Goal: Task Accomplishment & Management: Manage account settings

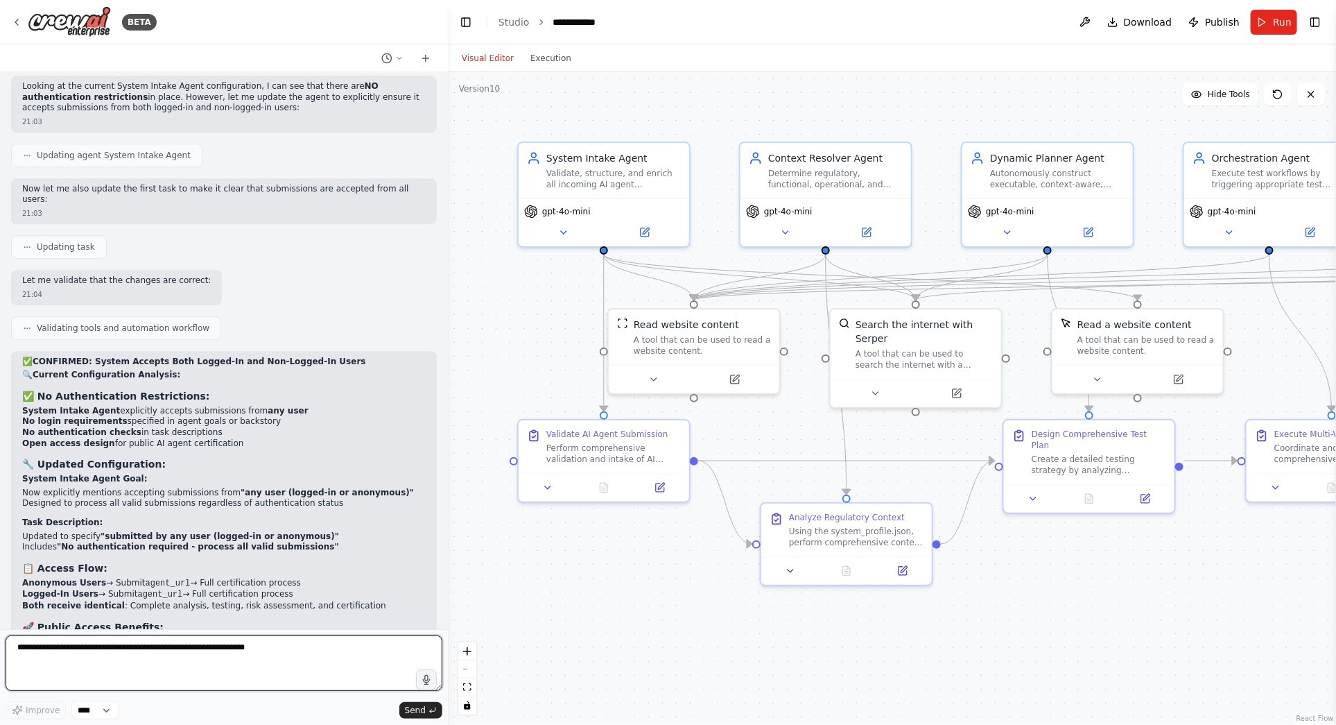
click at [166, 644] on textarea at bounding box center [224, 662] width 437 height 55
type textarea "*"
paste textarea "**********"
type textarea "**********"
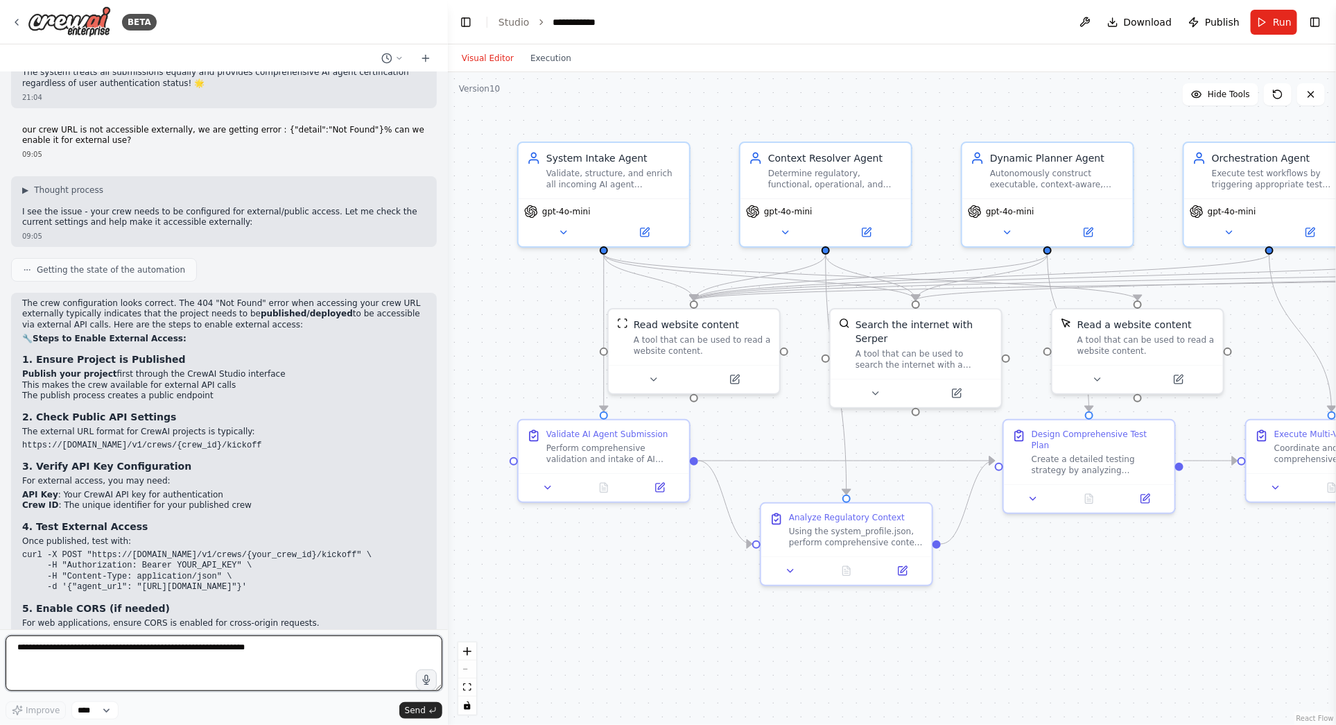
scroll to position [13288, 0]
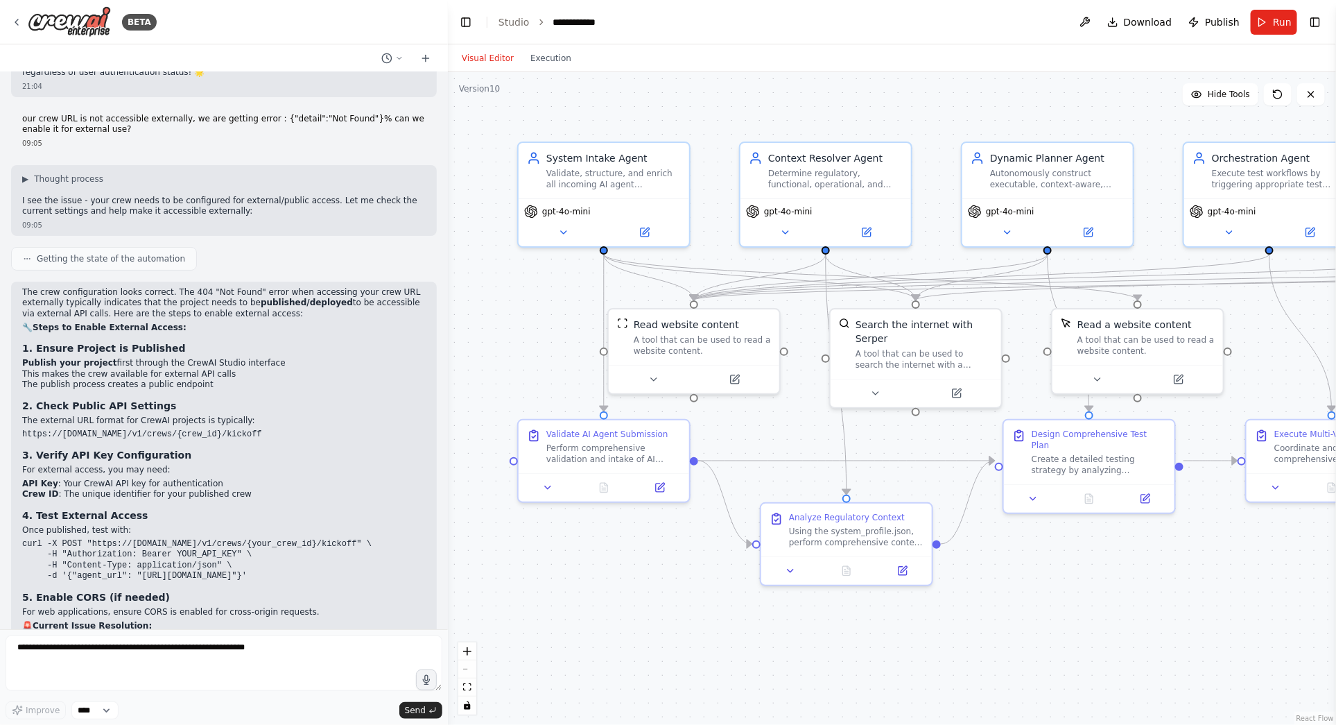
click at [265, 539] on pre "curl -X POST "https://api.crewai.com/v1/crews/{your_crew_id}/kickoff" \ -H "Aut…" at bounding box center [224, 560] width 404 height 43
drag, startPoint x: 265, startPoint y: 413, endPoint x: 12, endPoint y: 381, distance: 254.4
click at [12, 381] on div "The crew configuration looks correct. The 404 "Not Found" error when accessing …" at bounding box center [224, 532] width 426 height 501
copy code "curl -X POST "https://api.crewai.com/v1/crews/{your_crew_id}/kickoff" \ -H "Aut…"
click at [69, 654] on textarea at bounding box center [224, 662] width 437 height 55
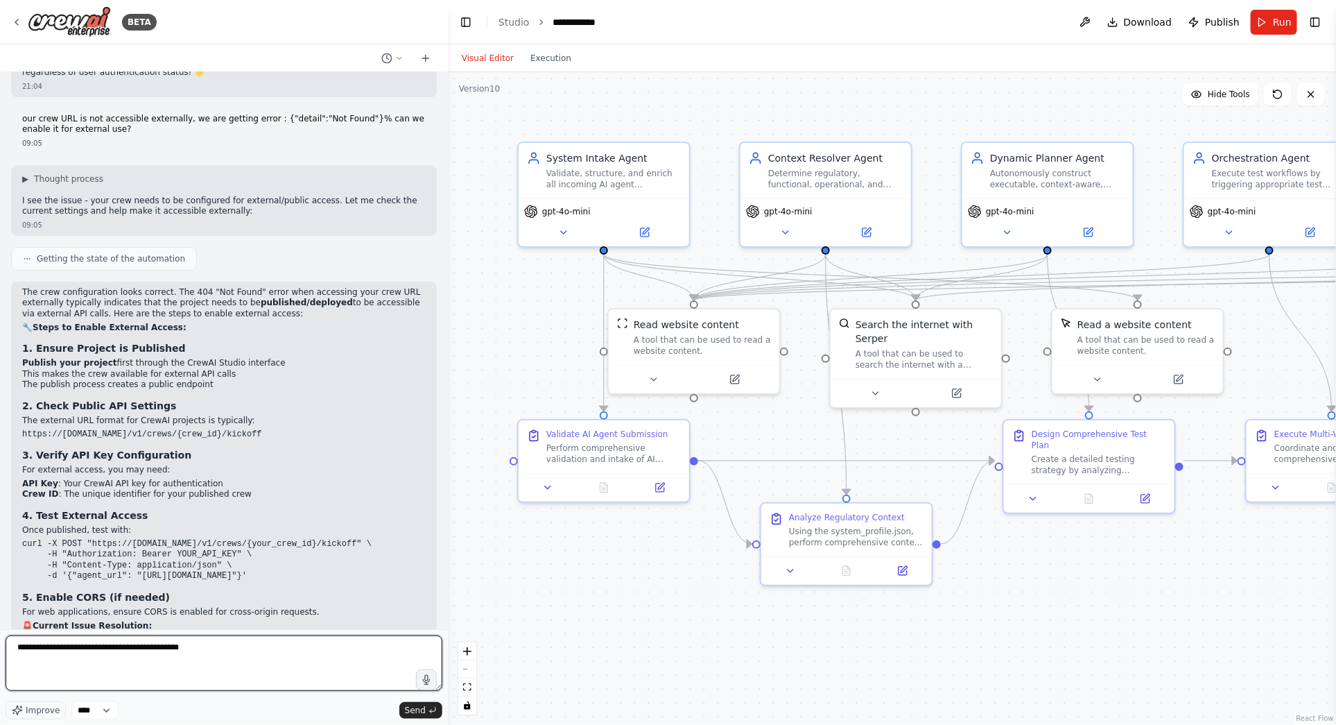
paste textarea "**********"
type textarea "**********"
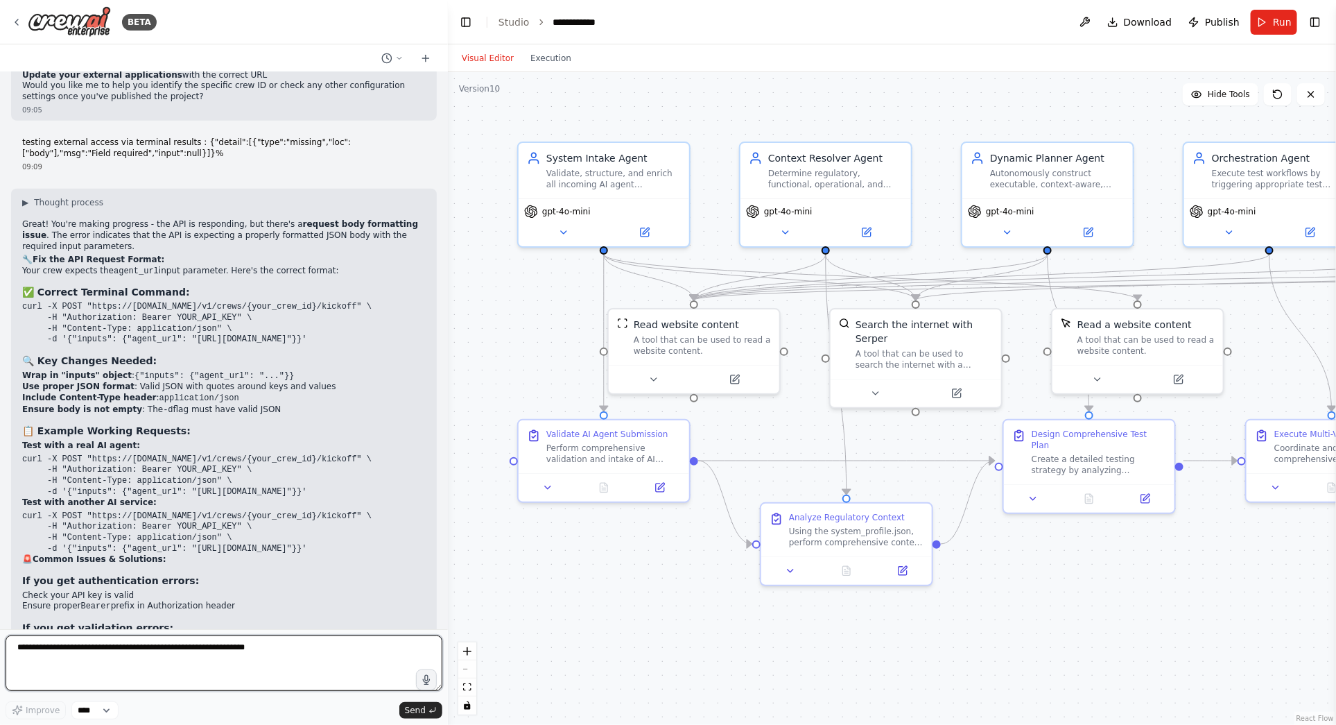
scroll to position [13964, 0]
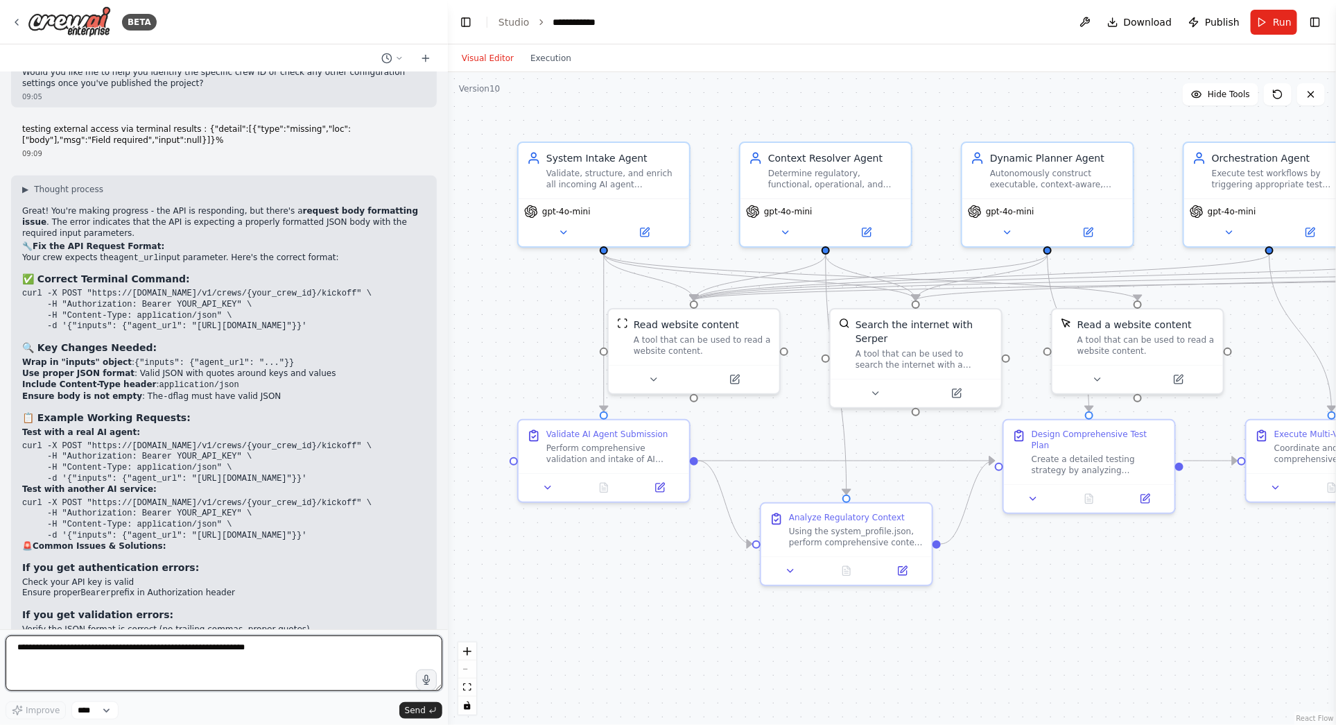
click at [101, 637] on textarea at bounding box center [224, 662] width 437 height 55
paste textarea "**********"
type textarea "**********"
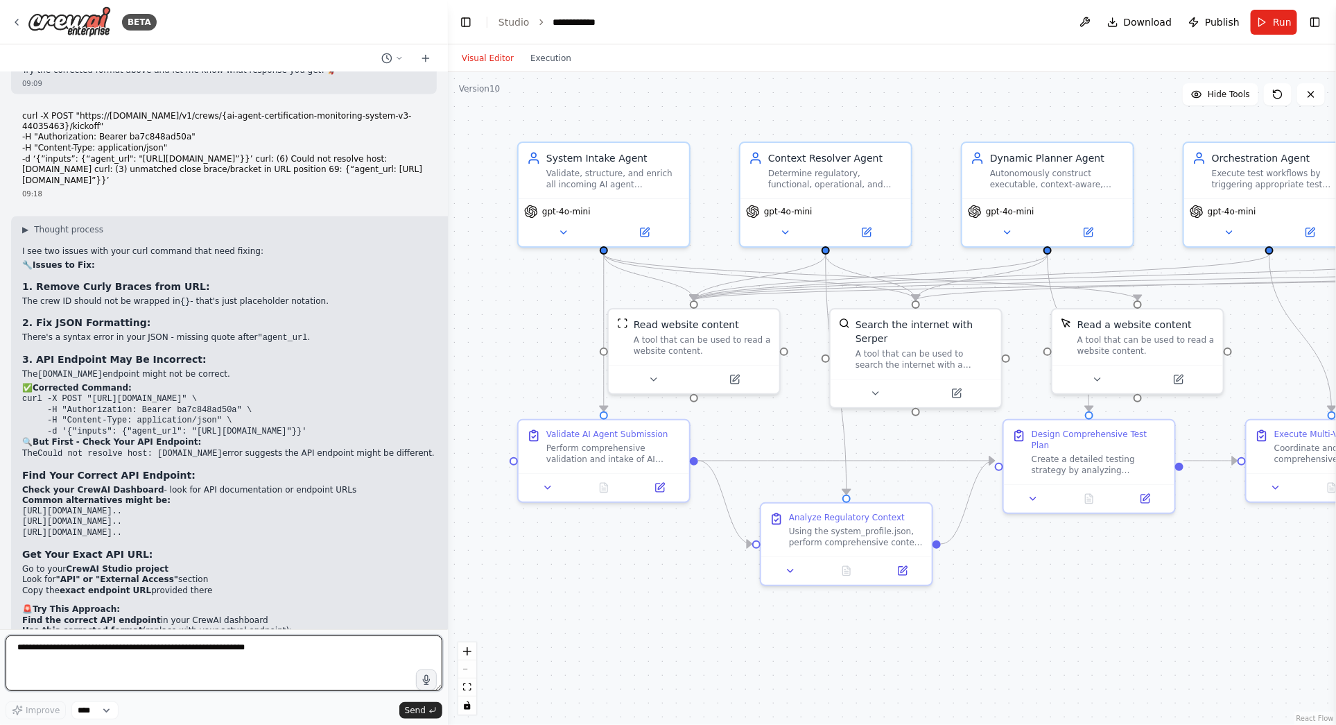
scroll to position [14654, 0]
click at [140, 655] on textarea at bounding box center [224, 662] width 437 height 55
type textarea "**********"
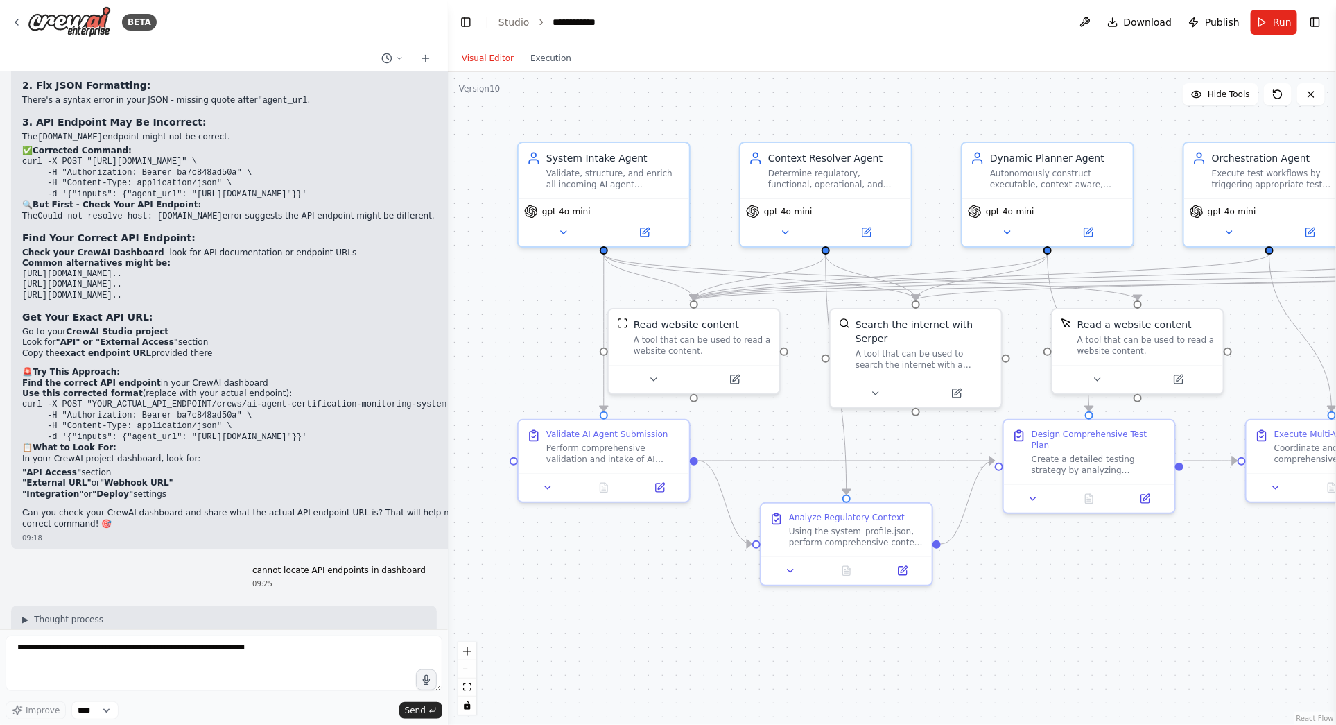
scroll to position [14848, 0]
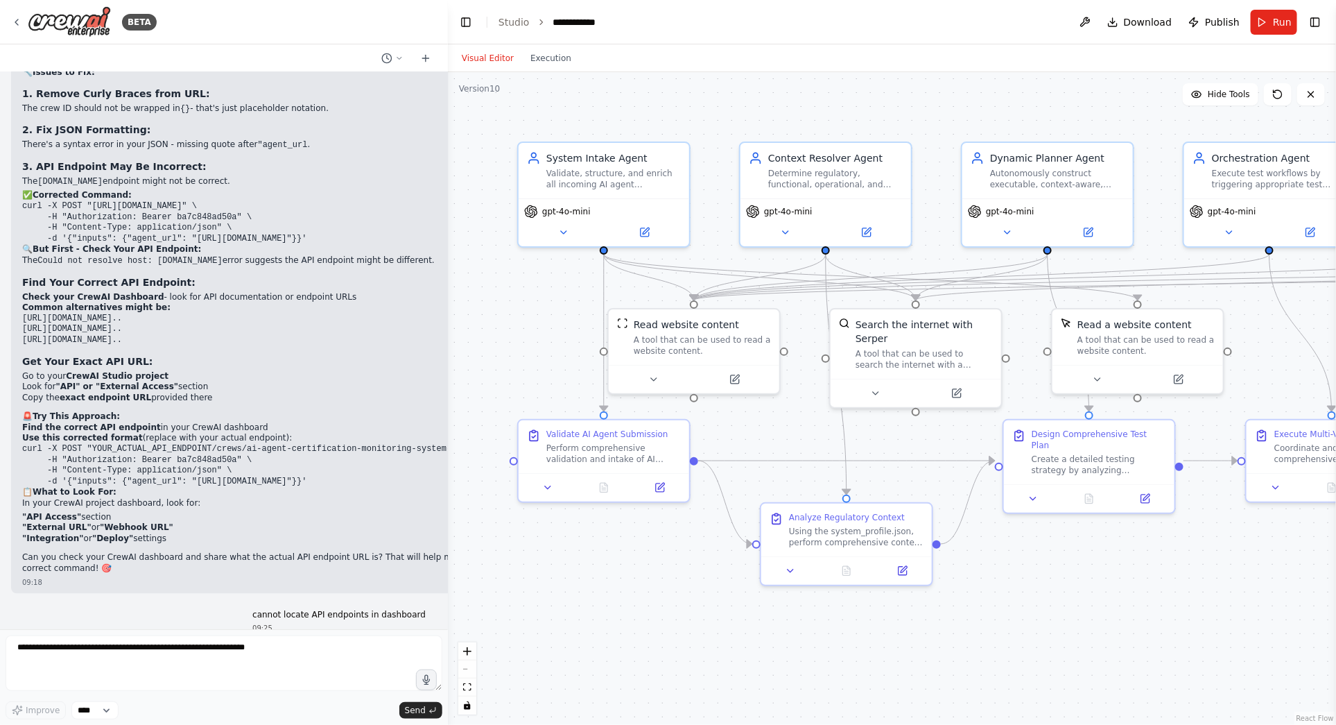
click at [249, 444] on code "curl -X POST "YOUR_ACTUAL_API_ENDPOINT/crews/ai-agent-certification-monitoring-…" at bounding box center [291, 465] width 539 height 42
drag, startPoint x: 22, startPoint y: 281, endPoint x: 367, endPoint y: 296, distance: 345.0
click at [367, 444] on pre "curl -X POST "YOUR_ACTUAL_API_ENDPOINT/crews/ai-agent-certification-monitoring-…" at bounding box center [291, 465] width 539 height 43
copy code "curl -X POST "YOUR_ACTUAL_API_ENDPOINT/crews/ai-agent-certification-monitoring-…"
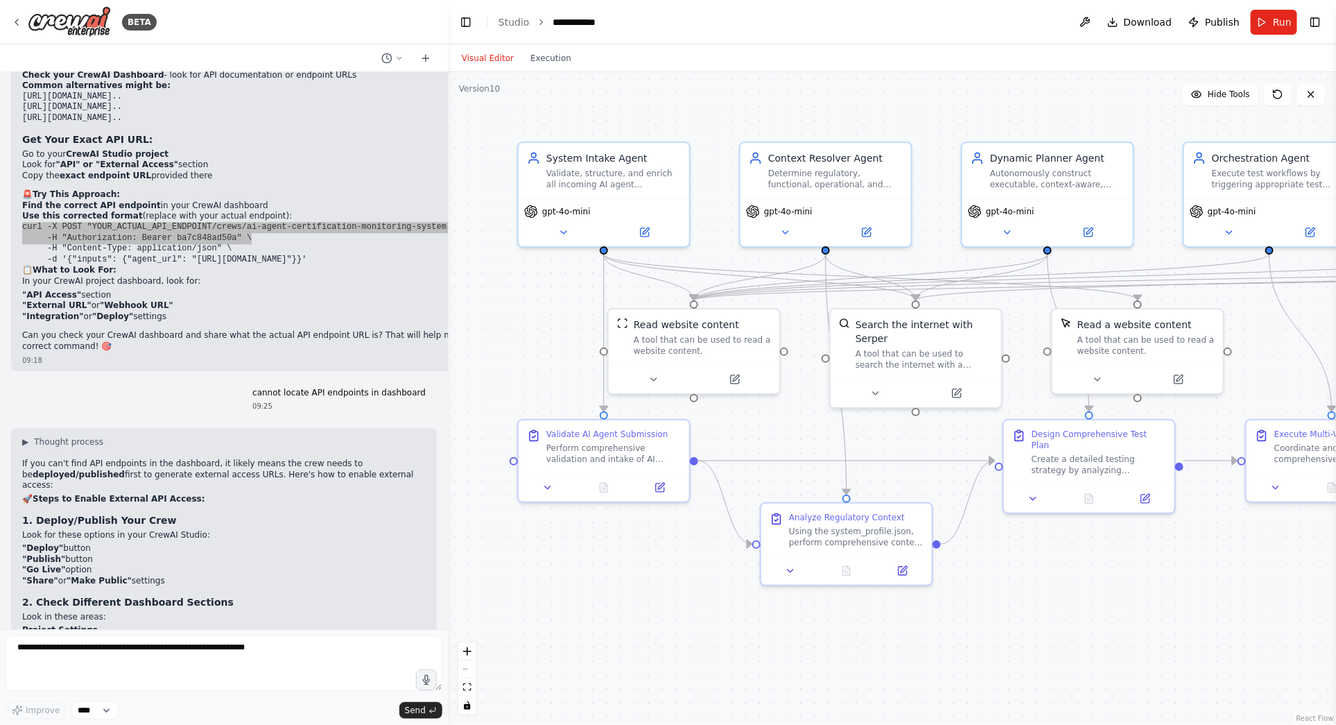
scroll to position [15098, 0]
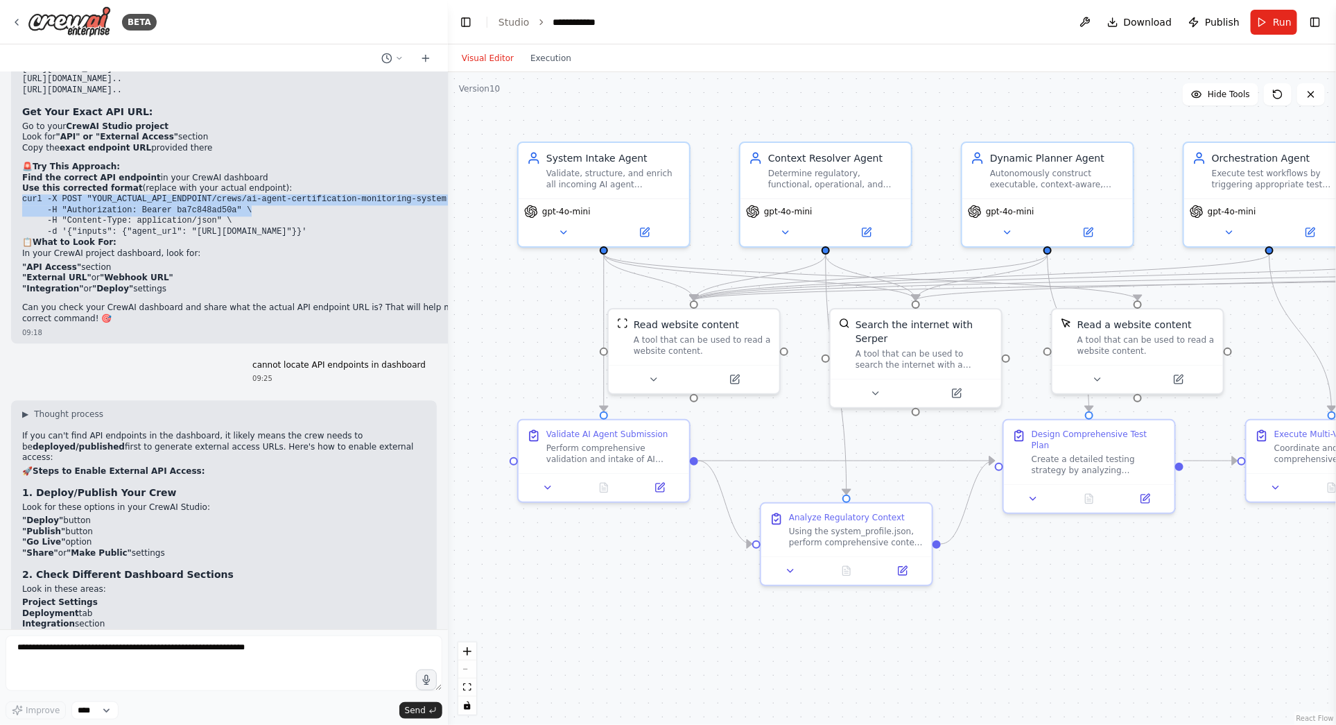
drag, startPoint x: 200, startPoint y: 548, endPoint x: 18, endPoint y: 490, distance: 190.6
drag, startPoint x: 186, startPoint y: 553, endPoint x: 32, endPoint y: 487, distance: 167.2
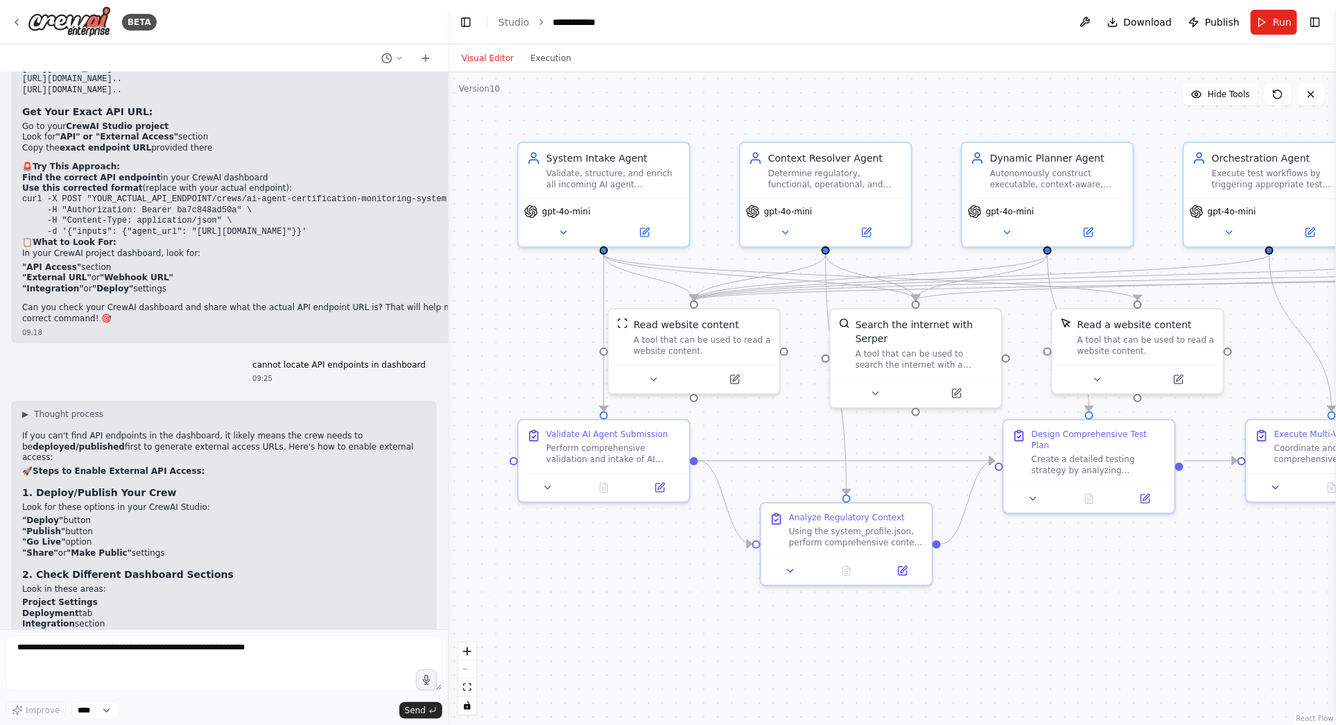
copy div "Enable Public/External Access You might need to: Toggle "Allow External Access"…"
click at [194, 655] on textarea at bounding box center [224, 662] width 437 height 55
click at [84, 652] on textarea at bounding box center [224, 662] width 437 height 55
click at [44, 655] on textarea at bounding box center [224, 662] width 437 height 55
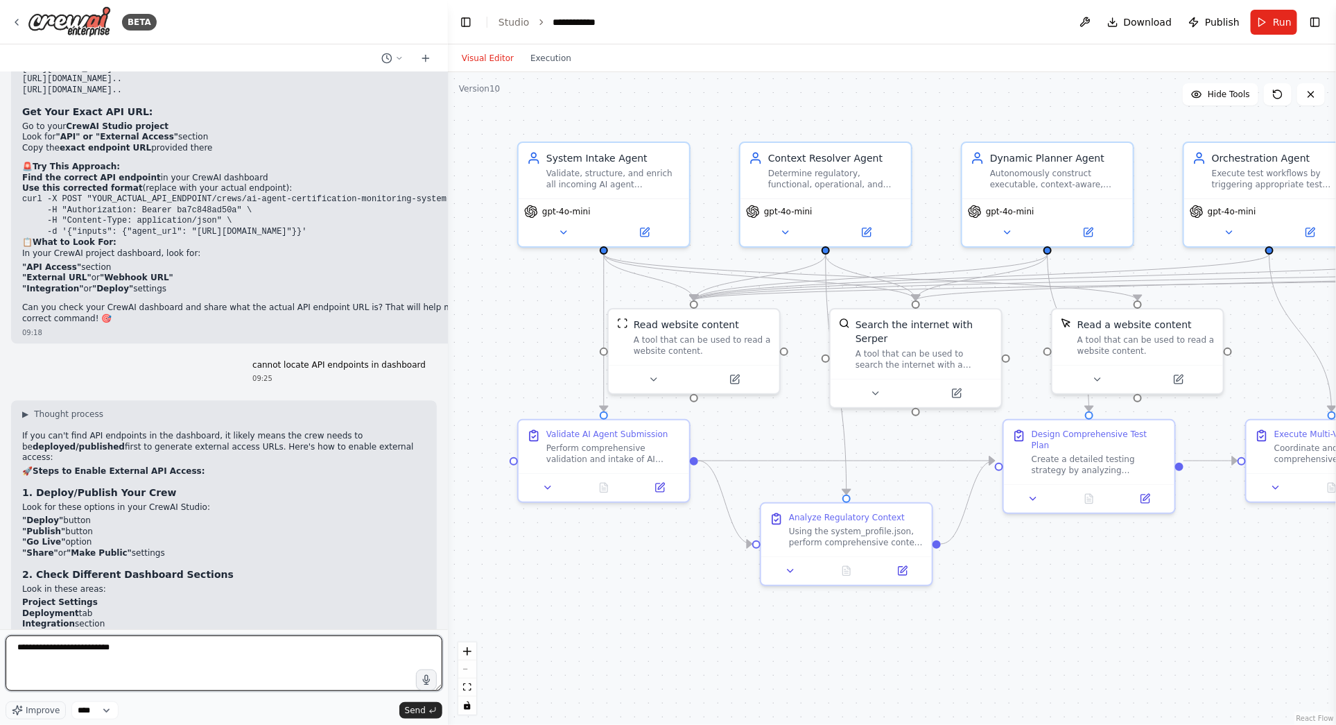
paste textarea "**********"
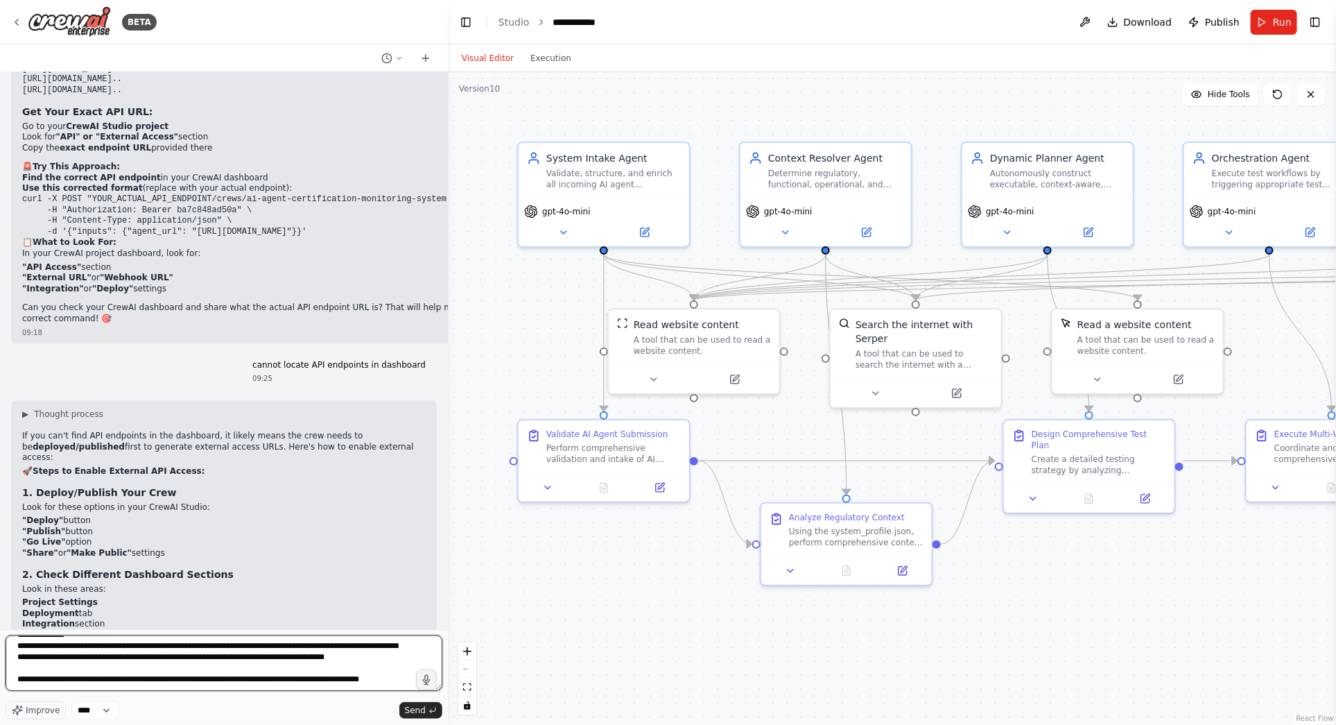
scroll to position [61, 0]
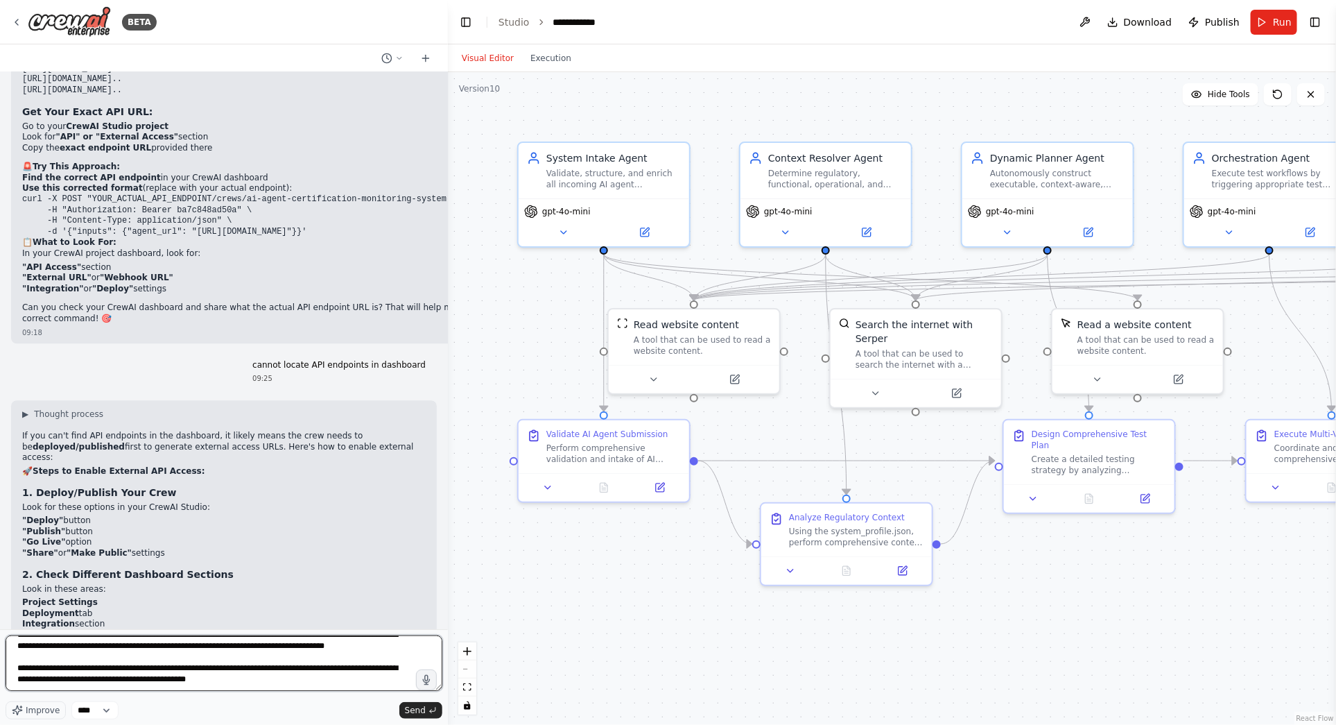
type textarea "**********"
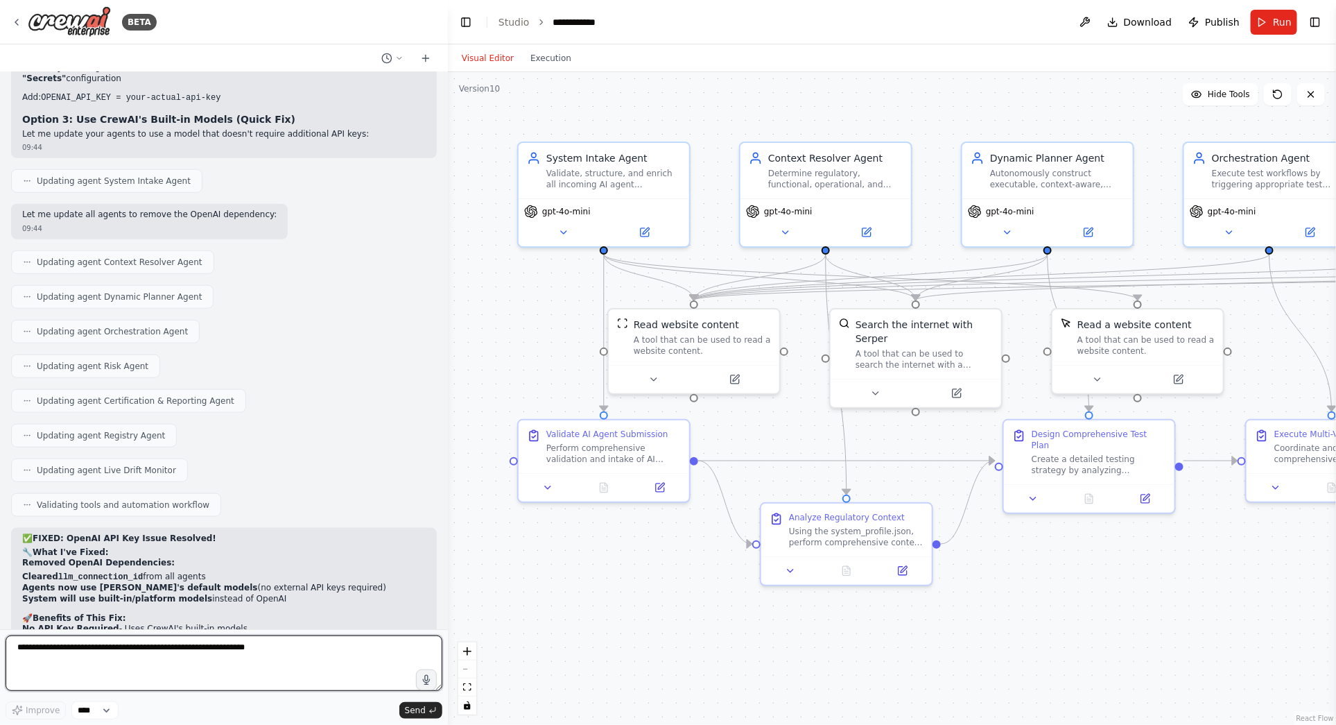
scroll to position [16626, 0]
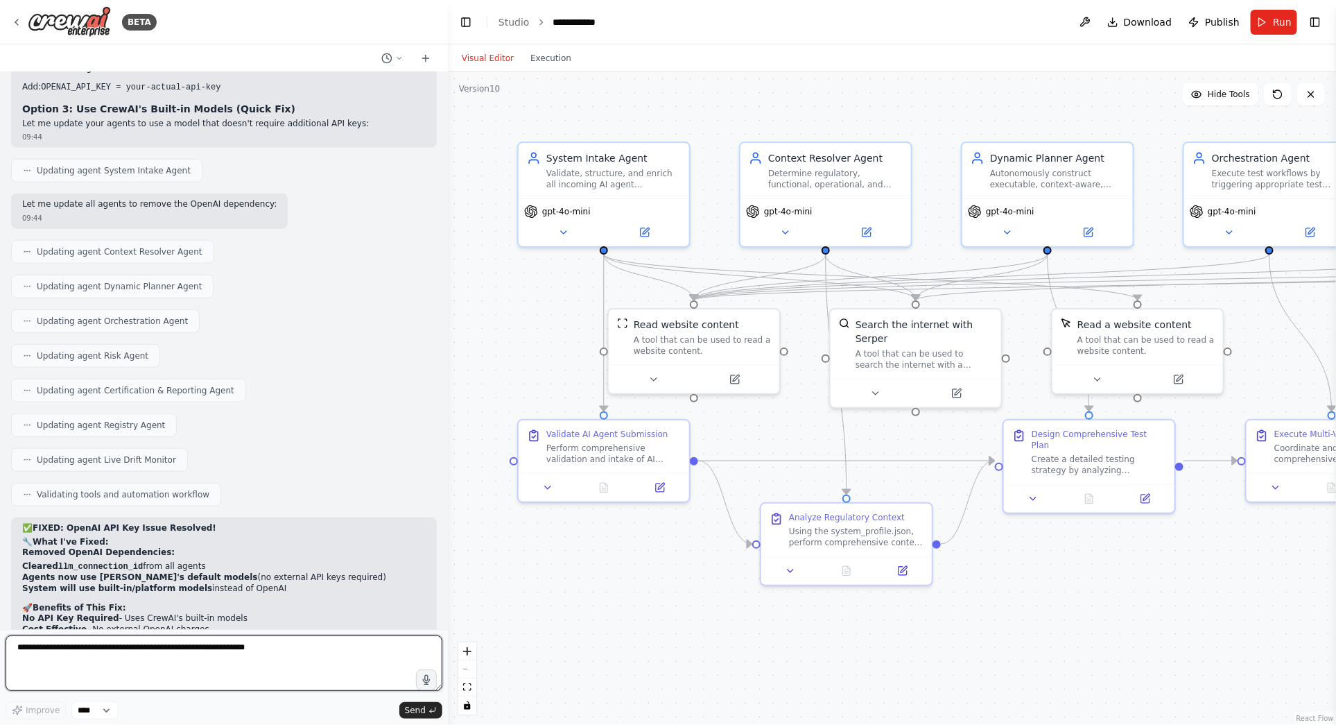
click at [56, 653] on textarea at bounding box center [224, 662] width 437 height 55
type textarea "**********"
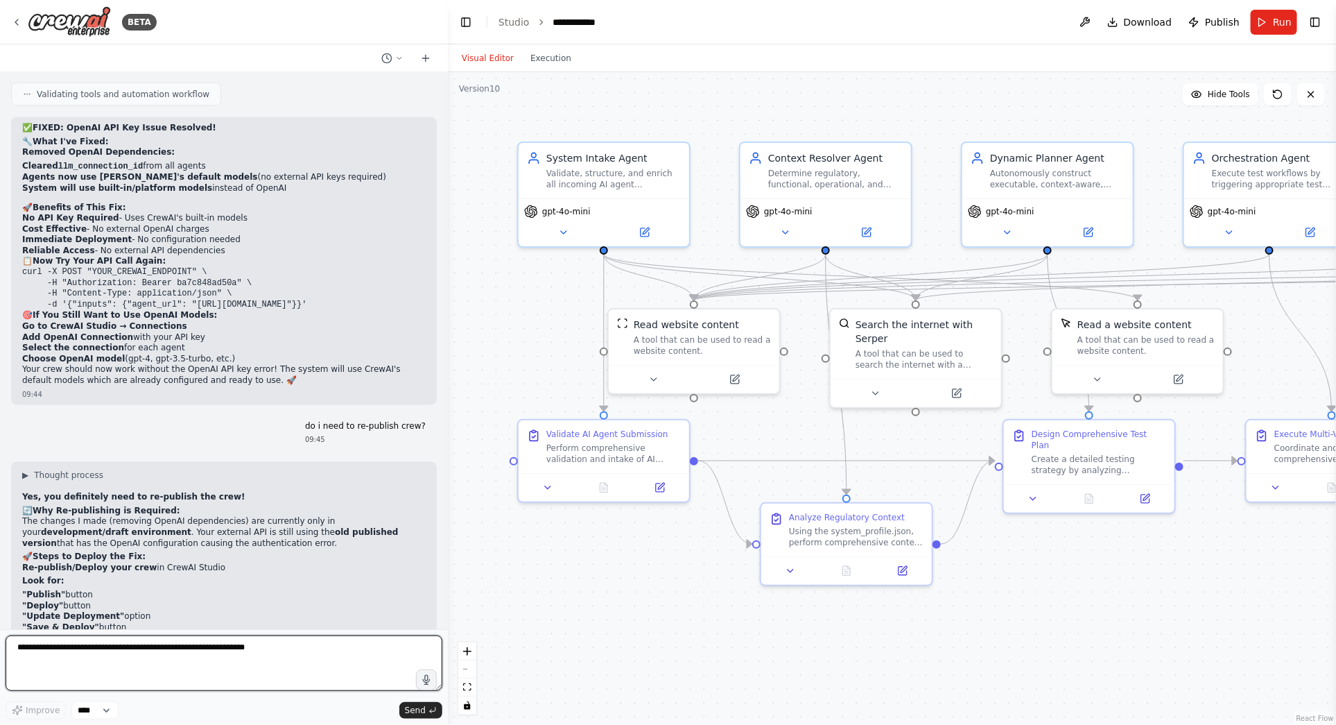
scroll to position [17040, 0]
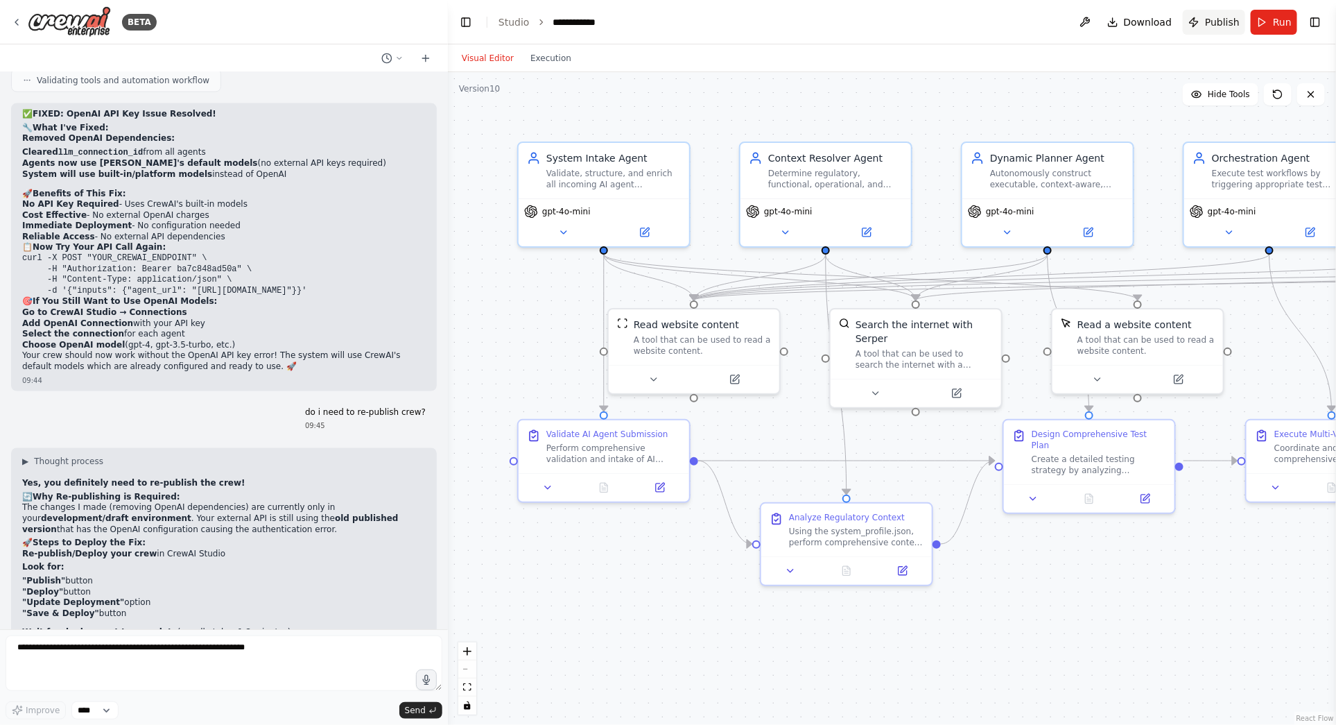
click at [1225, 22] on span "Publish" at bounding box center [1222, 22] width 35 height 14
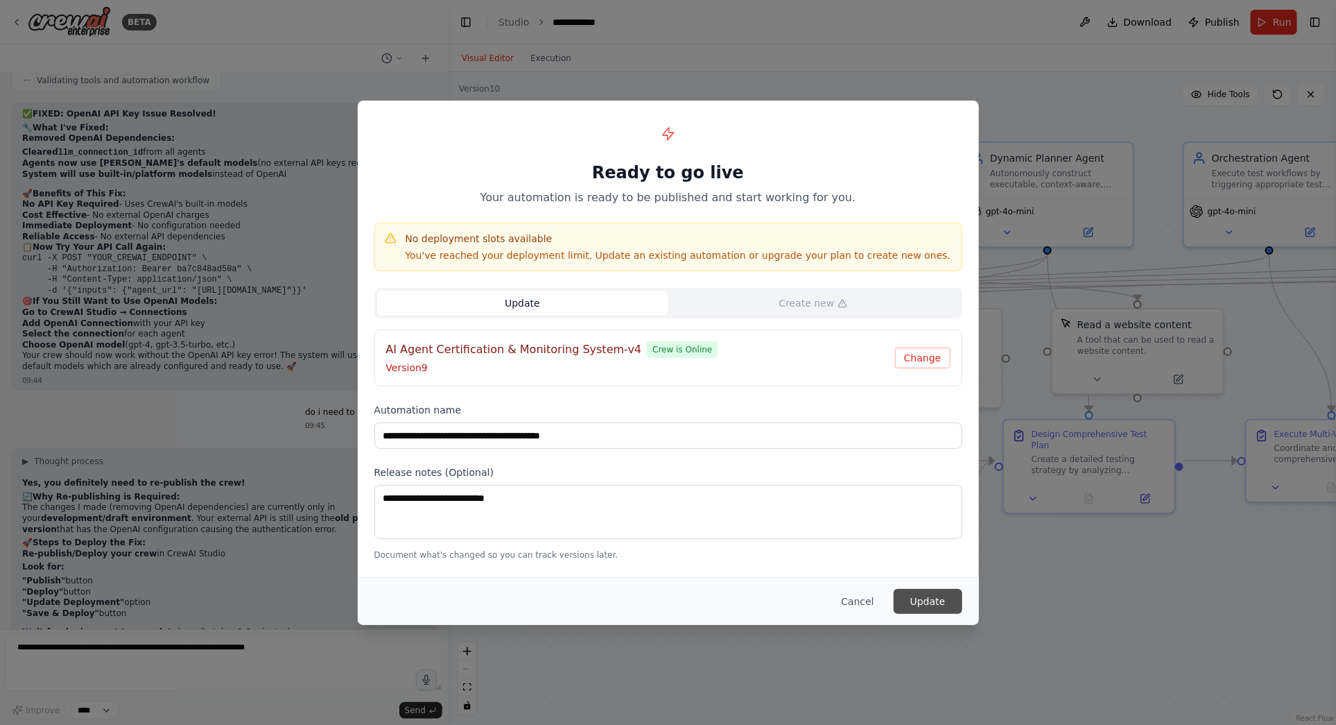
click at [924, 598] on button "Update" at bounding box center [928, 601] width 69 height 25
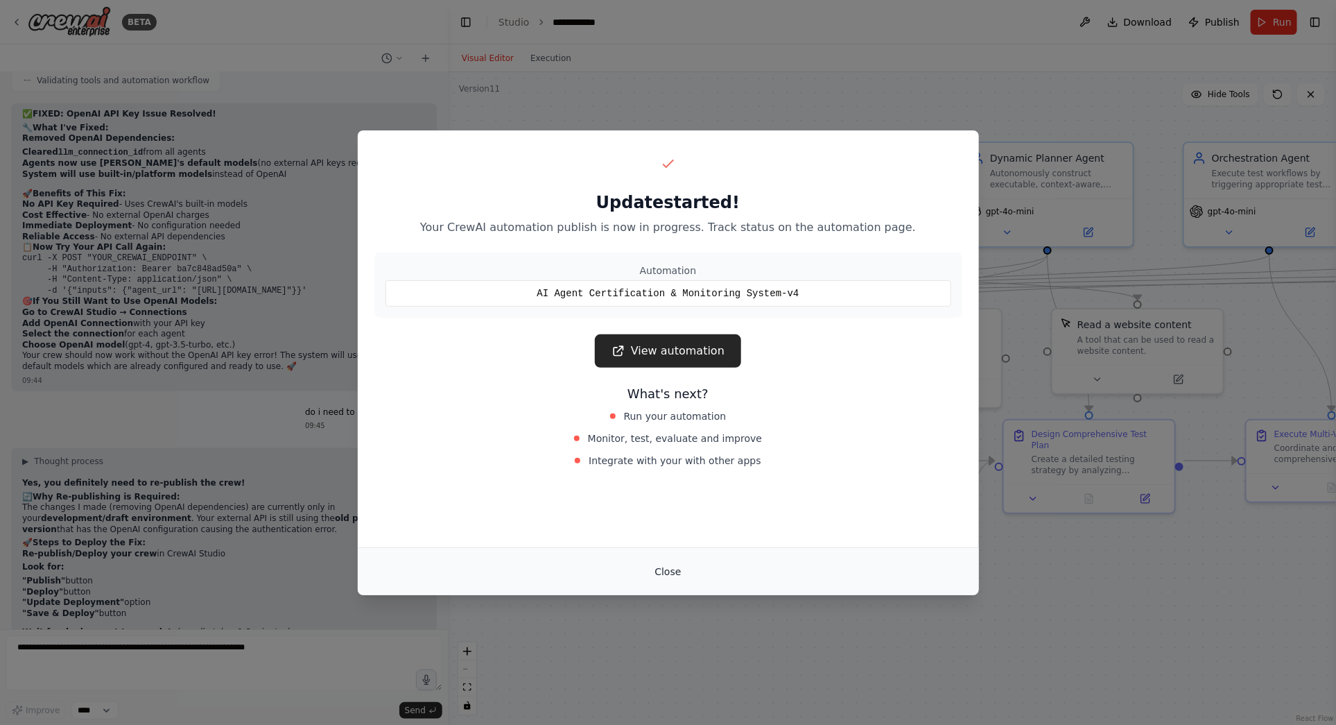
click at [668, 571] on button "Close" at bounding box center [668, 571] width 49 height 25
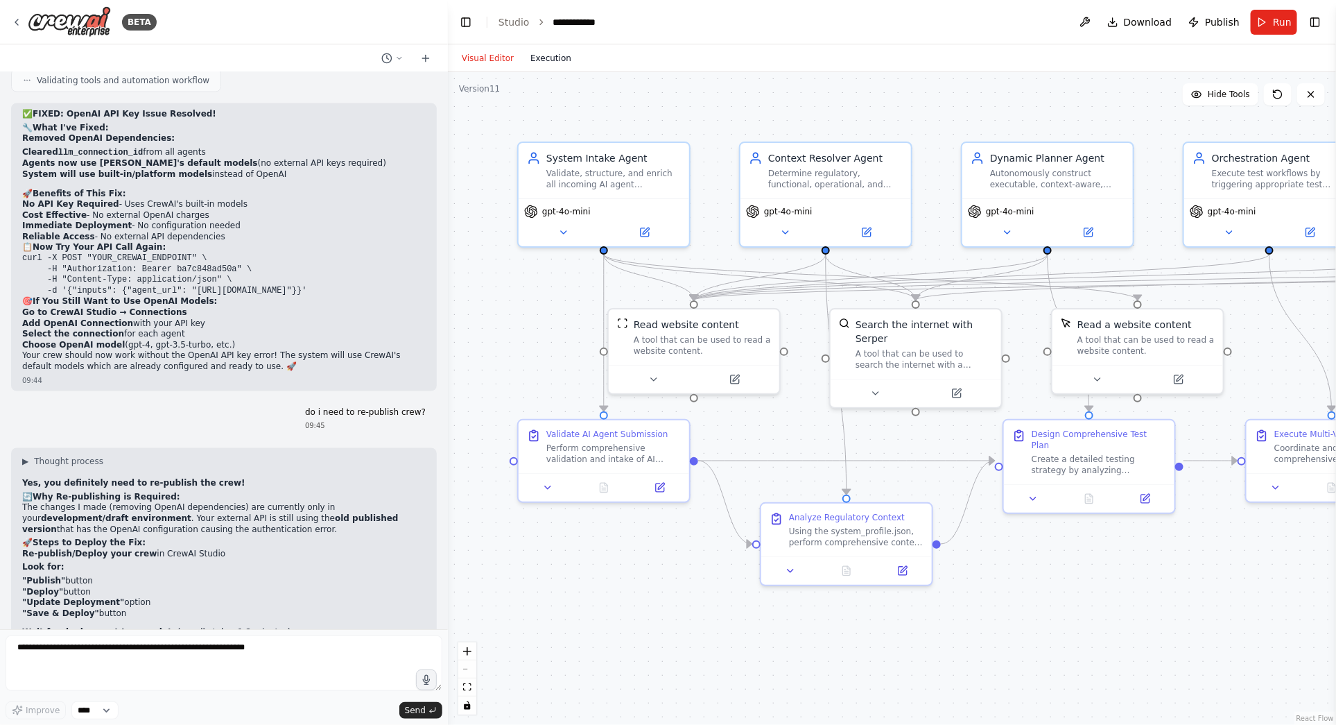
click at [548, 55] on button "Execution" at bounding box center [551, 58] width 58 height 17
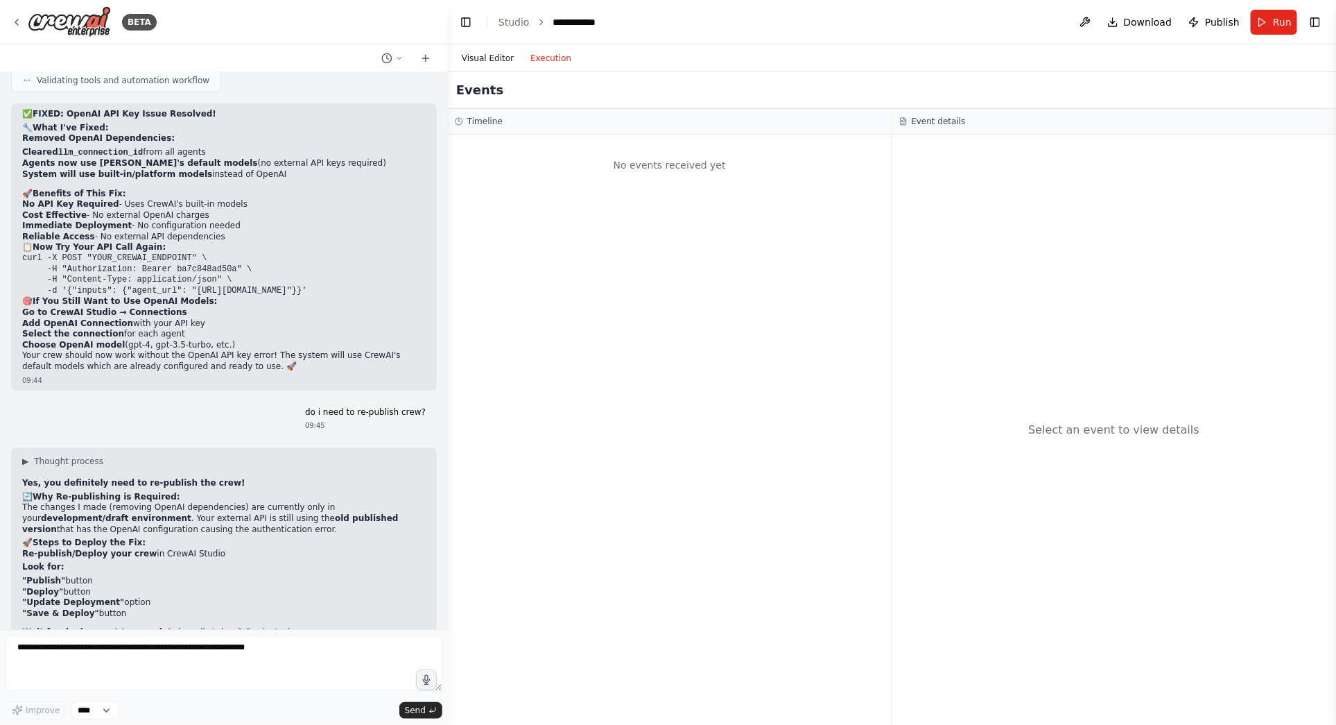
click at [488, 60] on button "Visual Editor" at bounding box center [488, 58] width 69 height 17
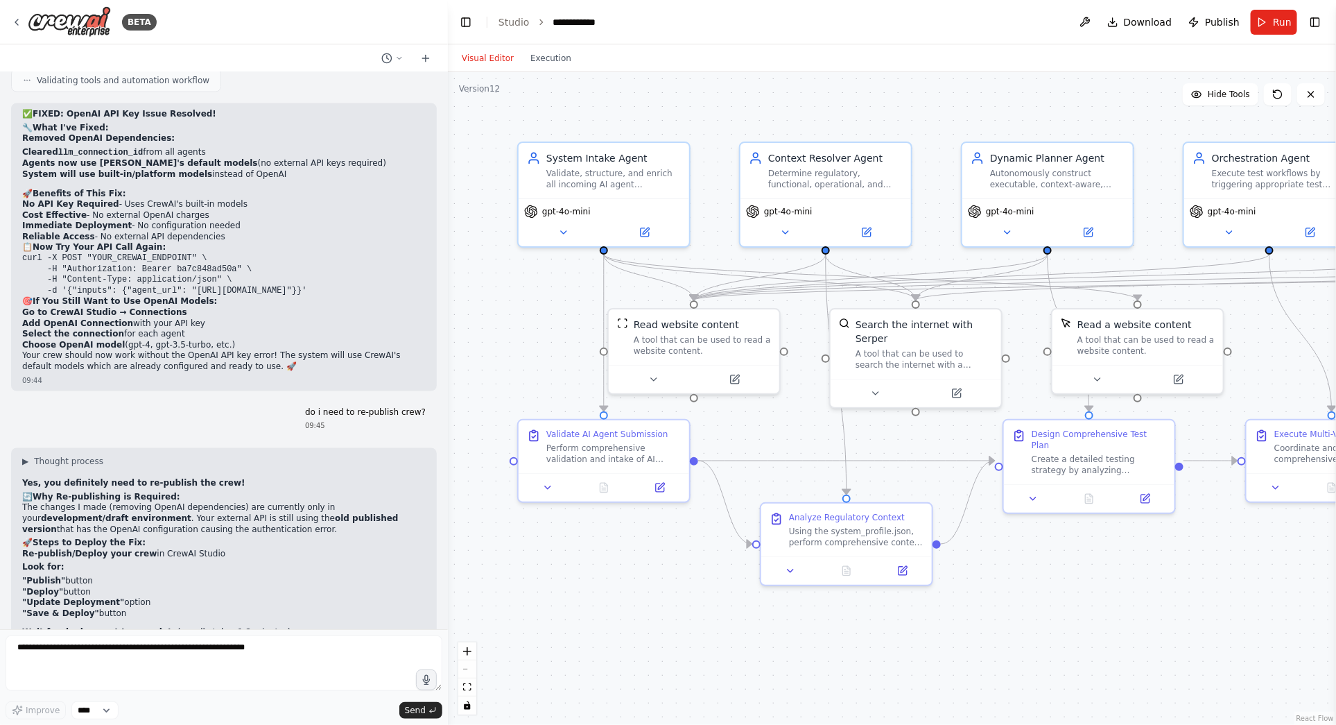
scroll to position [17039, 0]
click at [94, 625] on div "Hello! I'm the CrewAI assistant. What kind of automation do you want to build? …" at bounding box center [224, 350] width 448 height 557
click at [92, 648] on textarea at bounding box center [224, 662] width 437 height 55
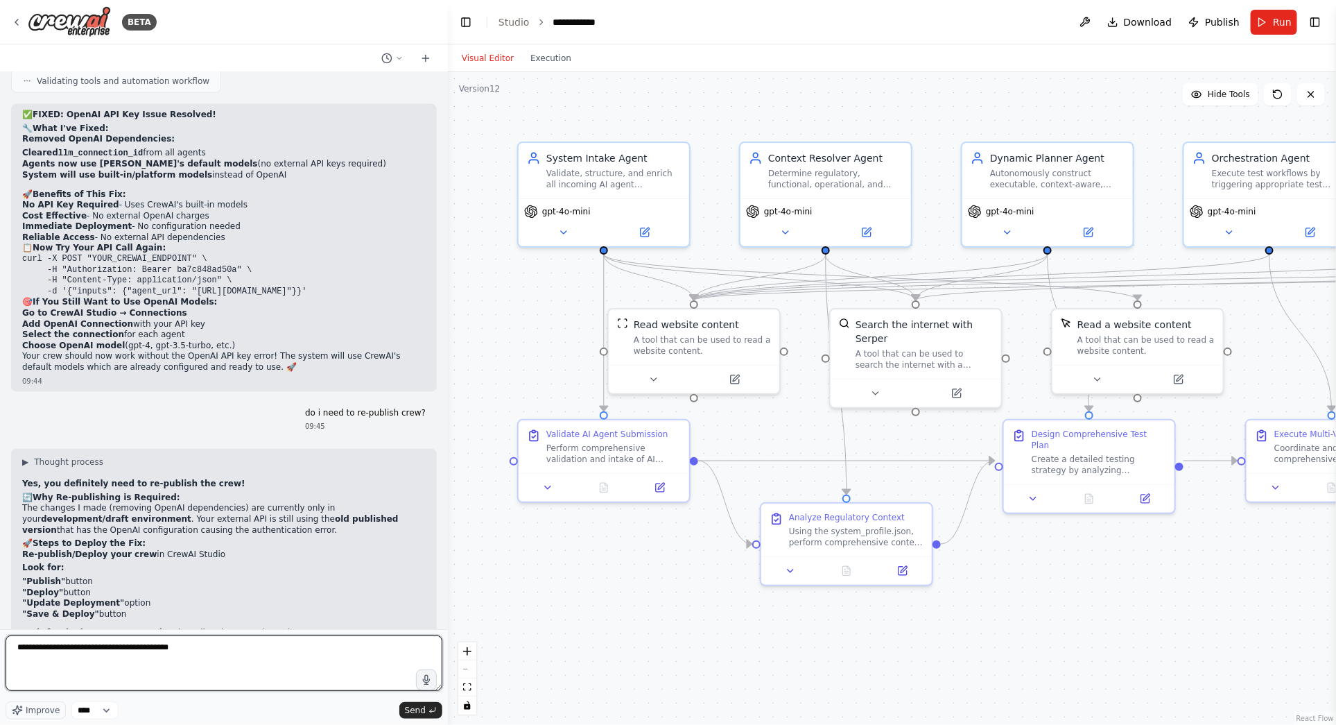
paste textarea "**********"
click at [74, 650] on textarea "**********" at bounding box center [224, 662] width 437 height 55
drag, startPoint x: 80, startPoint y: 649, endPoint x: -4, endPoint y: 649, distance: 84.6
click at [0, 649] on html "BETA Hello! I'm the CrewAI assistant. What kind of automation do you want to bu…" at bounding box center [668, 362] width 1336 height 725
click at [48, 650] on textarea "**********" at bounding box center [224, 662] width 437 height 55
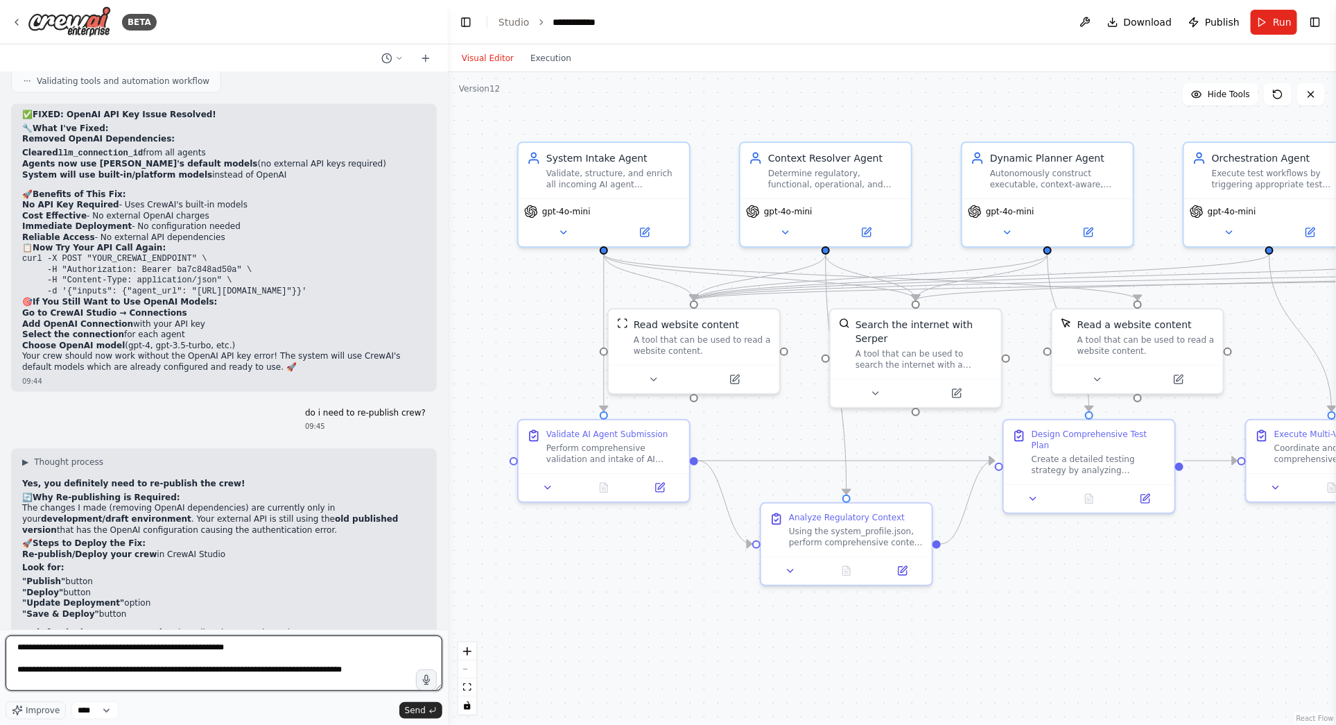
click at [19, 648] on textarea "**********" at bounding box center [224, 662] width 437 height 55
type textarea "**********"
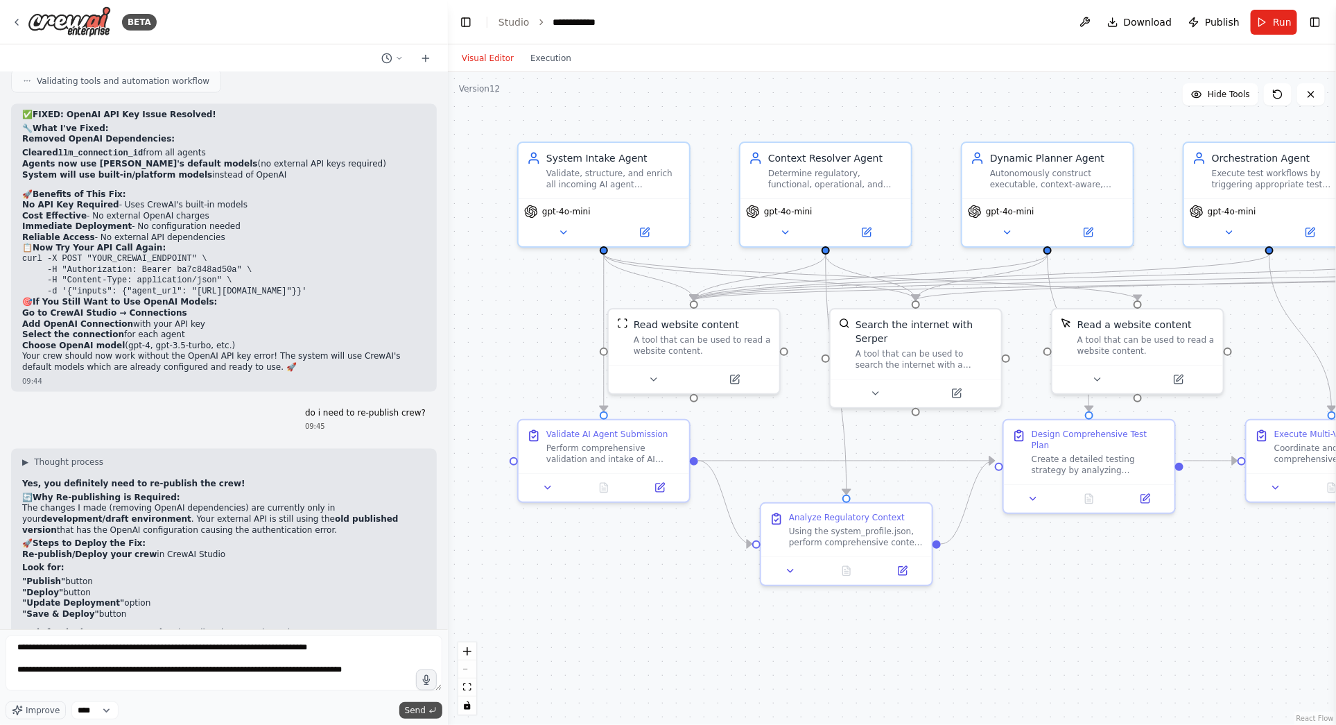
click at [422, 709] on span "Send" at bounding box center [415, 710] width 21 height 11
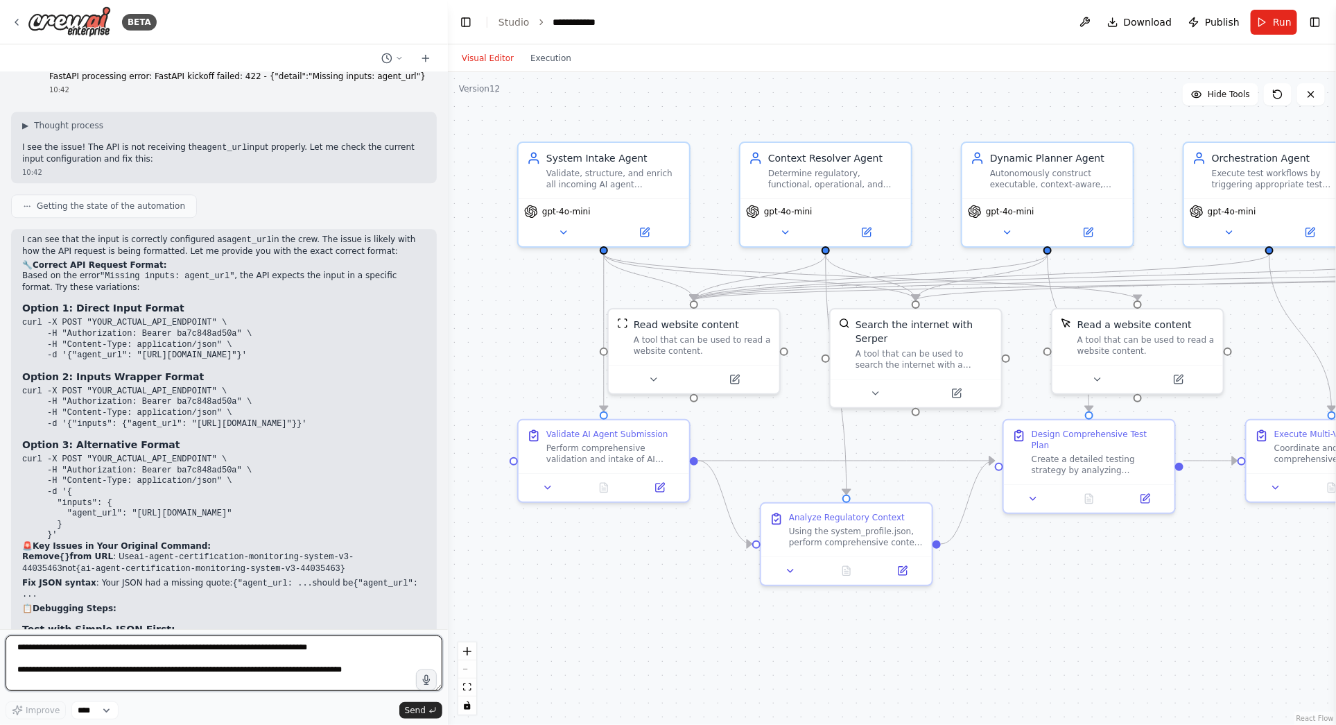
scroll to position [17828, 0]
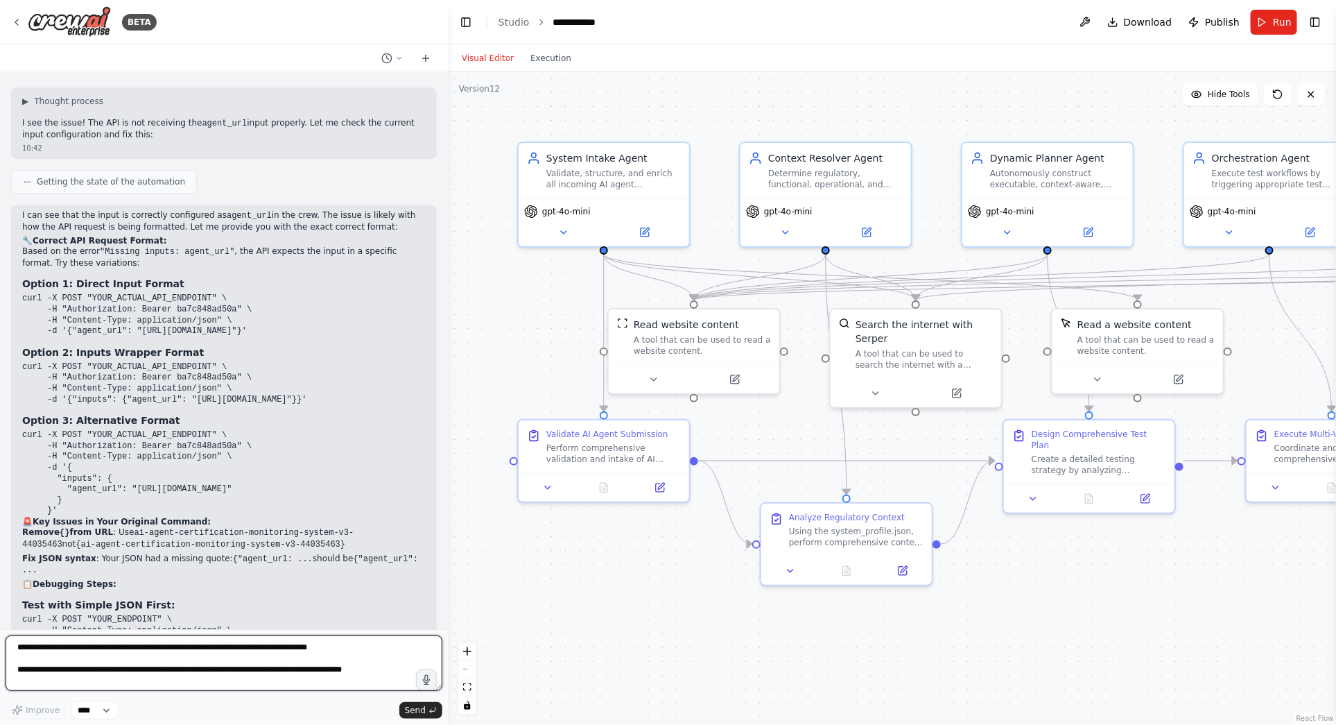
click at [35, 658] on textarea "**********" at bounding box center [224, 662] width 437 height 55
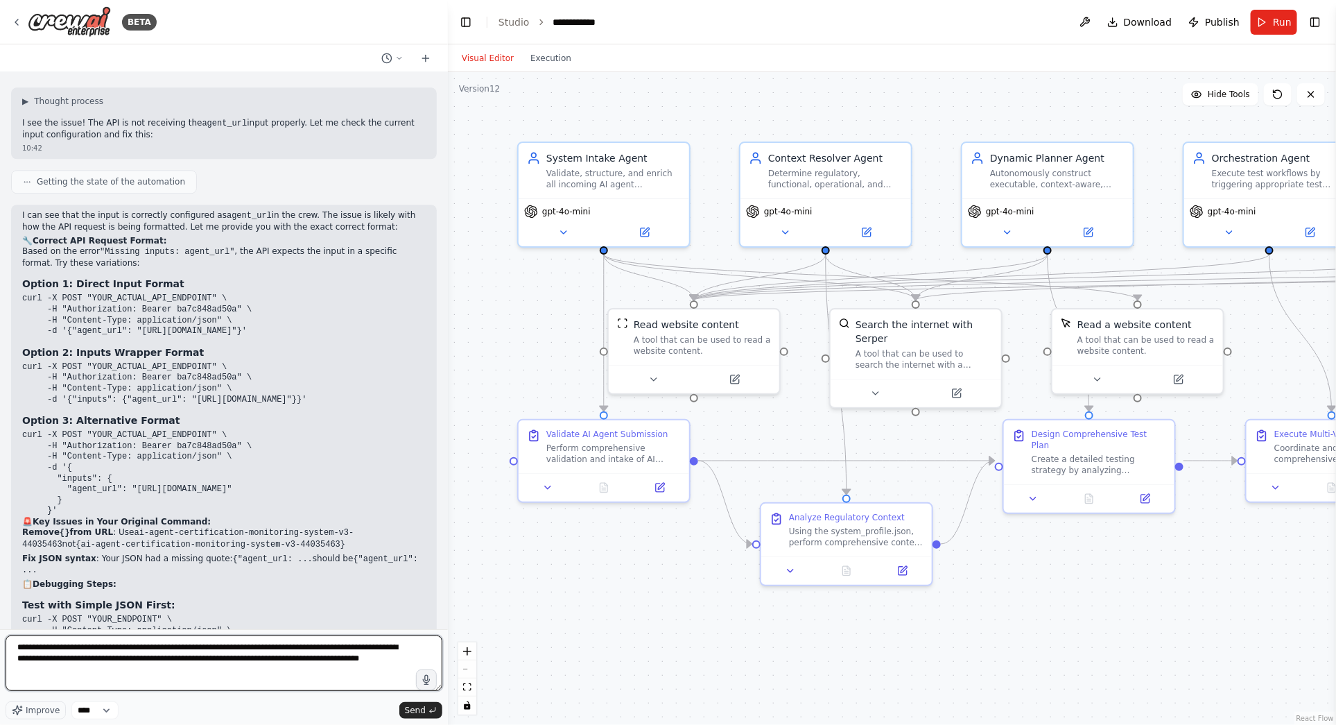
type textarea "**********"
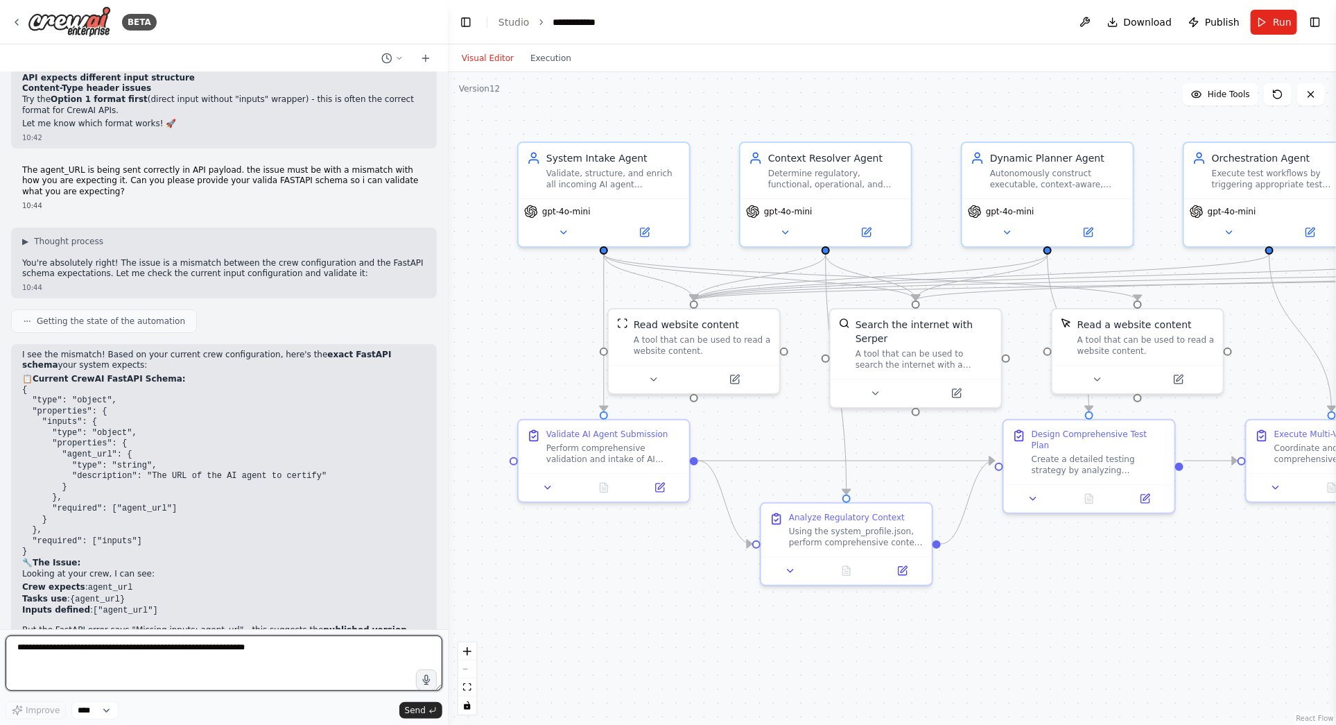
scroll to position [18494, 0]
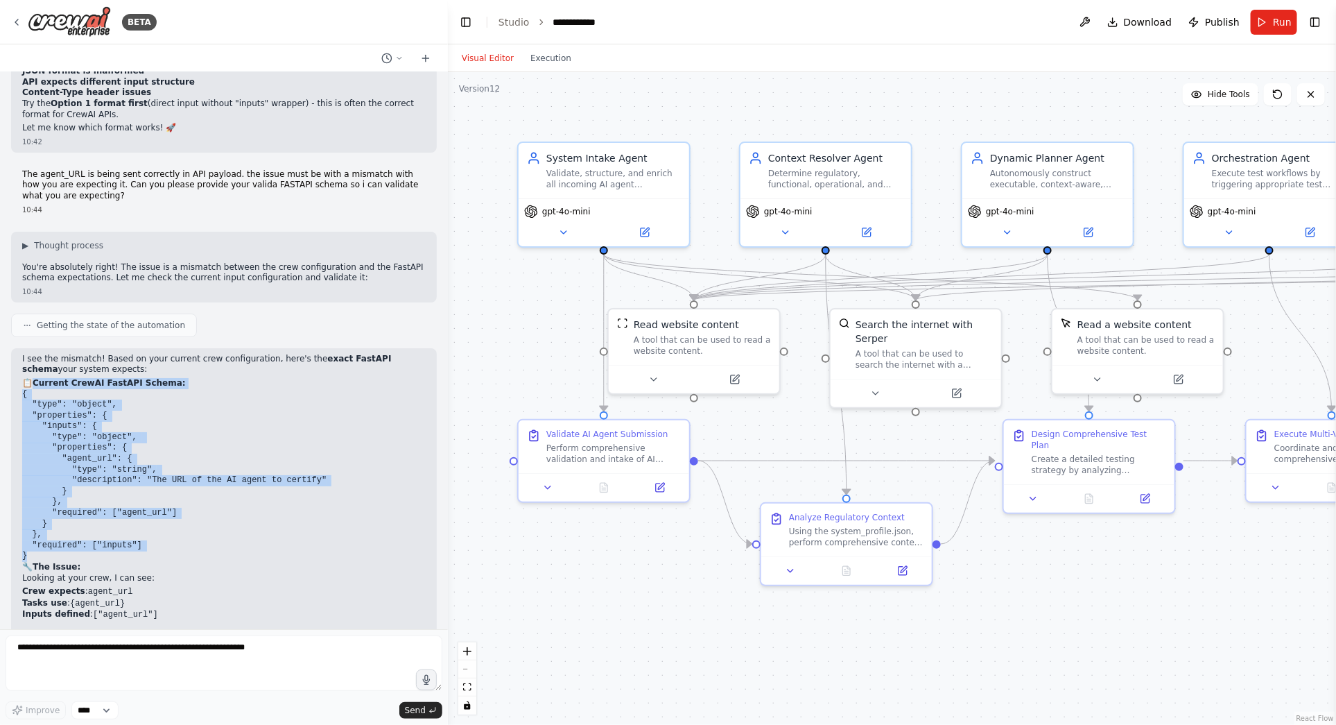
drag, startPoint x: 35, startPoint y: 181, endPoint x: 250, endPoint y: 354, distance: 275.7
click at [250, 354] on div "I see the mismatch! Based on your current crew configuration, here's the exact …" at bounding box center [224, 632] width 404 height 557
copy div "Current CrewAI FastAPI Schema: { "type": "object", "properties": { "inputs": { …"
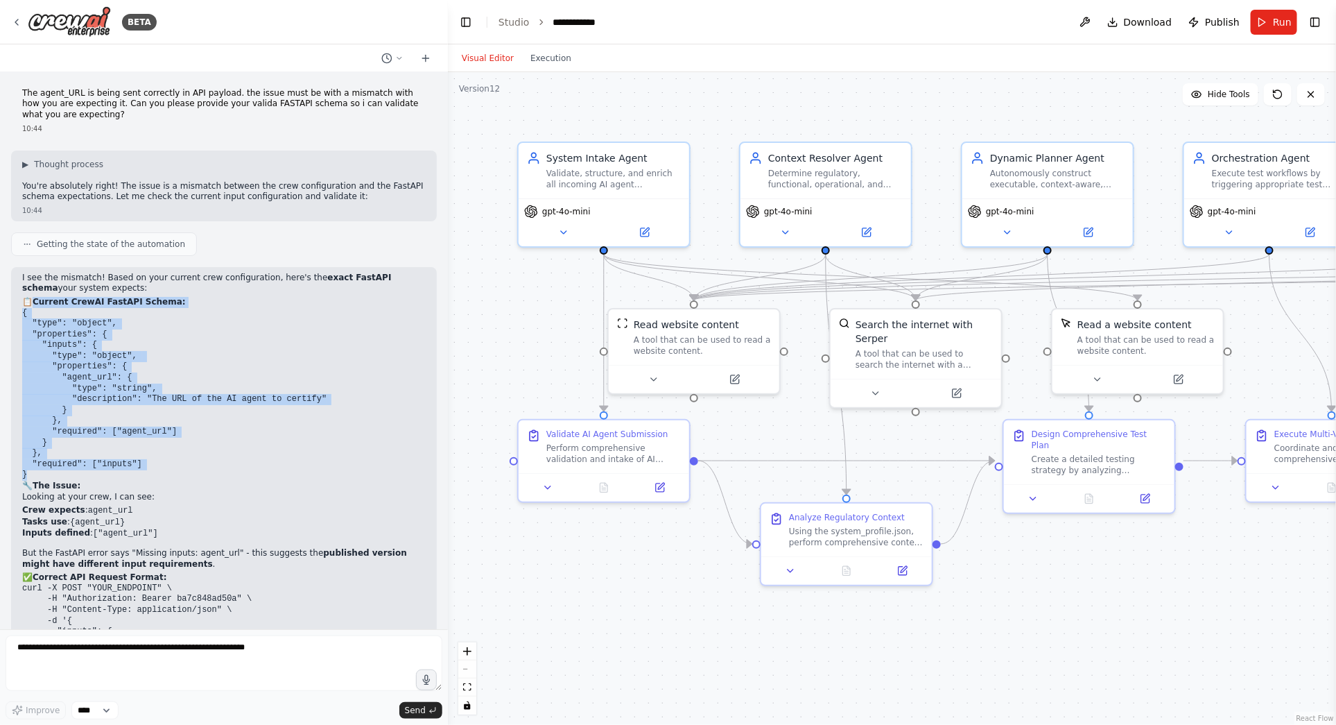
scroll to position [18592, 0]
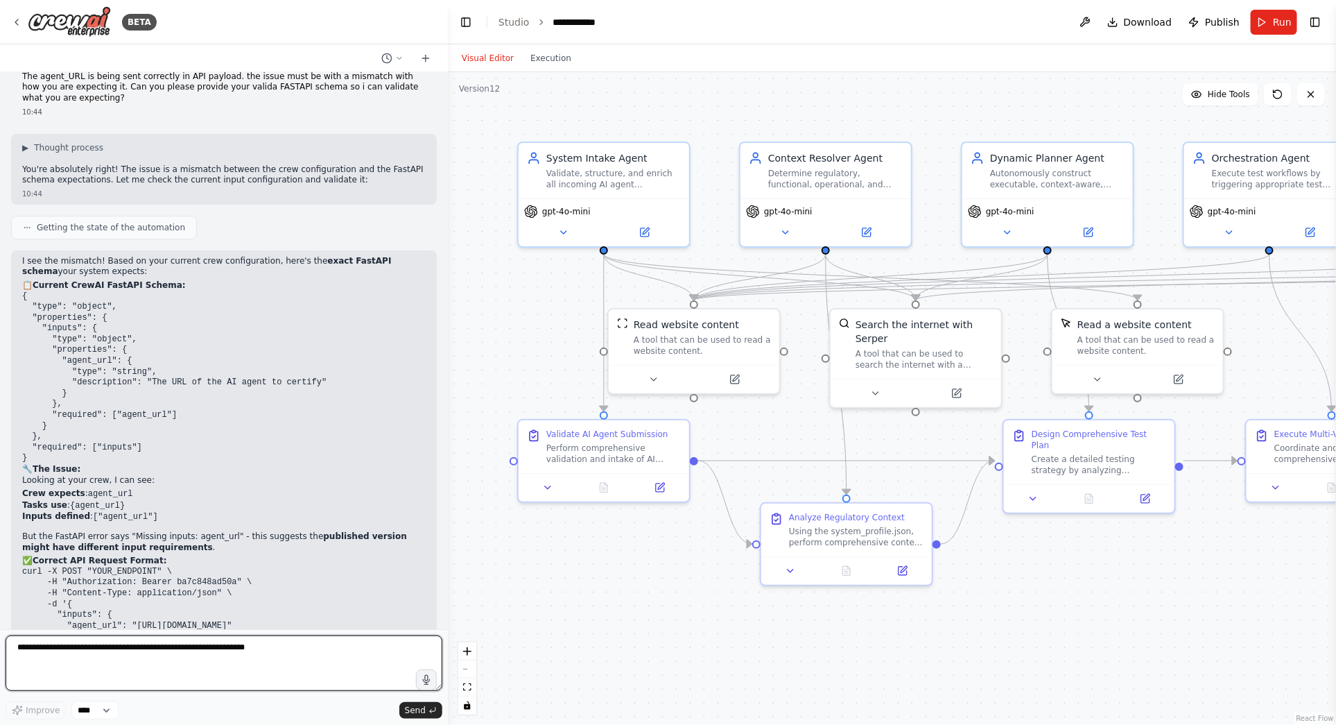
click at [39, 650] on textarea at bounding box center [224, 662] width 437 height 55
paste textarea "**********"
click at [78, 648] on textarea "**********" at bounding box center [224, 662] width 437 height 55
type textarea "**********"
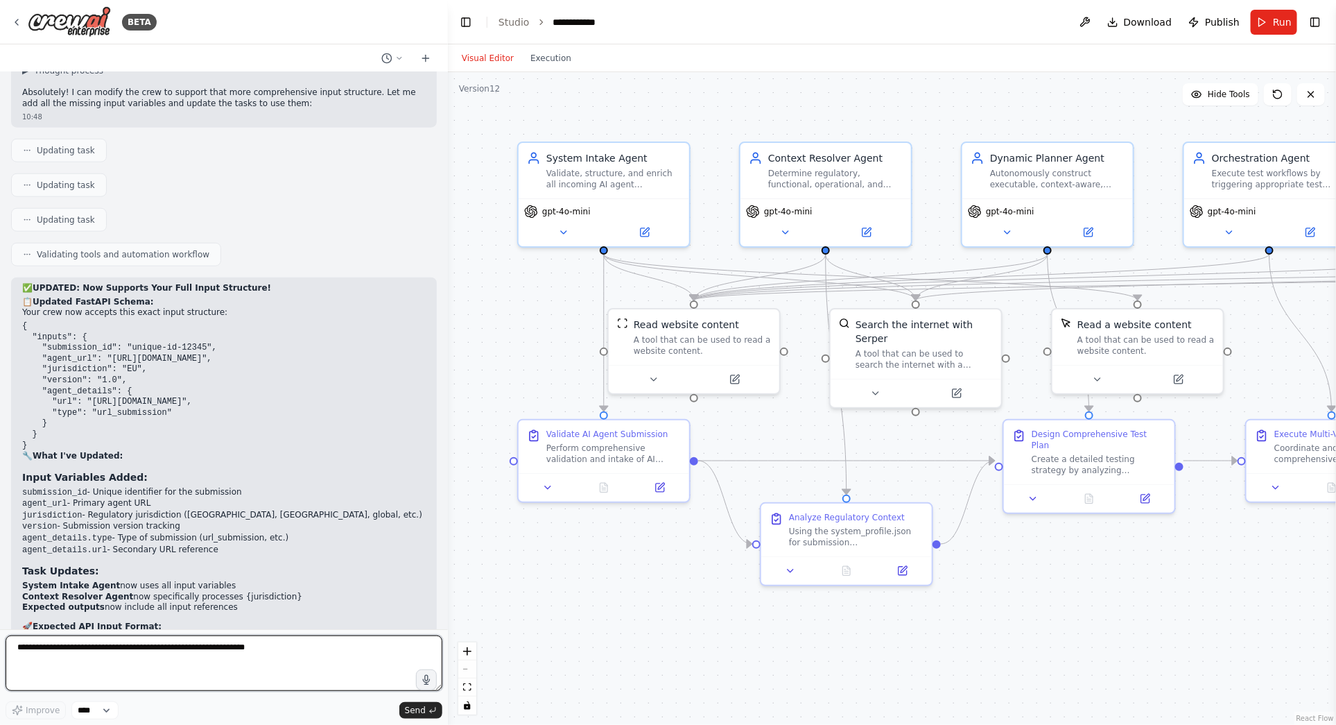
scroll to position [19448, 0]
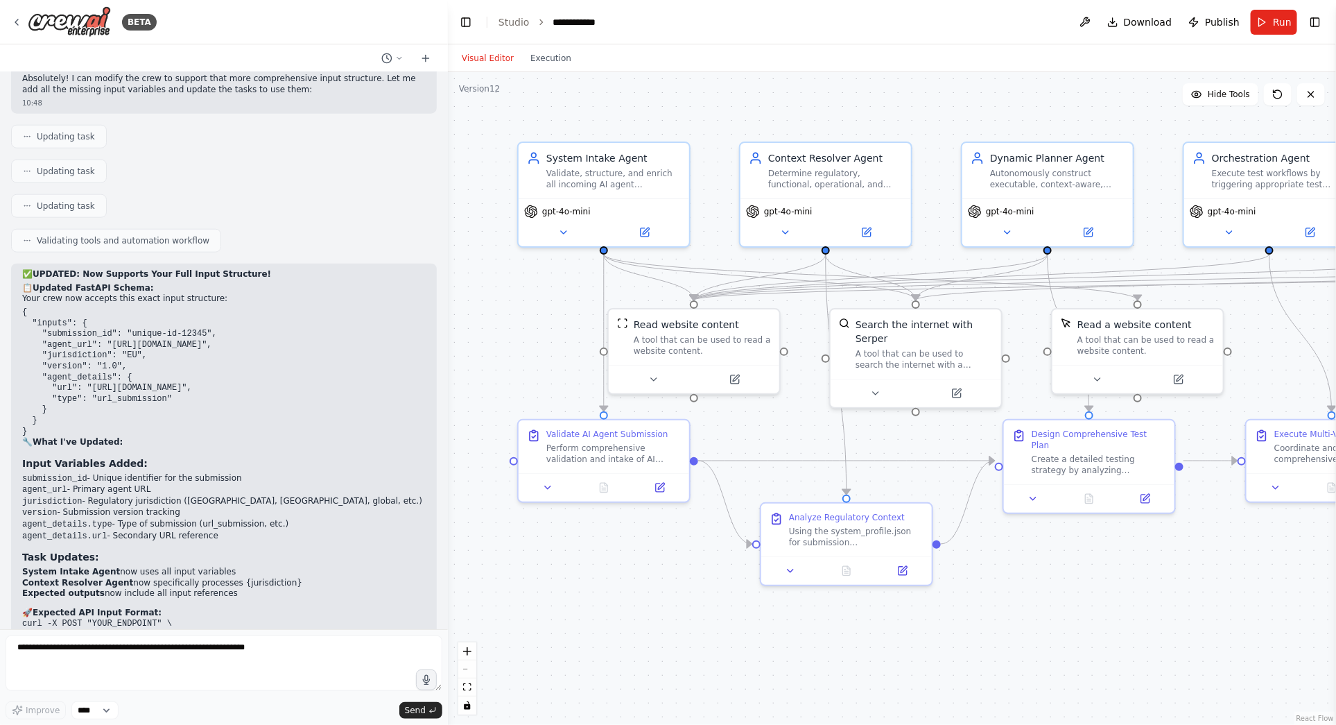
click at [55, 619] on pre "curl -X POST "YOUR_ENDPOINT" \ -H "Authorization: Bearer ba7c848ad50a" \ -H "Co…" at bounding box center [224, 700] width 404 height 162
drag, startPoint x: 66, startPoint y: 560, endPoint x: 17, endPoint y: 434, distance: 134.6
click at [17, 434] on div "✅ UPDATED: Now Supports Your Full Input Structure! 📋 Updated FastAPI Schema: Yo…" at bounding box center [224, 555] width 426 height 582
click at [55, 646] on textarea at bounding box center [224, 662] width 437 height 55
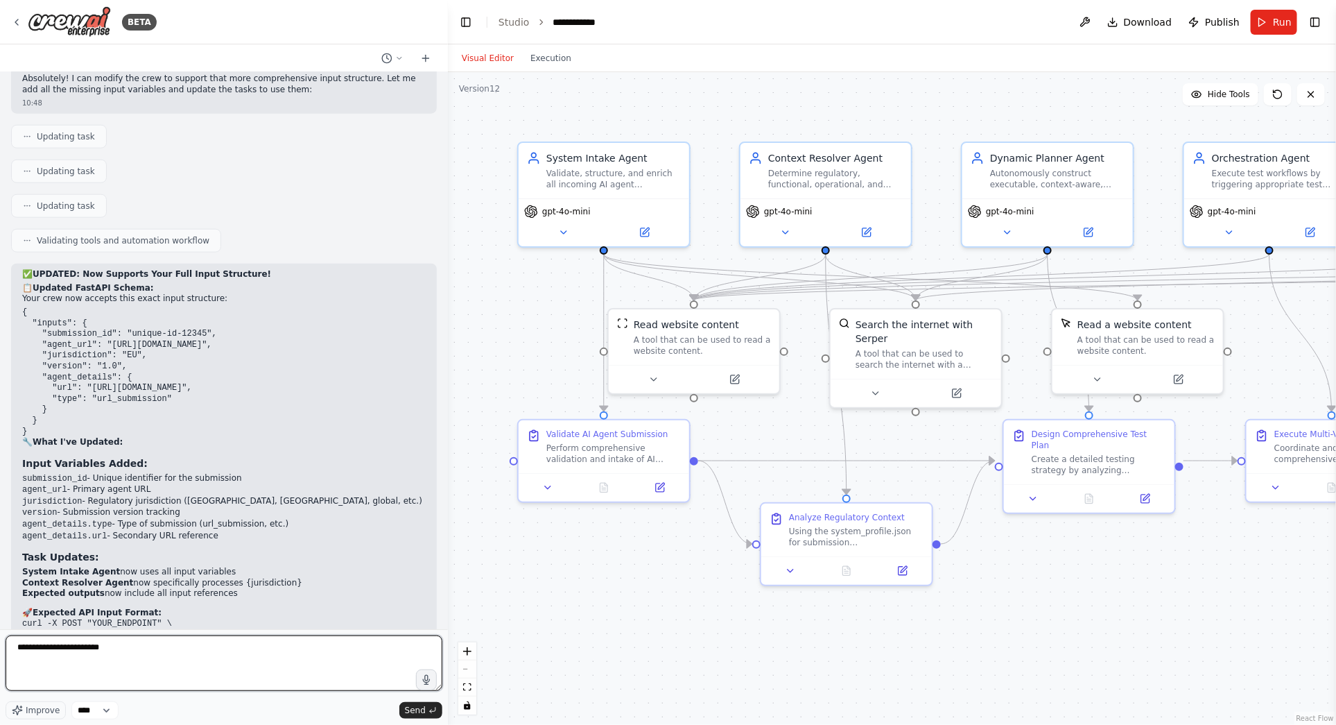
click at [15, 647] on textarea "**********" at bounding box center [224, 662] width 437 height 55
paste textarea "**********"
drag, startPoint x: 261, startPoint y: 646, endPoint x: 35, endPoint y: 648, distance: 226.1
click at [35, 648] on textarea "**********" at bounding box center [224, 662] width 437 height 55
click at [17, 662] on textarea "**********" at bounding box center [224, 662] width 437 height 55
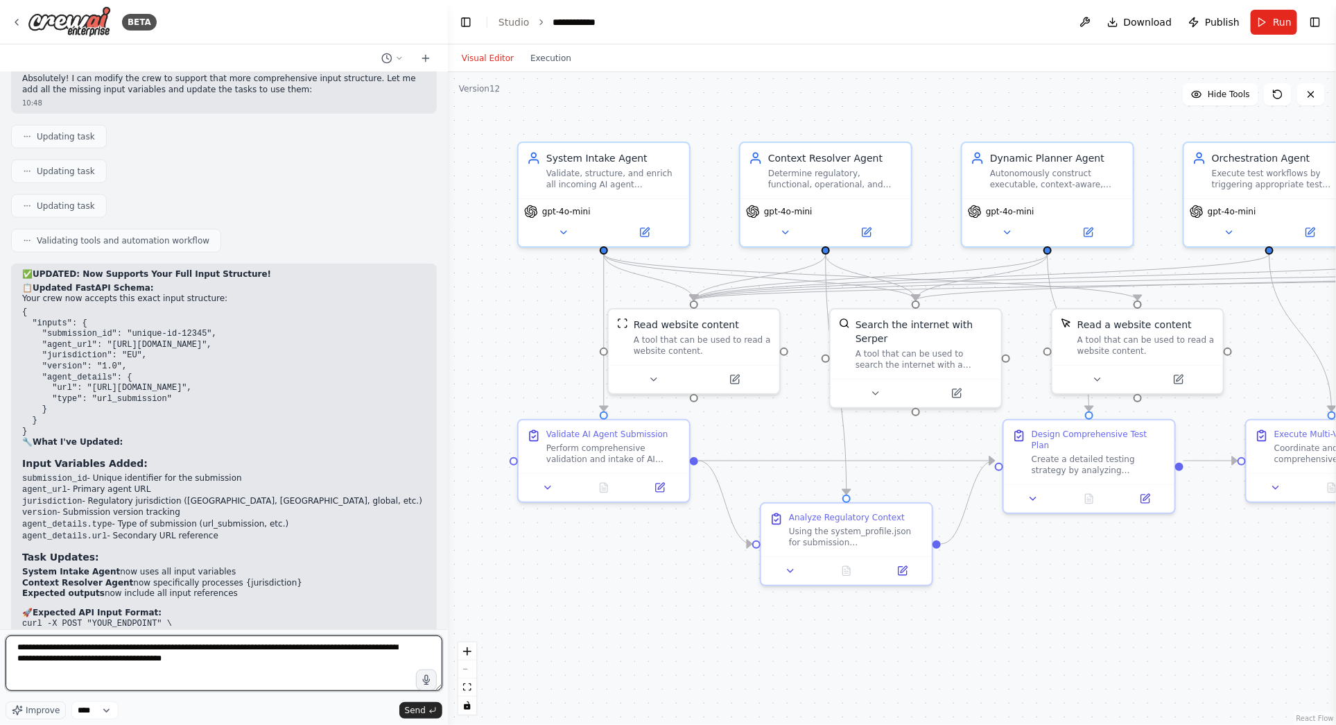
click at [123, 648] on textarea "**********" at bounding box center [224, 662] width 437 height 55
drag, startPoint x: 196, startPoint y: 648, endPoint x: 408, endPoint y: 646, distance: 212.2
click at [408, 646] on textarea "**********" at bounding box center [224, 662] width 437 height 55
paste textarea "**********"
click at [404, 647] on textarea "**********" at bounding box center [224, 662] width 437 height 55
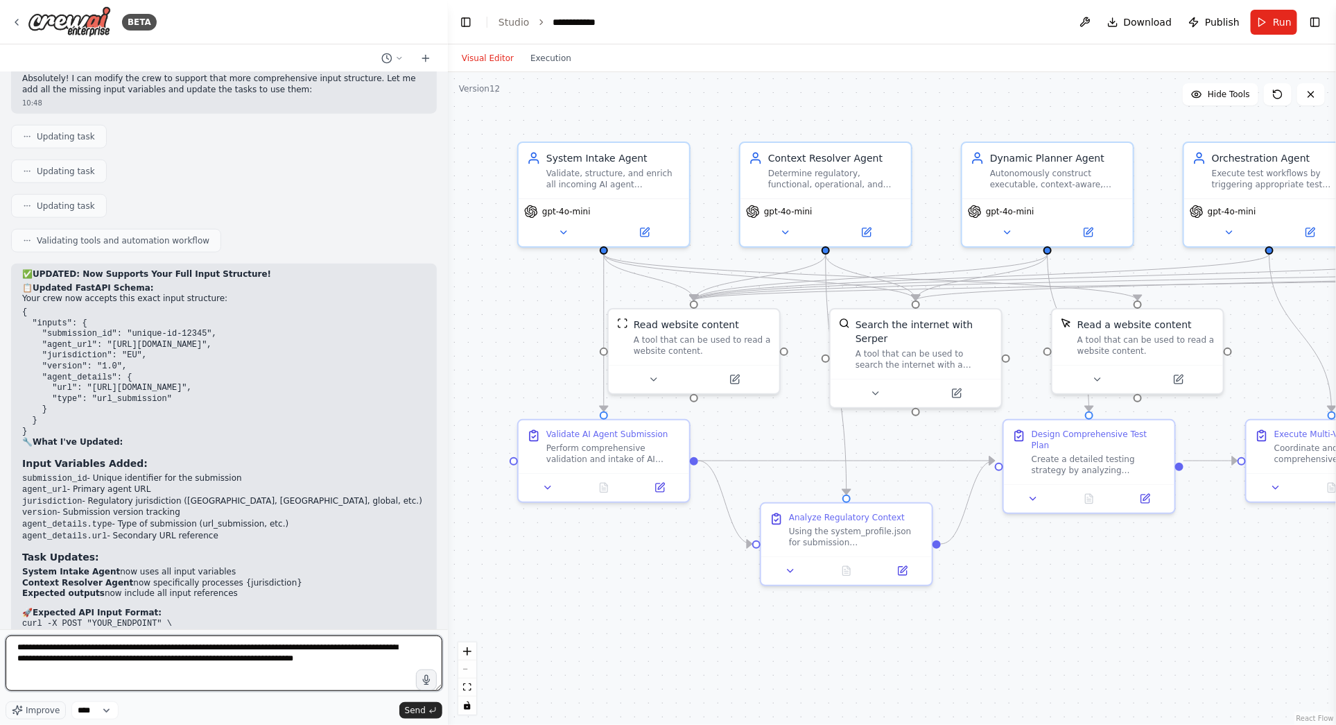
drag, startPoint x: 381, startPoint y: 659, endPoint x: 14, endPoint y: 656, distance: 367.5
click at [14, 656] on textarea "**********" at bounding box center [224, 662] width 437 height 55
type textarea "**********"
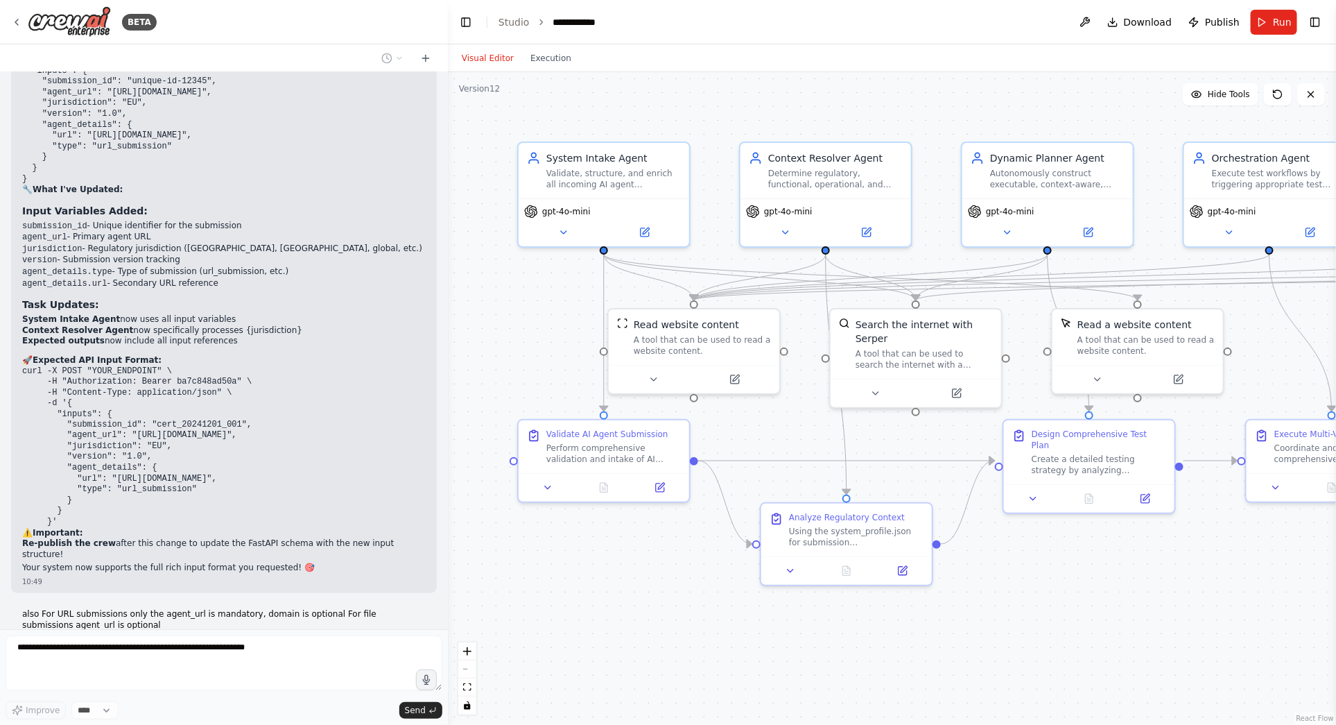
scroll to position [19735, 0]
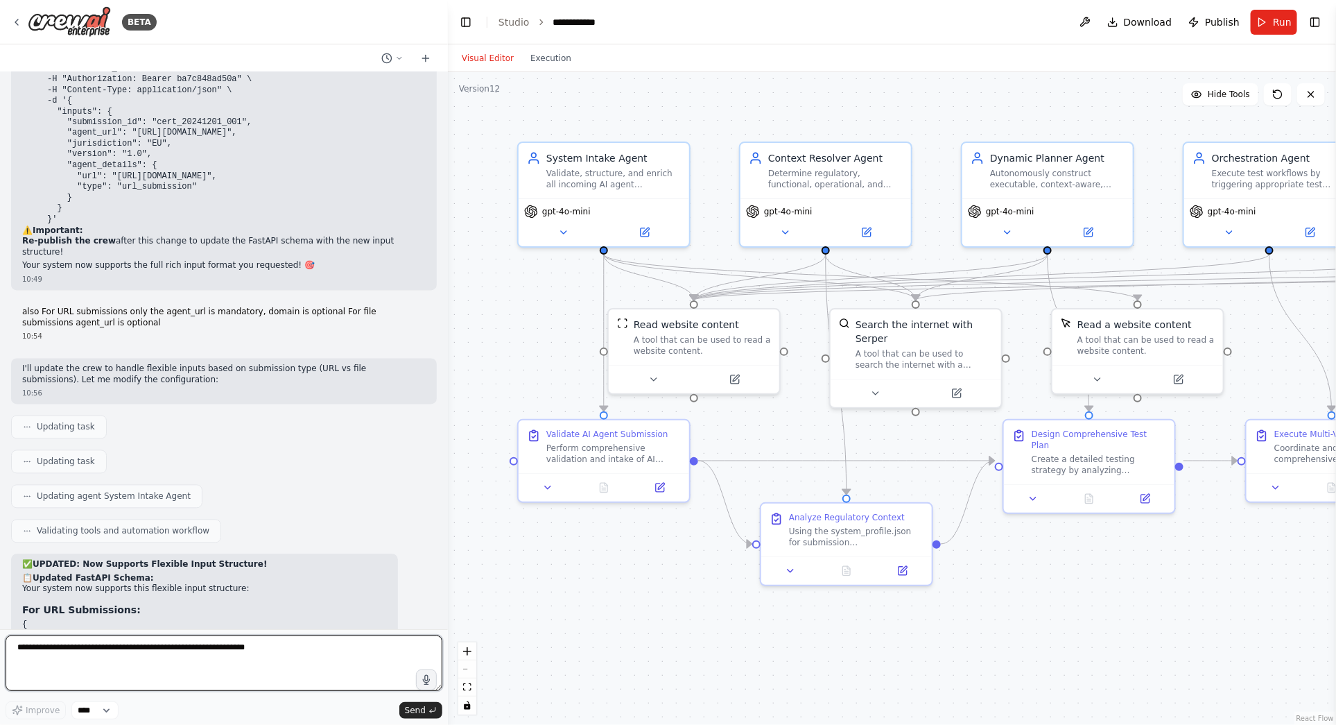
click at [107, 657] on textarea at bounding box center [224, 662] width 437 height 55
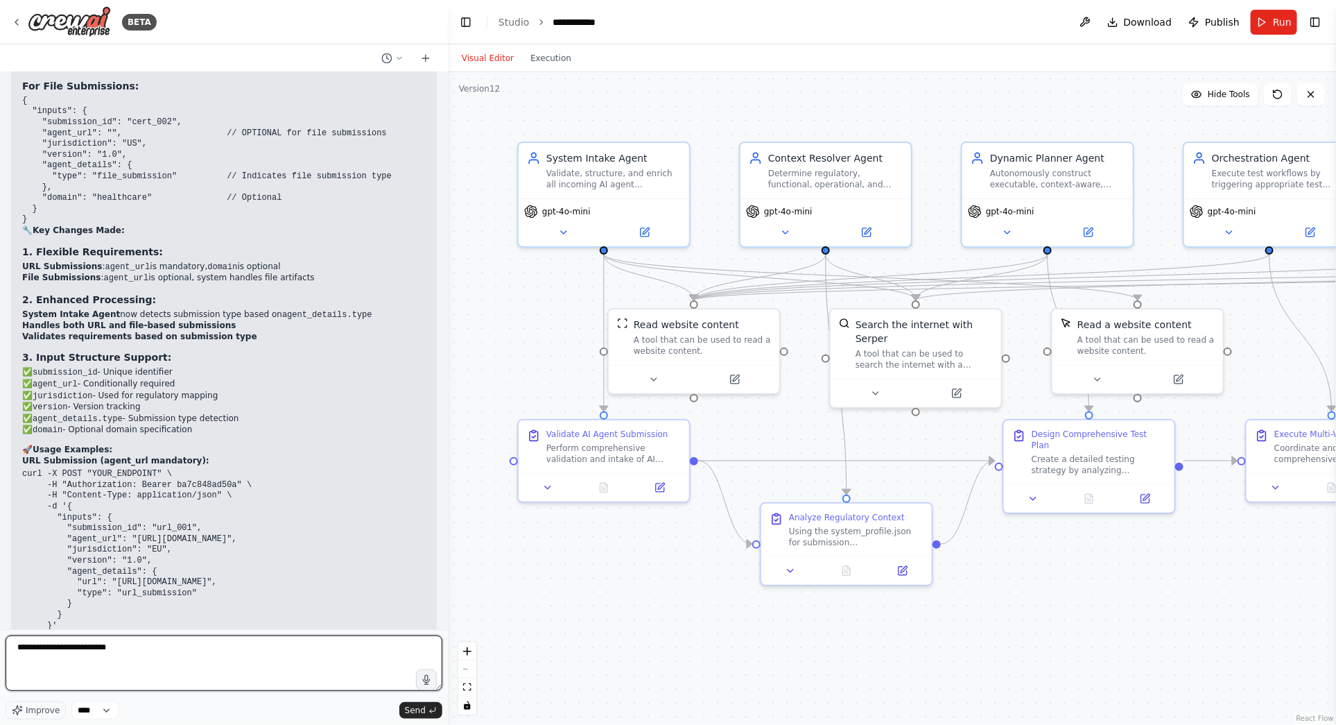
scroll to position [20704, 0]
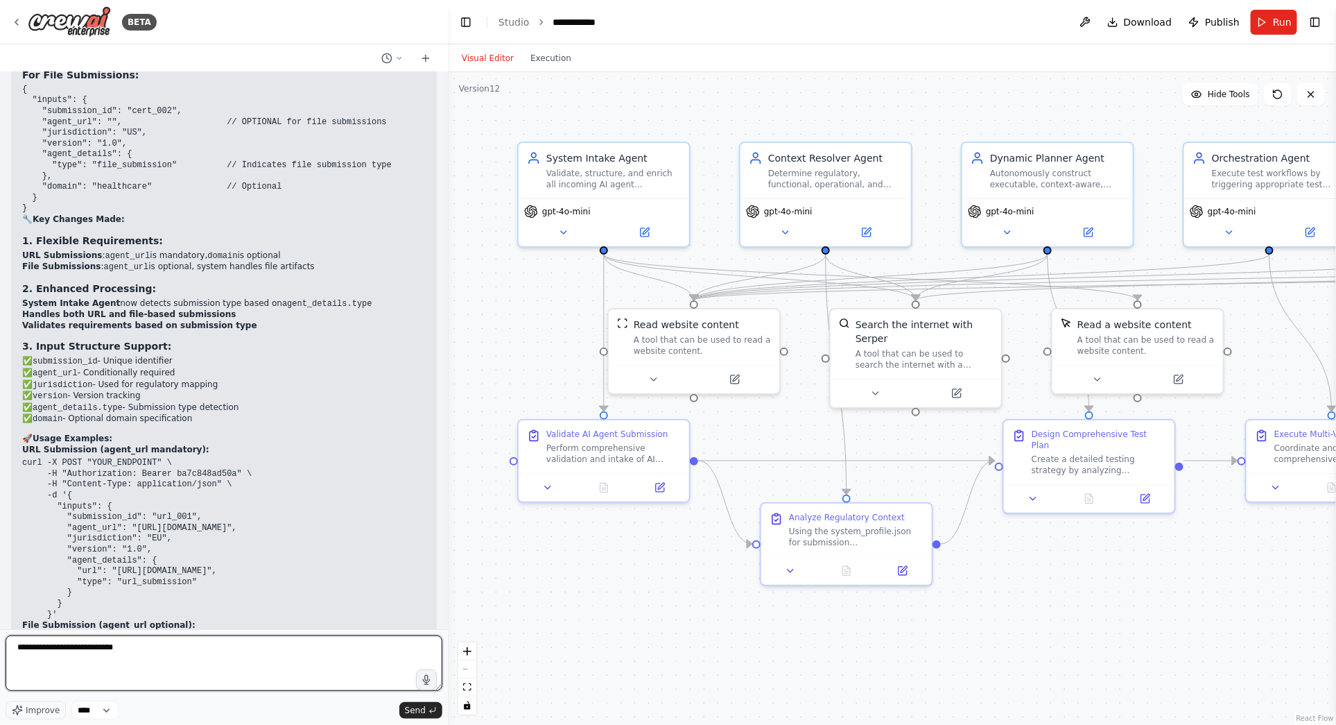
paste textarea "**********"
click at [118, 648] on textarea "**********" at bounding box center [224, 662] width 437 height 55
type textarea "**********"
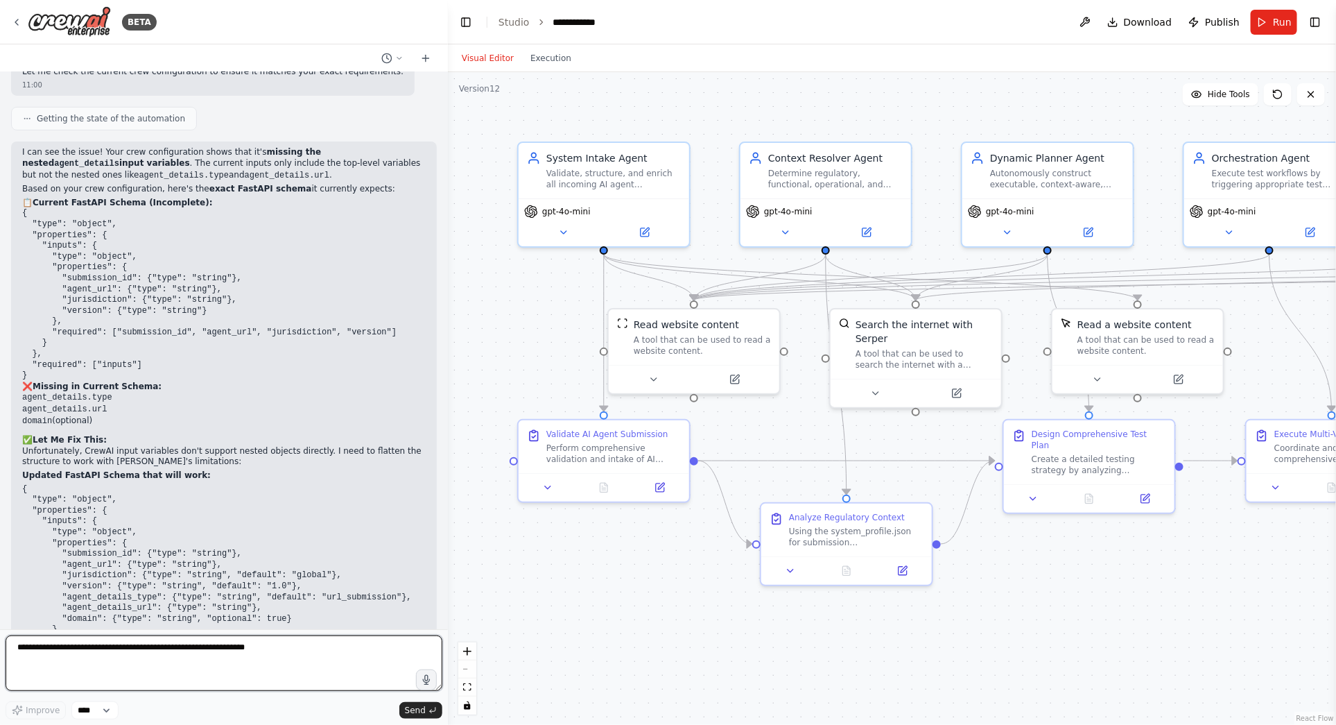
scroll to position [21594, 0]
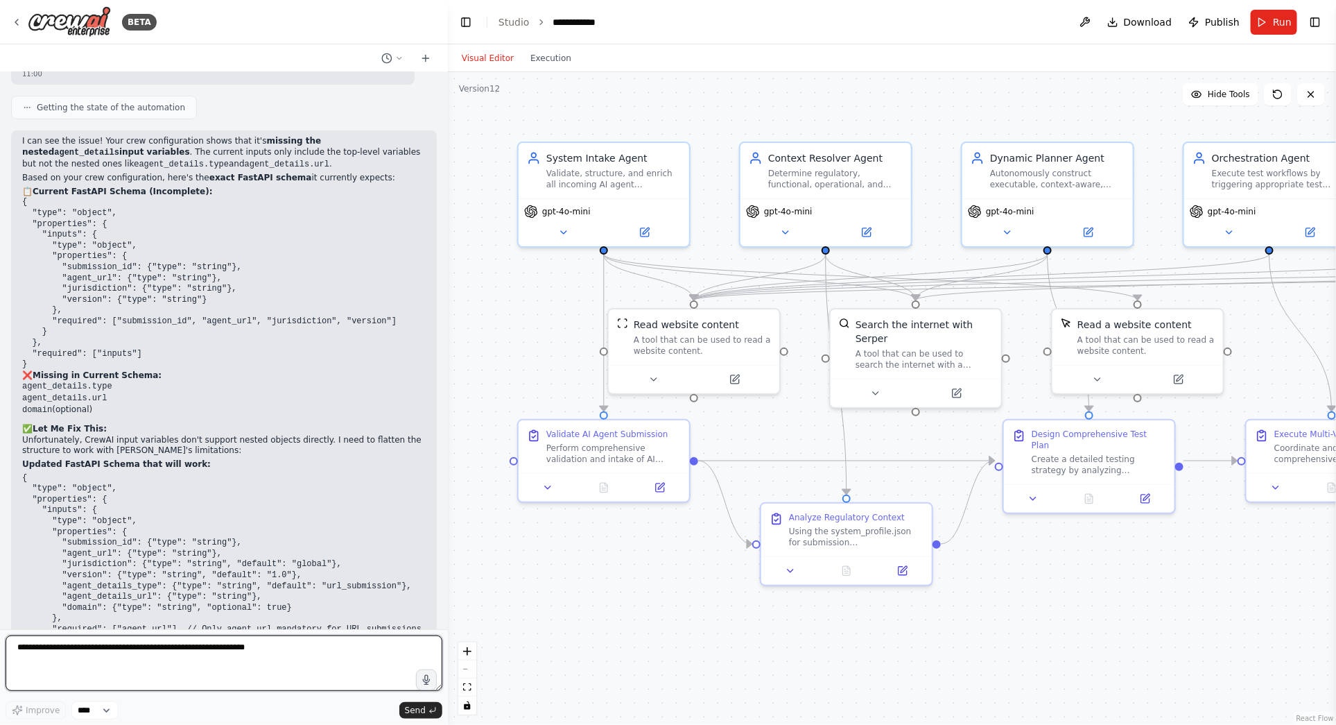
click at [44, 645] on textarea at bounding box center [224, 662] width 437 height 55
paste textarea "**********"
click at [187, 649] on textarea "**********" at bounding box center [224, 662] width 437 height 55
paste textarea "**********"
type textarea "**********"
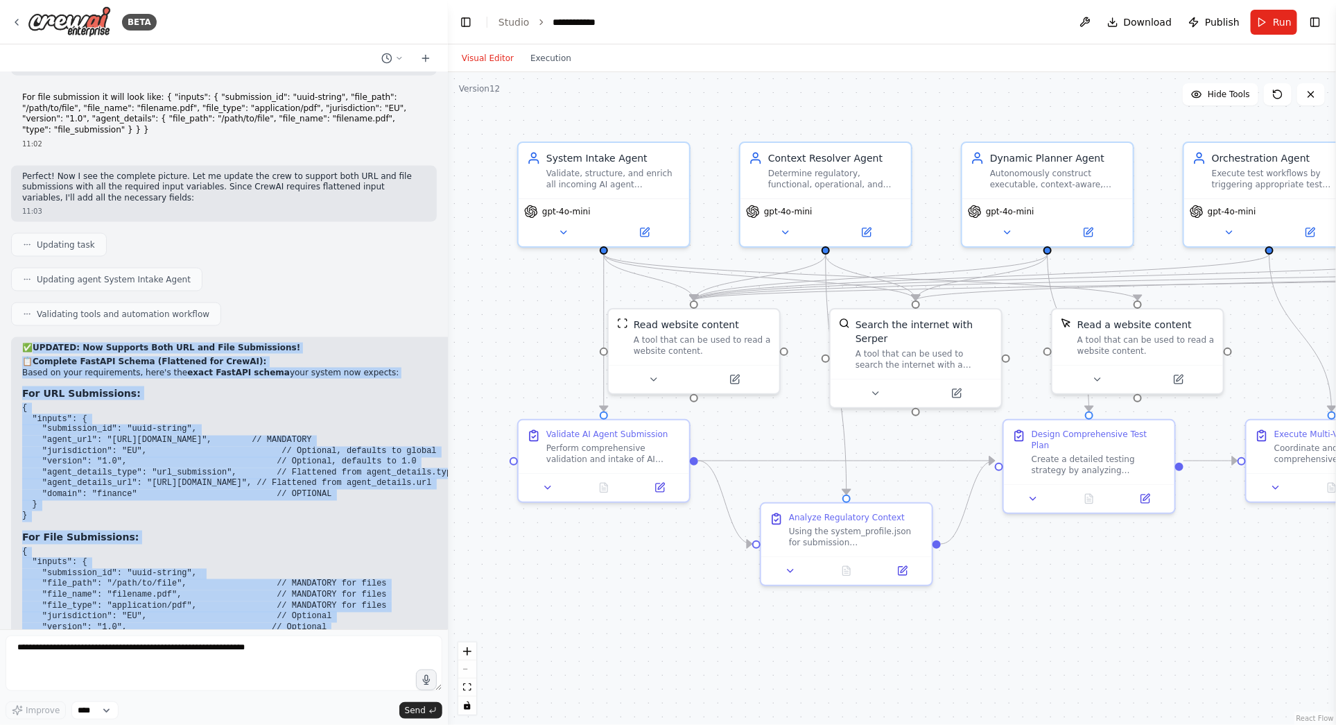
scroll to position [22429, 0]
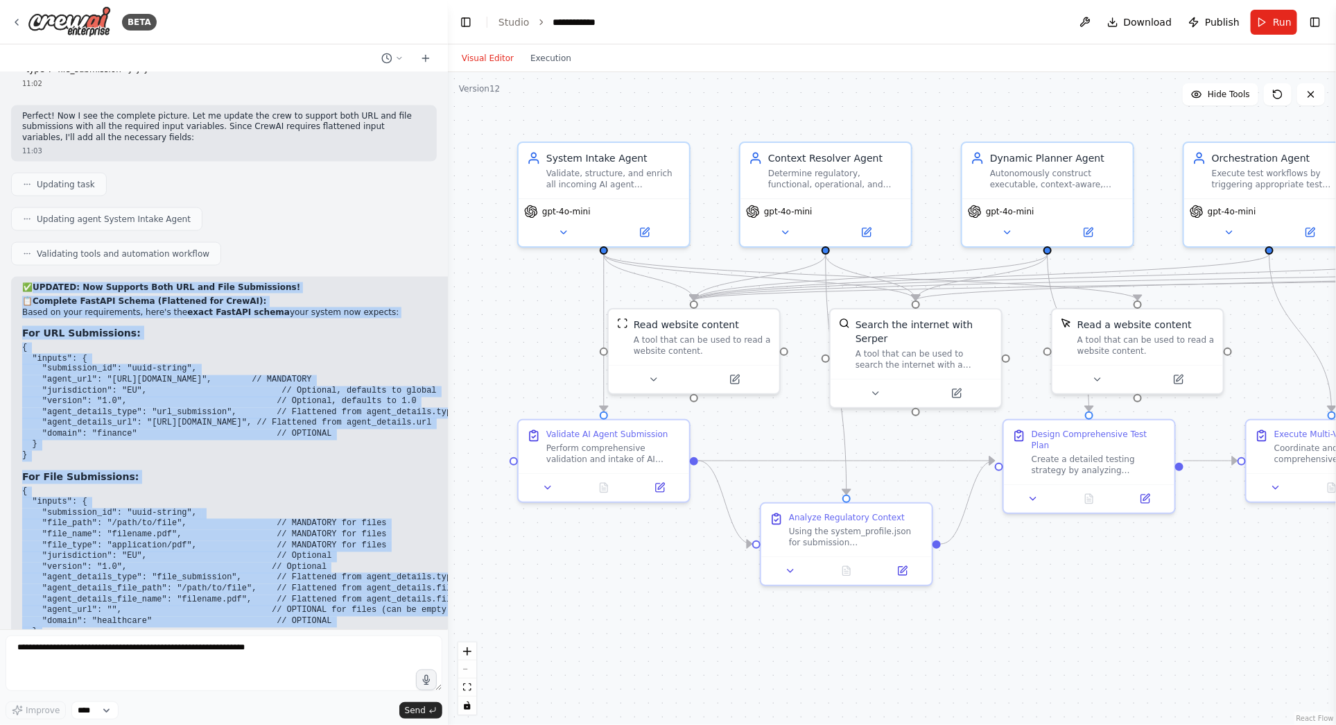
drag, startPoint x: 40, startPoint y: 143, endPoint x: 325, endPoint y: 534, distance: 483.9
click at [325, 534] on div "✅ UPDATED: Now Supports Both URL and File Submissions! 📋 Complete FastAPI Schem…" at bounding box center [252, 558] width 460 height 553
copy div "UPDATED: Now Supports Both URL and File Submissions! 📋 Complete FastAPI Schema …"
click at [1228, 17] on span "Publish" at bounding box center [1222, 22] width 35 height 14
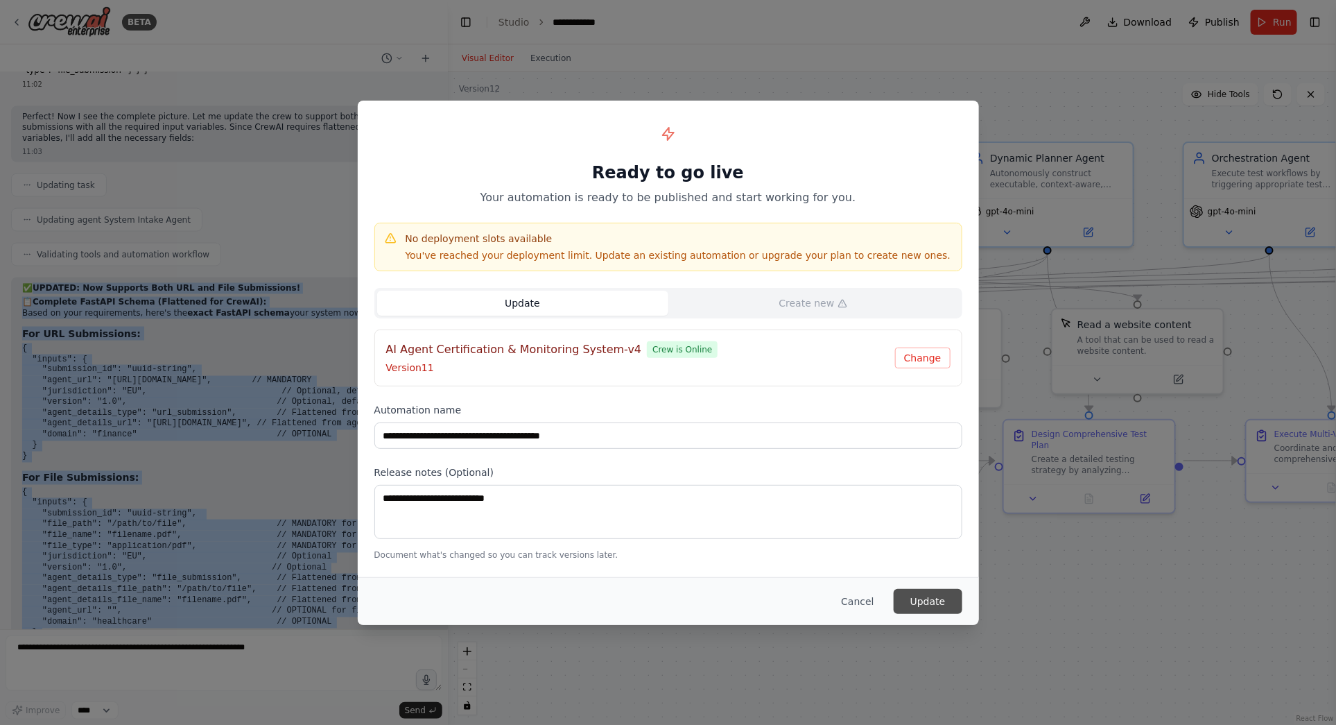
click at [928, 601] on button "Update" at bounding box center [928, 601] width 69 height 25
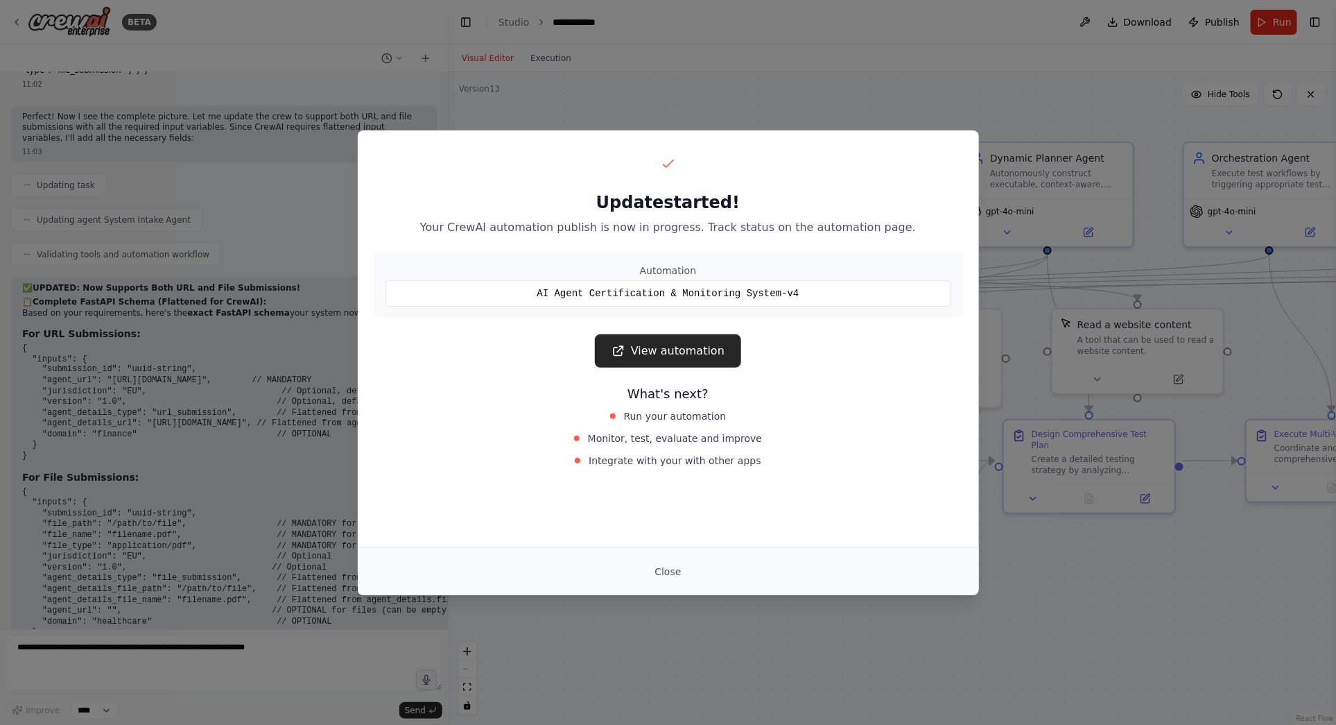
click at [819, 107] on div "Update started! Your CrewAI automation publish is now in progress. Track status…" at bounding box center [668, 362] width 1336 height 725
click at [662, 571] on button "Close" at bounding box center [668, 571] width 49 height 25
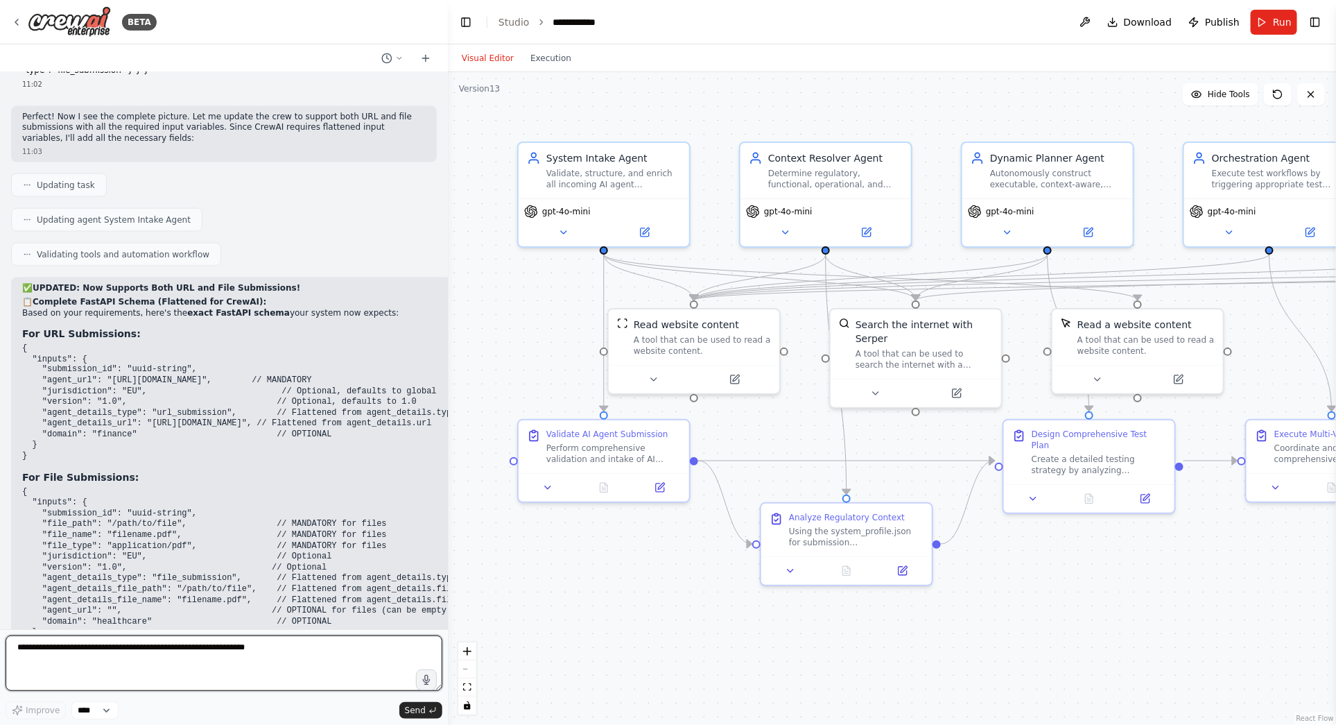
click at [175, 642] on textarea at bounding box center [224, 662] width 437 height 55
paste textarea "**********"
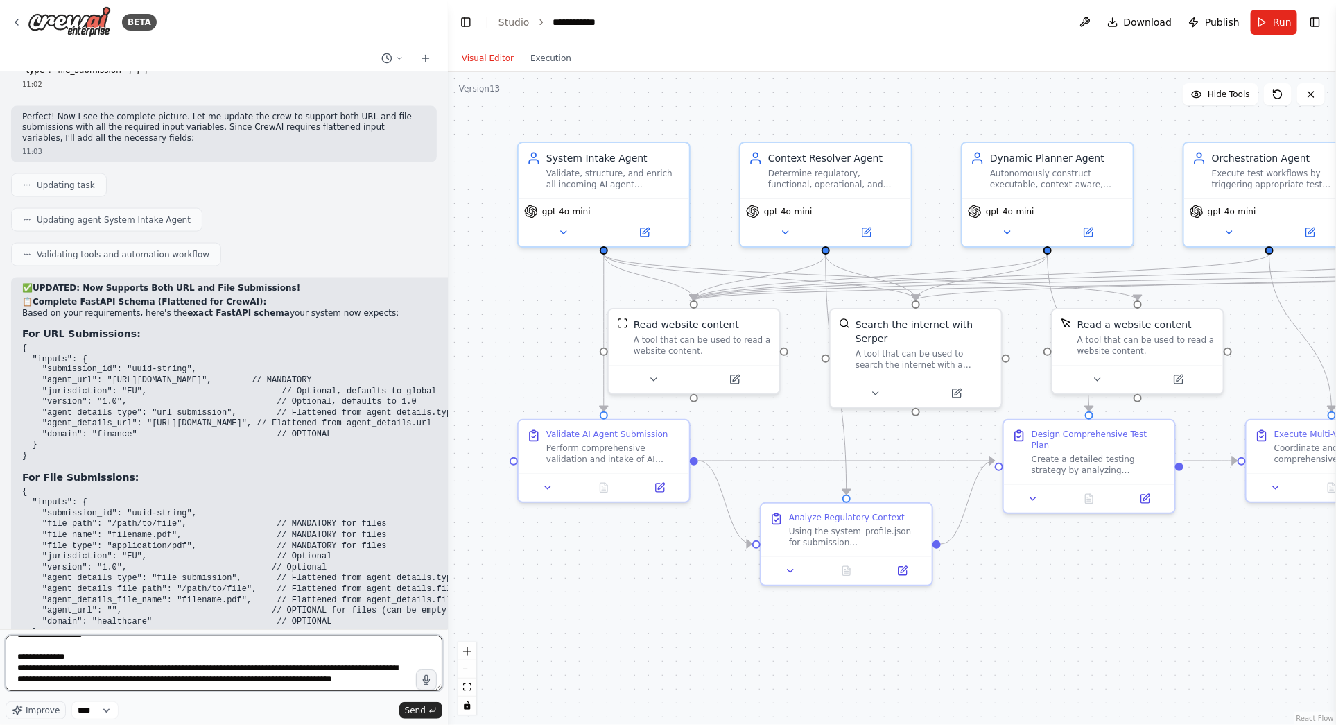
scroll to position [0, 0]
click at [16, 648] on textarea "**********" at bounding box center [224, 662] width 437 height 55
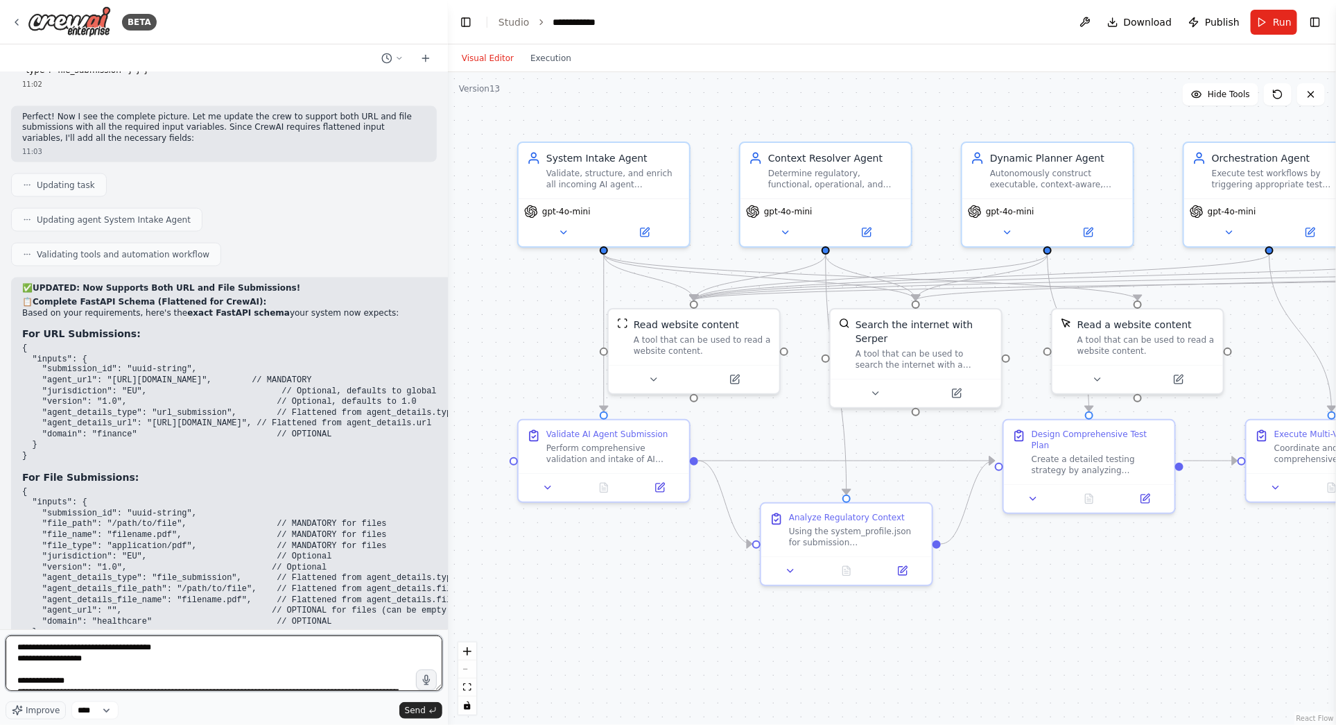
type textarea "**********"
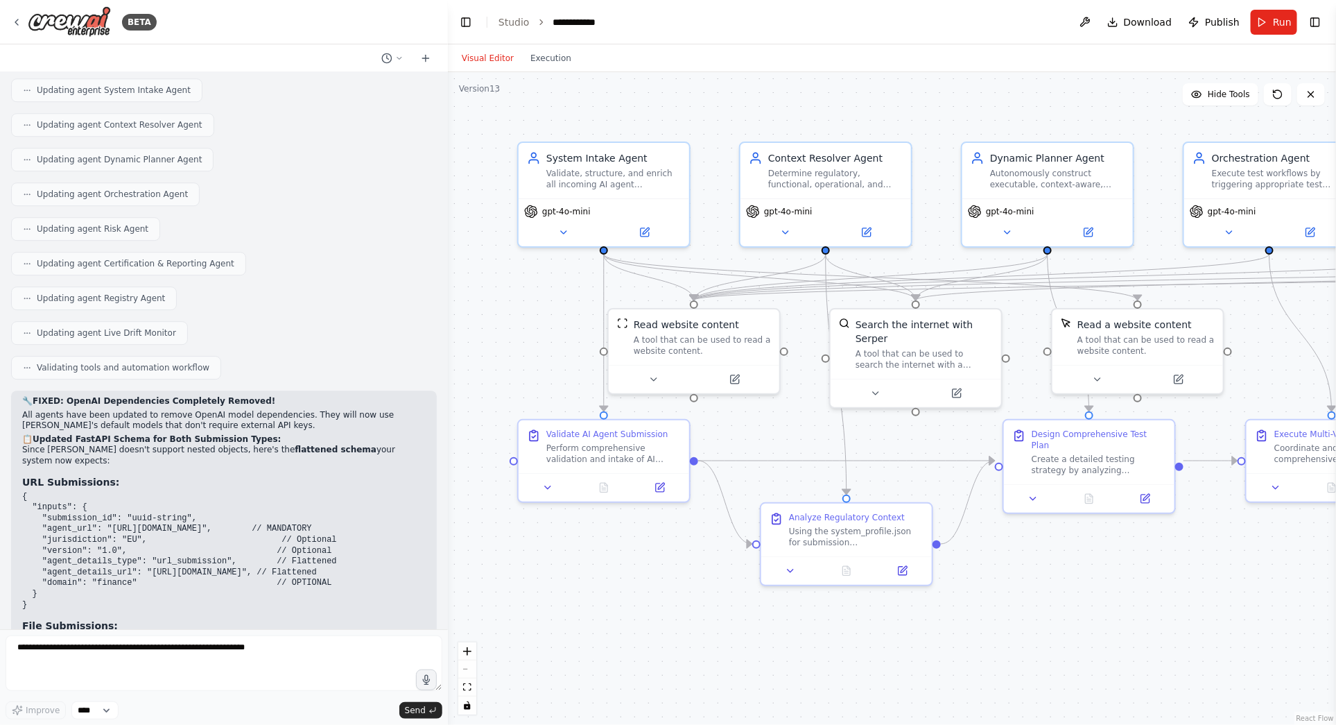
scroll to position [23354, 0]
click at [1221, 24] on span "Publish" at bounding box center [1222, 22] width 35 height 14
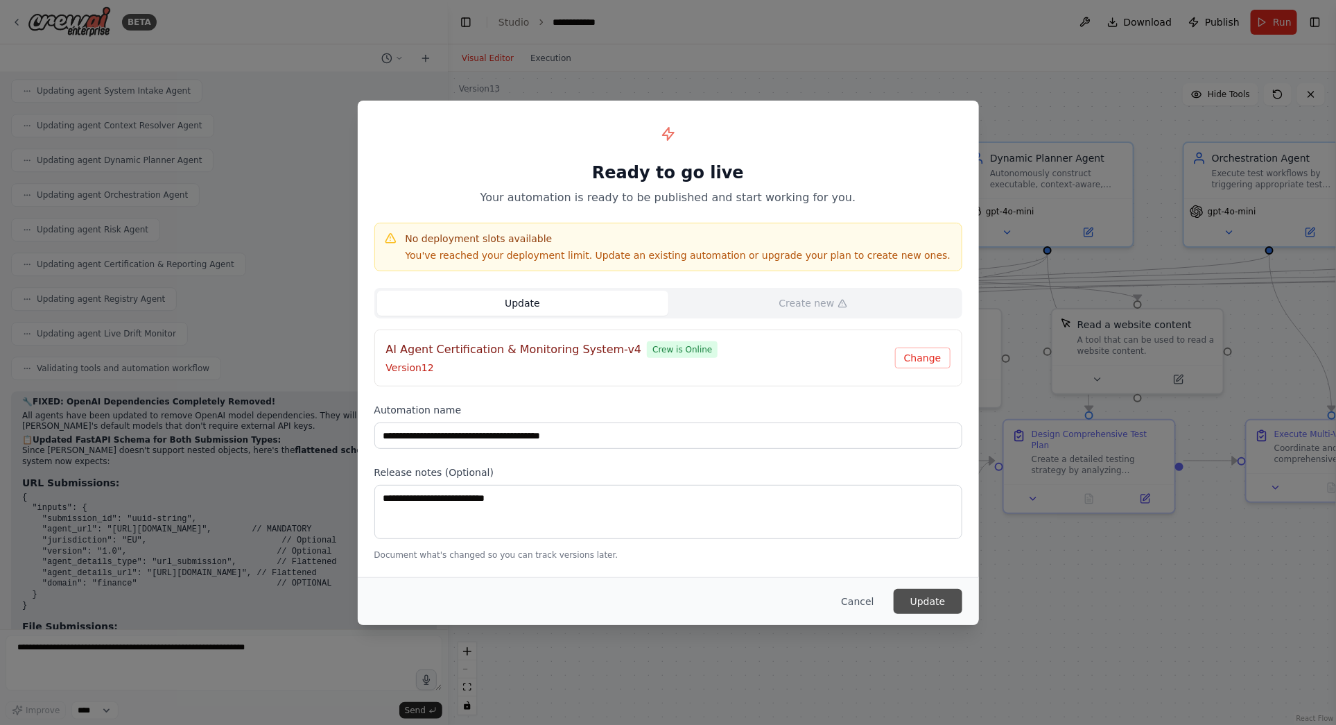
click at [924, 604] on button "Update" at bounding box center [928, 601] width 69 height 25
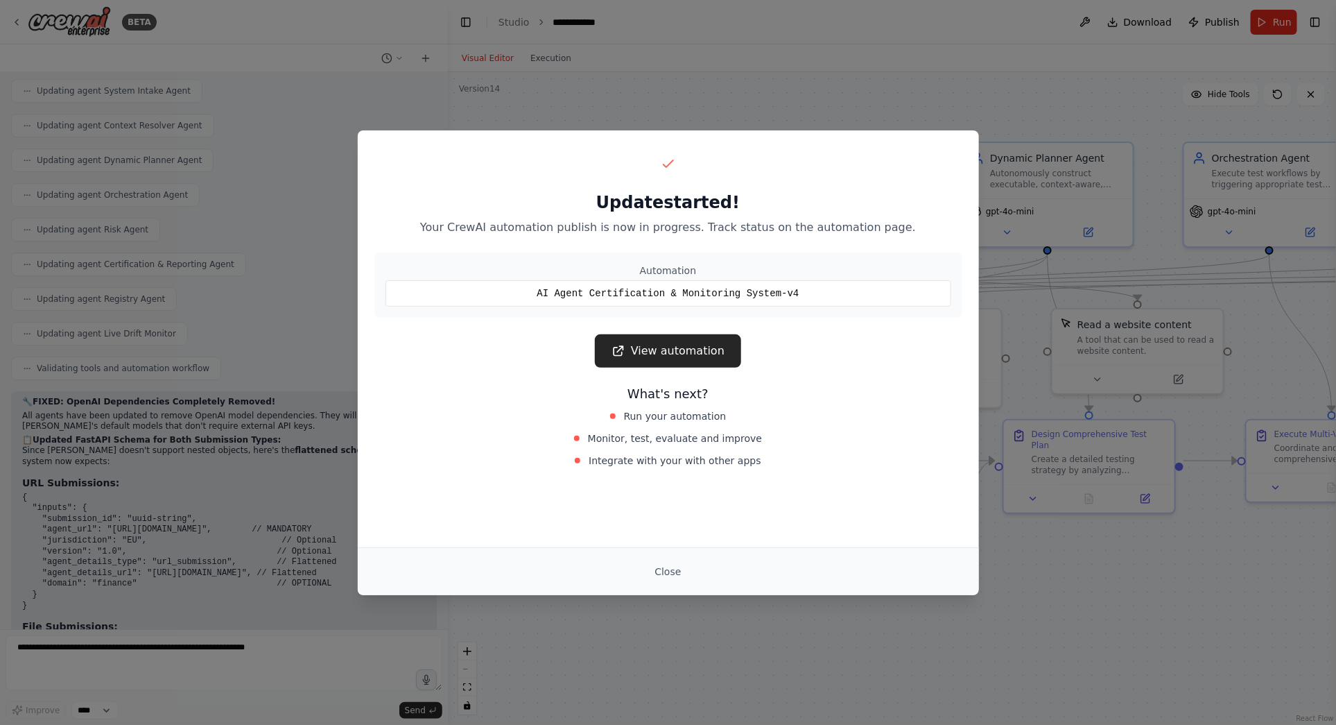
click at [664, 571] on button "Close" at bounding box center [668, 571] width 49 height 25
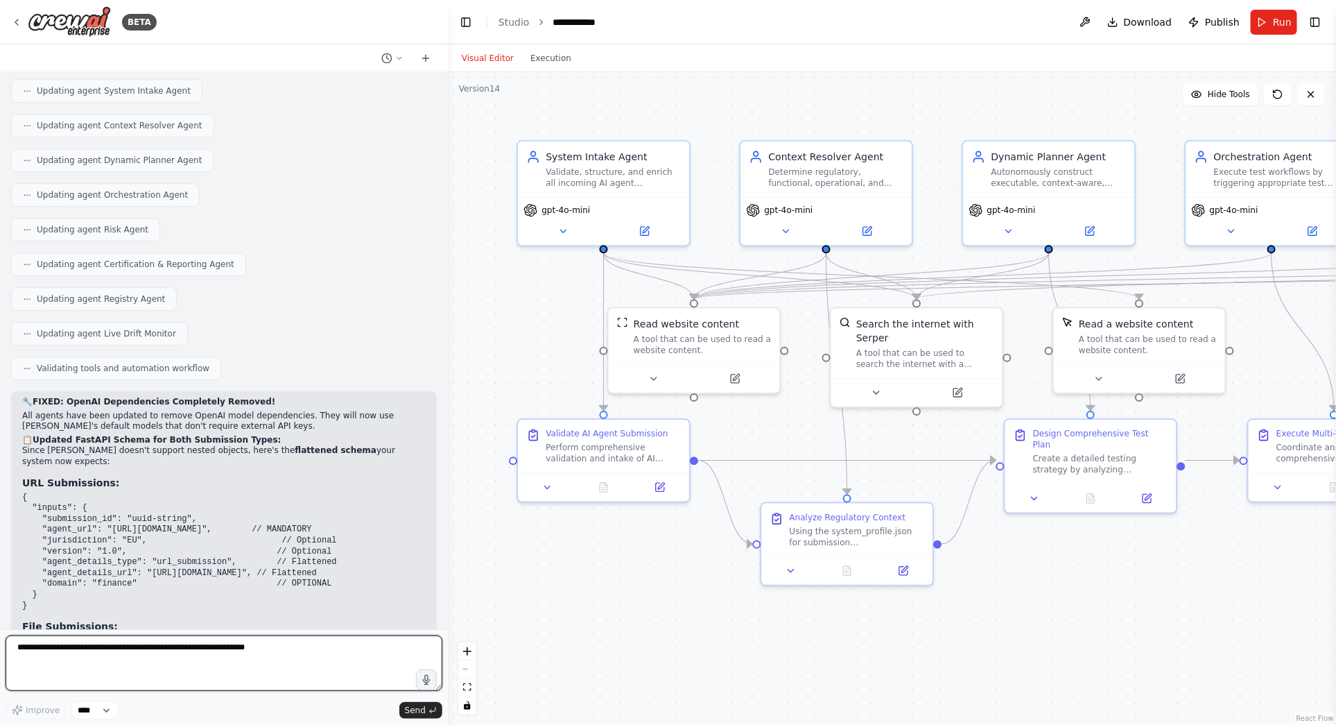
click at [248, 653] on textarea at bounding box center [224, 662] width 437 height 55
paste textarea "**********"
type textarea "**********"
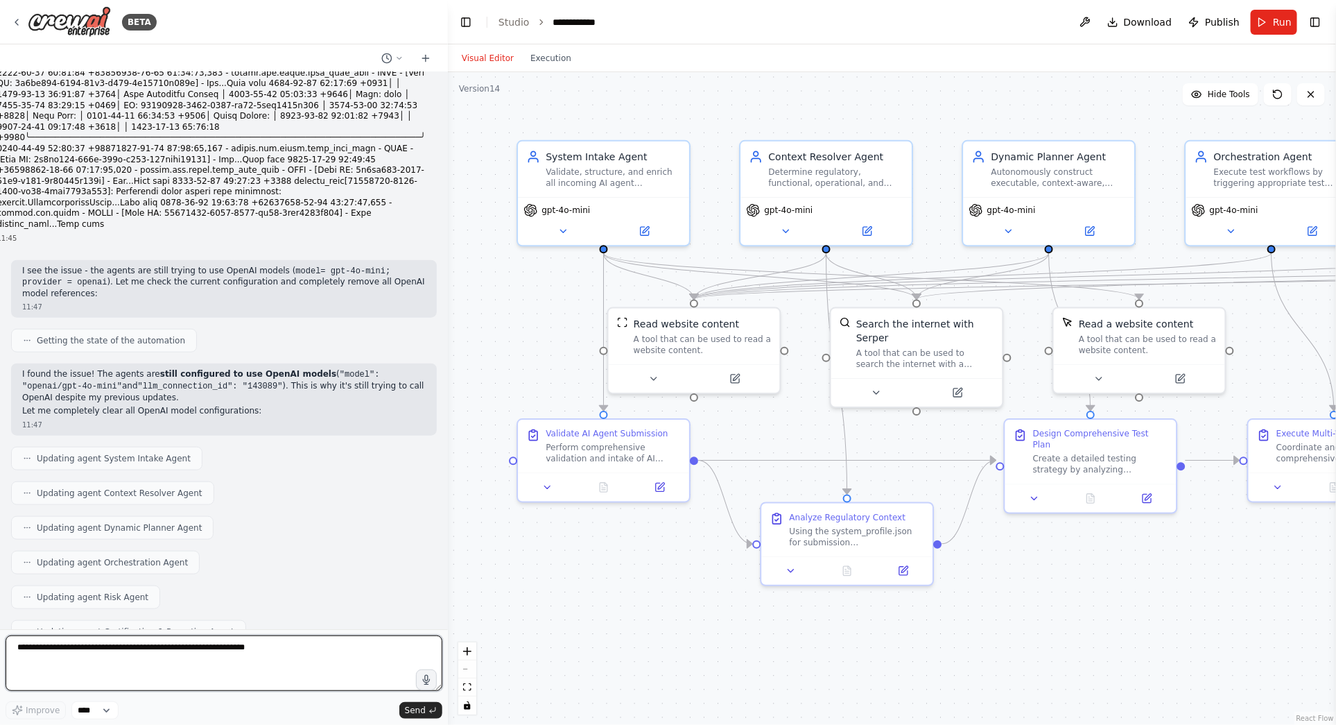
scroll to position [24620, 0]
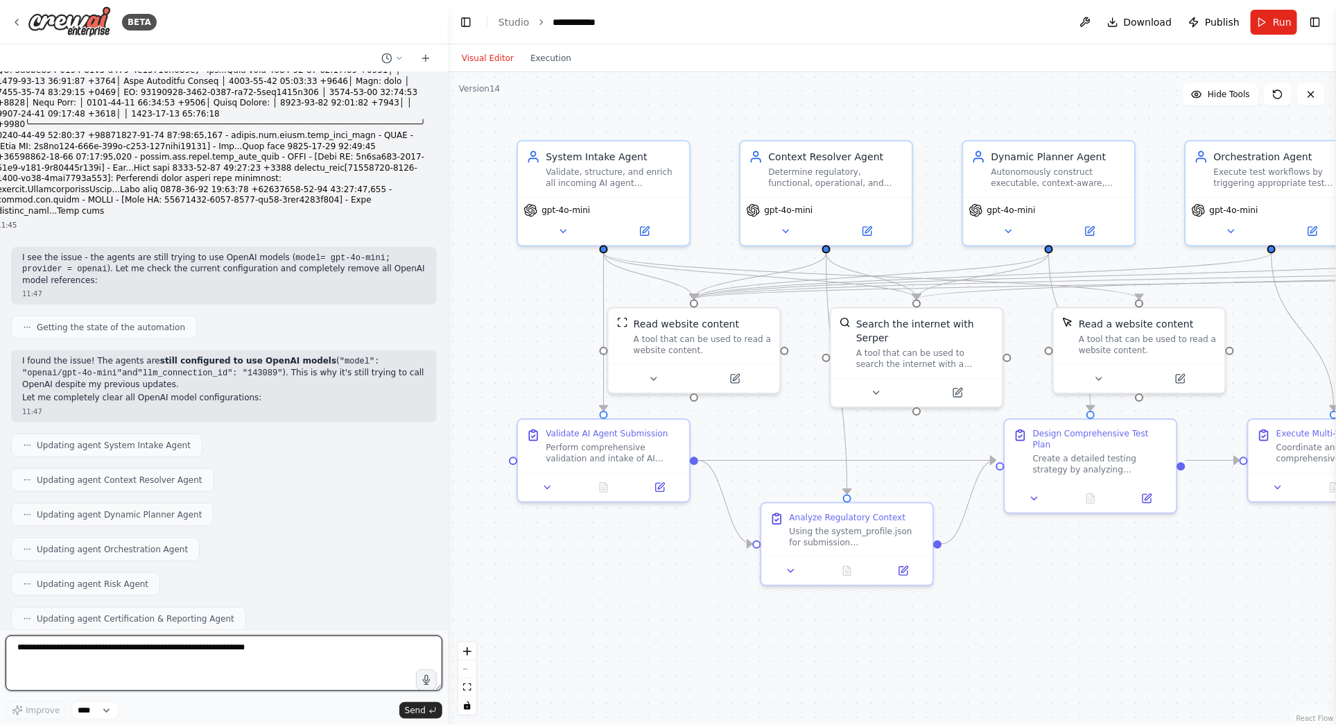
click at [87, 650] on textarea at bounding box center [224, 662] width 437 height 55
type textarea "**********"
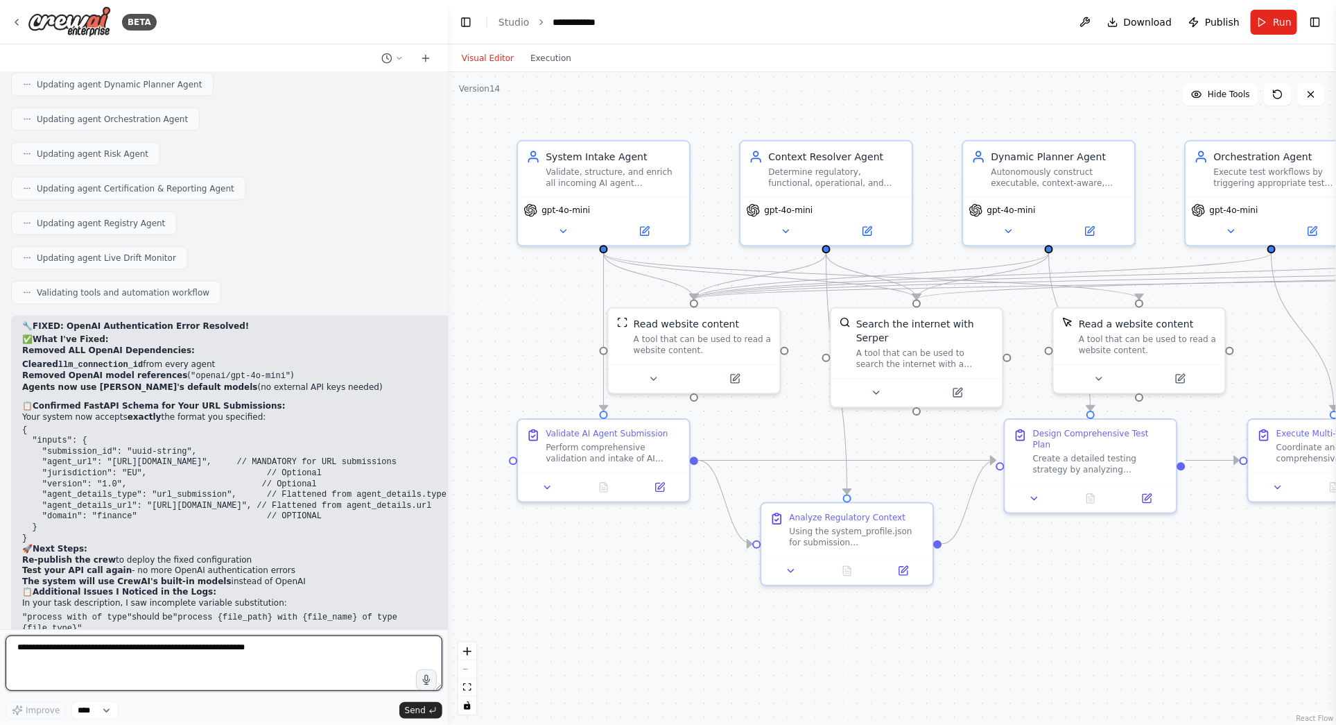
scroll to position [25049, 0]
click at [1223, 16] on span "Publish" at bounding box center [1222, 22] width 35 height 14
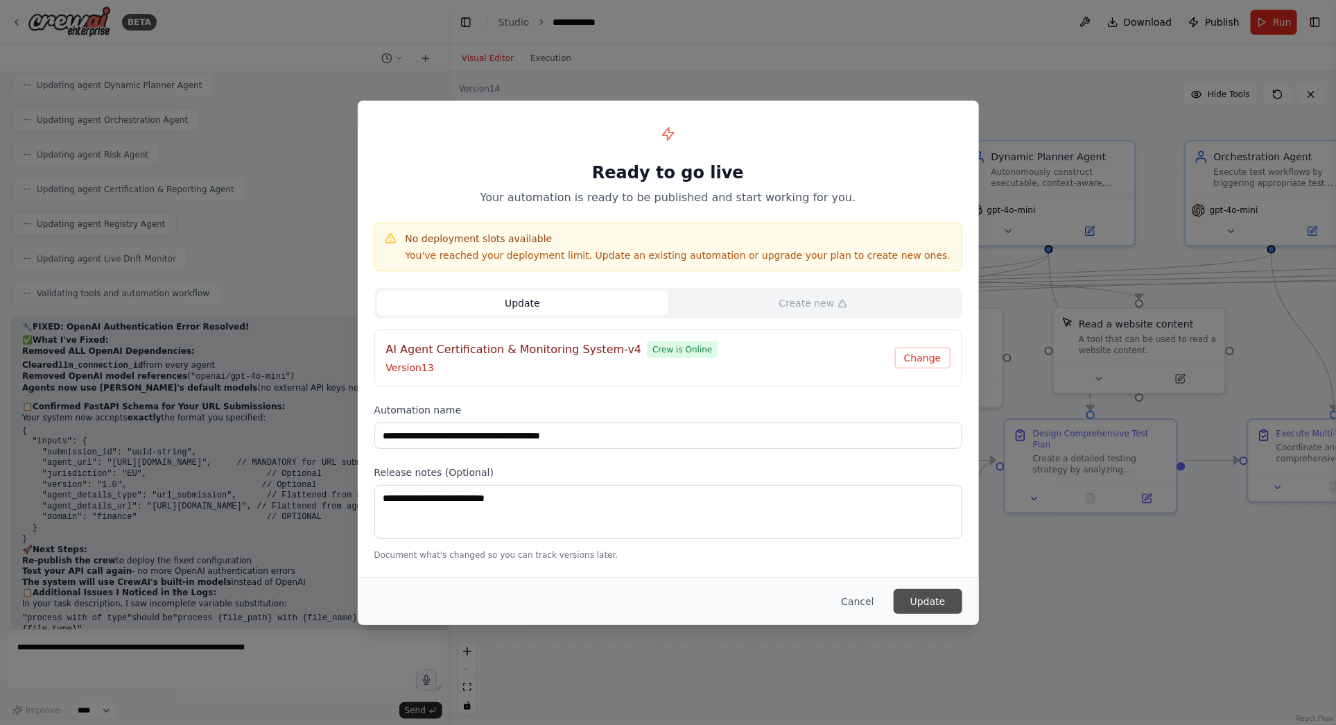
click at [927, 594] on button "Update" at bounding box center [928, 601] width 69 height 25
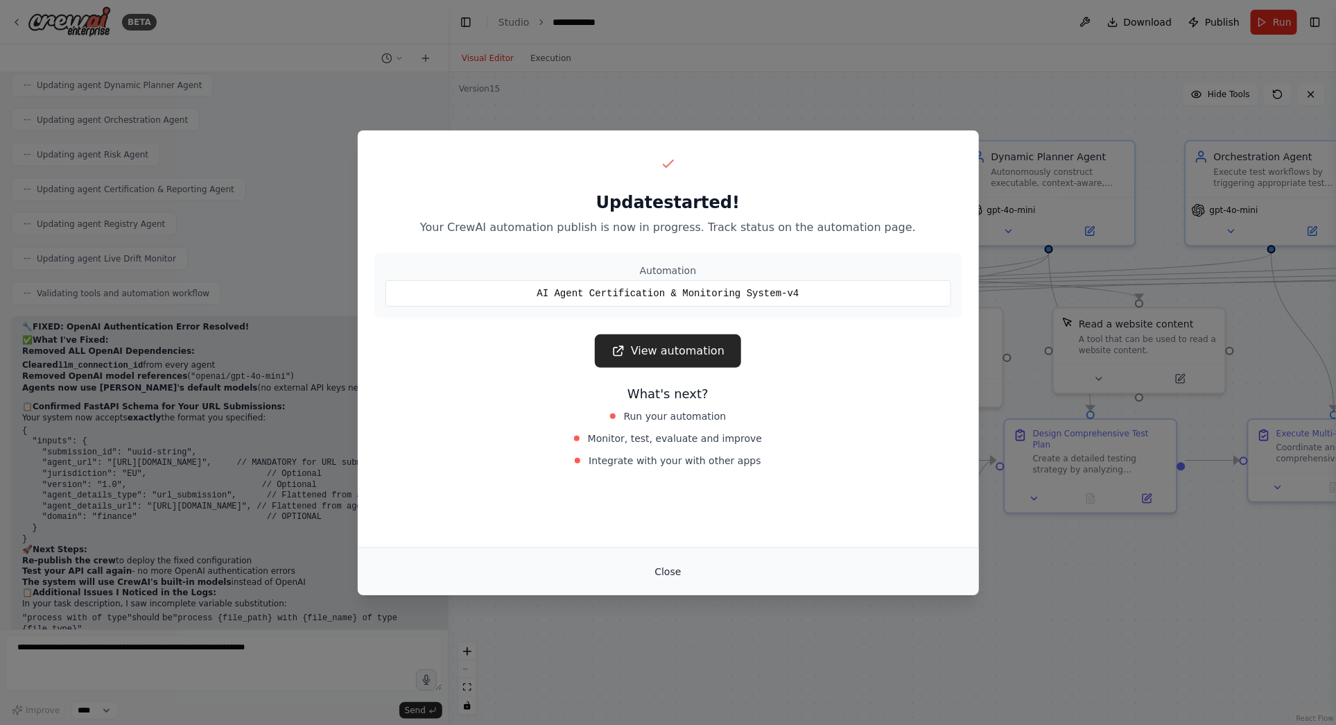
click at [668, 571] on button "Close" at bounding box center [668, 571] width 49 height 25
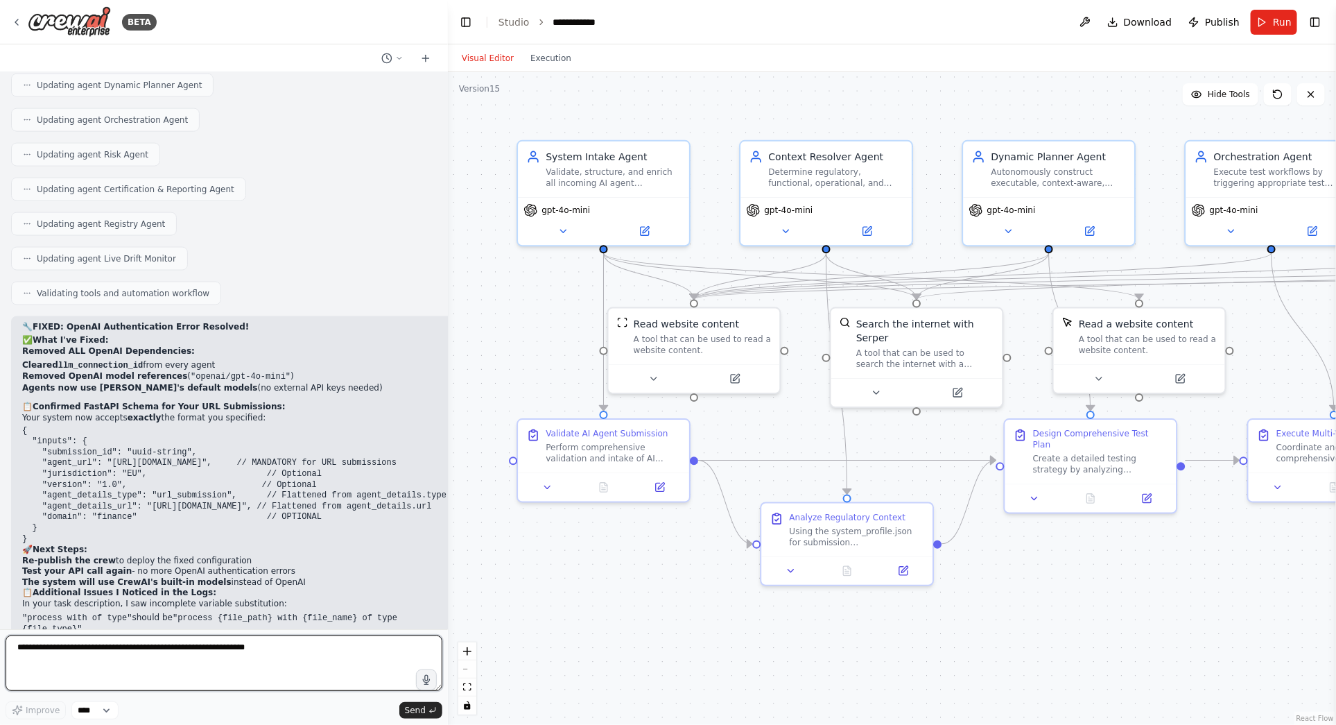
click at [114, 645] on textarea at bounding box center [224, 662] width 437 height 55
paste textarea "**********"
type textarea "**********"
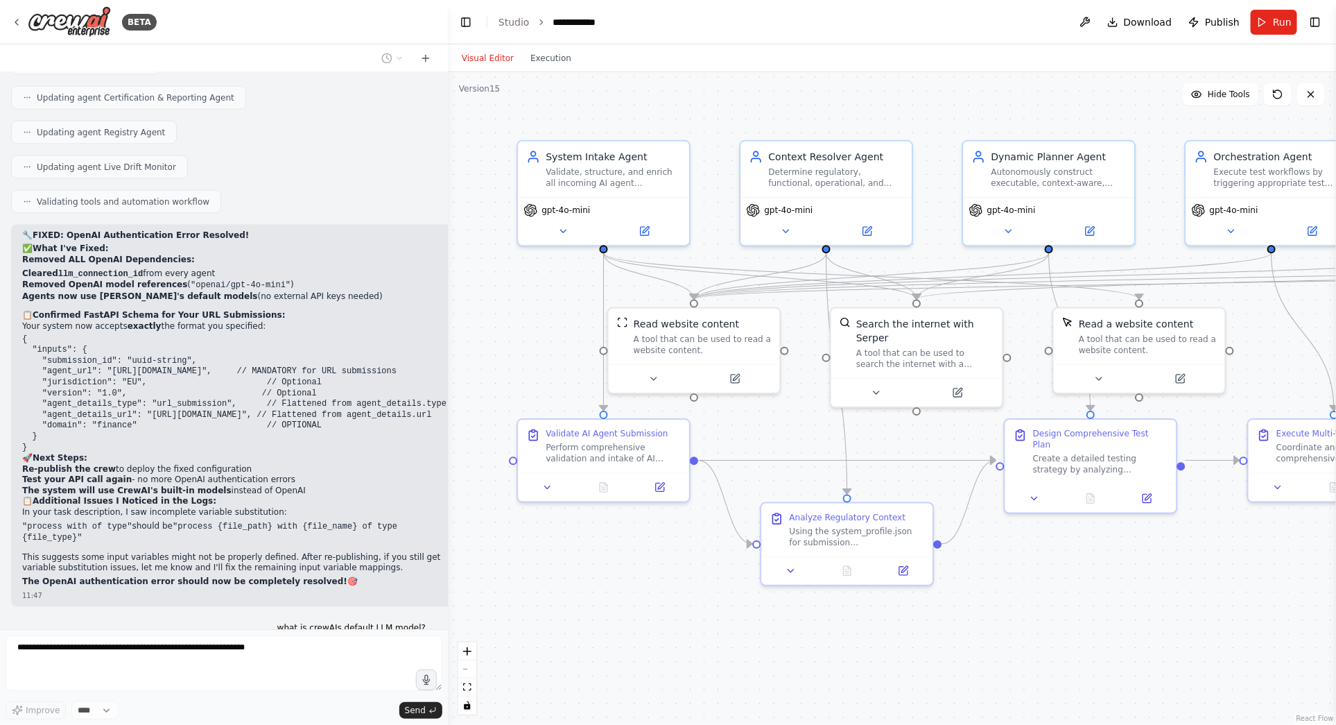
scroll to position [25167, 0]
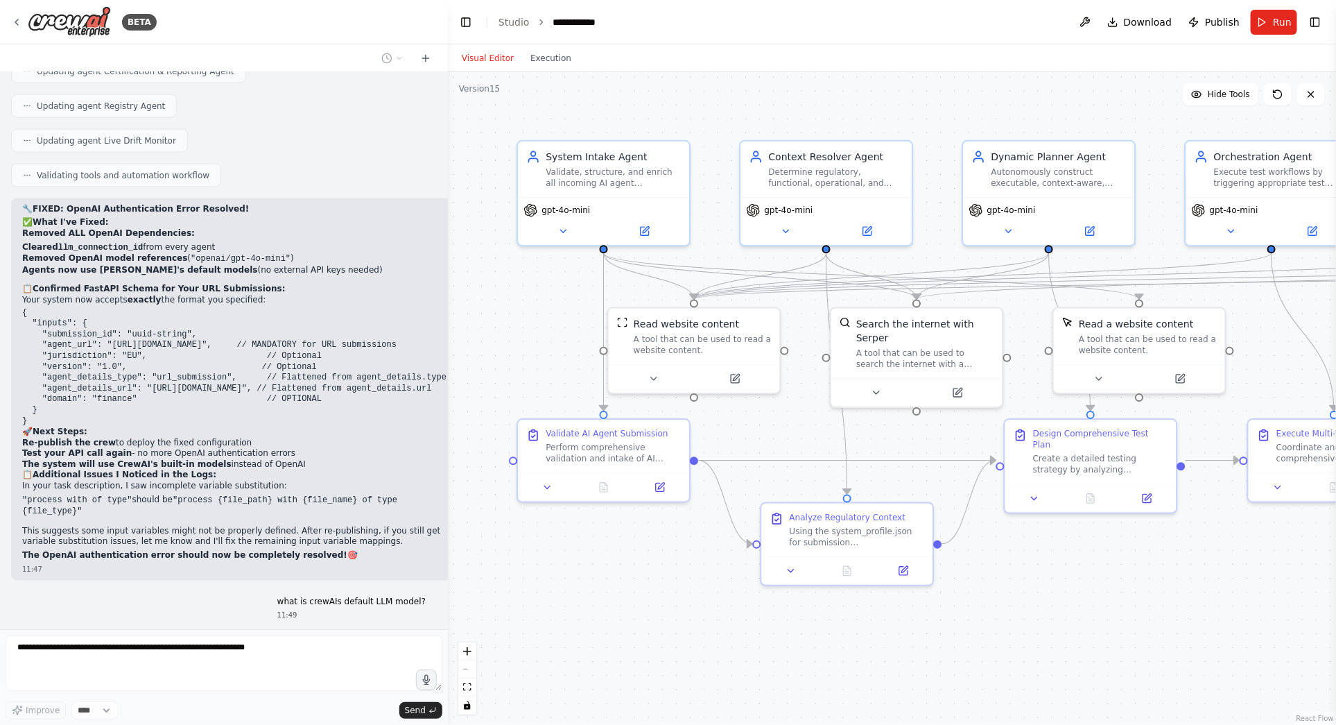
click at [31, 632] on form "Improve **** Send" at bounding box center [224, 677] width 448 height 96
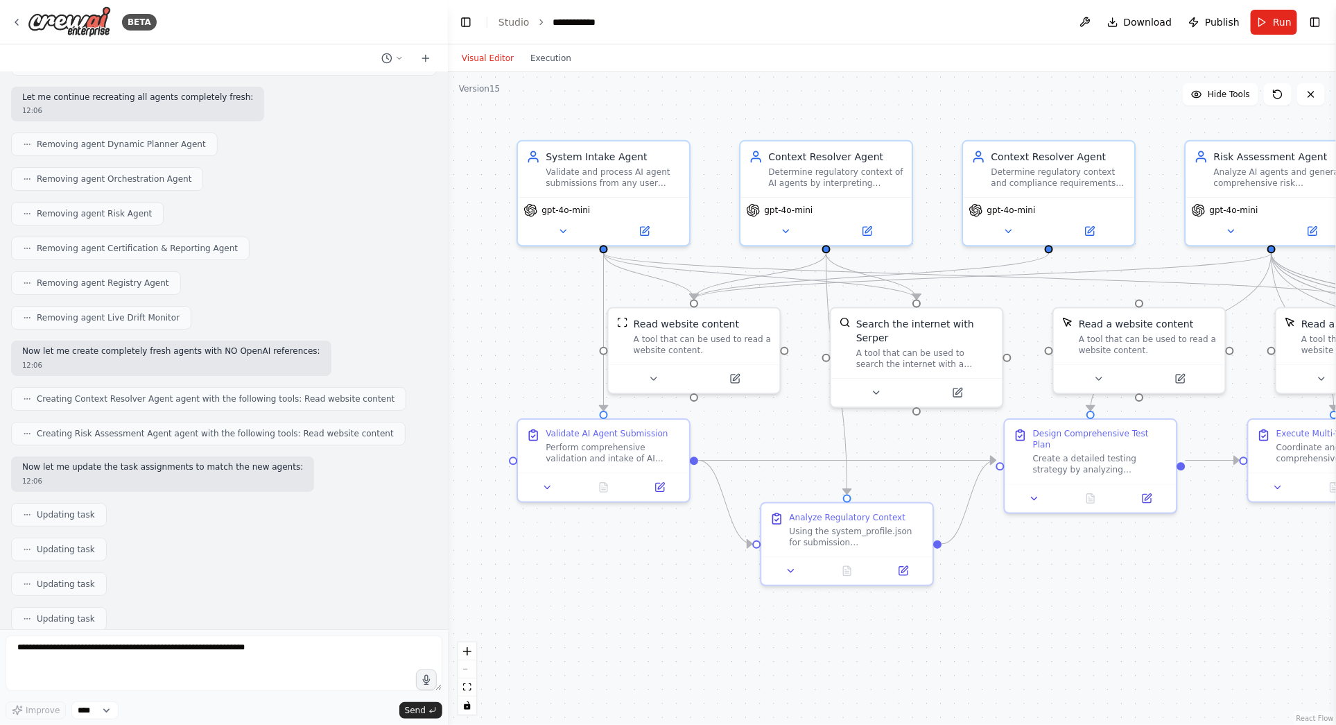
scroll to position [26637, 0]
click at [1218, 24] on span "Publish" at bounding box center [1222, 22] width 35 height 14
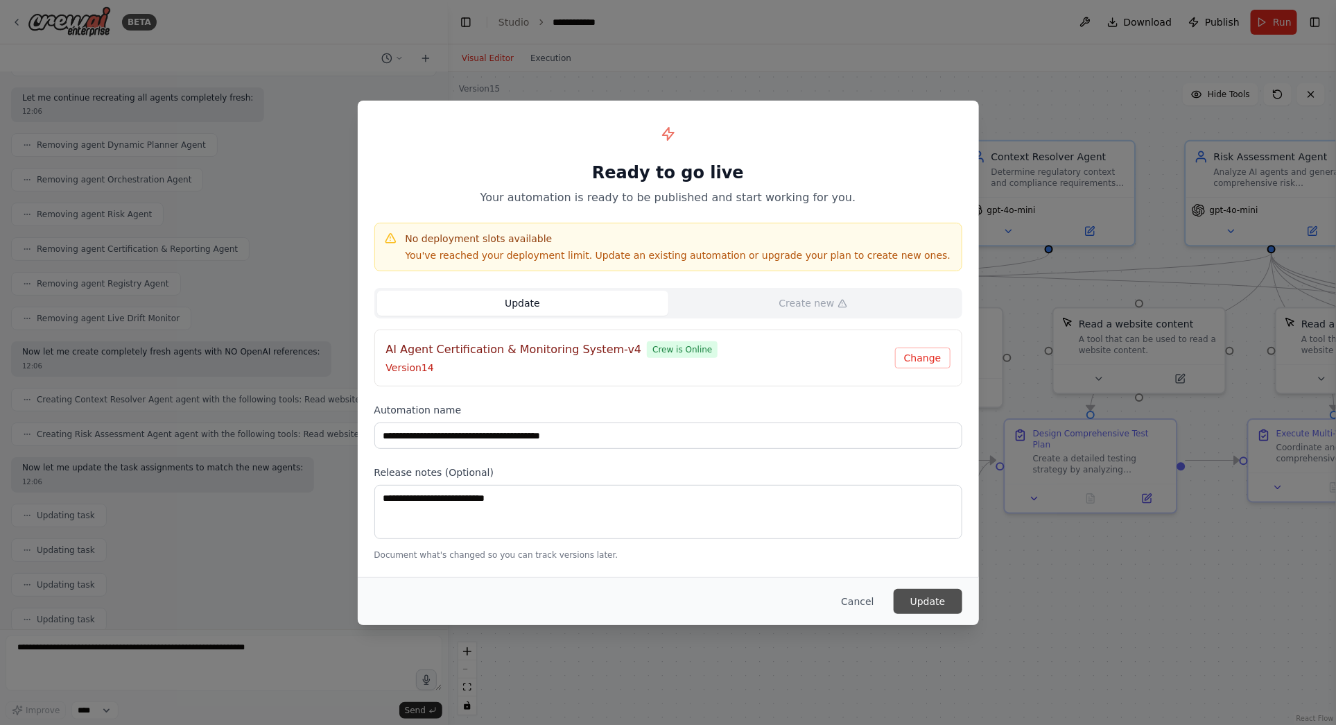
click at [933, 601] on button "Update" at bounding box center [928, 601] width 69 height 25
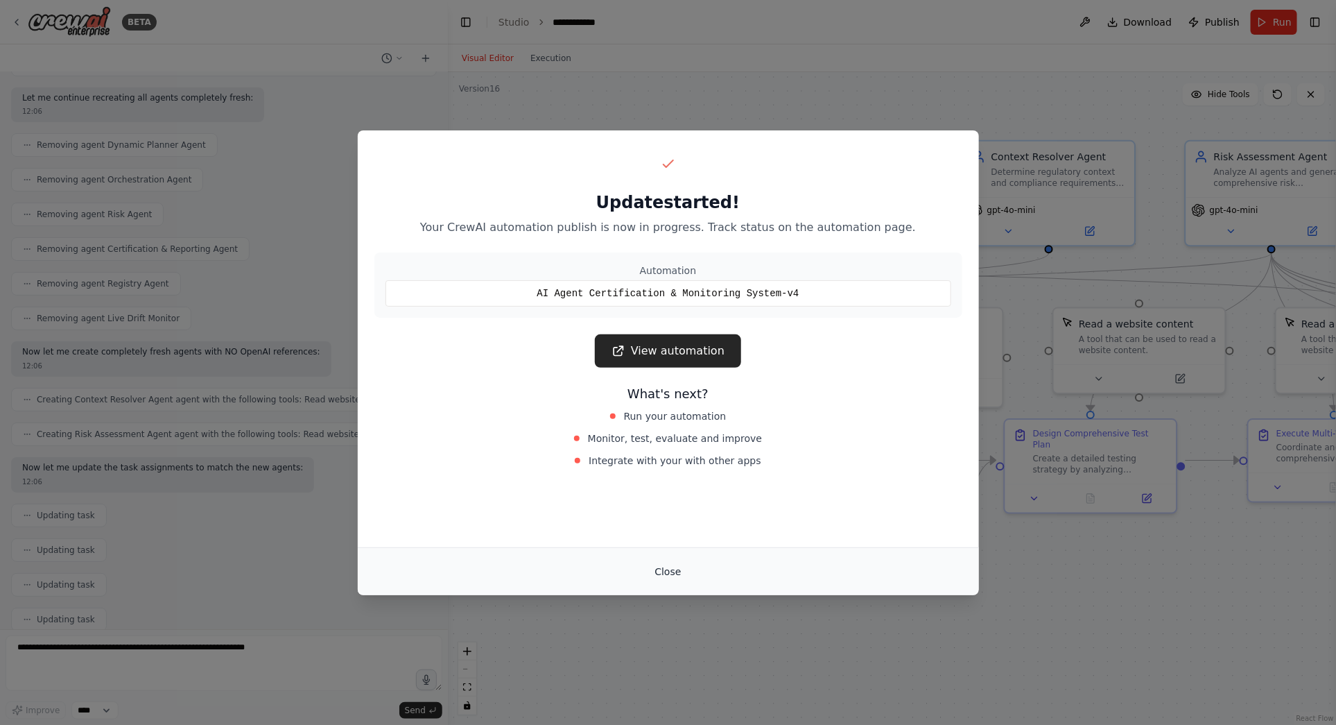
click at [668, 571] on button "Close" at bounding box center [668, 571] width 49 height 25
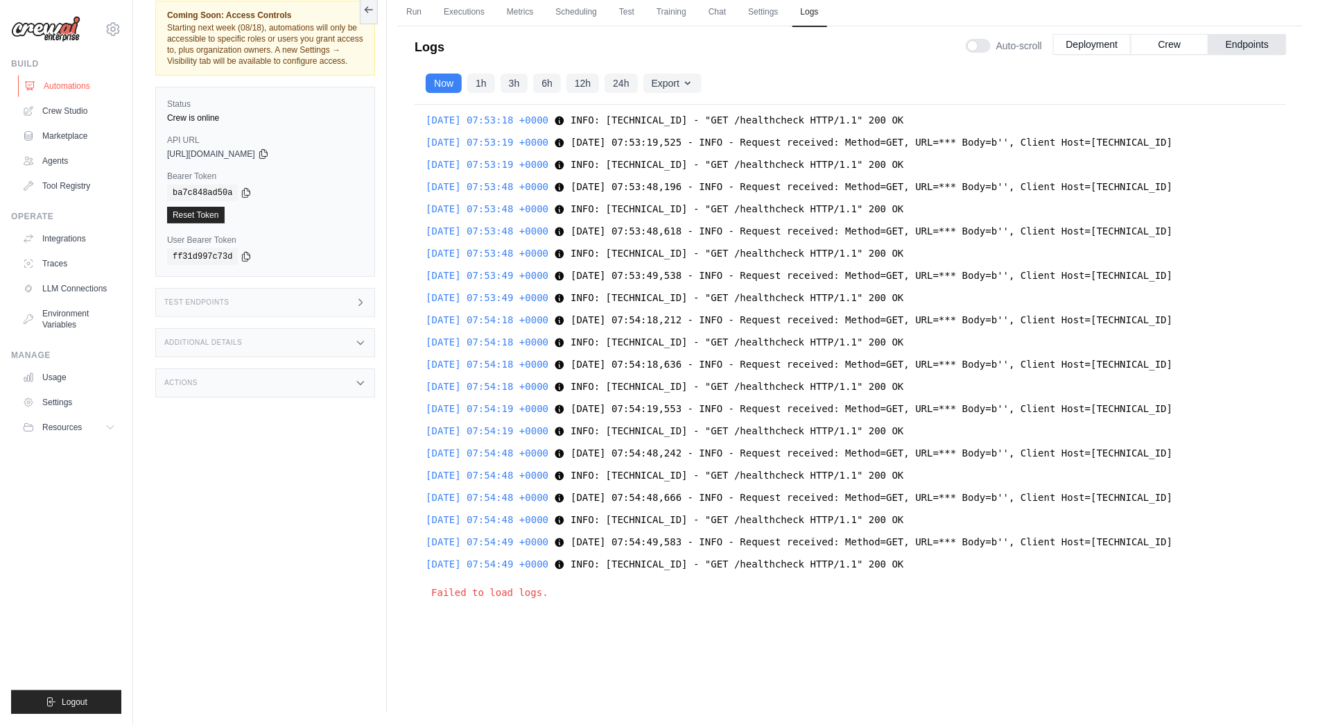
click at [58, 88] on link "Automations" at bounding box center [70, 86] width 105 height 22
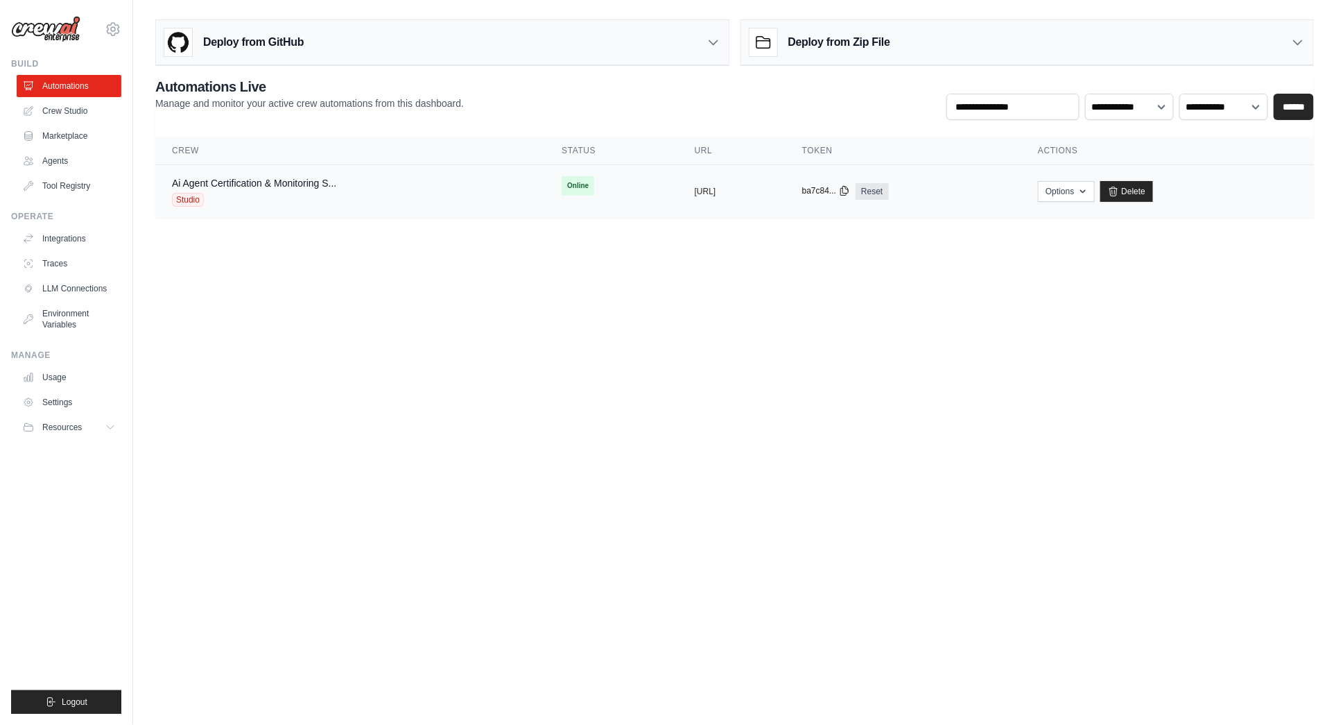
click at [850, 189] on icon at bounding box center [844, 190] width 11 height 11
click at [849, 188] on icon at bounding box center [845, 191] width 8 height 9
click at [695, 189] on button "[URL]" at bounding box center [705, 190] width 21 height 11
click at [716, 189] on button "[URL]" at bounding box center [705, 190] width 21 height 11
click at [850, 189] on icon at bounding box center [844, 190] width 11 height 11
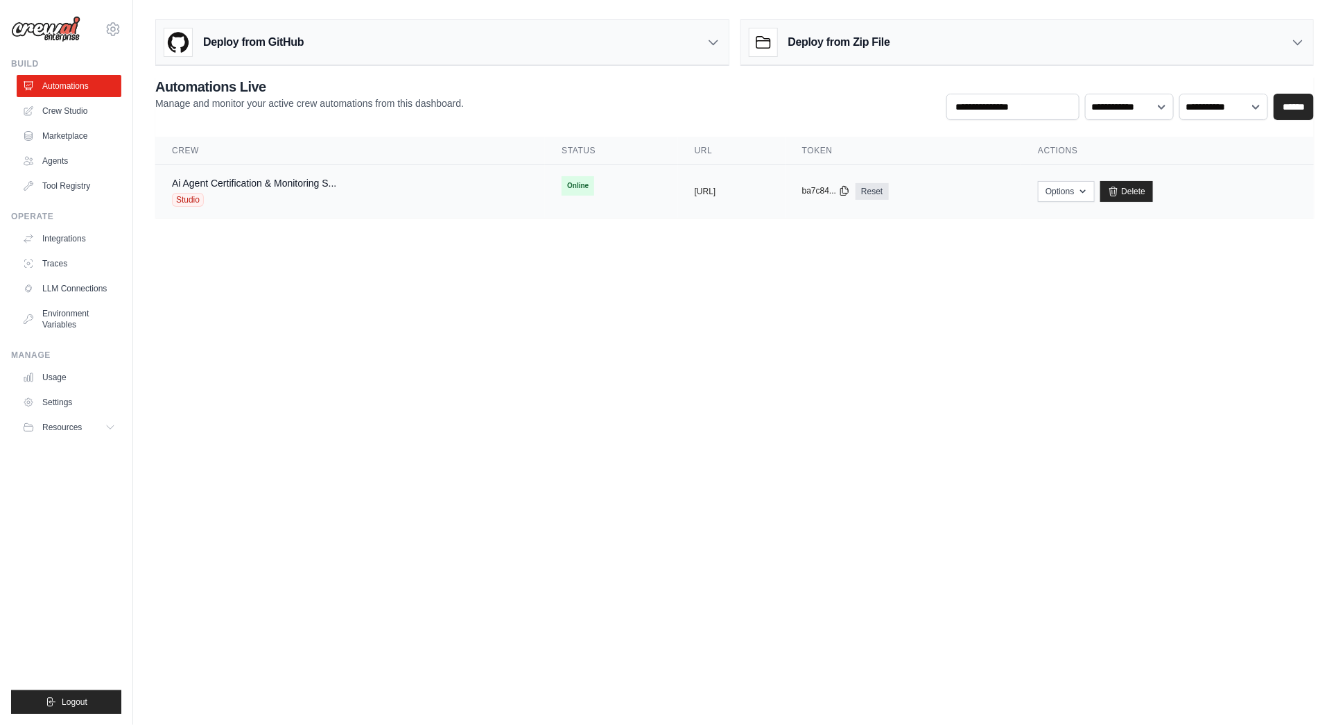
click at [850, 189] on icon at bounding box center [844, 190] width 11 height 11
click at [695, 189] on button "https://ai-agent-certification-moni" at bounding box center [705, 190] width 21 height 11
click at [290, 182] on link "Ai Agent Certification & Monitoring S..." at bounding box center [254, 183] width 164 height 11
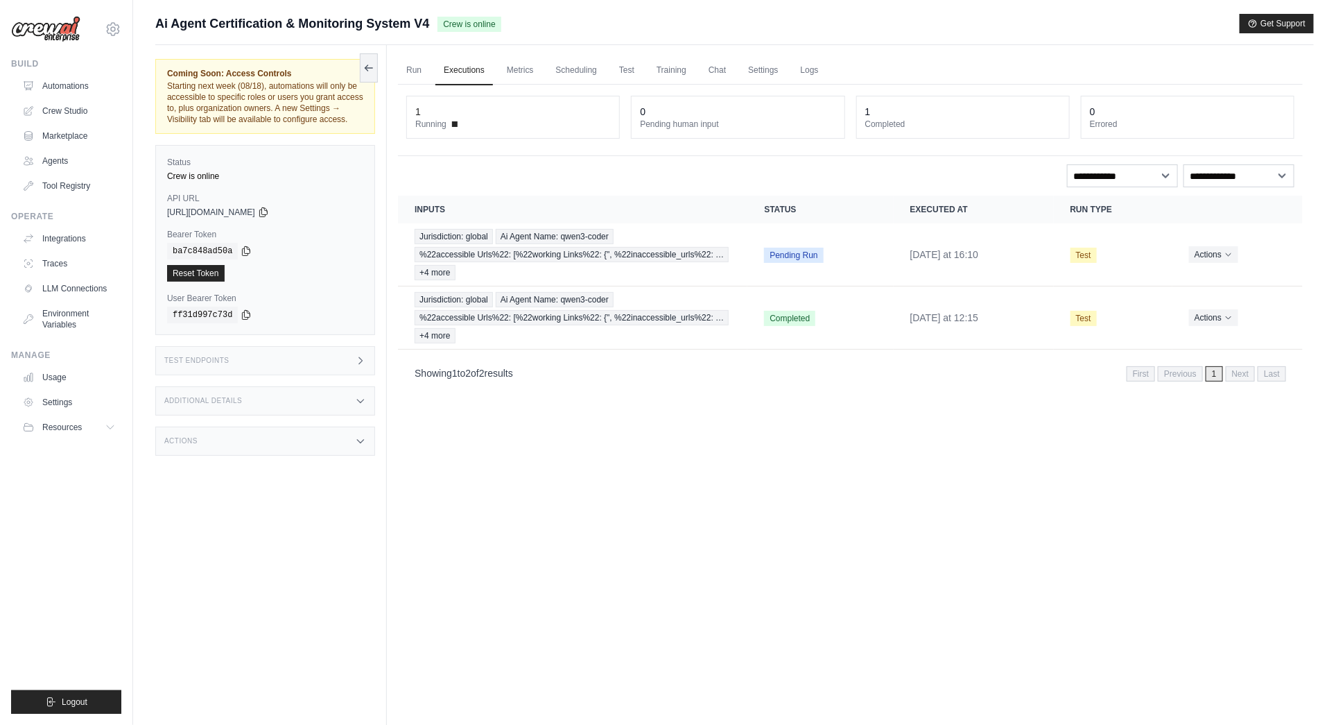
click at [363, 362] on icon at bounding box center [360, 360] width 11 height 11
click at [763, 404] on icon at bounding box center [766, 409] width 14 height 14
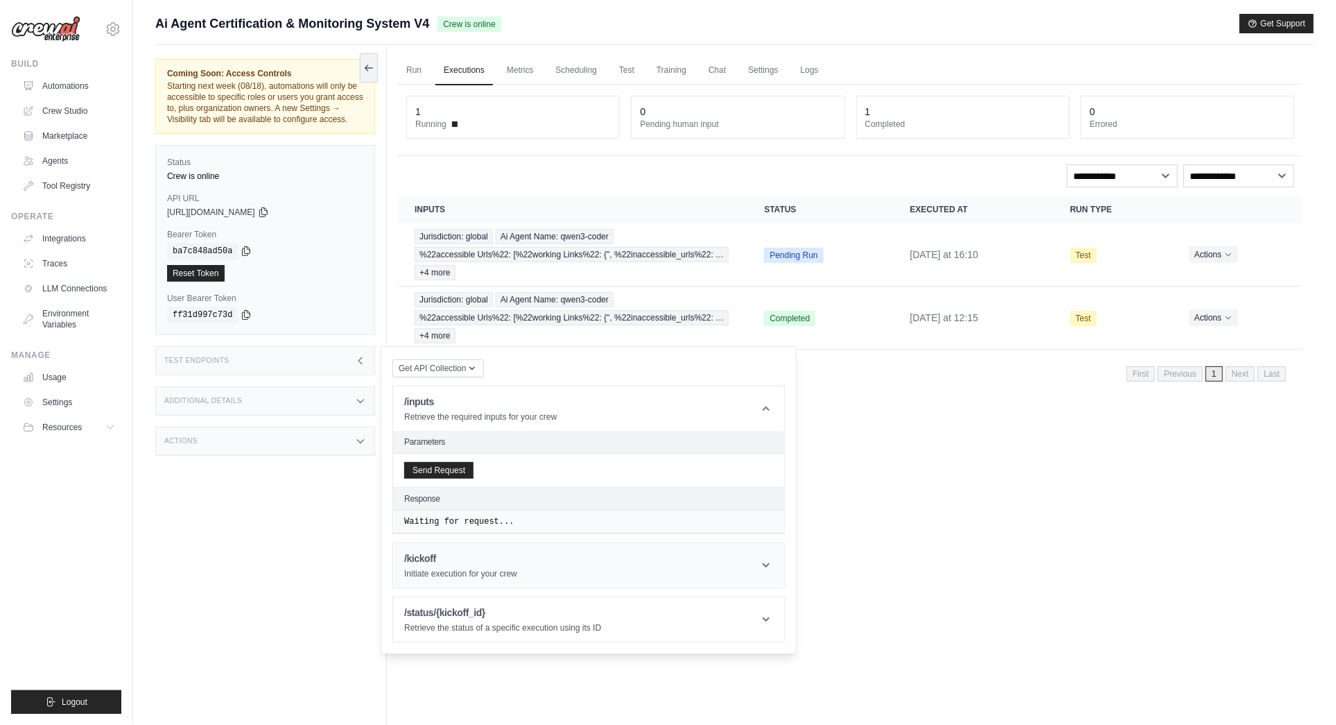
click at [766, 560] on icon at bounding box center [766, 565] width 14 height 14
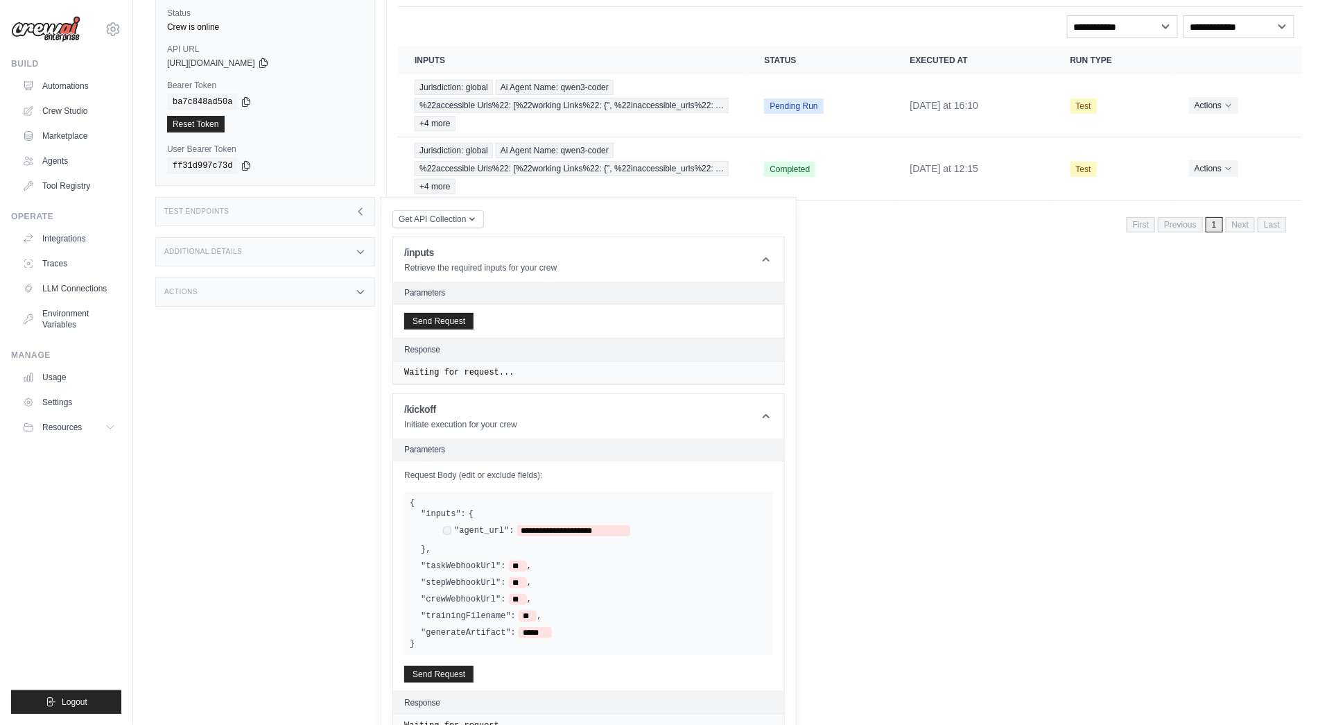
scroll to position [150, 0]
click at [545, 526] on span "**********" at bounding box center [574, 529] width 114 height 11
drag, startPoint x: 526, startPoint y: 525, endPoint x: 622, endPoint y: 526, distance: 95.7
click at [622, 526] on span "**********" at bounding box center [574, 529] width 114 height 11
paste span
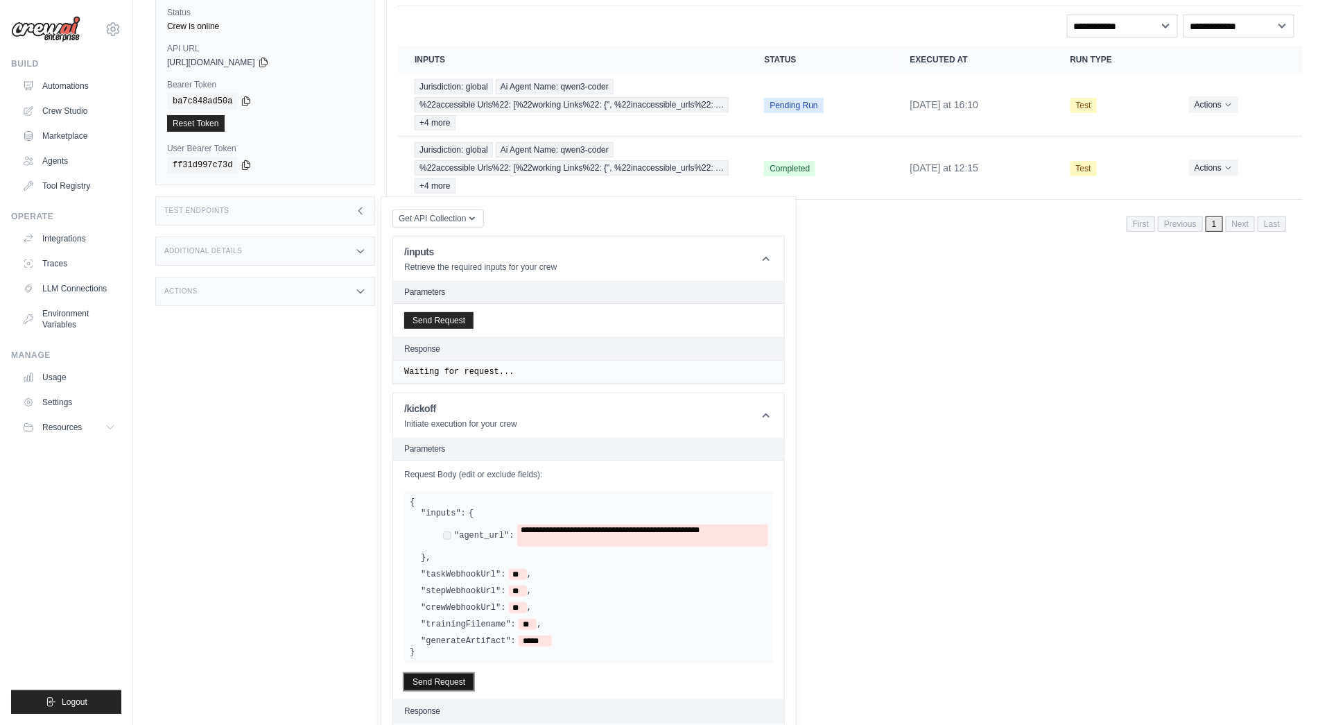
click at [439, 678] on button "Send Request" at bounding box center [438, 681] width 69 height 17
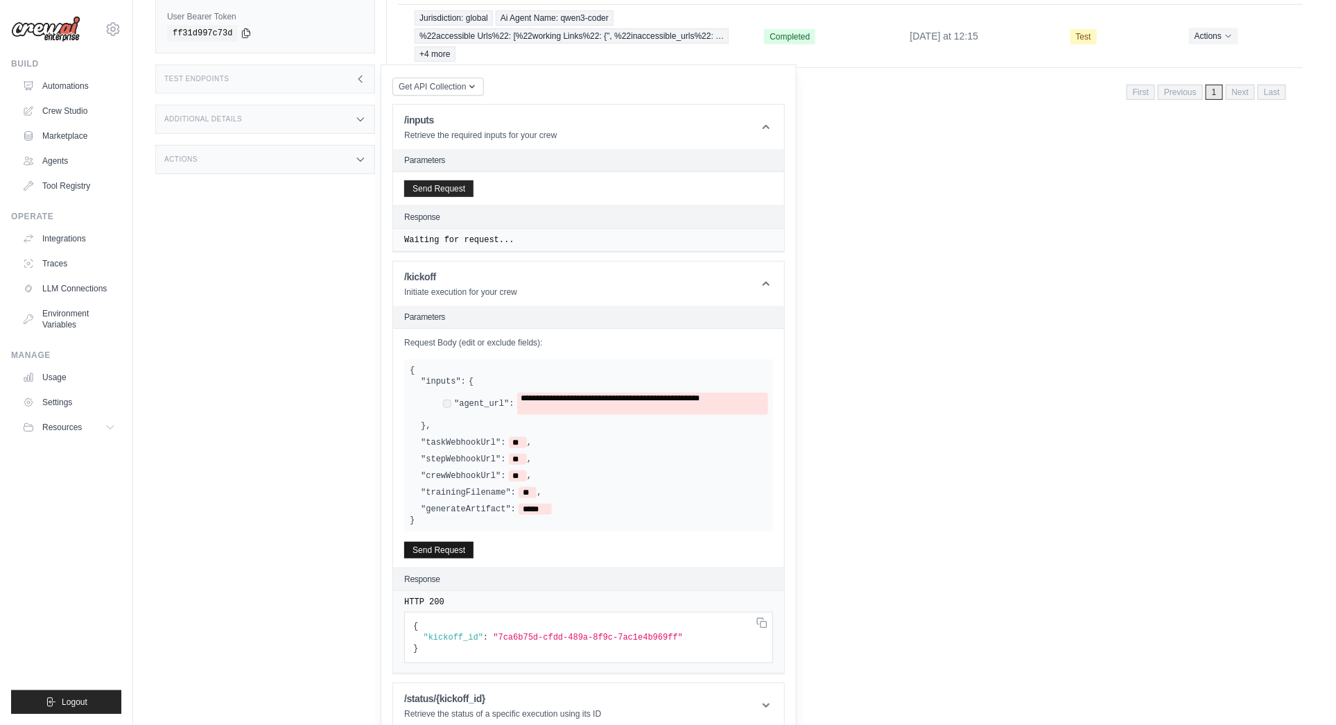
scroll to position [290, 0]
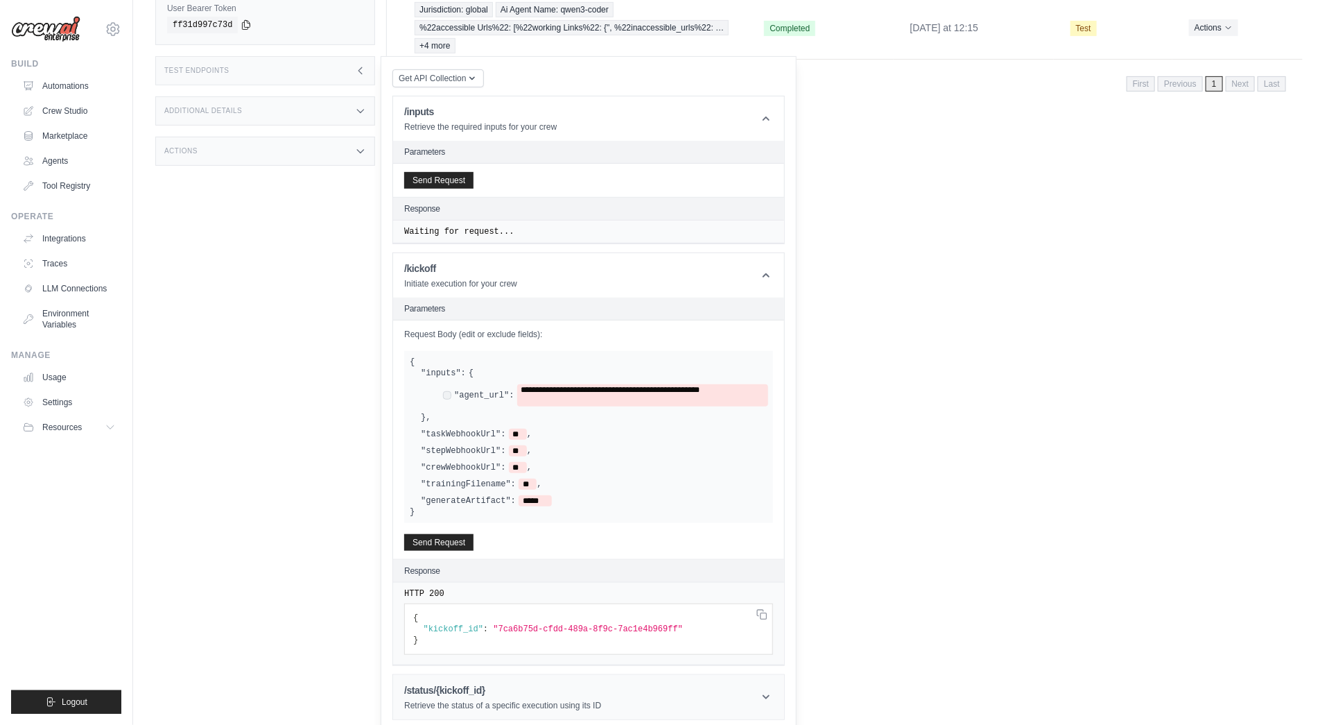
click at [766, 690] on icon at bounding box center [766, 697] width 14 height 14
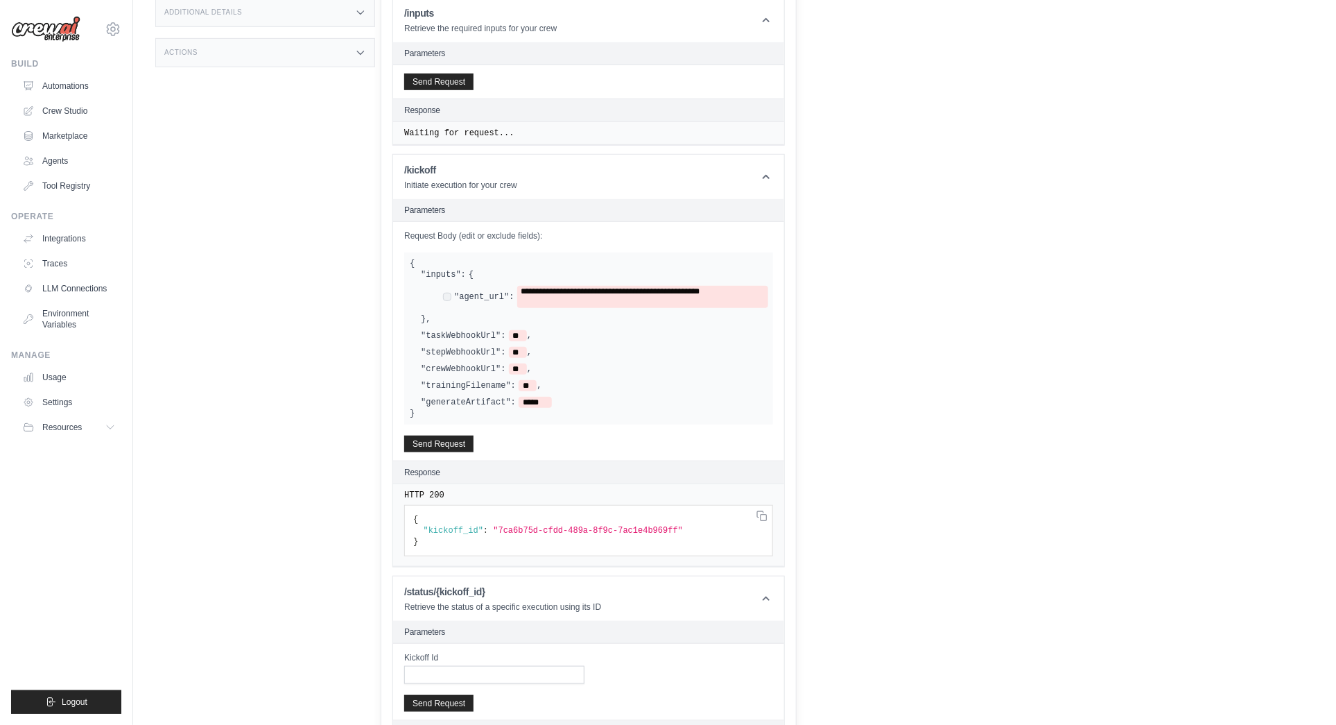
scroll to position [399, 0]
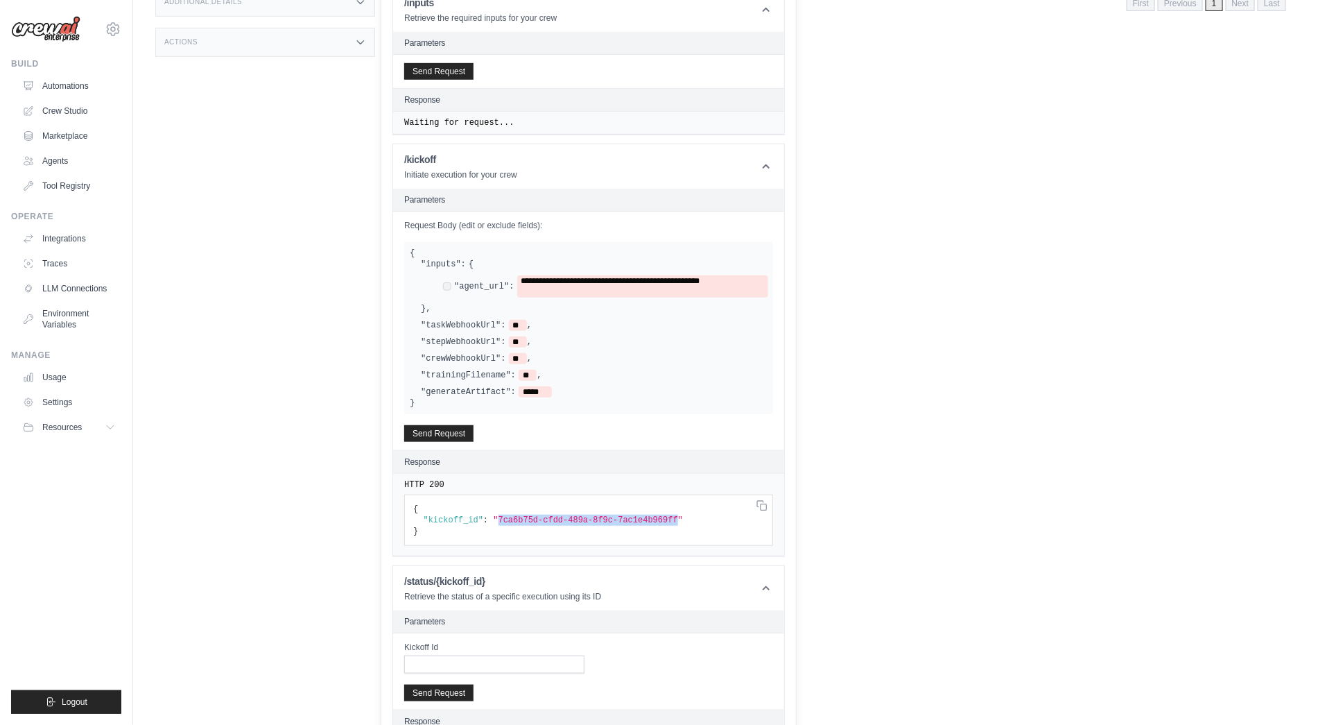
drag, startPoint x: 677, startPoint y: 512, endPoint x: 497, endPoint y: 518, distance: 180.4
click at [497, 517] on span ""7ca6b75d-cfdd-489a-8f9c-7ac1e4b969ff"" at bounding box center [588, 520] width 190 height 10
copy span "7ca6b75d-cfdd-489a-8f9c-7ac1e4b969ff"
click at [429, 659] on input "Kickoff Id" at bounding box center [494, 664] width 180 height 18
paste input "**********"
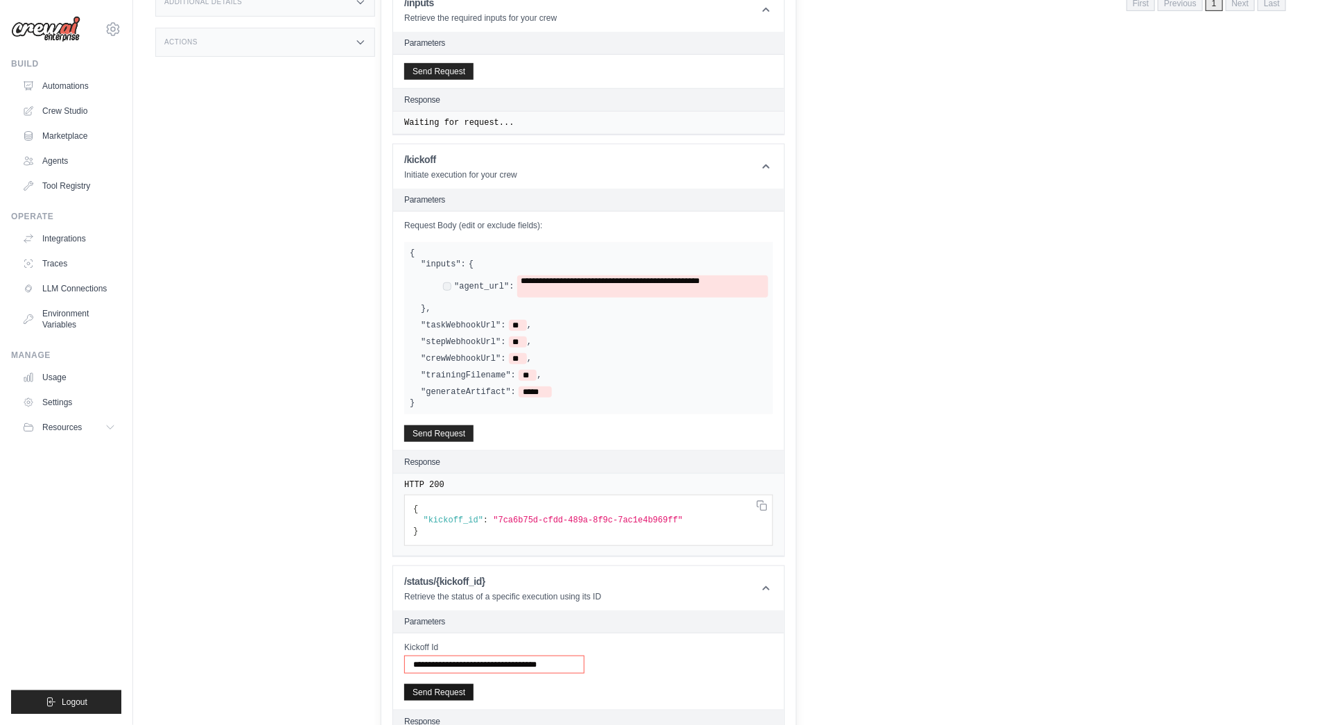
type input "**********"
click at [439, 687] on button "Send Request" at bounding box center [438, 692] width 69 height 17
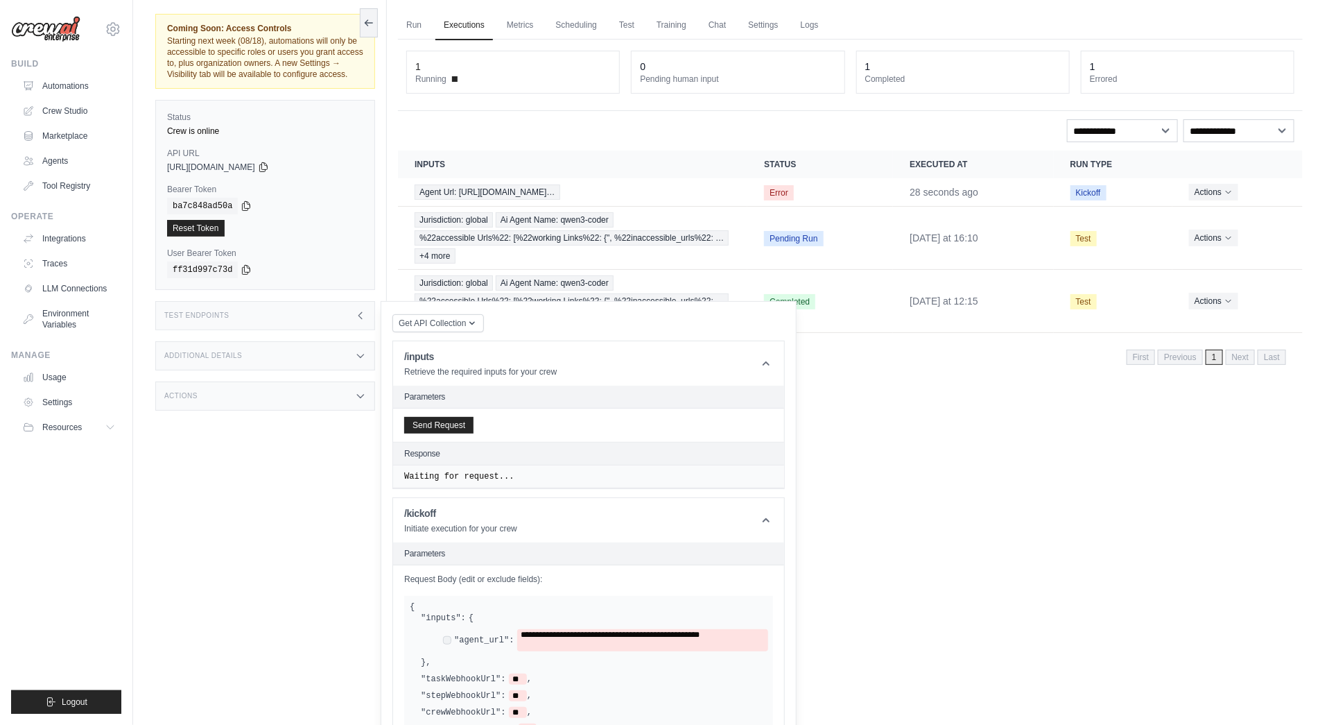
scroll to position [42, 0]
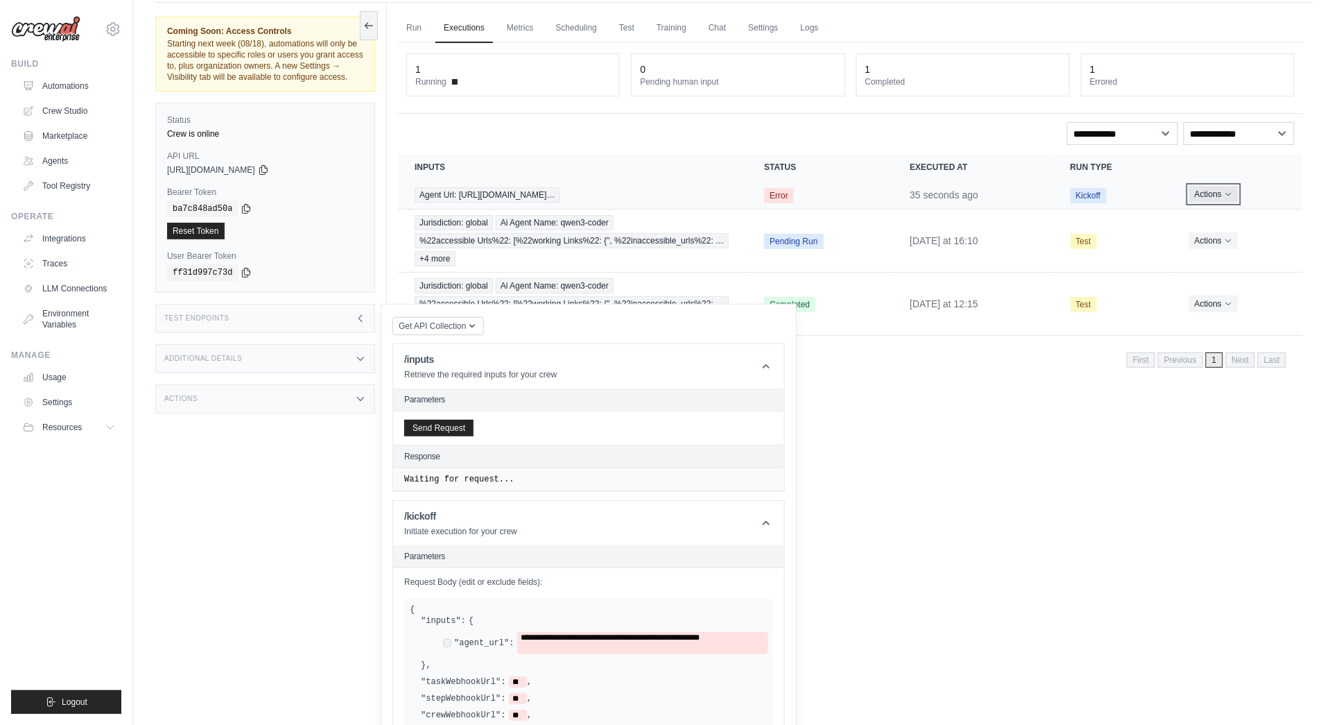
click at [1234, 195] on button "Actions" at bounding box center [1213, 194] width 49 height 17
click at [1240, 216] on link "View Details" at bounding box center [1242, 220] width 89 height 22
click at [1225, 236] on button "Actions" at bounding box center [1213, 240] width 49 height 17
click at [1228, 263] on link "View Details" at bounding box center [1242, 265] width 89 height 22
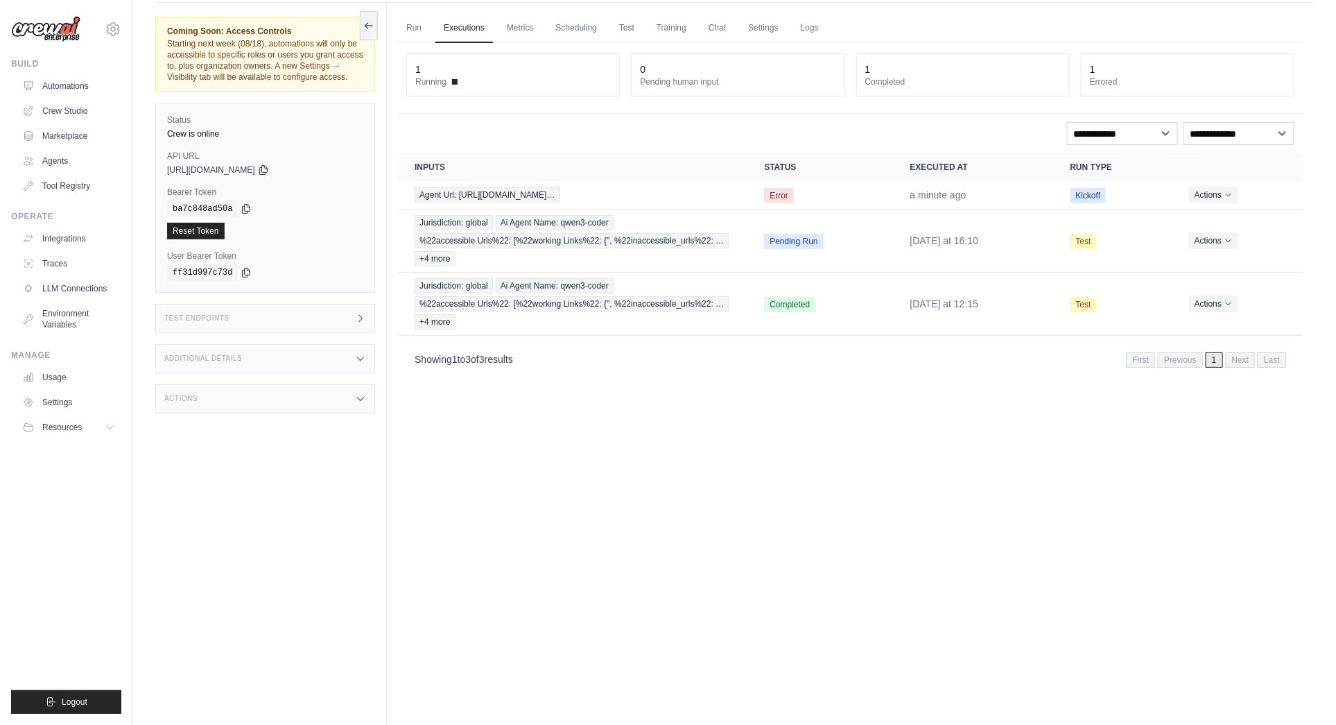
click at [354, 349] on div "Additional Details" at bounding box center [265, 358] width 220 height 29
click at [770, 27] on link "Settings" at bounding box center [763, 28] width 46 height 29
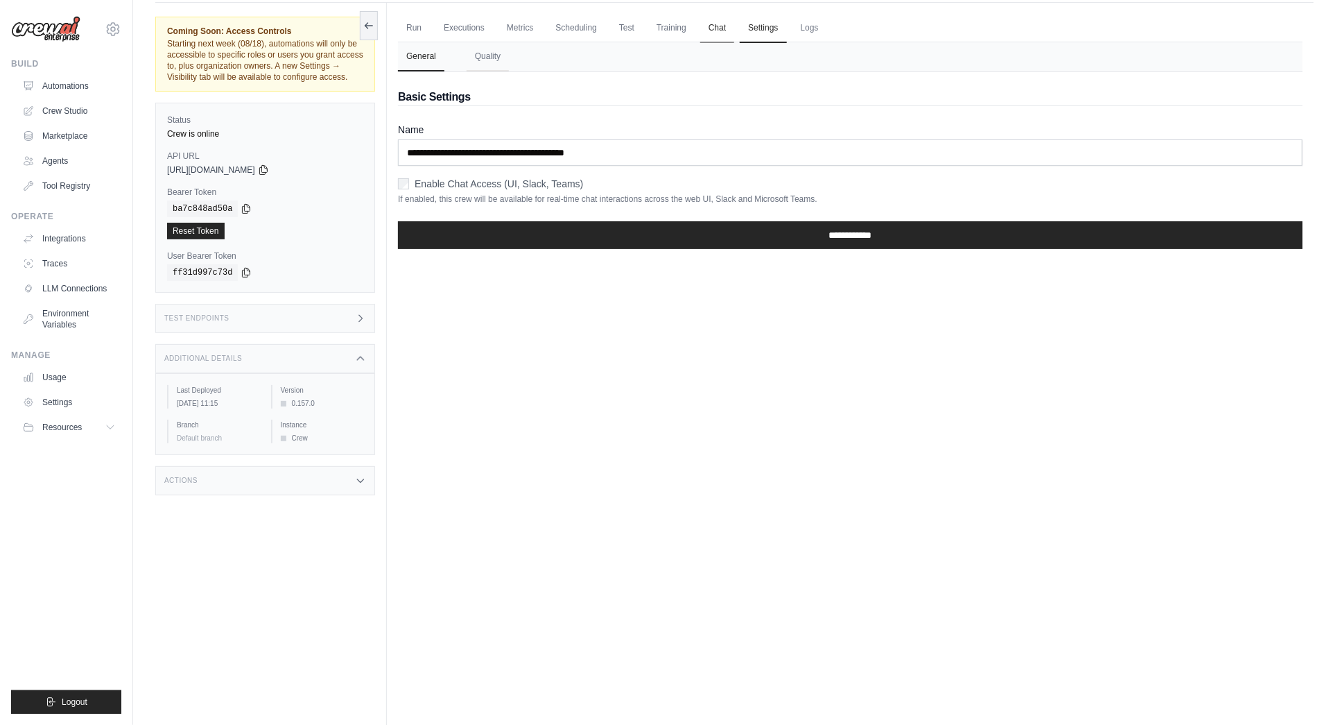
click at [716, 25] on link "Chat" at bounding box center [717, 28] width 34 height 29
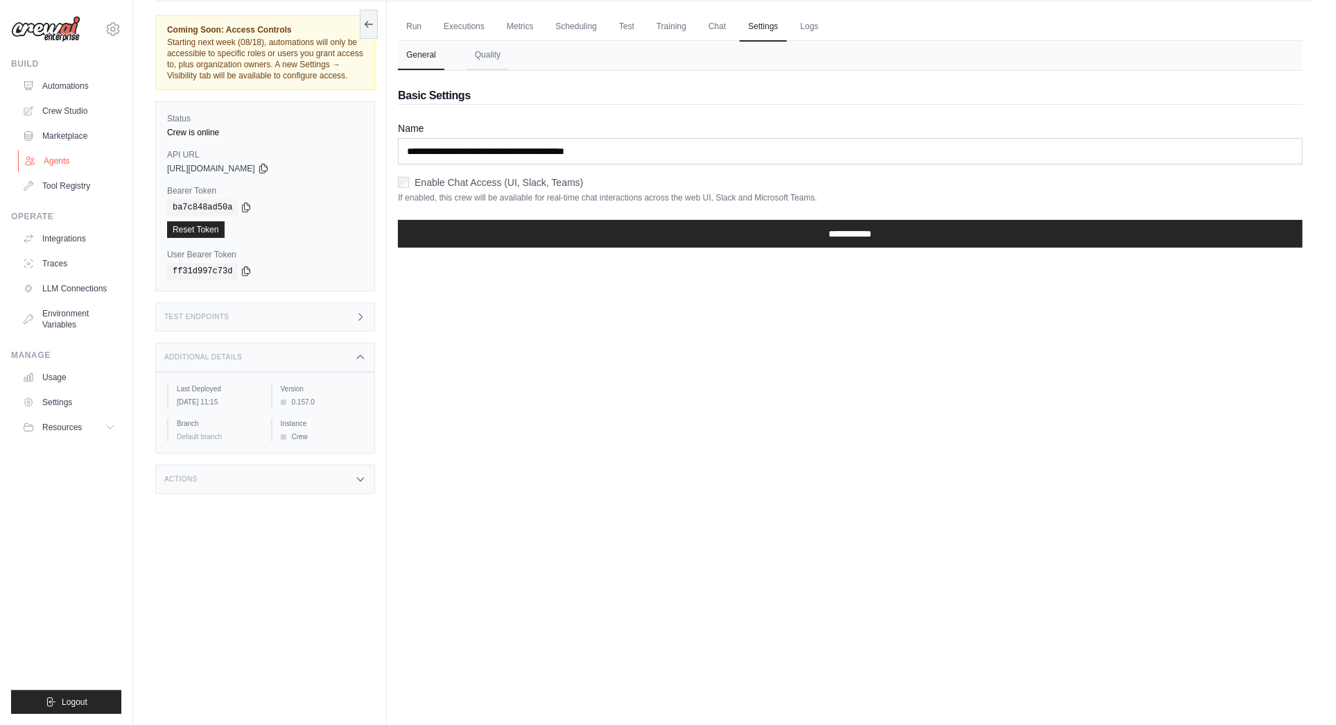
click at [55, 161] on link "Agents" at bounding box center [70, 161] width 105 height 22
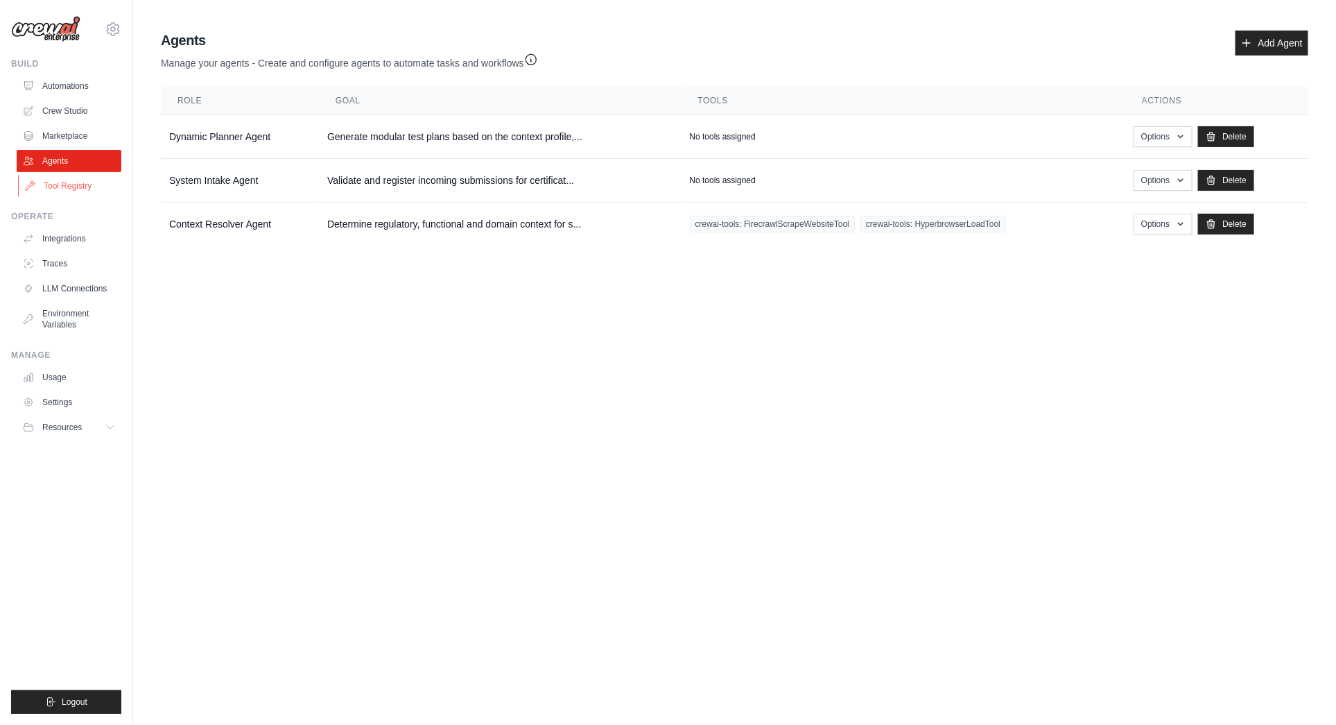
click at [67, 187] on link "Tool Registry" at bounding box center [70, 186] width 105 height 22
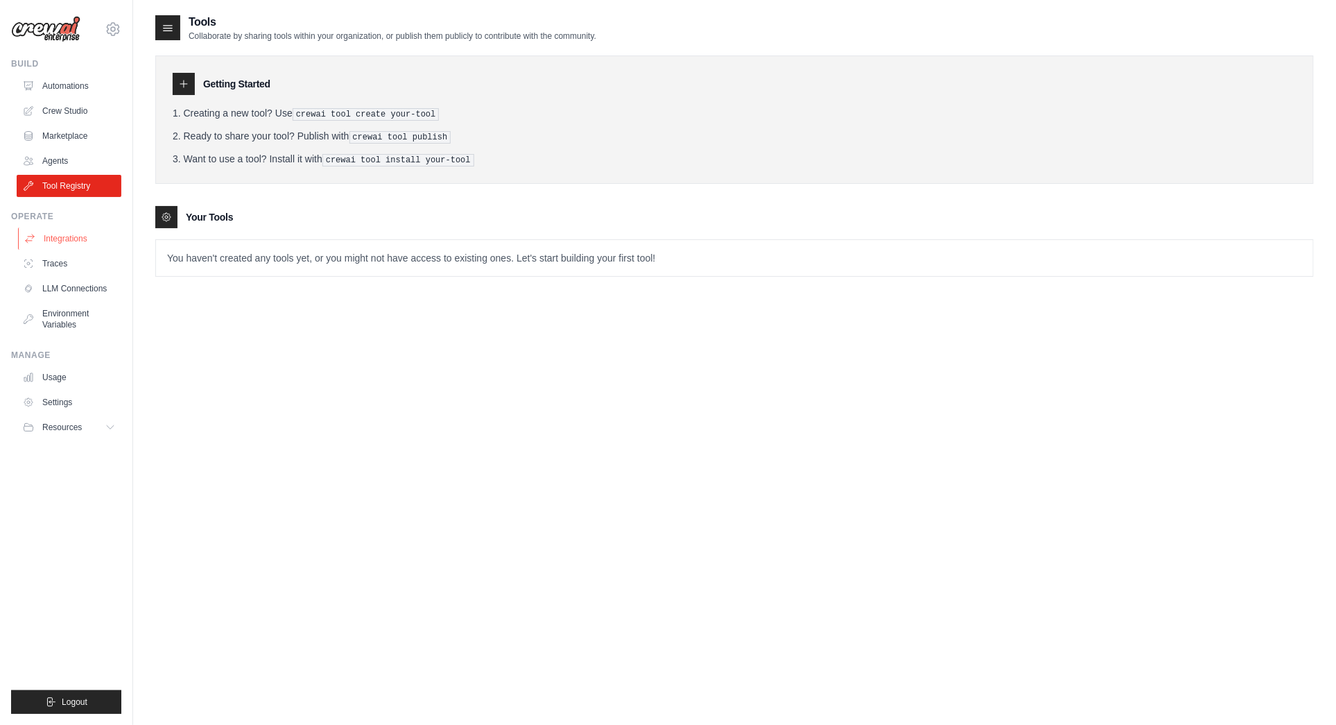
click at [58, 236] on link "Integrations" at bounding box center [70, 238] width 105 height 22
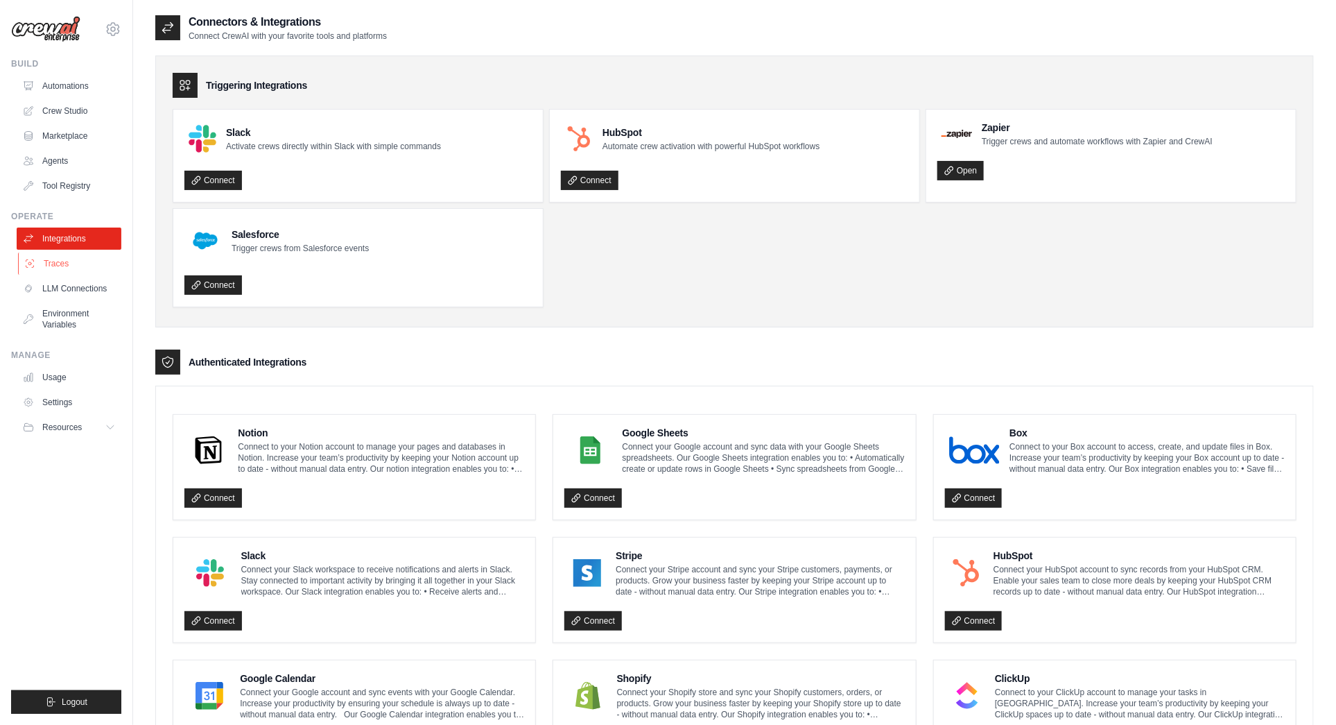
click at [46, 257] on link "Traces" at bounding box center [70, 263] width 105 height 22
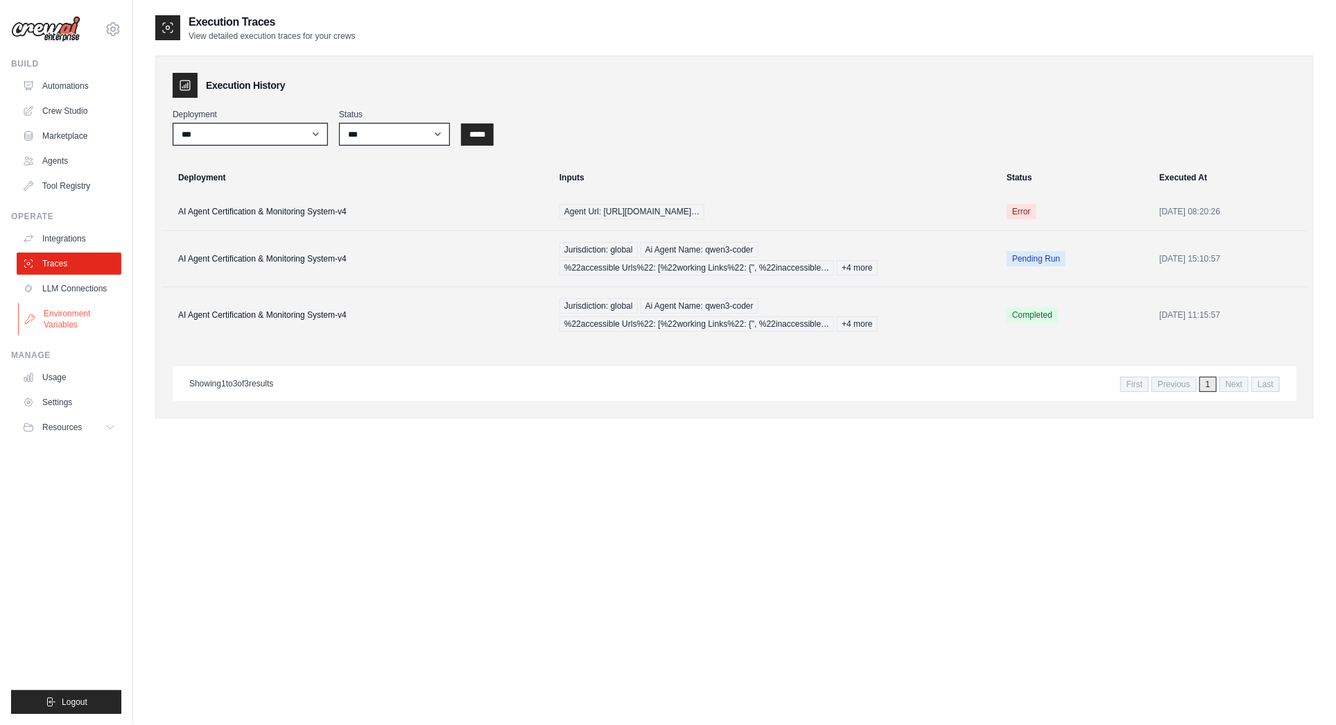
click at [64, 314] on link "Environment Variables" at bounding box center [70, 318] width 105 height 33
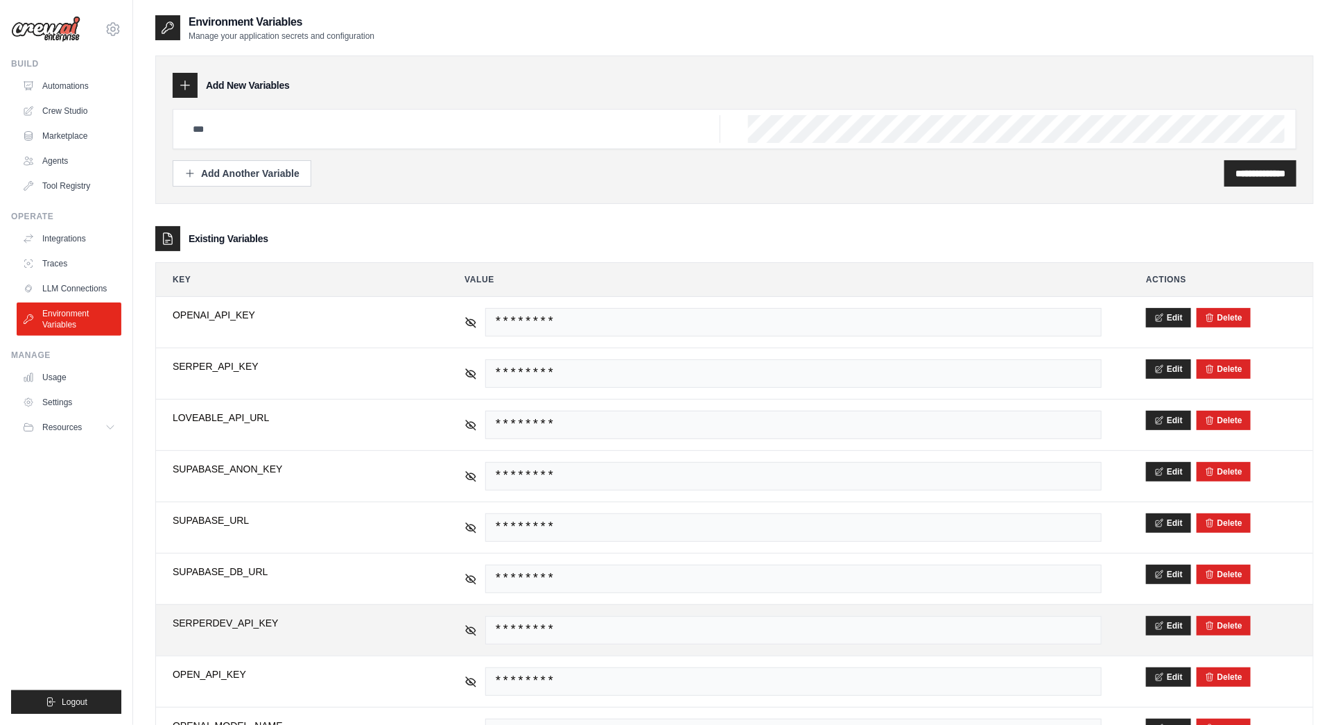
scroll to position [60, 0]
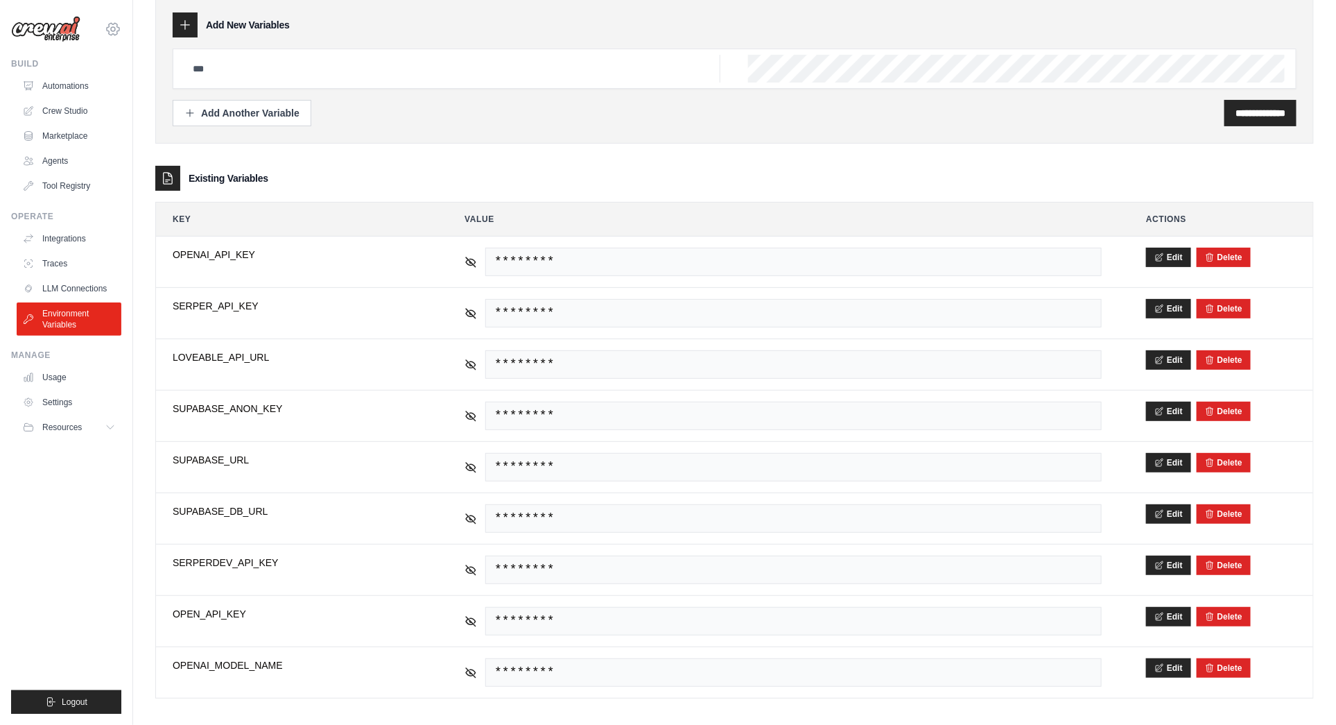
click at [114, 28] on icon at bounding box center [113, 29] width 17 height 17
click at [449, 143] on div "**********" at bounding box center [734, 339] width 1159 height 717
click at [58, 108] on link "Crew Studio" at bounding box center [70, 111] width 105 height 22
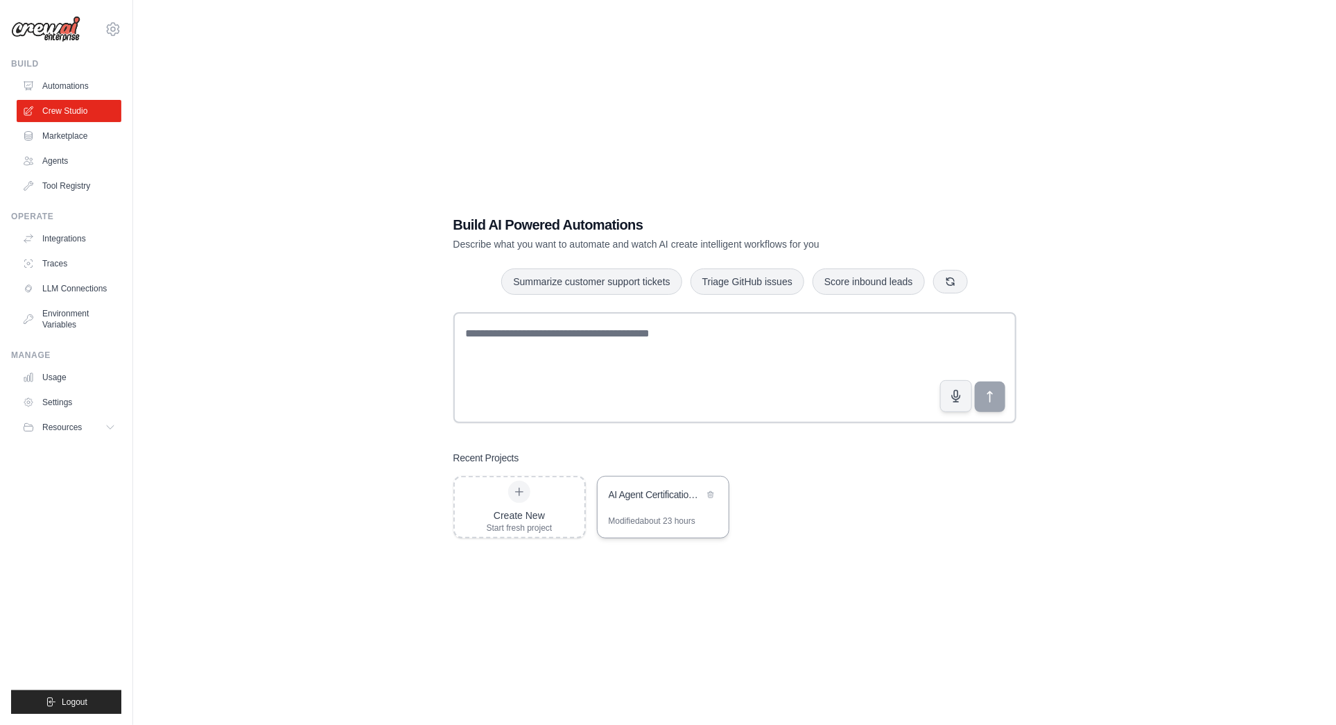
click at [662, 503] on div "AI Agent Certification System" at bounding box center [656, 495] width 95 height 17
click at [54, 82] on link "Automations" at bounding box center [70, 86] width 105 height 22
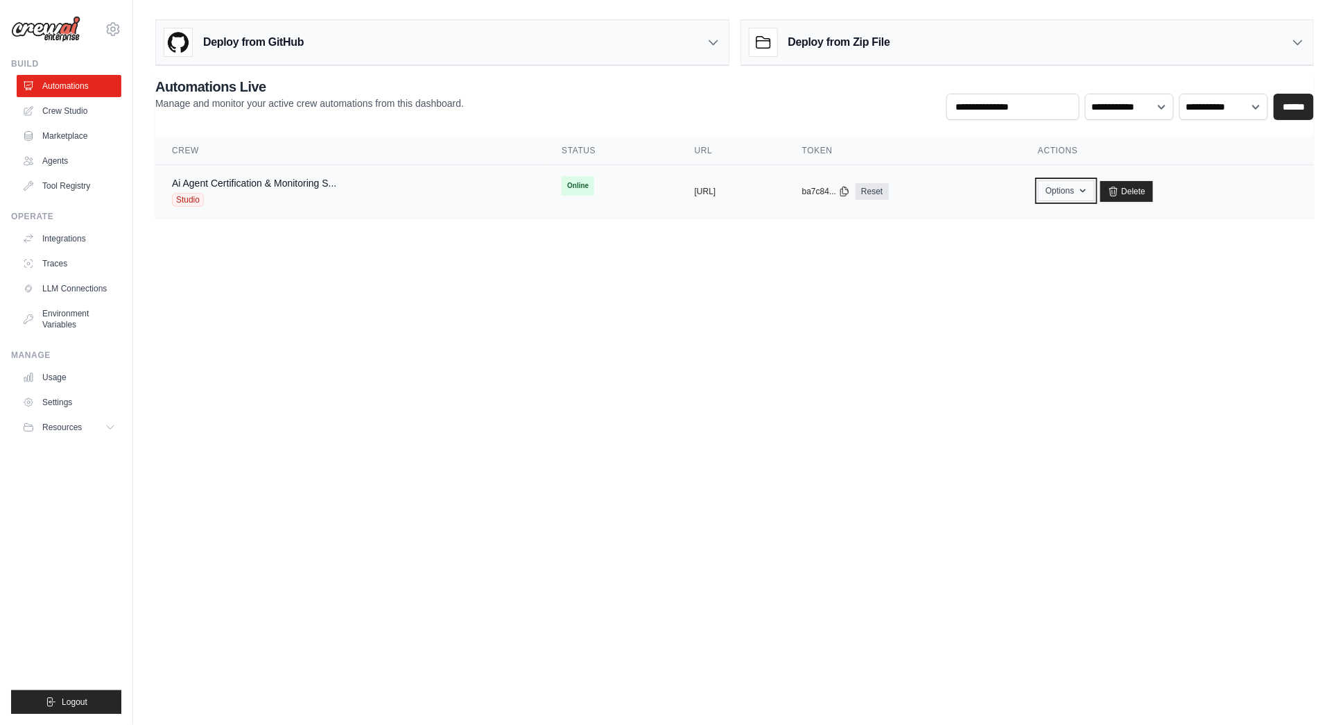
click at [1089, 188] on icon "button" at bounding box center [1083, 190] width 11 height 11
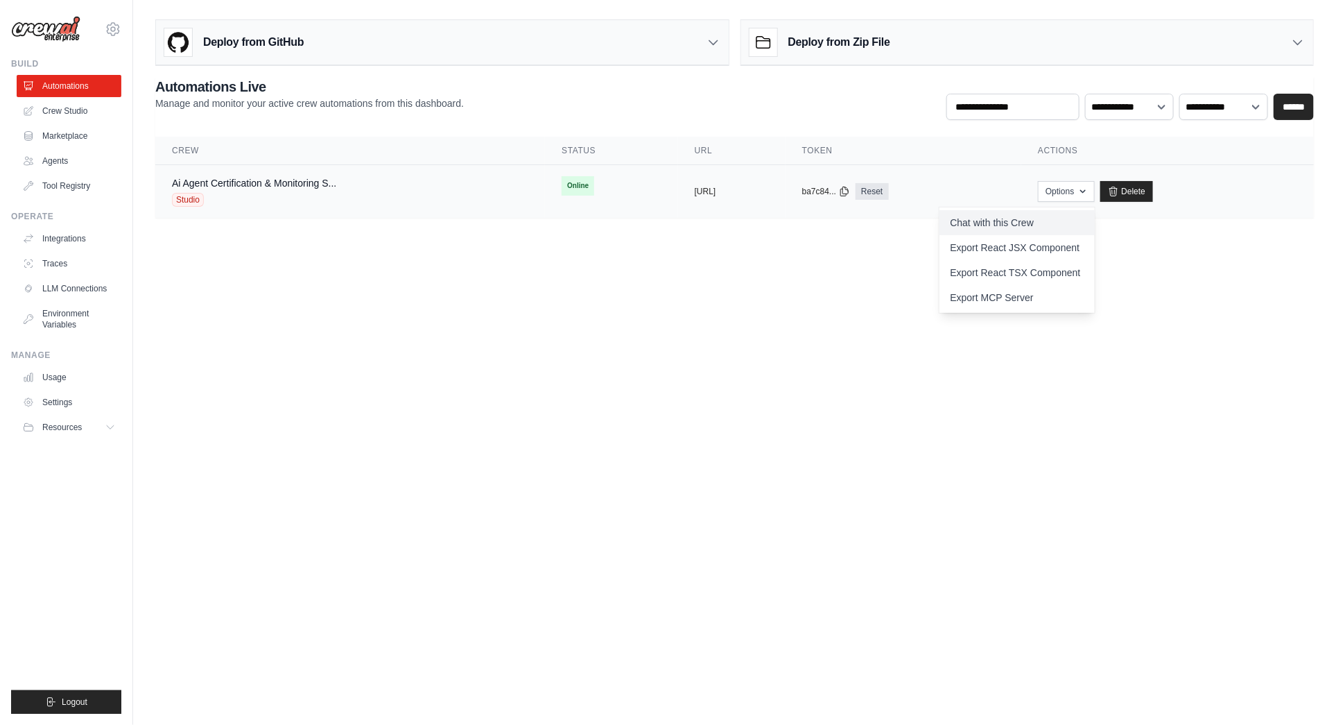
click at [1046, 220] on link "Chat with this Crew" at bounding box center [1017, 222] width 155 height 25
click at [1089, 423] on body "bal@blockai.cloud Settings Build Automations Crew Studio" at bounding box center [668, 362] width 1336 height 725
click at [241, 178] on link "Ai Agent Certification & Monitoring S..." at bounding box center [254, 183] width 164 height 11
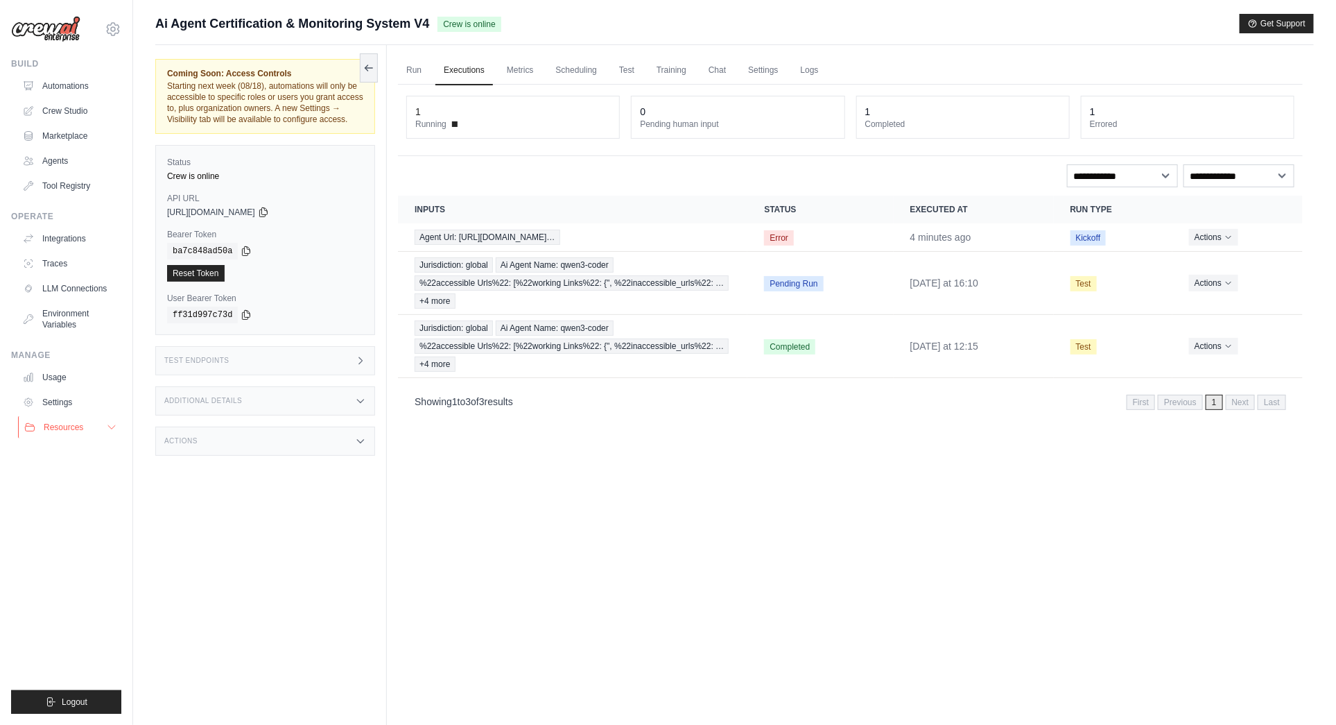
click at [110, 425] on icon at bounding box center [111, 427] width 11 height 11
click at [64, 401] on link "Settings" at bounding box center [70, 402] width 105 height 22
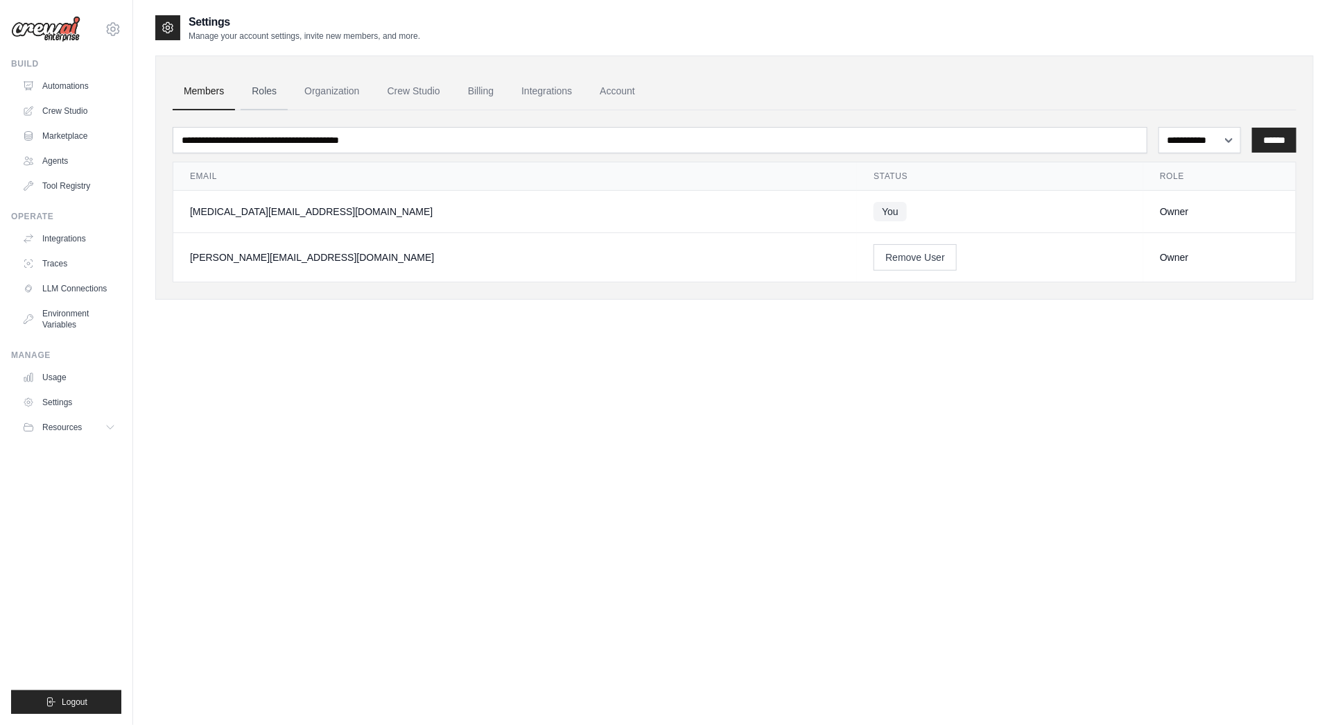
click at [268, 91] on link "Roles" at bounding box center [264, 91] width 47 height 37
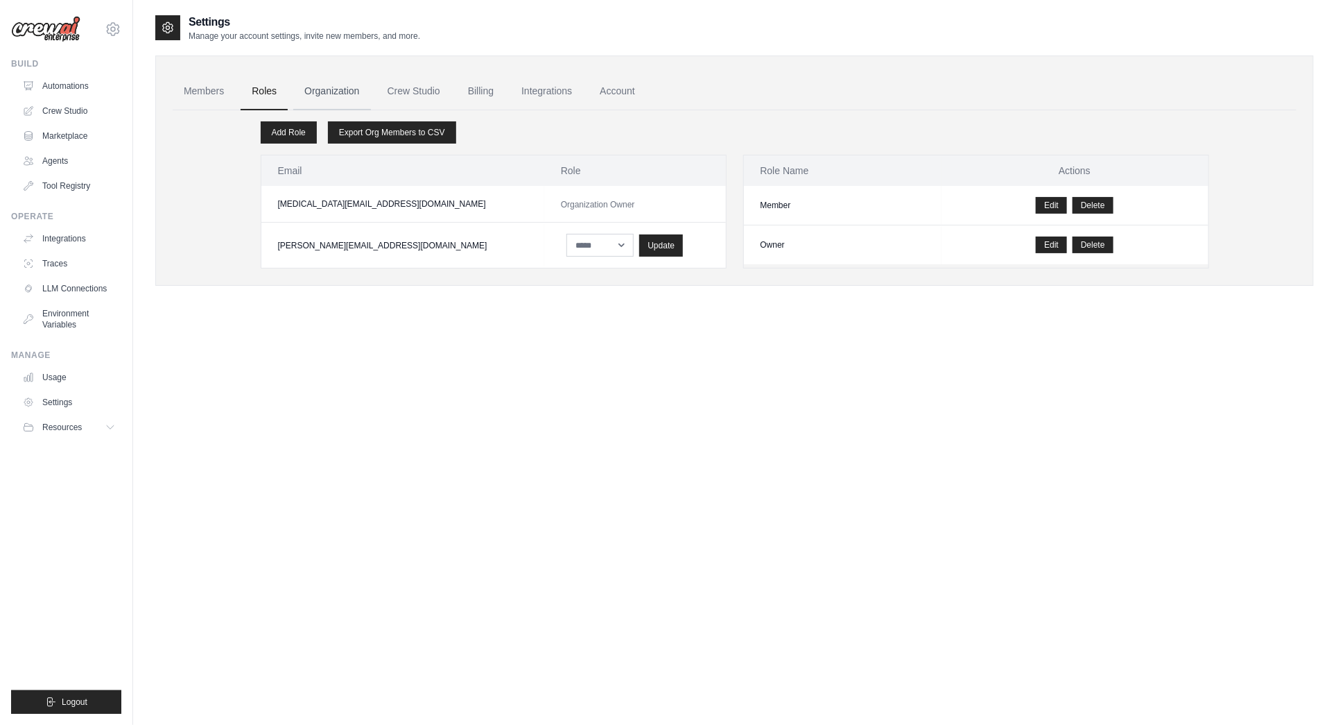
click at [326, 87] on link "Organization" at bounding box center [331, 91] width 77 height 37
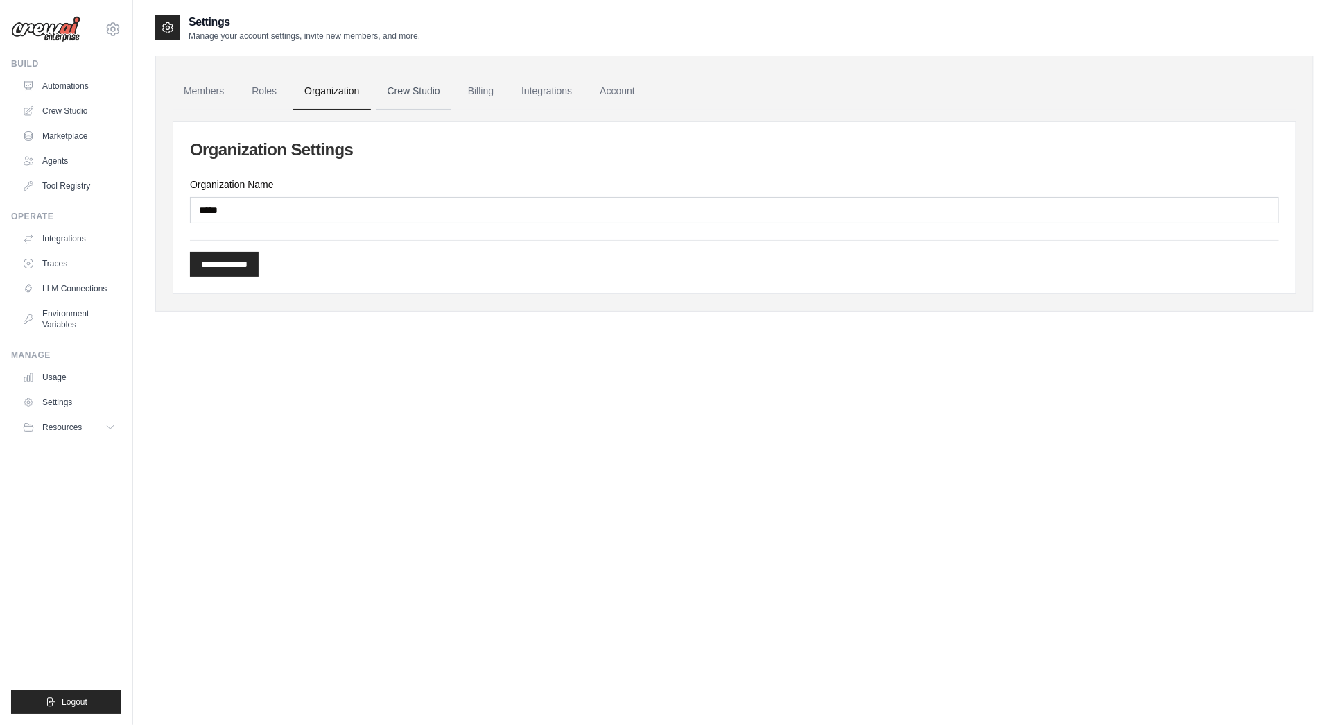
click at [415, 89] on link "Crew Studio" at bounding box center [414, 91] width 75 height 37
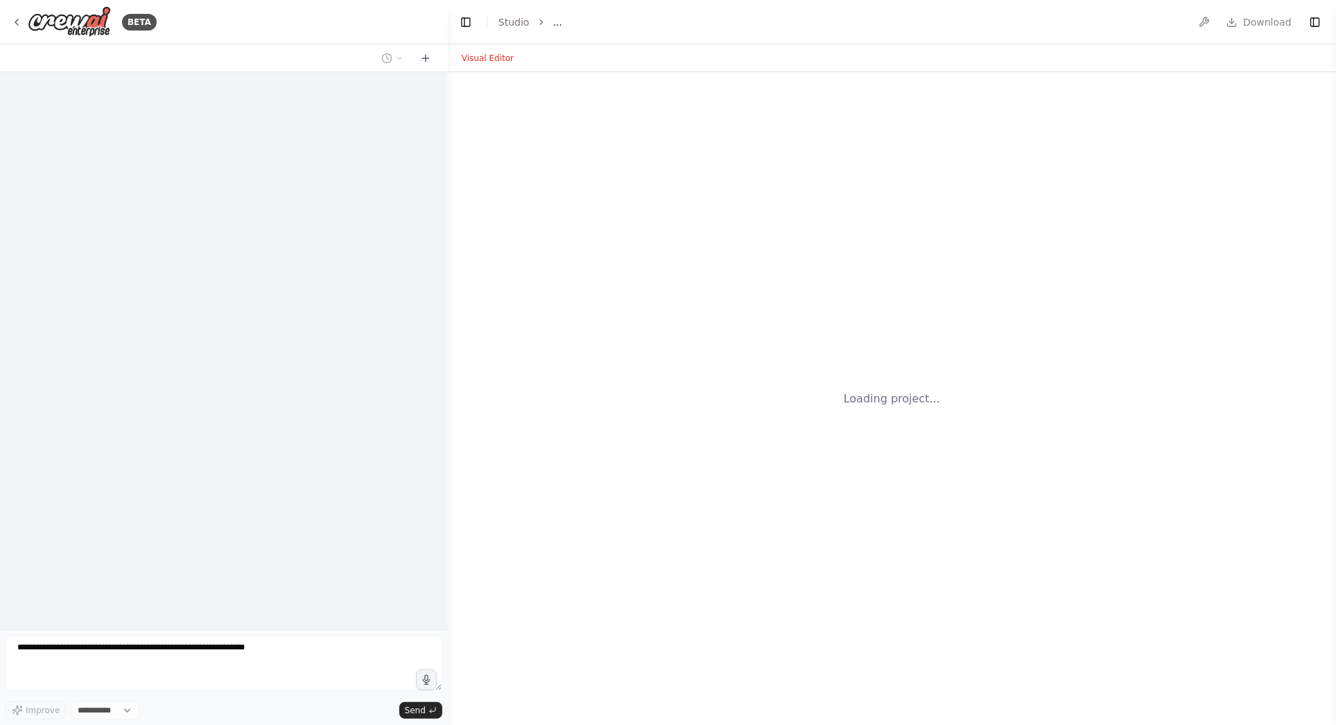
select select "****"
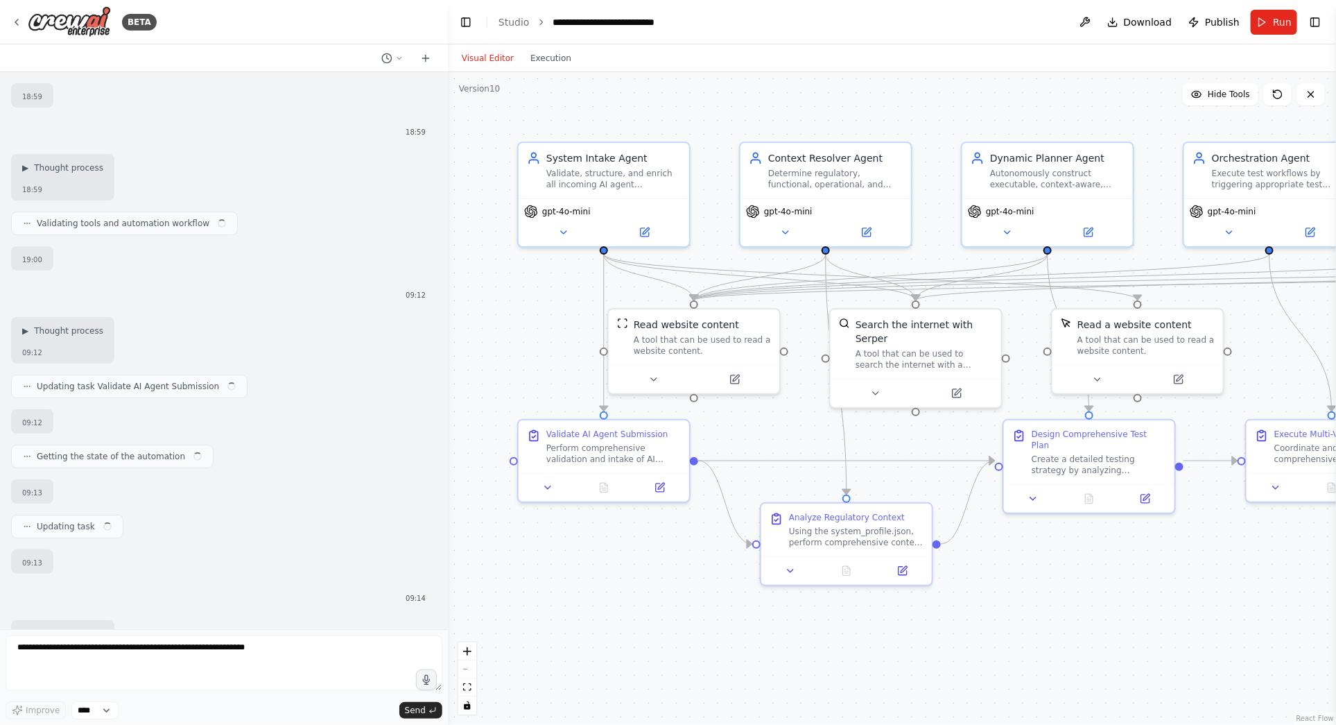
scroll to position [14654, 0]
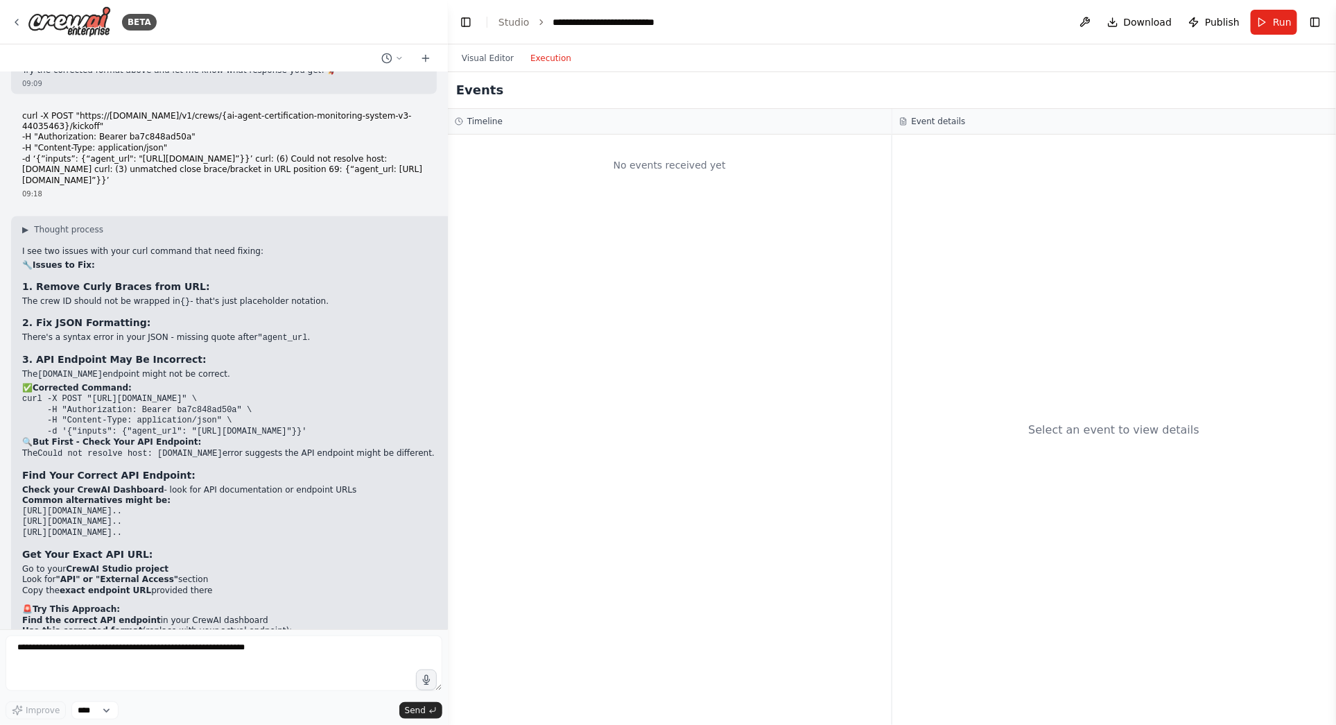
click at [554, 58] on button "Execution" at bounding box center [551, 58] width 58 height 17
click at [489, 57] on button "Visual Editor" at bounding box center [488, 58] width 69 height 17
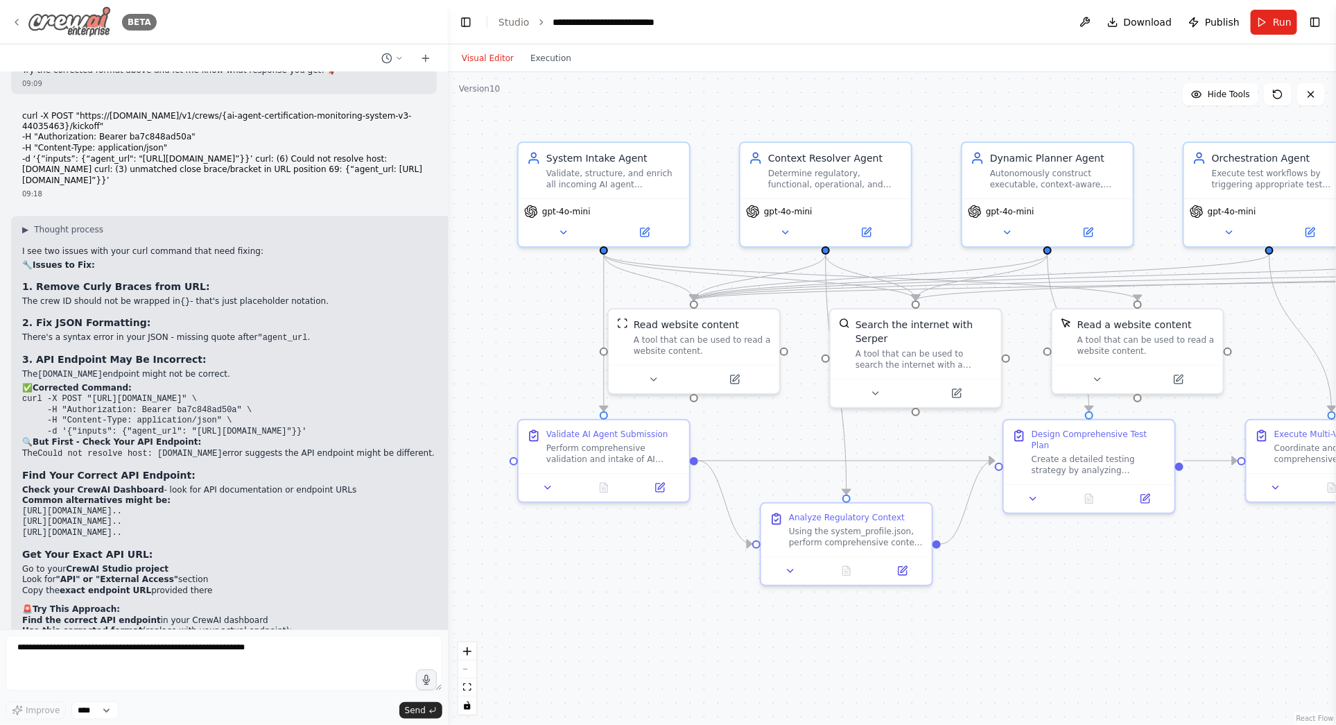
click at [21, 22] on icon at bounding box center [16, 22] width 11 height 11
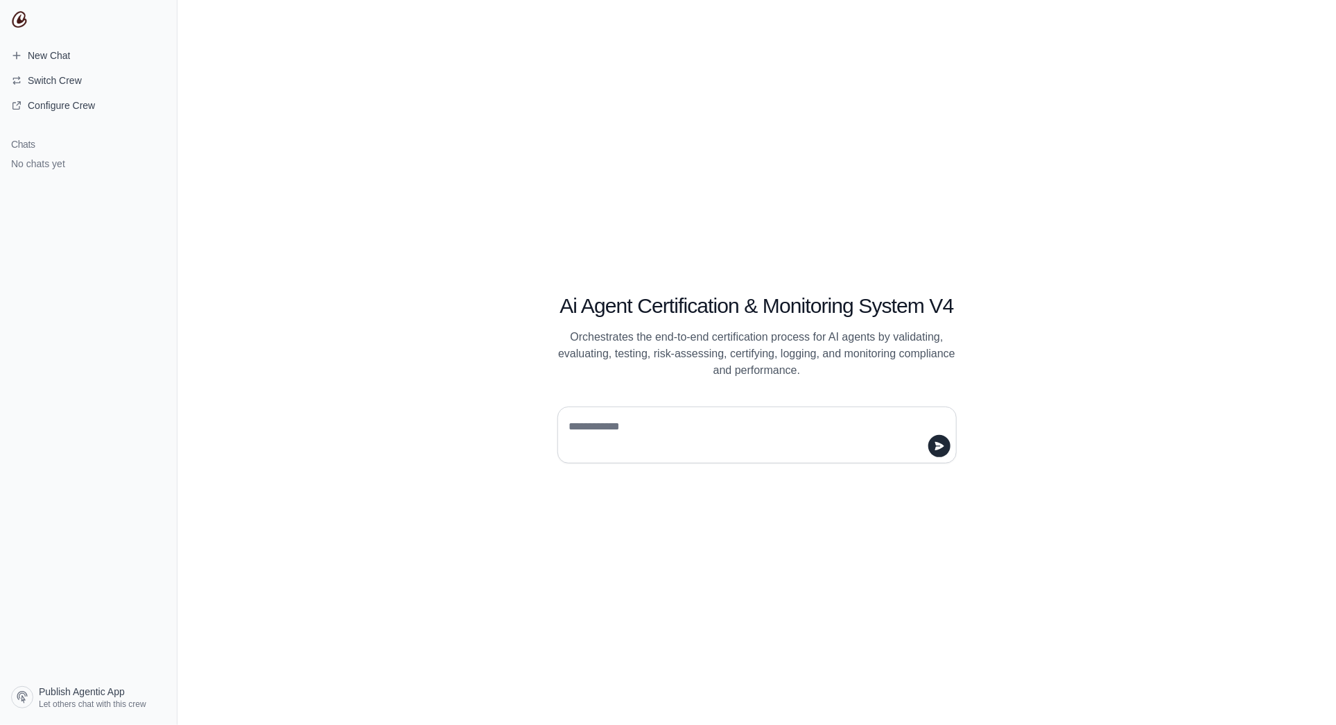
drag, startPoint x: 681, startPoint y: 435, endPoint x: 682, endPoint y: 424, distance: 11.9
click at [682, 425] on textarea at bounding box center [753, 434] width 373 height 39
type textarea "**********"
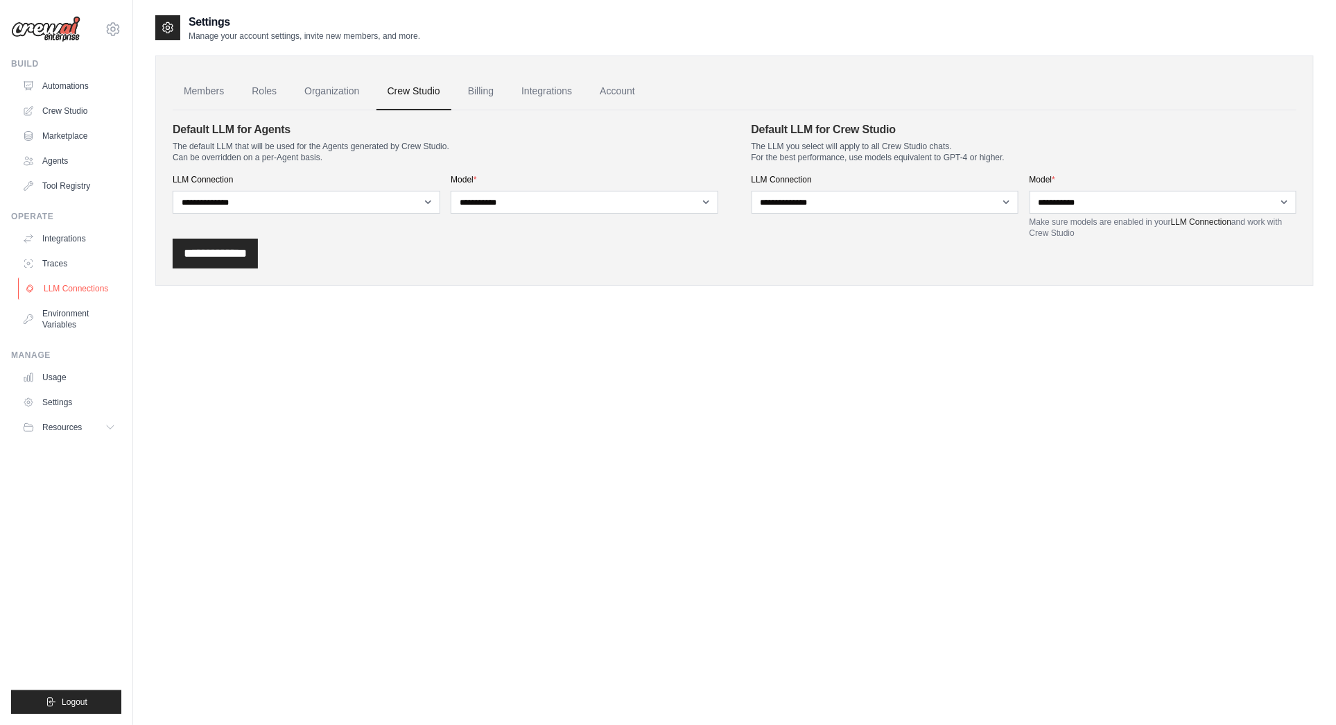
click at [79, 289] on link "LLM Connections" at bounding box center [70, 288] width 105 height 22
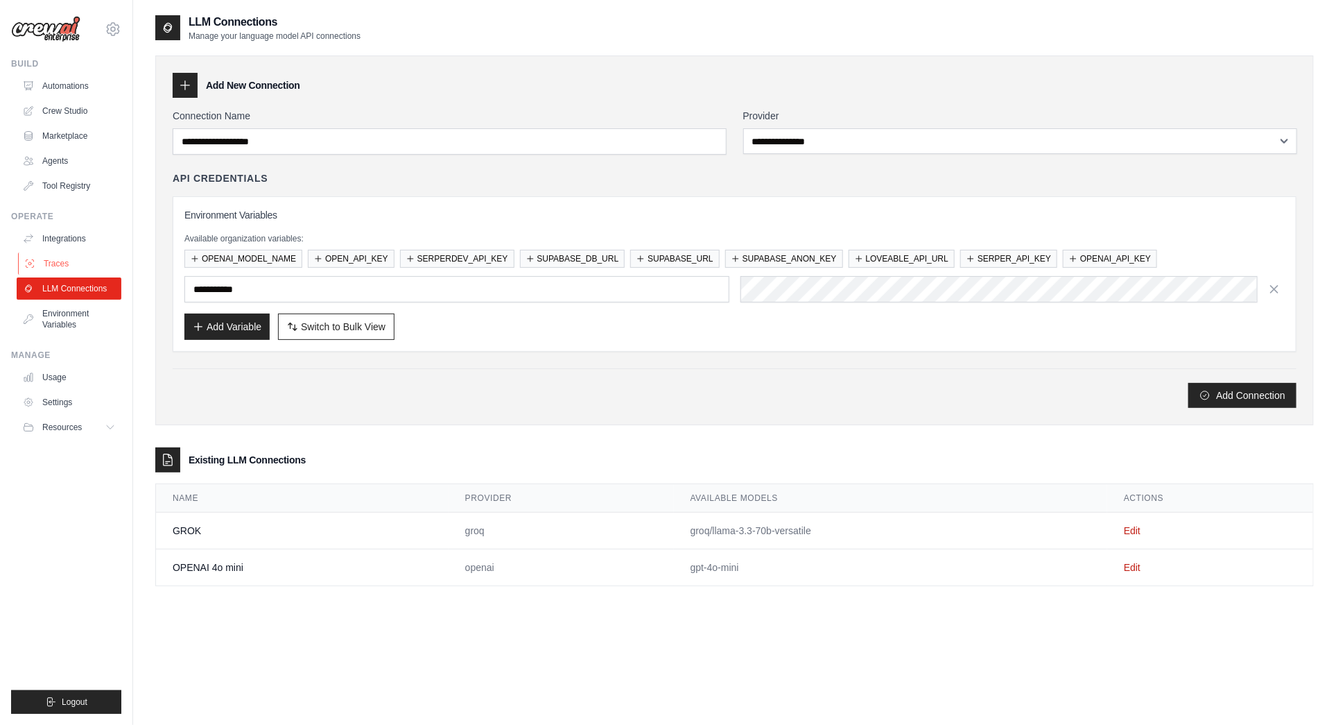
click at [55, 259] on link "Traces" at bounding box center [70, 263] width 105 height 22
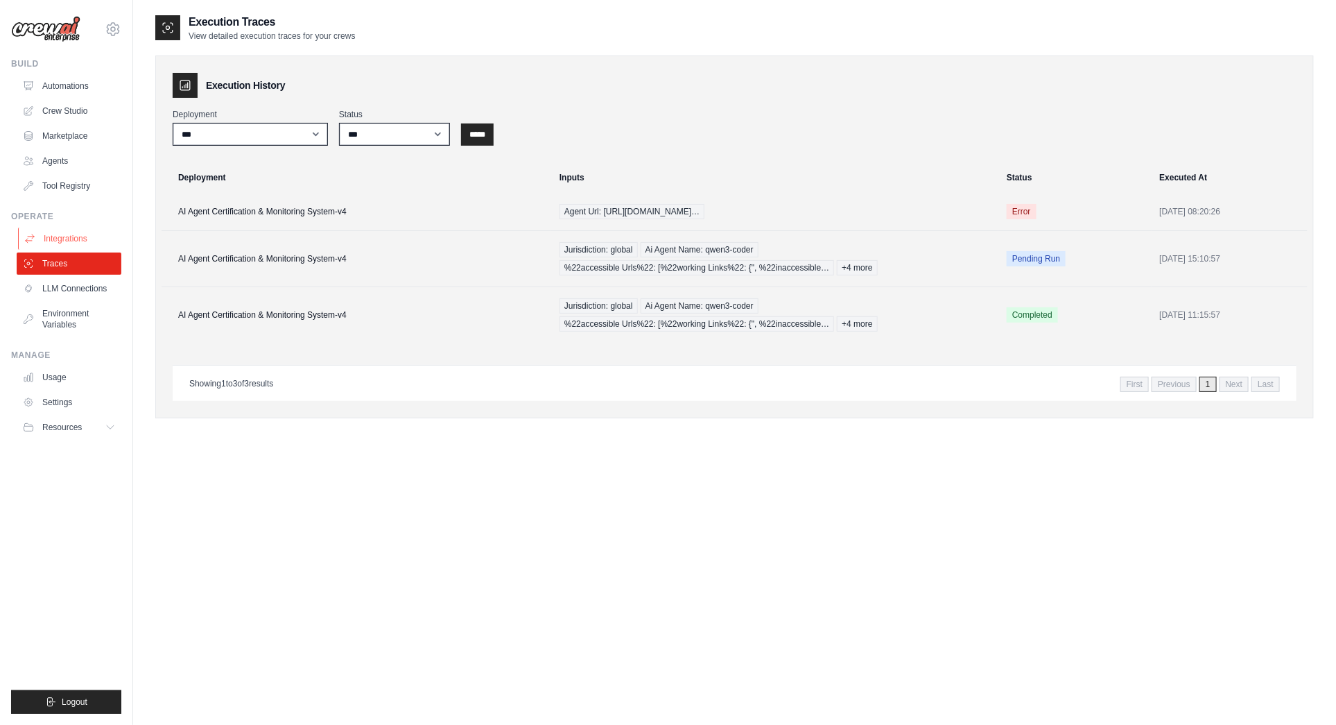
scroll to position [1, 0]
click at [68, 236] on link "Integrations" at bounding box center [70, 238] width 105 height 22
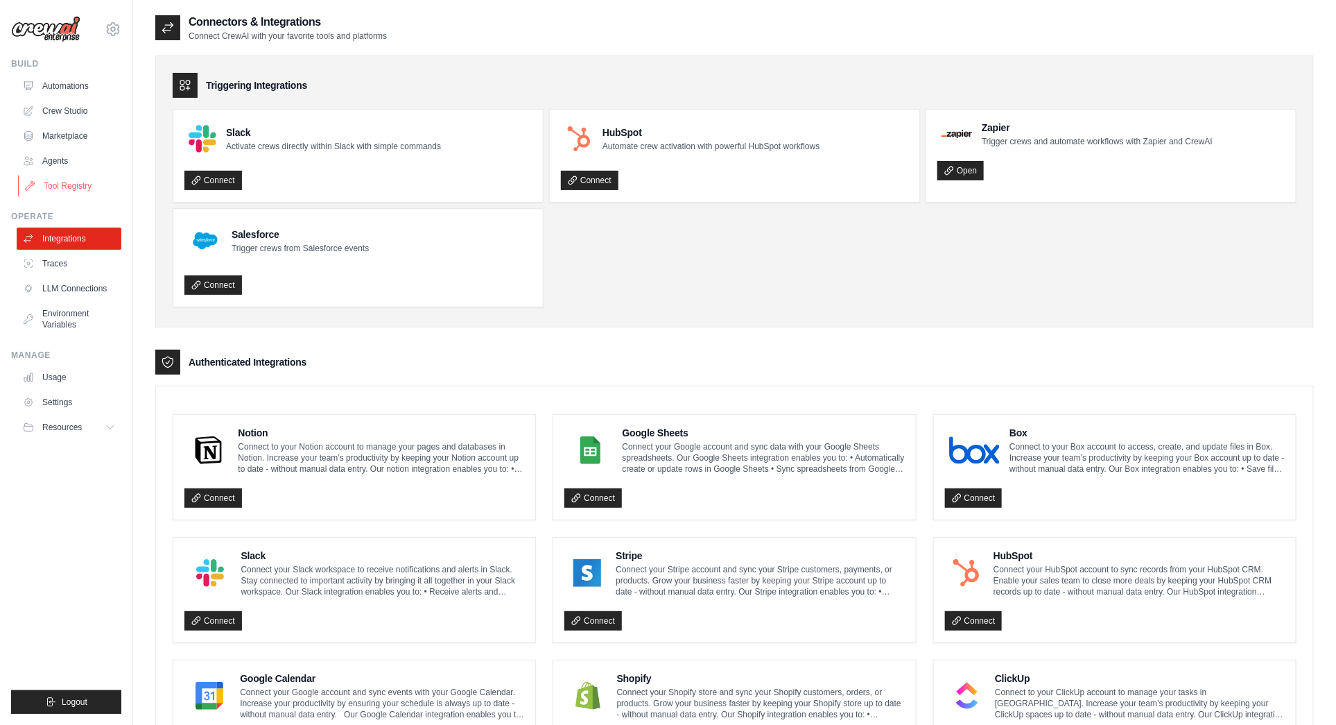
click at [67, 184] on link "Tool Registry" at bounding box center [70, 186] width 105 height 22
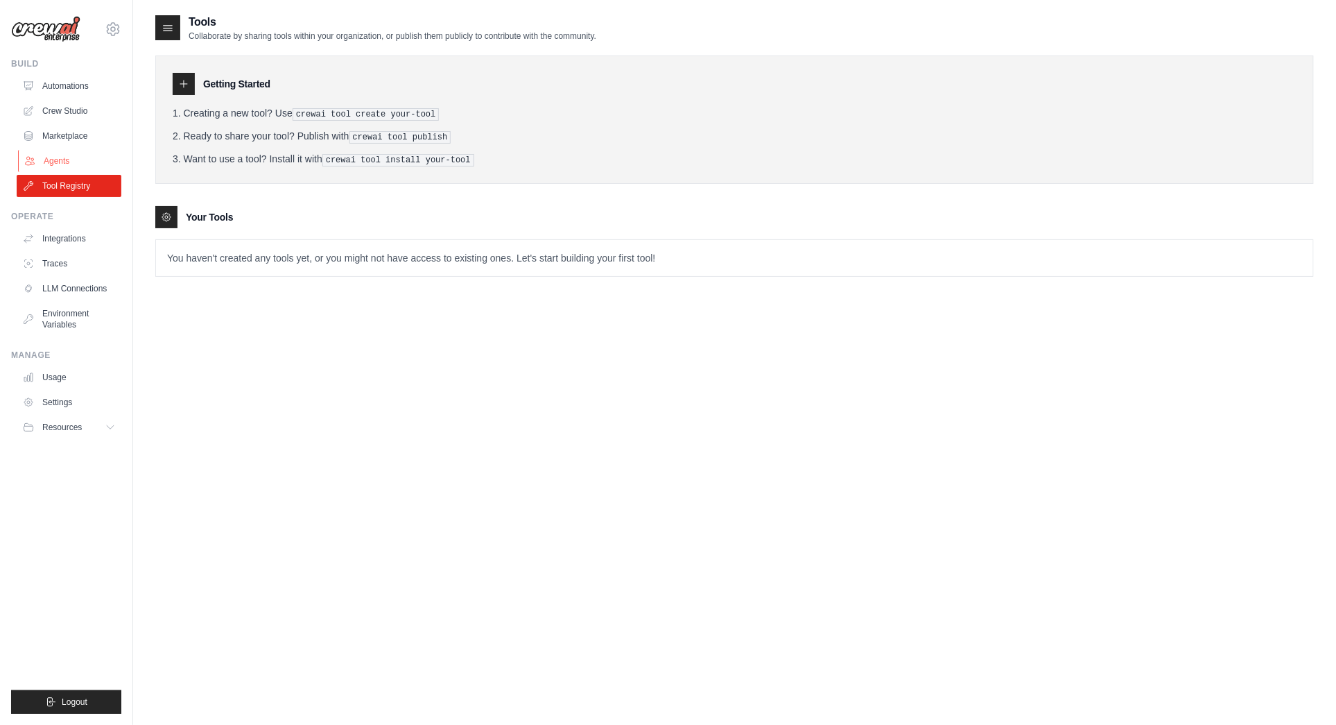
click at [66, 153] on link "Agents" at bounding box center [70, 161] width 105 height 22
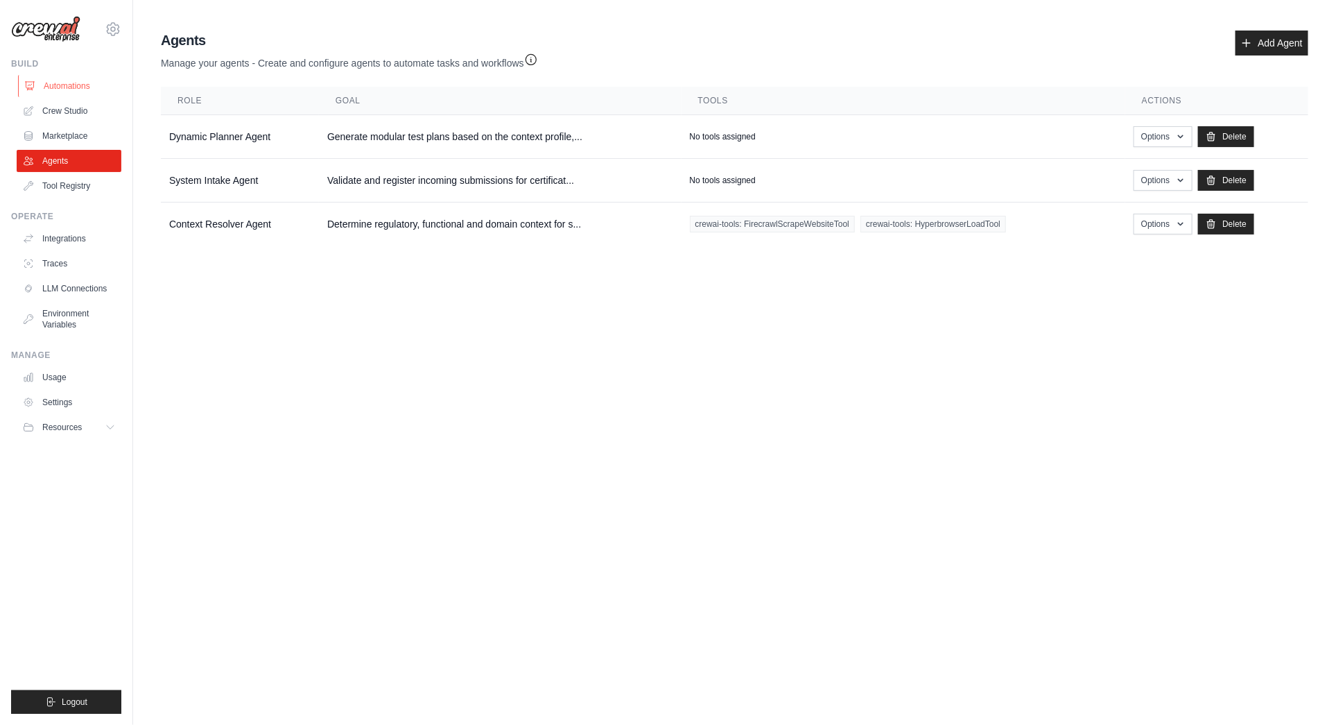
click at [51, 83] on link "Automations" at bounding box center [70, 86] width 105 height 22
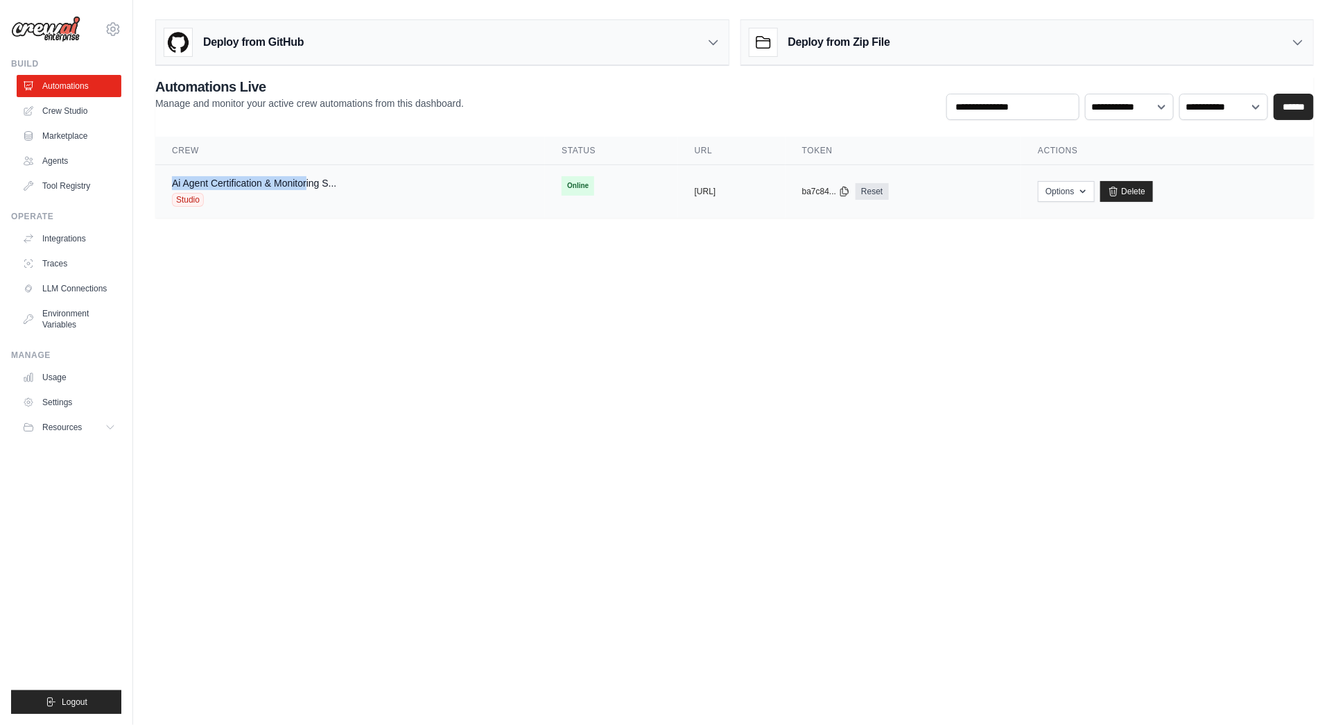
click at [306, 176] on div "Ai Agent Certification & Monitoring S..." at bounding box center [254, 183] width 164 height 14
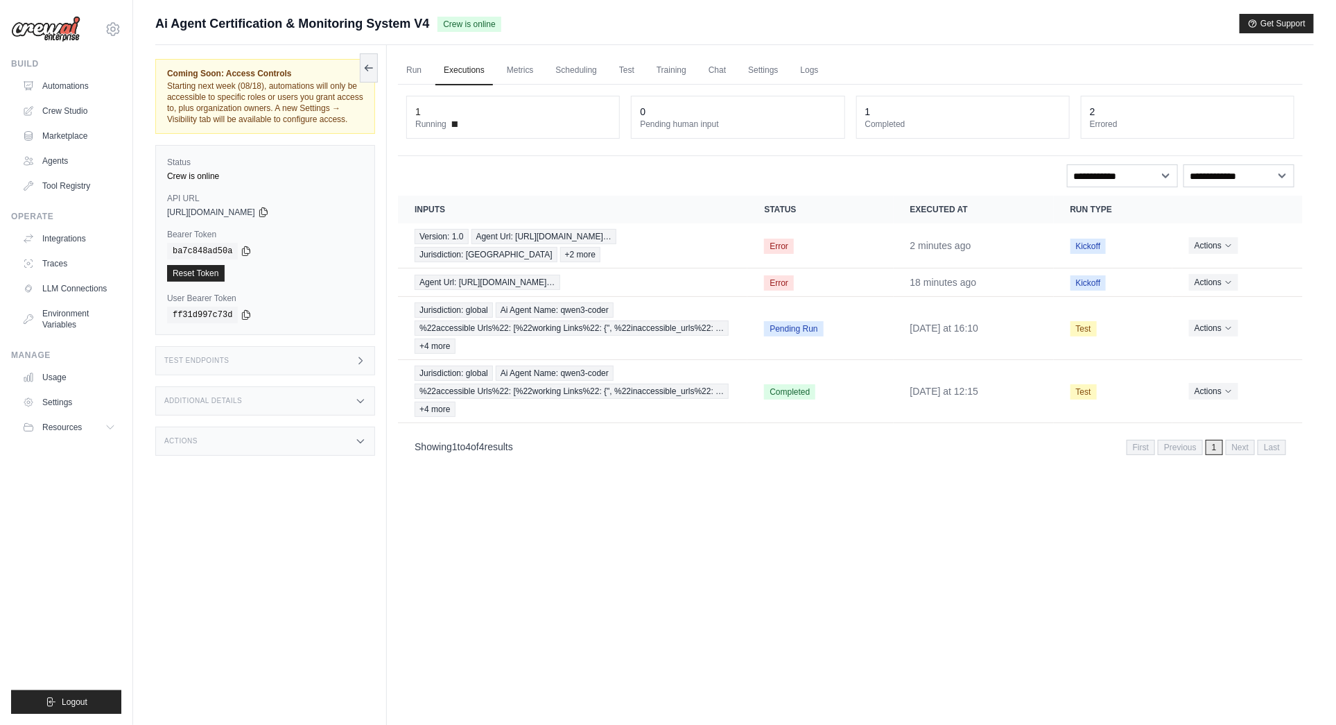
click at [831, 62] on ul "Run Executions Metrics Scheduling Test Training Chat Settings Logs" at bounding box center [850, 70] width 905 height 28
click at [779, 246] on span "Error" at bounding box center [779, 246] width 30 height 15
click at [1225, 242] on icon "Actions for execution" at bounding box center [1229, 245] width 8 height 8
click at [1220, 266] on link "View Details" at bounding box center [1242, 270] width 89 height 22
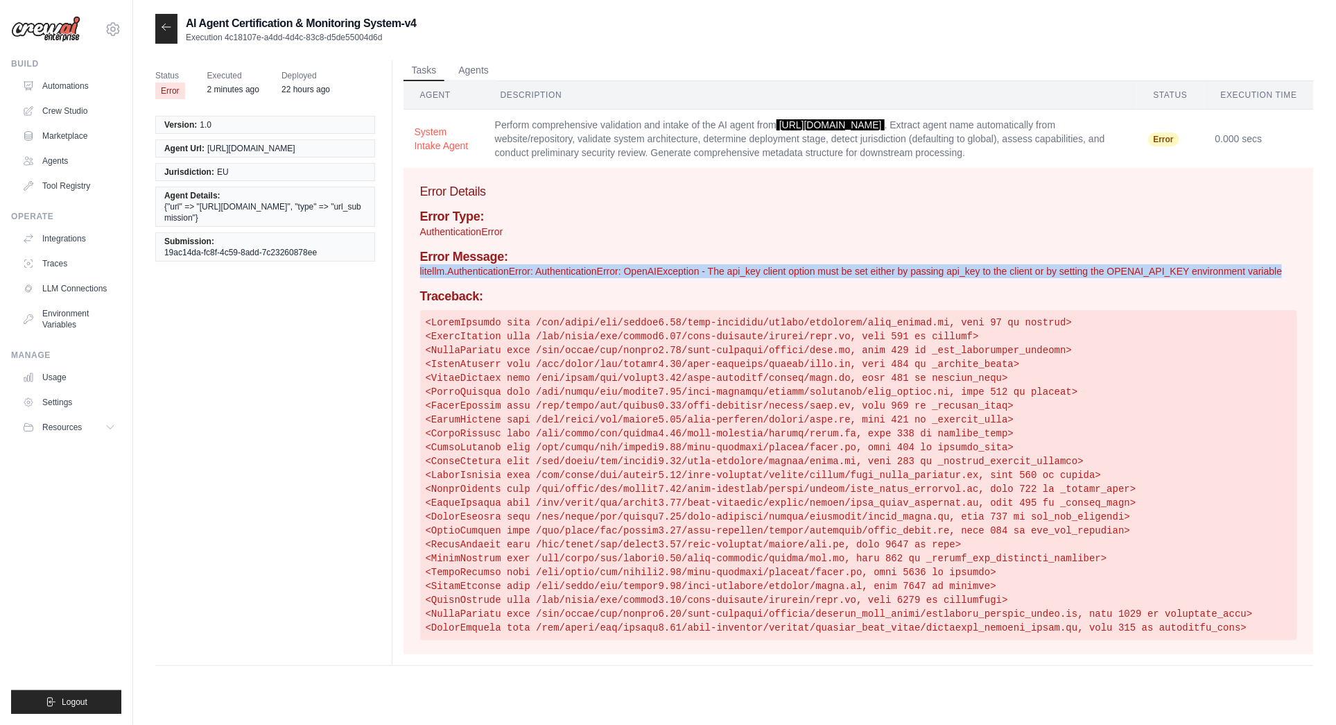
drag, startPoint x: 1293, startPoint y: 267, endPoint x: 411, endPoint y: 270, distance: 882.8
click at [411, 270] on div "Error Details Error Type: AuthenticationError Error Message: litellm.Authentica…" at bounding box center [859, 411] width 910 height 486
copy div "Error Type: AuthenticationError Error Message: litellm.AuthenticationError: Aut…"
click at [52, 308] on link "Environment Variables" at bounding box center [70, 318] width 105 height 33
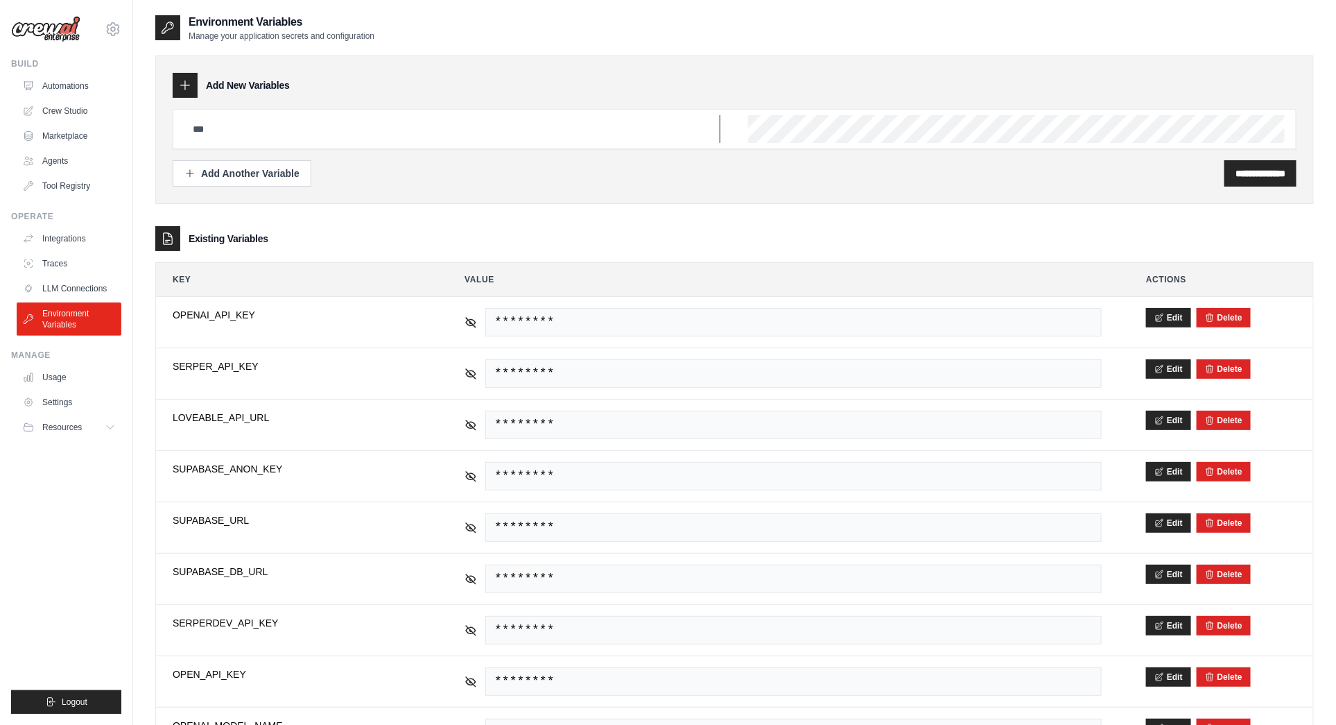
click at [243, 118] on input "text" at bounding box center [452, 129] width 536 height 28
type input "**********"
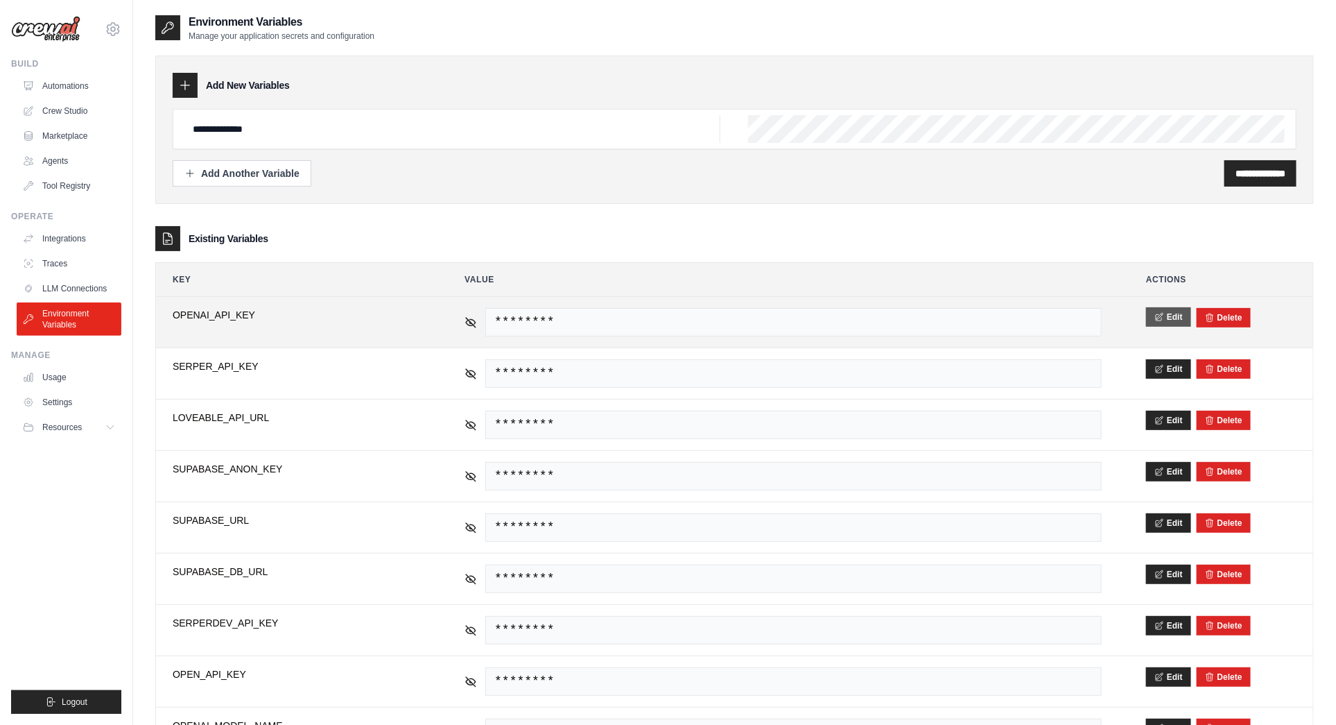
click at [1159, 316] on icon at bounding box center [1159, 317] width 7 height 8
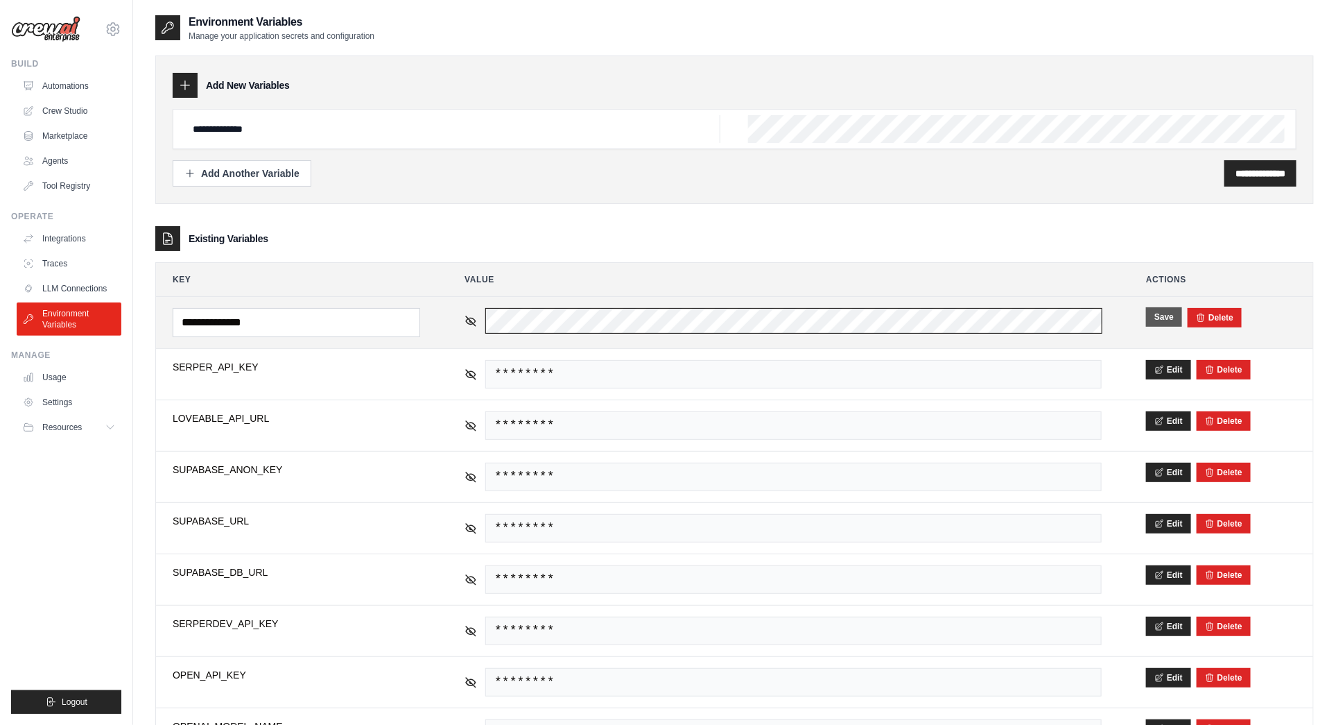
scroll to position [0, 6]
click at [682, 293] on table "**********" at bounding box center [734, 511] width 1157 height 496
click at [732, 297] on td "********" at bounding box center [783, 322] width 671 height 51
click at [254, 302] on tr "**********" at bounding box center [734, 322] width 1157 height 51
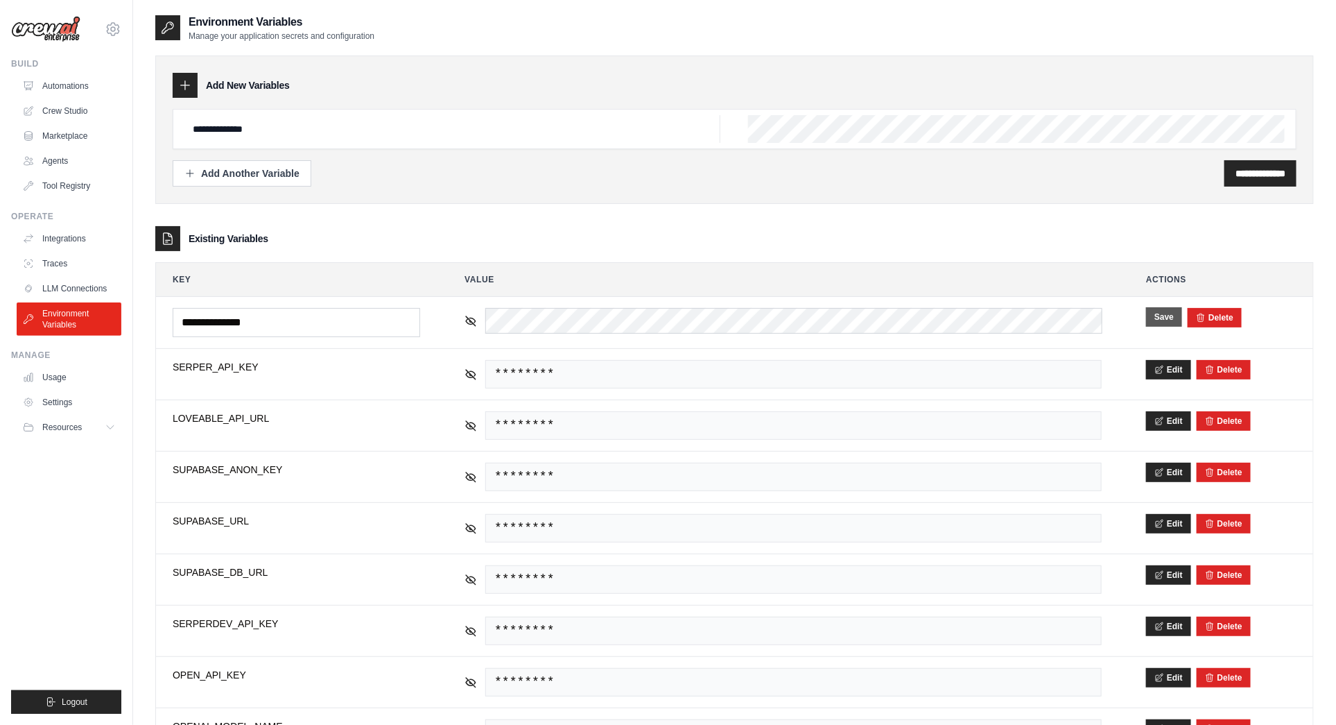
click at [1166, 313] on button "Save" at bounding box center [1164, 316] width 36 height 19
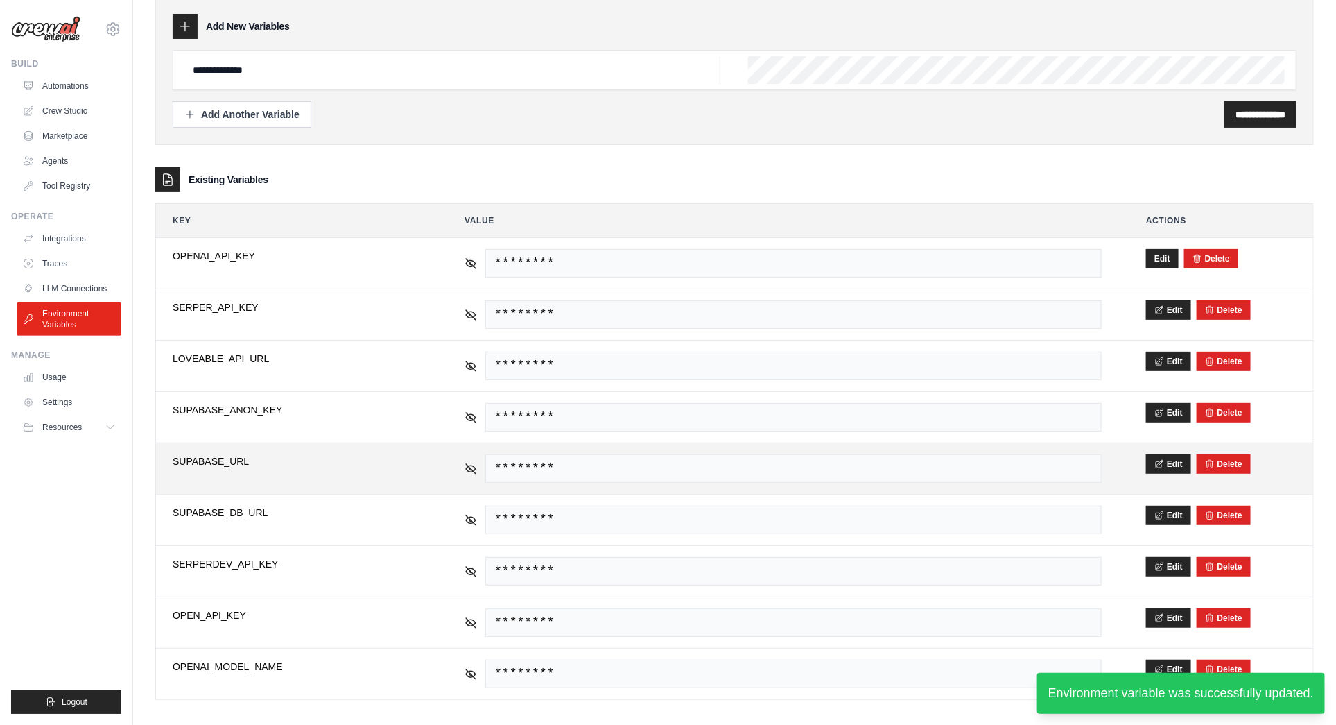
scroll to position [60, 0]
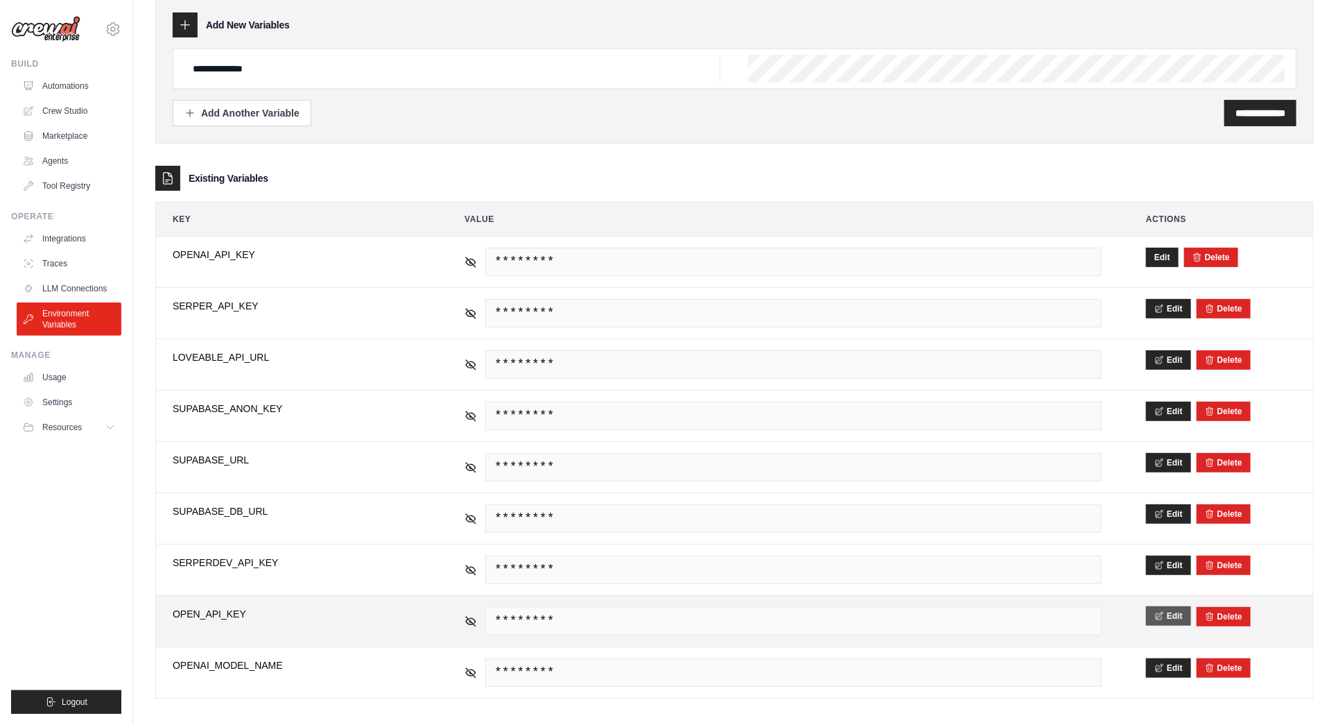
click at [1163, 612] on icon at bounding box center [1159, 616] width 7 height 8
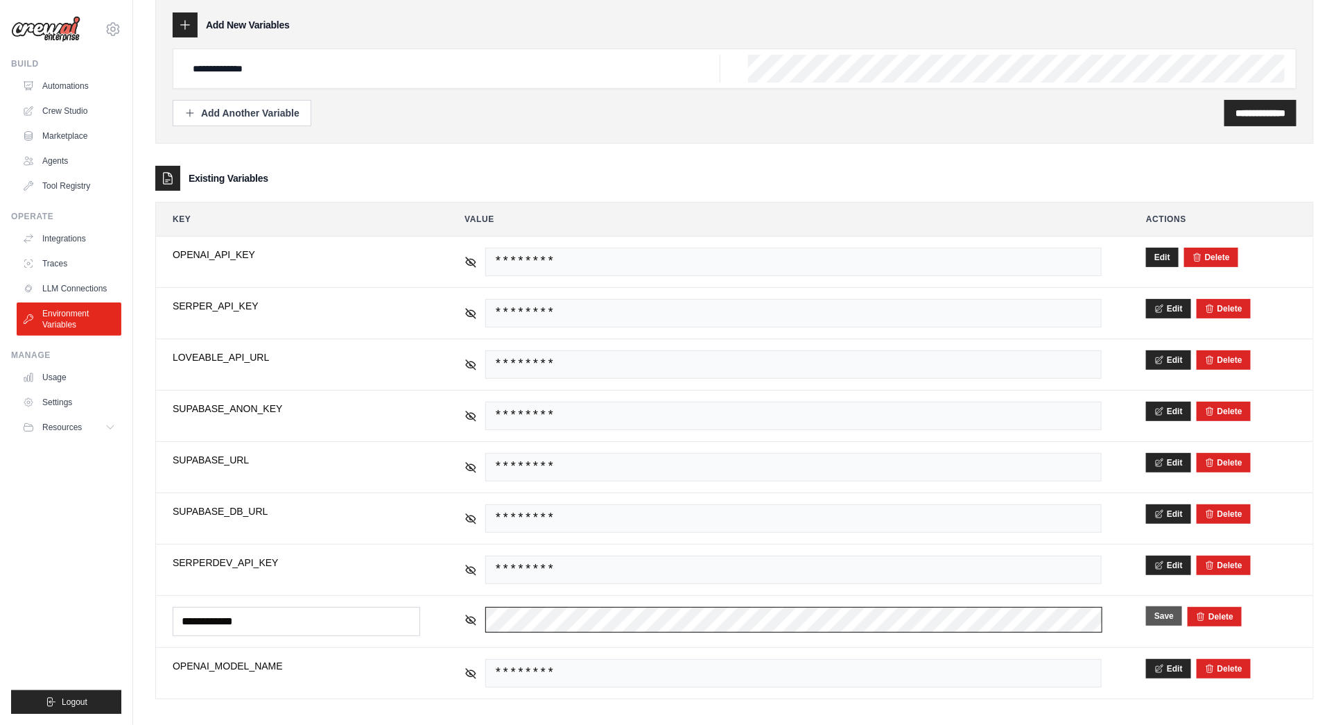
scroll to position [0, 496]
click at [1254, 614] on tr "**********" at bounding box center [734, 621] width 1157 height 52
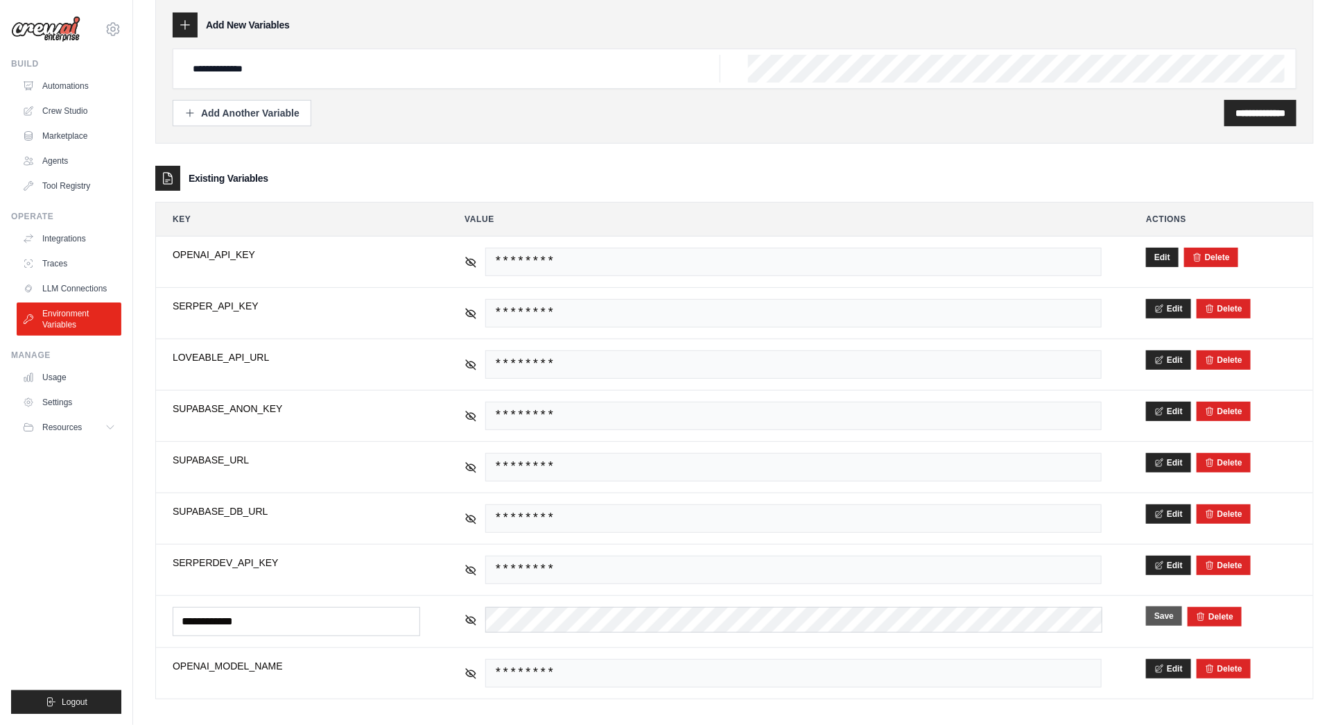
scroll to position [0, 0]
click at [1161, 610] on button "Save" at bounding box center [1164, 615] width 36 height 19
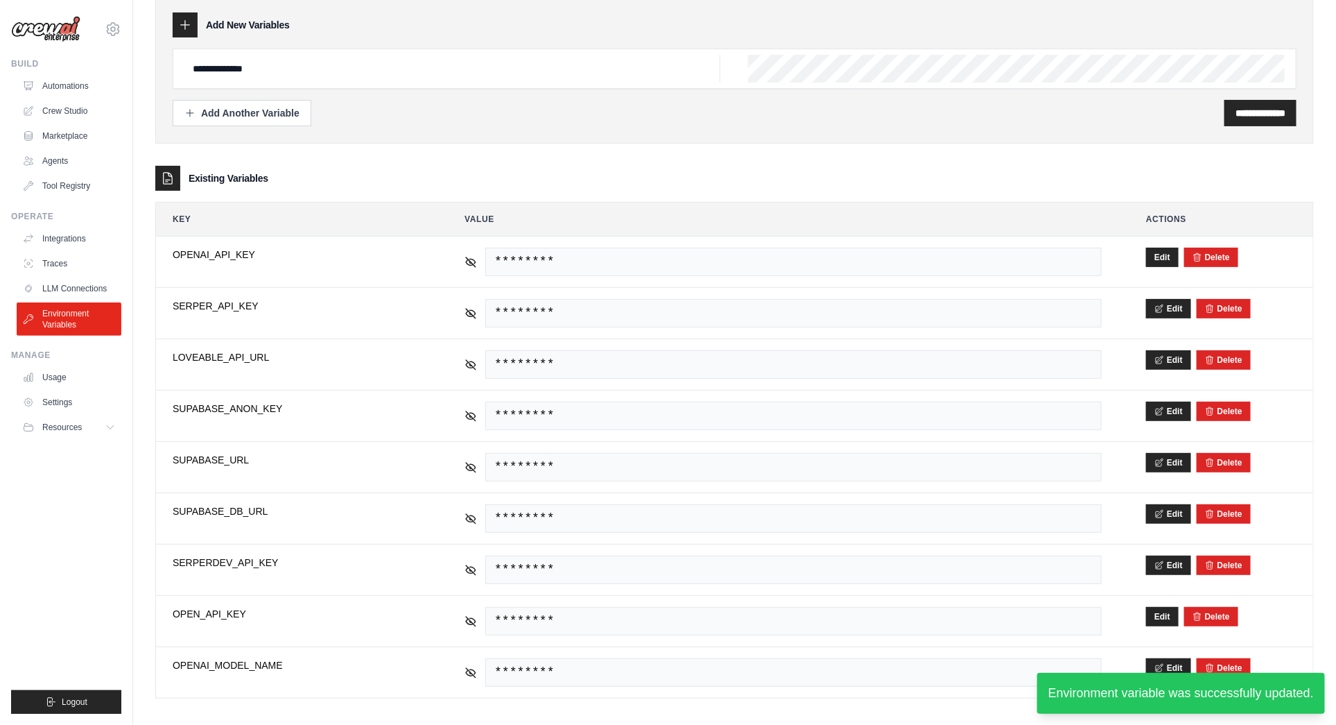
click at [625, 710] on div "**********" at bounding box center [734, 337] width 1159 height 767
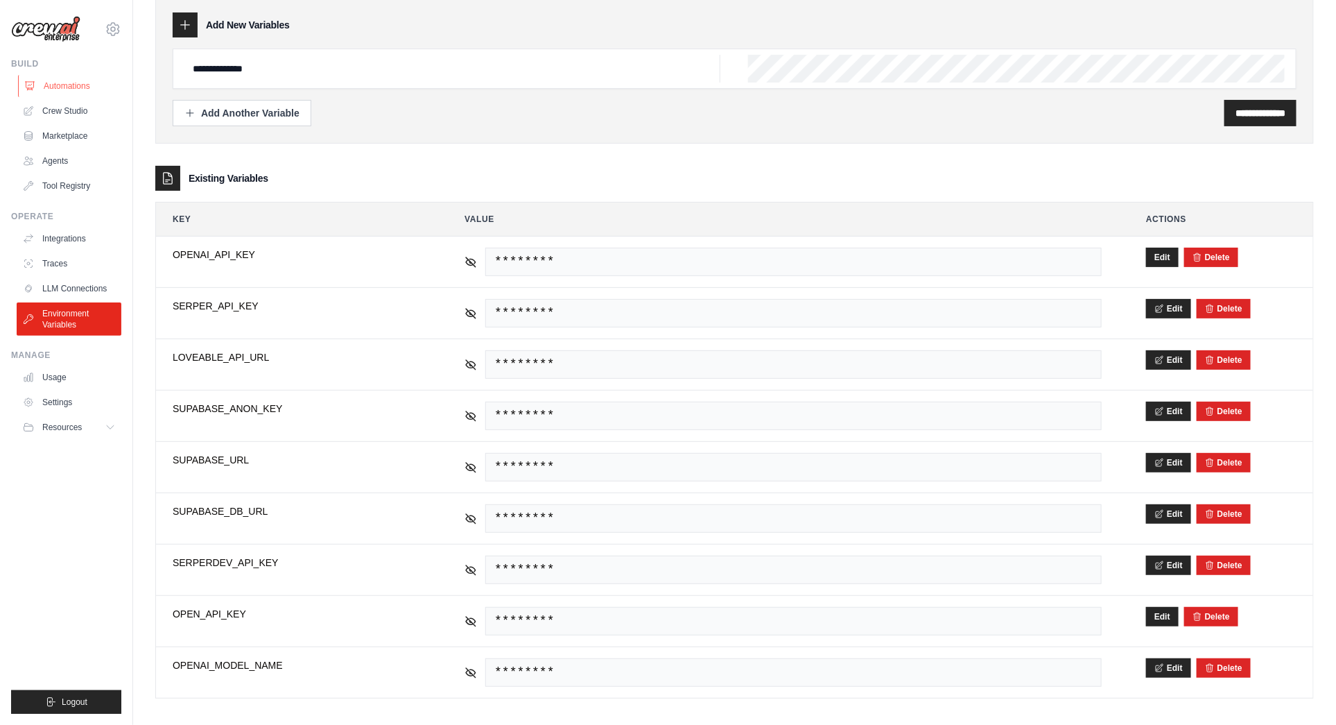
click at [71, 88] on link "Automations" at bounding box center [70, 86] width 105 height 22
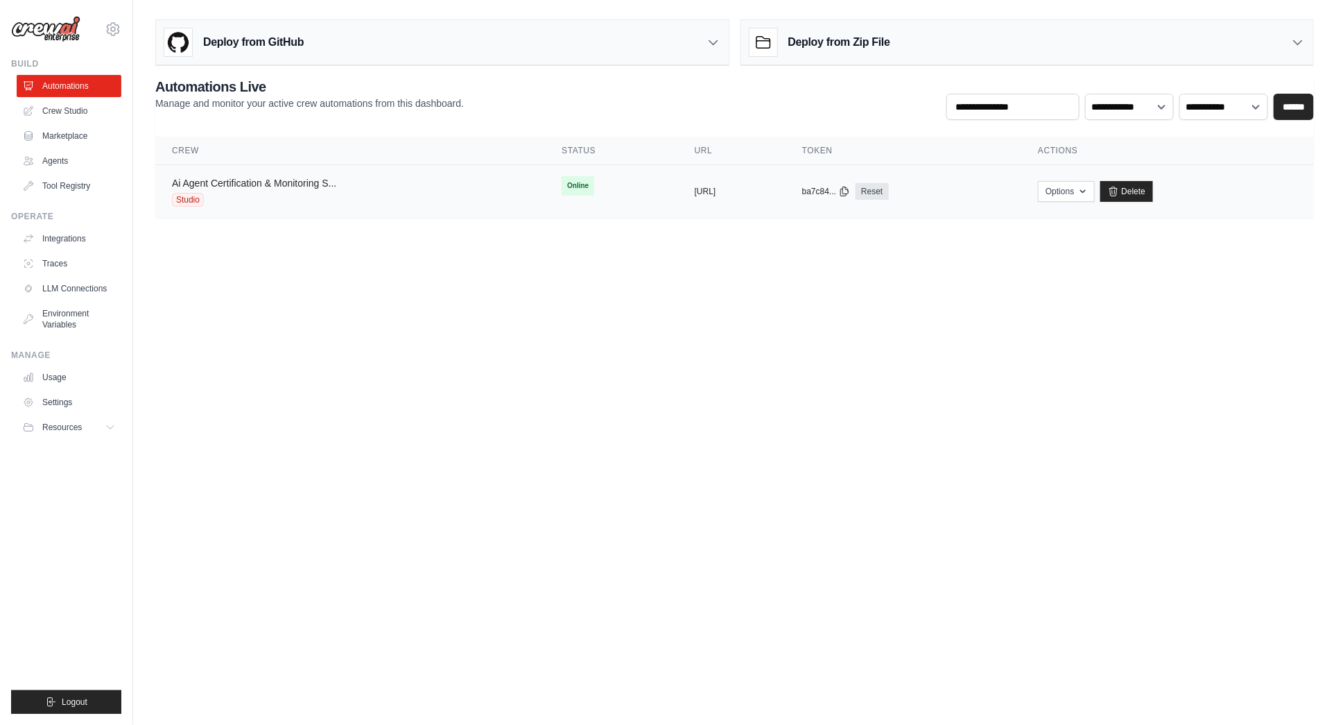
click at [250, 179] on link "Ai Agent Certification & Monitoring S..." at bounding box center [254, 183] width 164 height 11
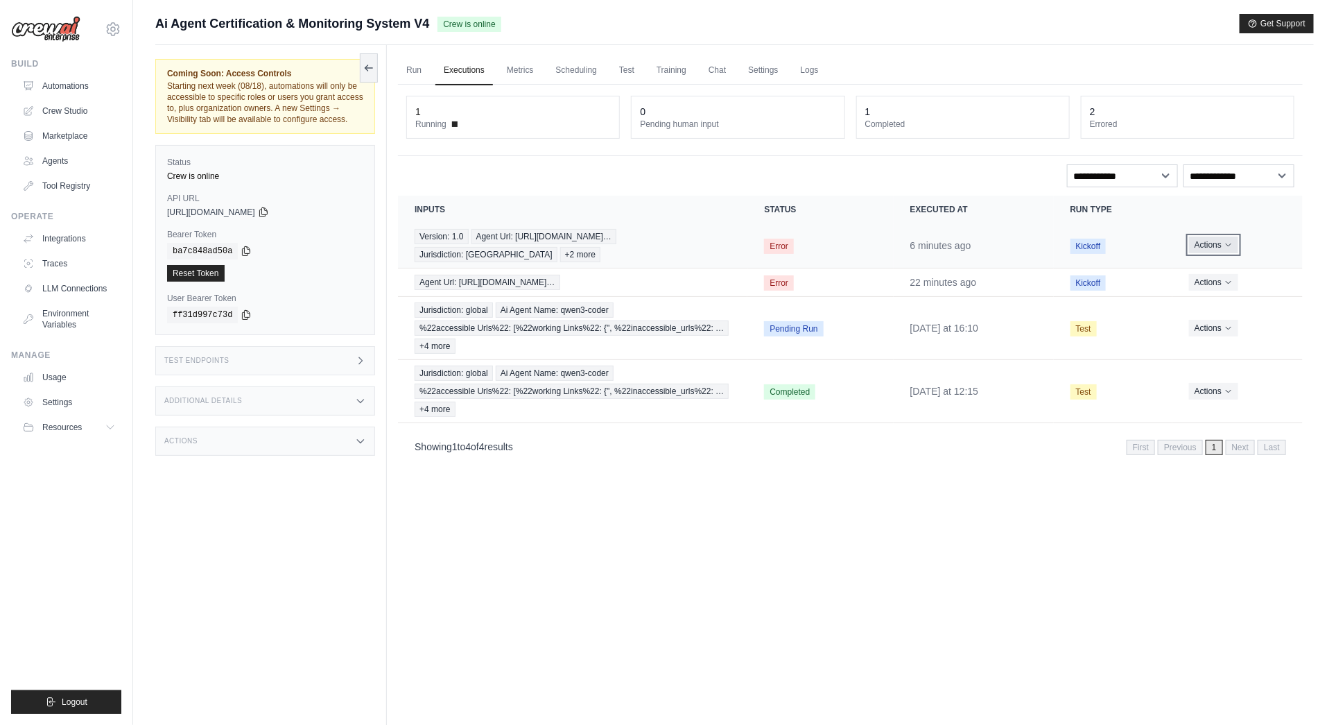
click at [1231, 241] on icon "Actions for execution" at bounding box center [1229, 245] width 8 height 8
click at [1220, 266] on link "View Details" at bounding box center [1242, 270] width 89 height 22
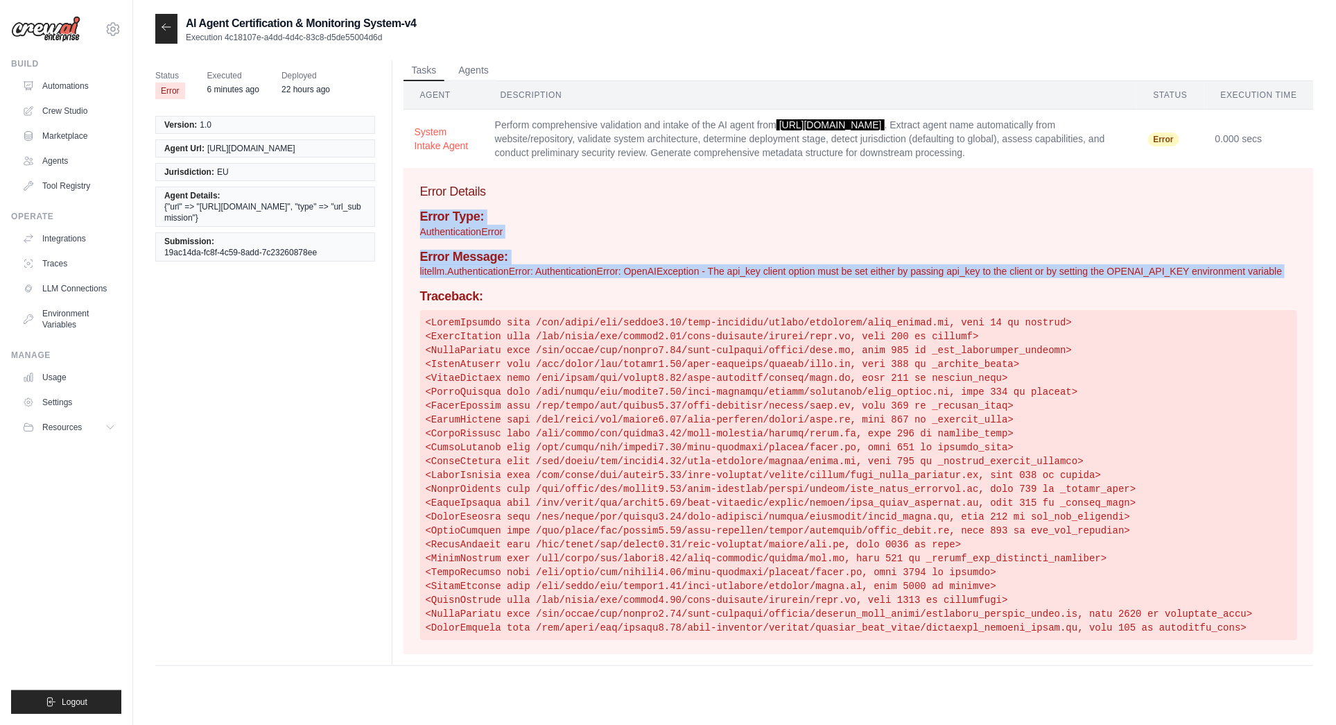
drag, startPoint x: 424, startPoint y: 283, endPoint x: 412, endPoint y: 219, distance: 64.9
click at [412, 219] on div "Error Details Error Type: AuthenticationError Error Message: litellm.Authentica…" at bounding box center [859, 411] width 910 height 486
copy div "Error Type: AuthenticationError Error Message: litellm.AuthenticationError: Aut…"
click at [168, 21] on icon at bounding box center [166, 26] width 11 height 11
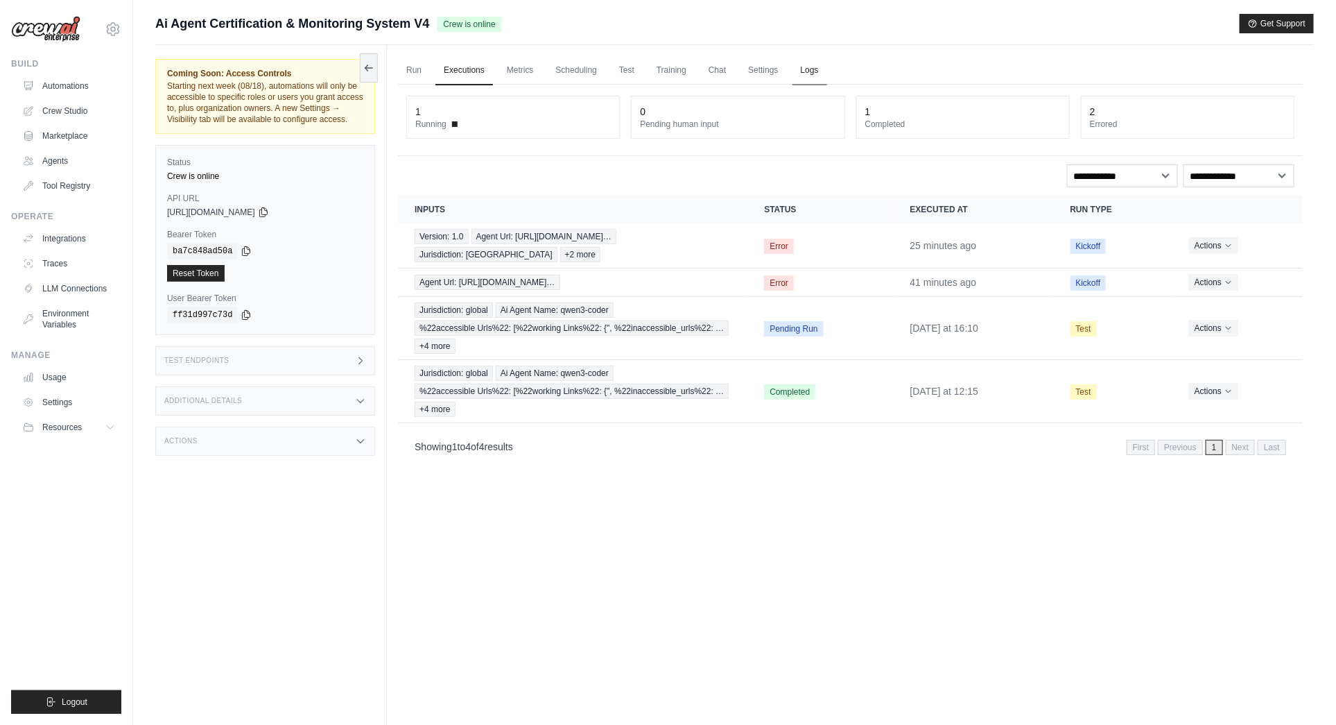
click at [808, 69] on link "Logs" at bounding box center [810, 70] width 35 height 29
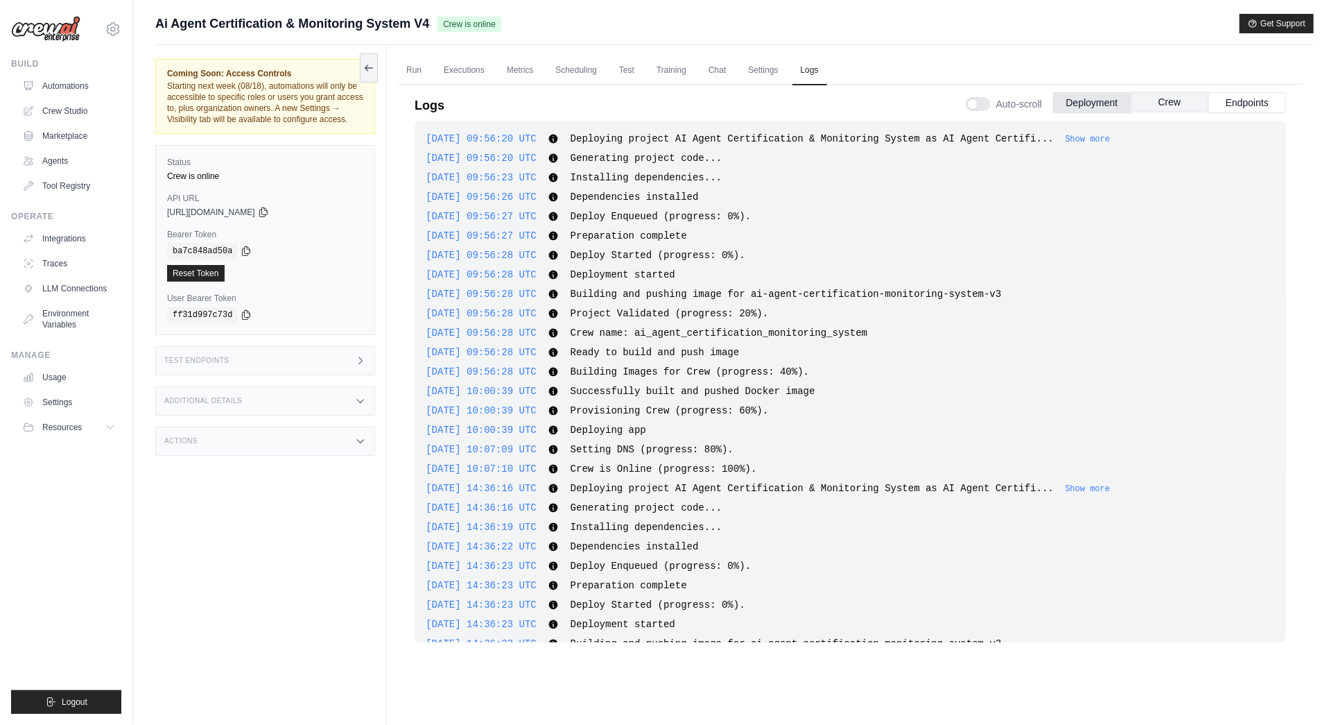
scroll to position [2548, 0]
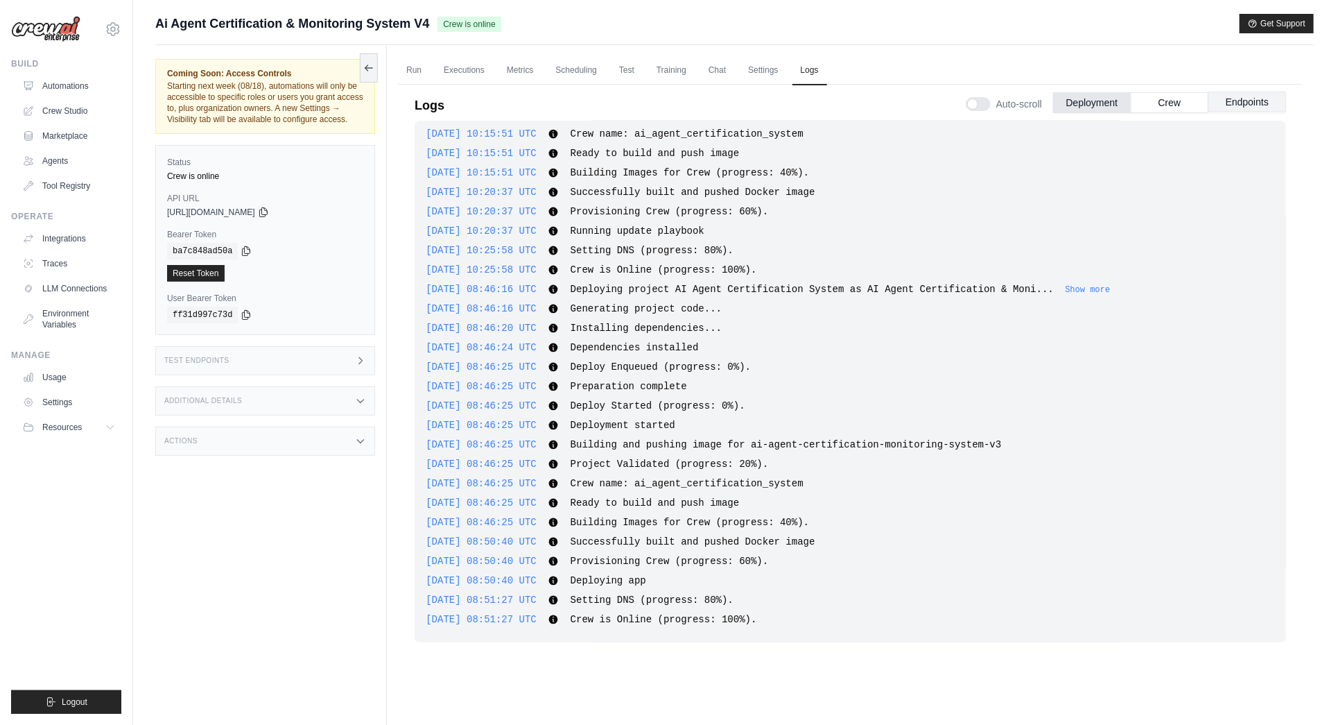
click at [1243, 101] on button "Endpoints" at bounding box center [1248, 102] width 78 height 21
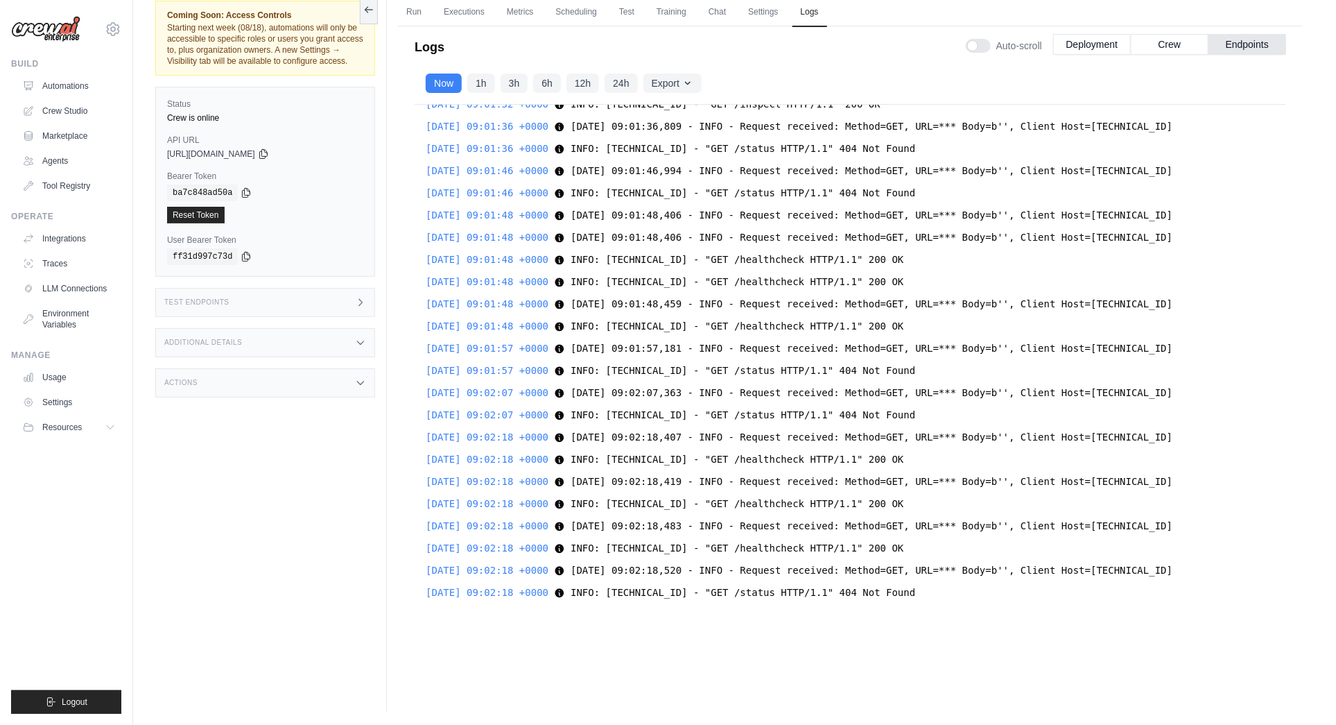
scroll to position [2749, 0]
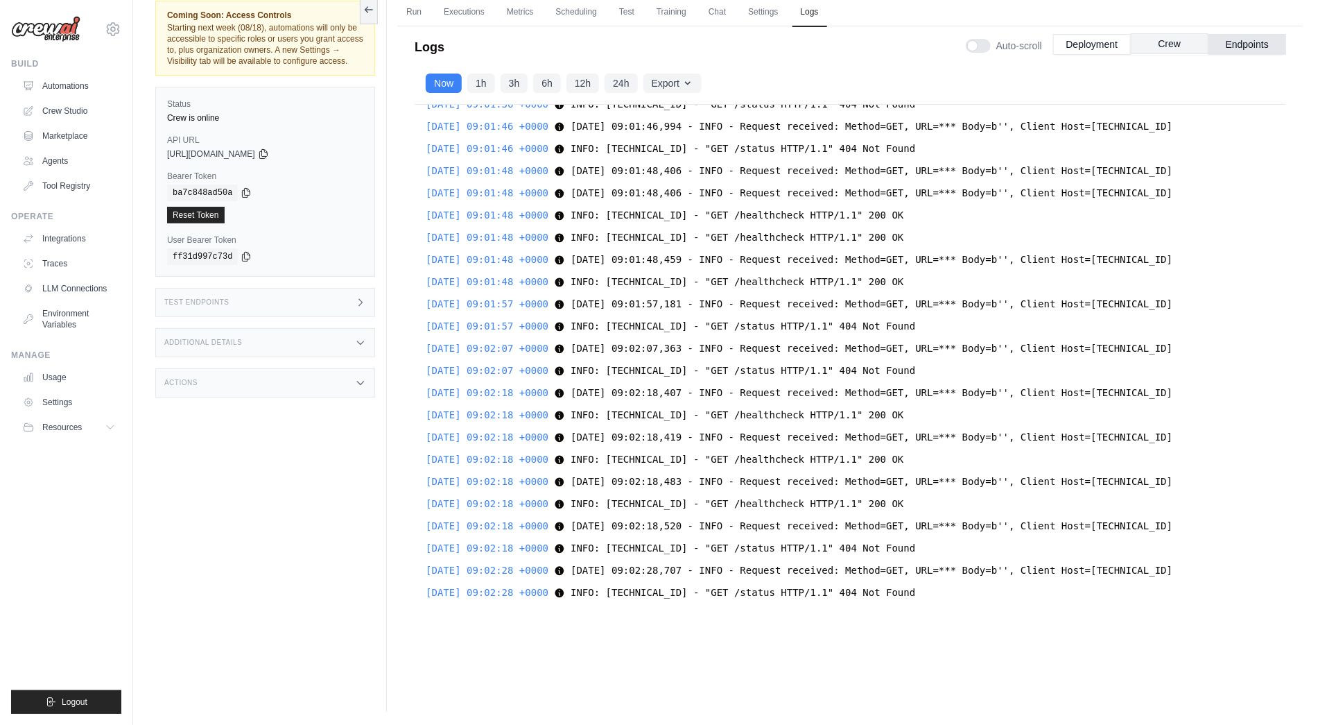
click at [1171, 46] on button "Crew" at bounding box center [1170, 43] width 78 height 21
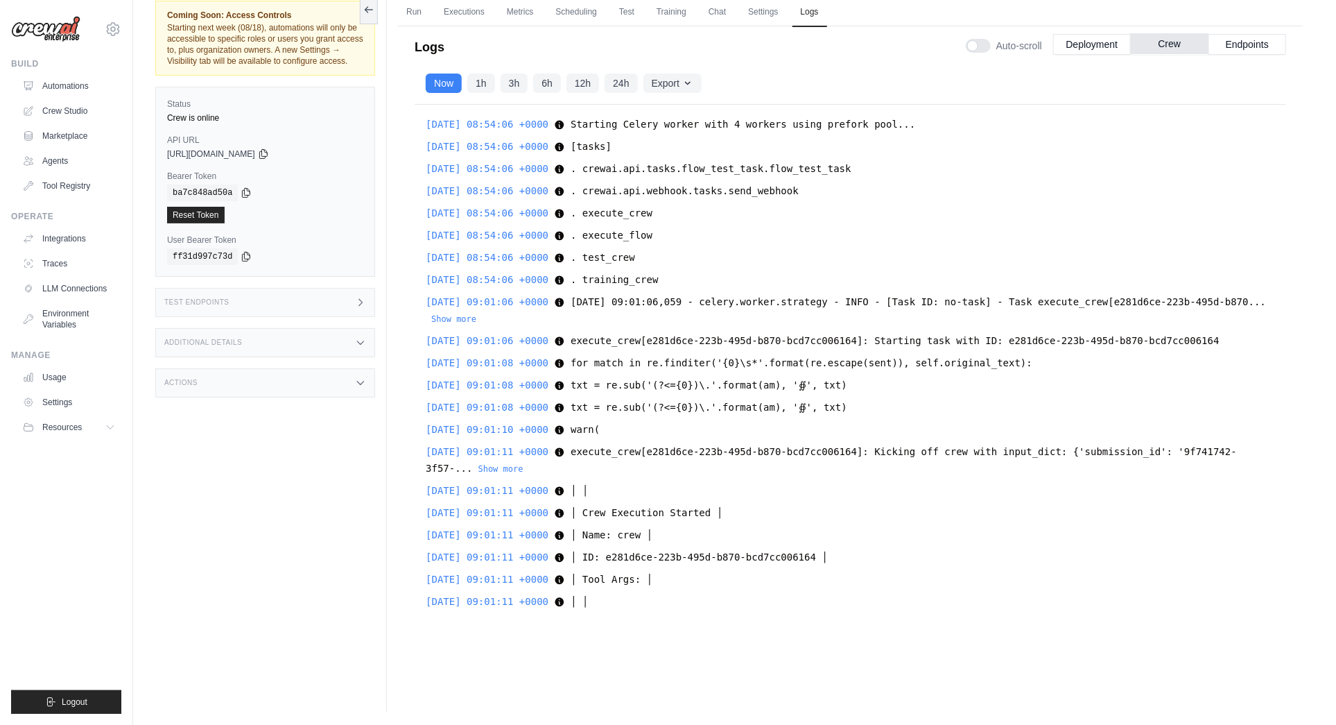
scroll to position [3393, 0]
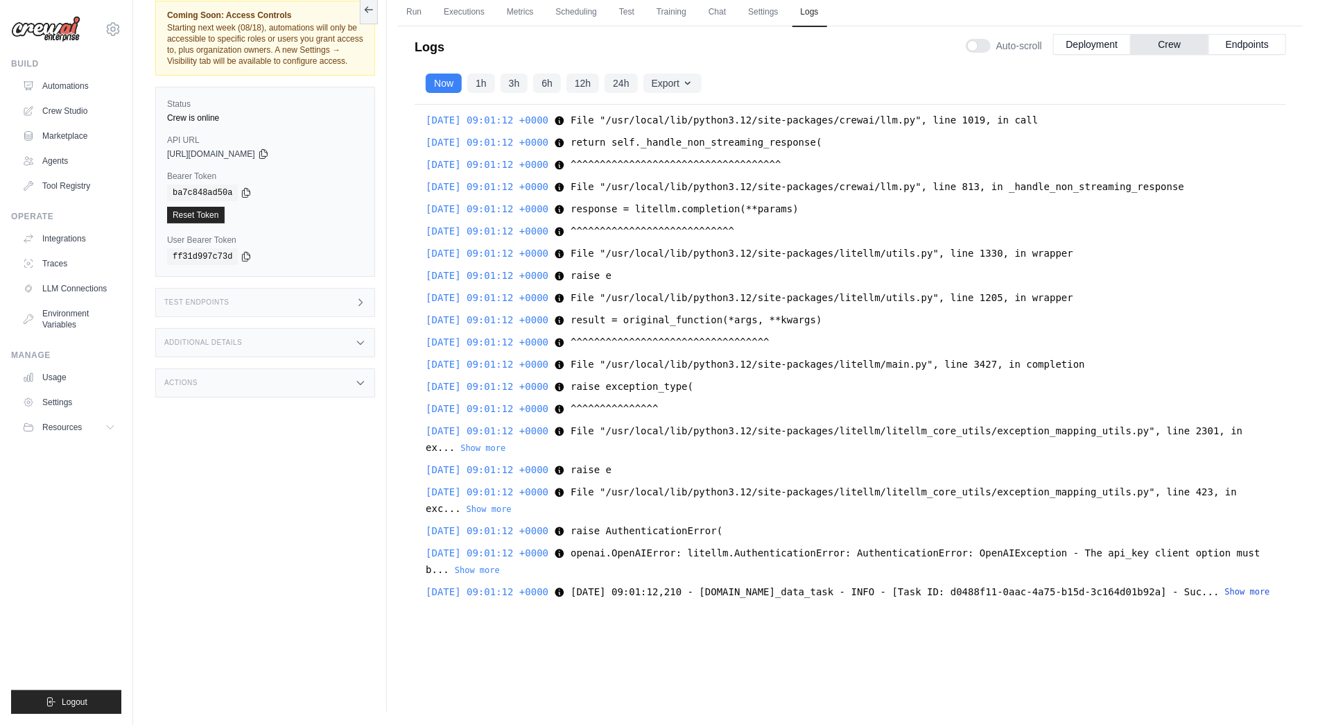
click at [1225, 592] on button "Show more" at bounding box center [1247, 591] width 45 height 11
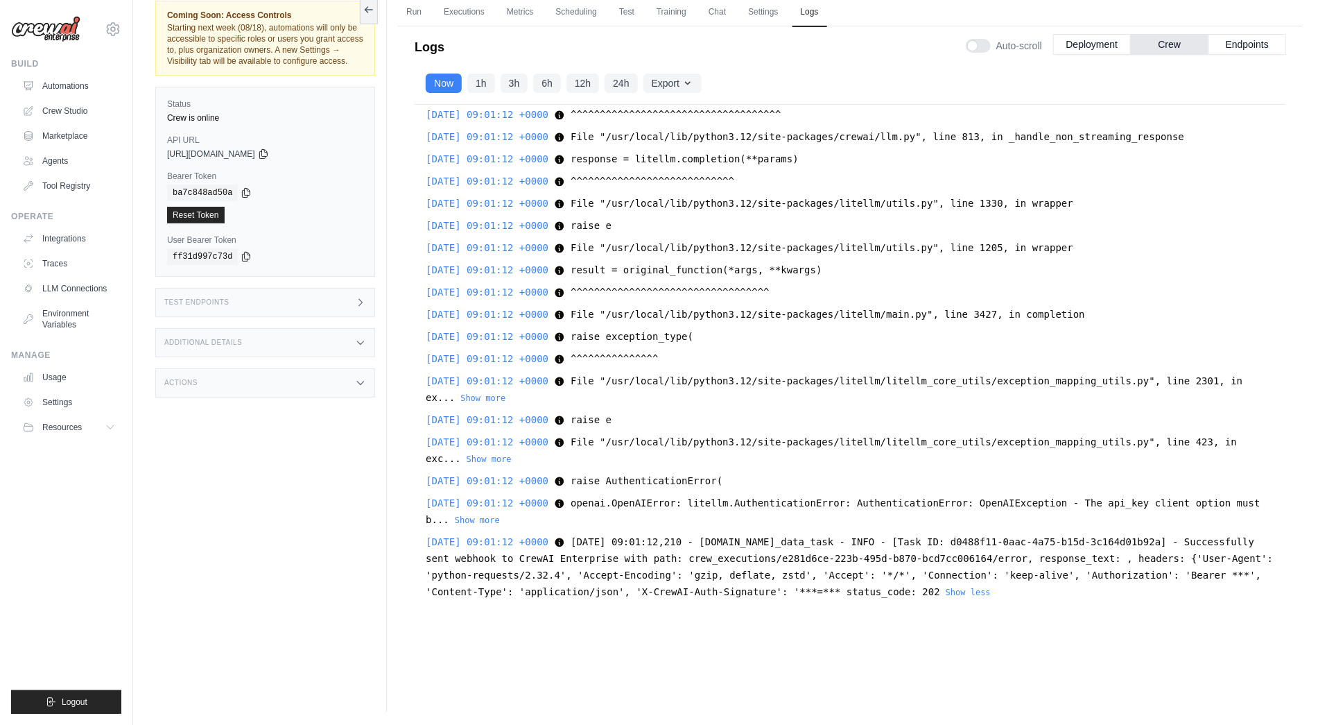
scroll to position [3426, 0]
click at [1094, 39] on button "Deployment" at bounding box center [1092, 43] width 78 height 21
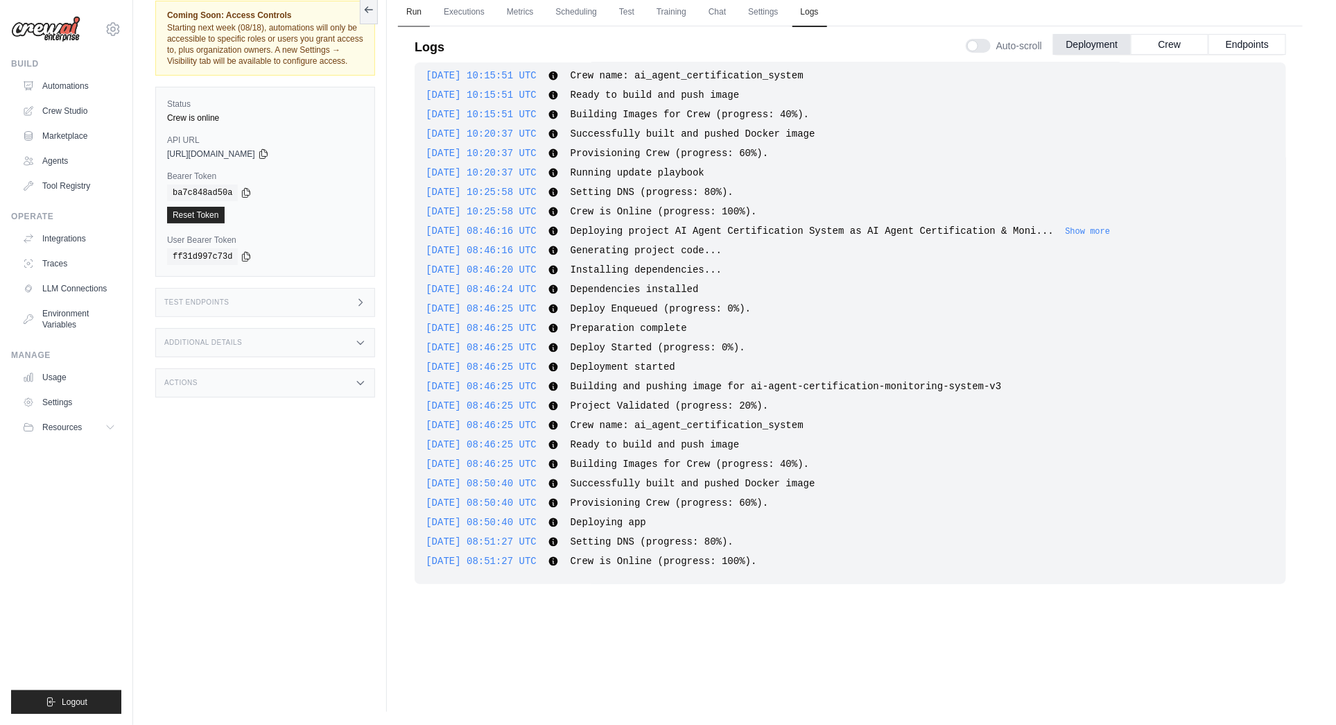
click at [414, 12] on link "Run" at bounding box center [414, 12] width 32 height 29
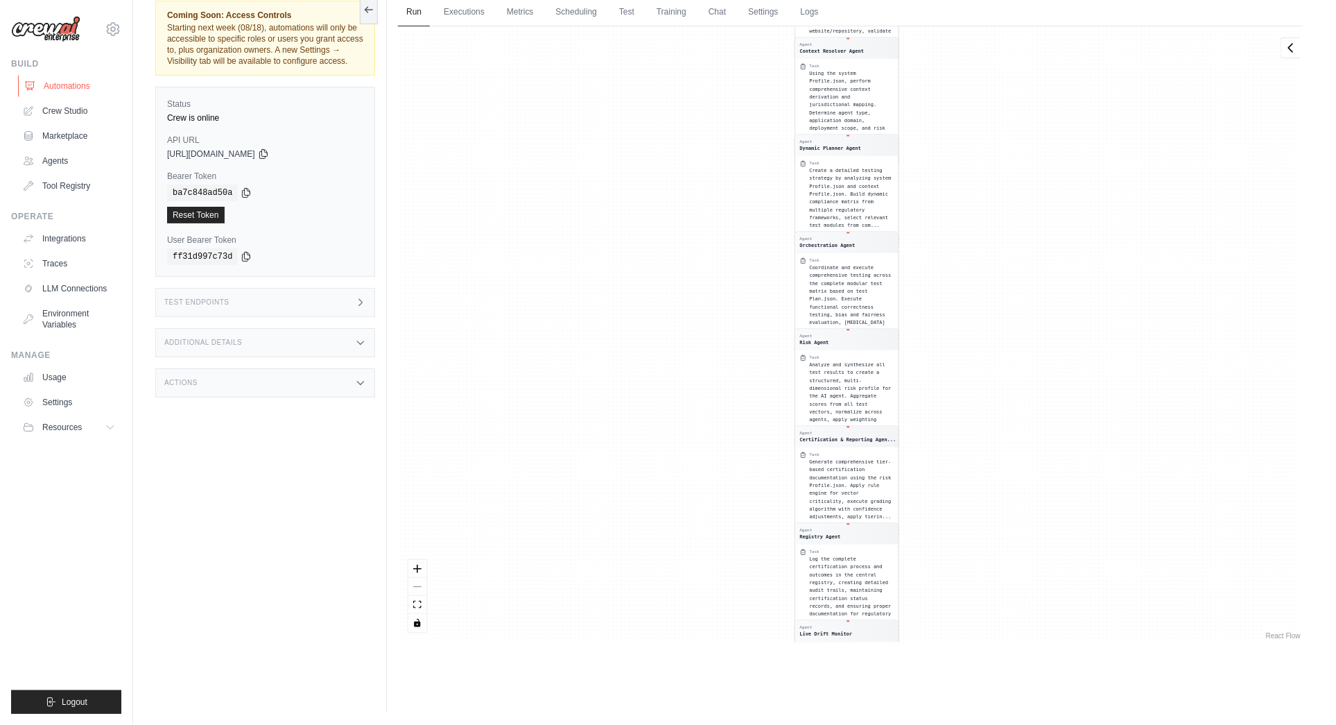
drag, startPoint x: 59, startPoint y: 84, endPoint x: 78, endPoint y: 87, distance: 18.9
click at [60, 84] on link "Automations" at bounding box center [70, 86] width 105 height 22
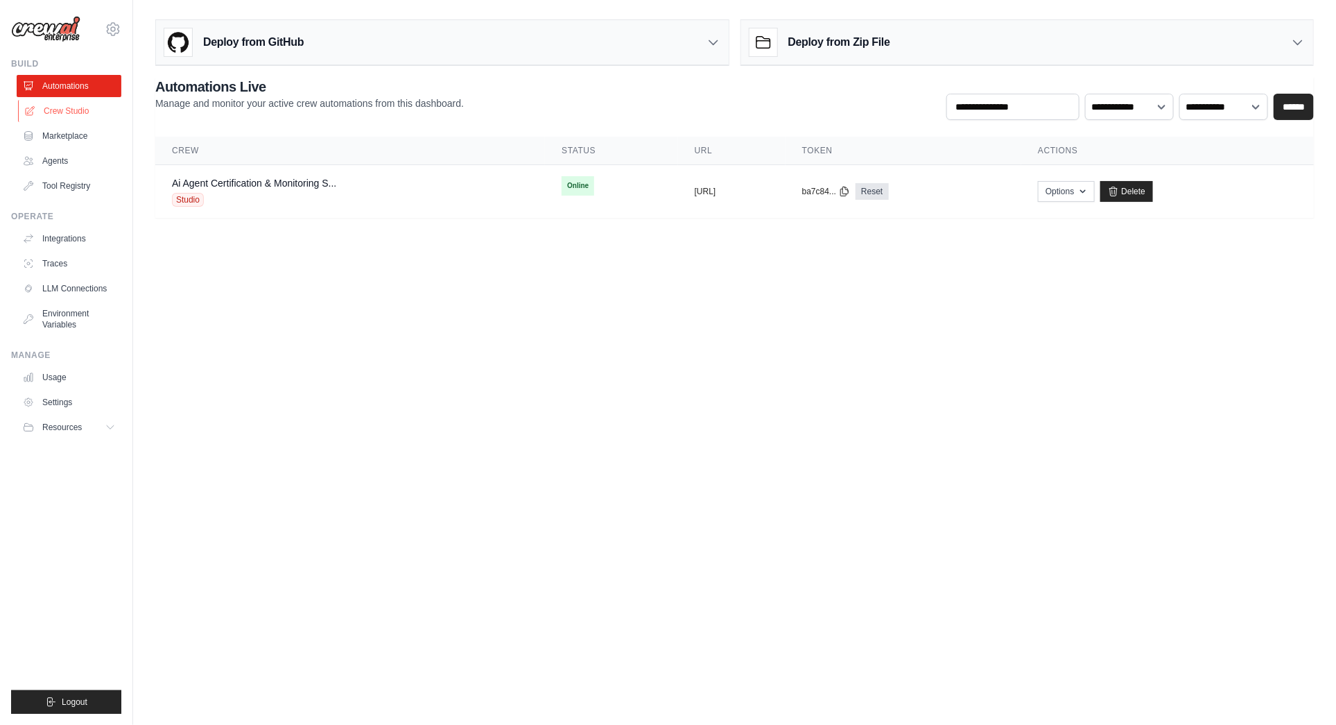
click at [69, 104] on link "Crew Studio" at bounding box center [70, 111] width 105 height 22
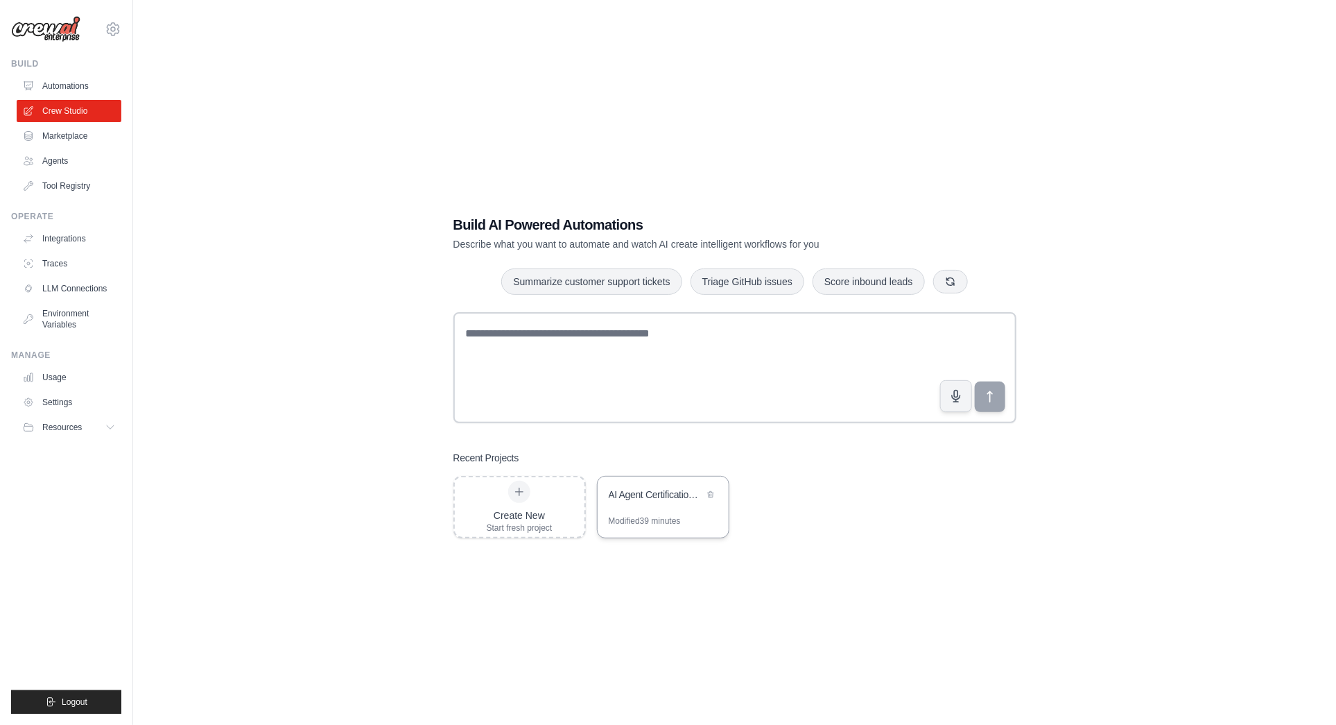
click at [662, 501] on div "AI Agent Certification System" at bounding box center [656, 495] width 95 height 17
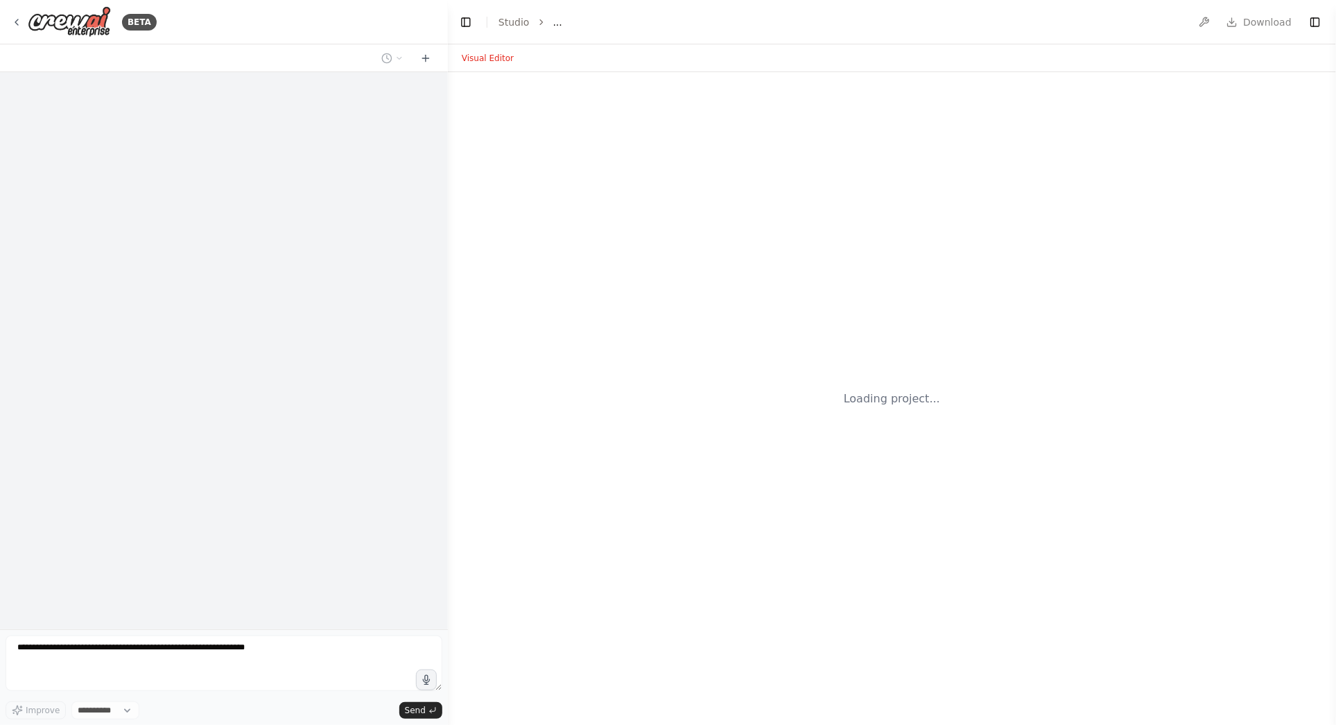
select select "****"
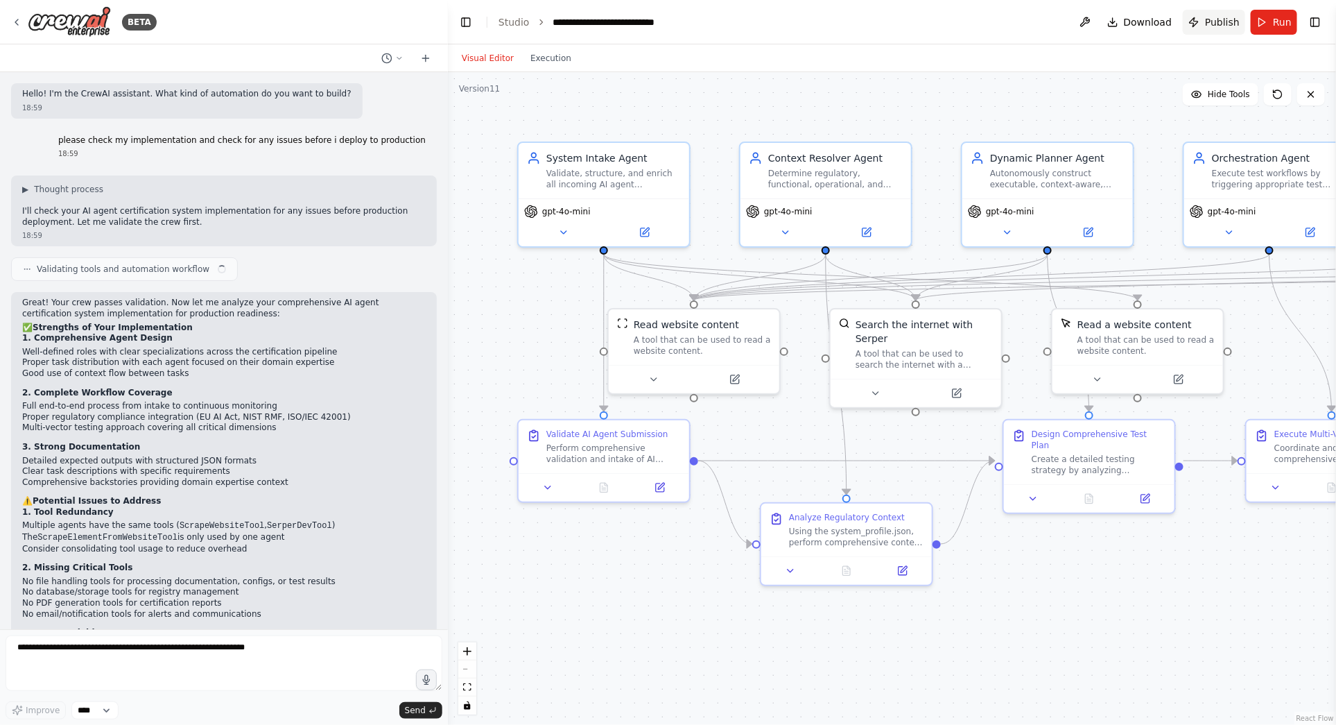
scroll to position [17040, 0]
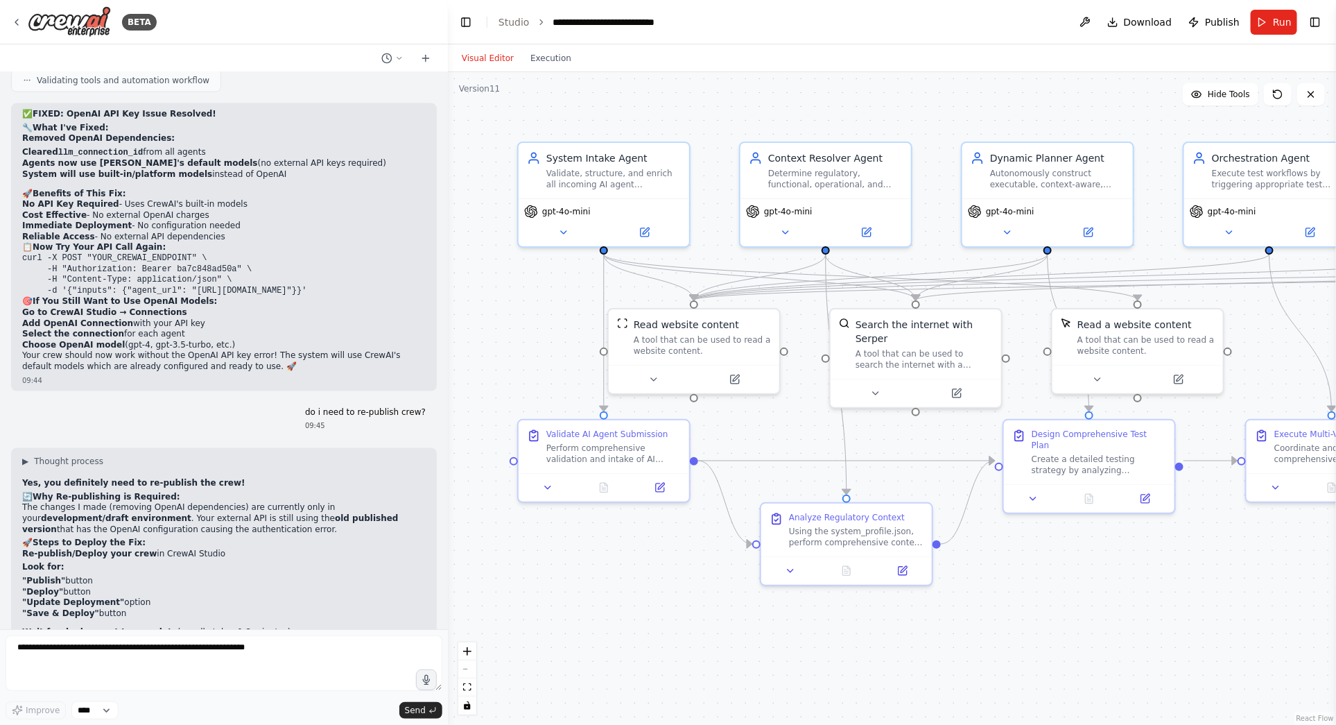
click at [1220, 21] on span "Publish" at bounding box center [1222, 22] width 35 height 14
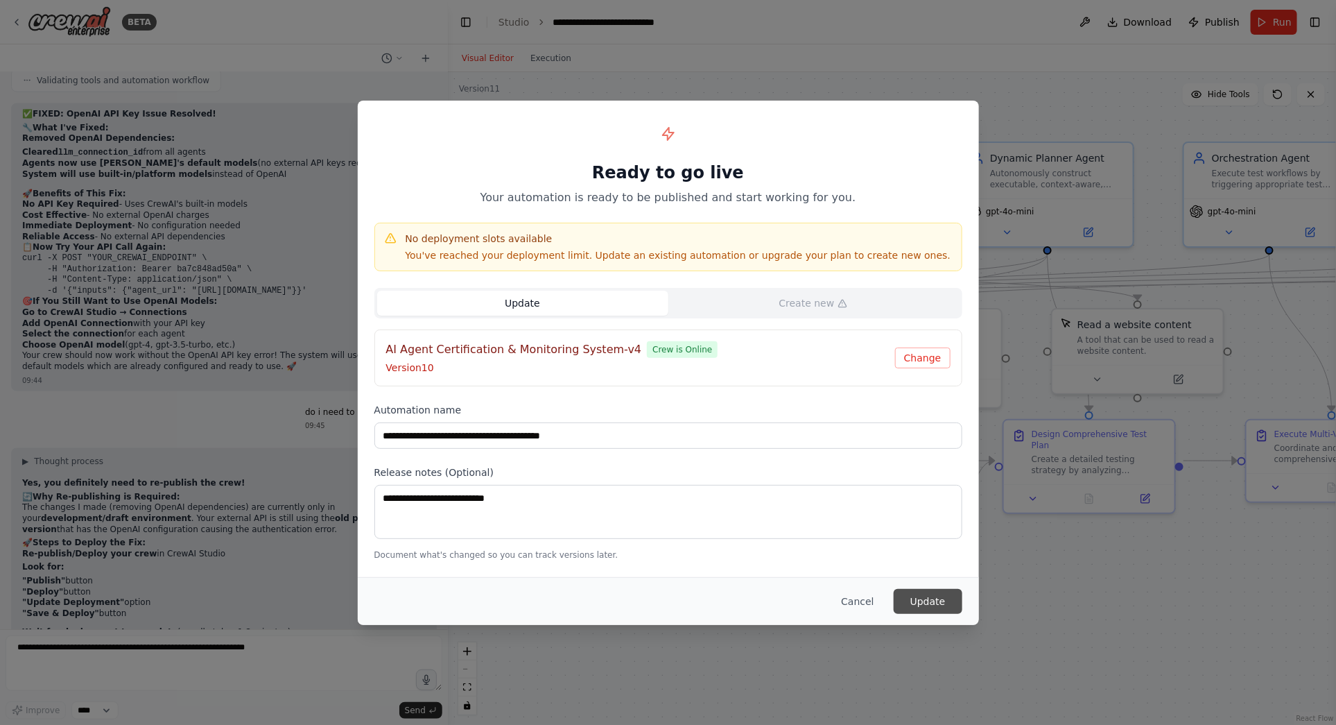
click at [918, 594] on button "Update" at bounding box center [928, 601] width 69 height 25
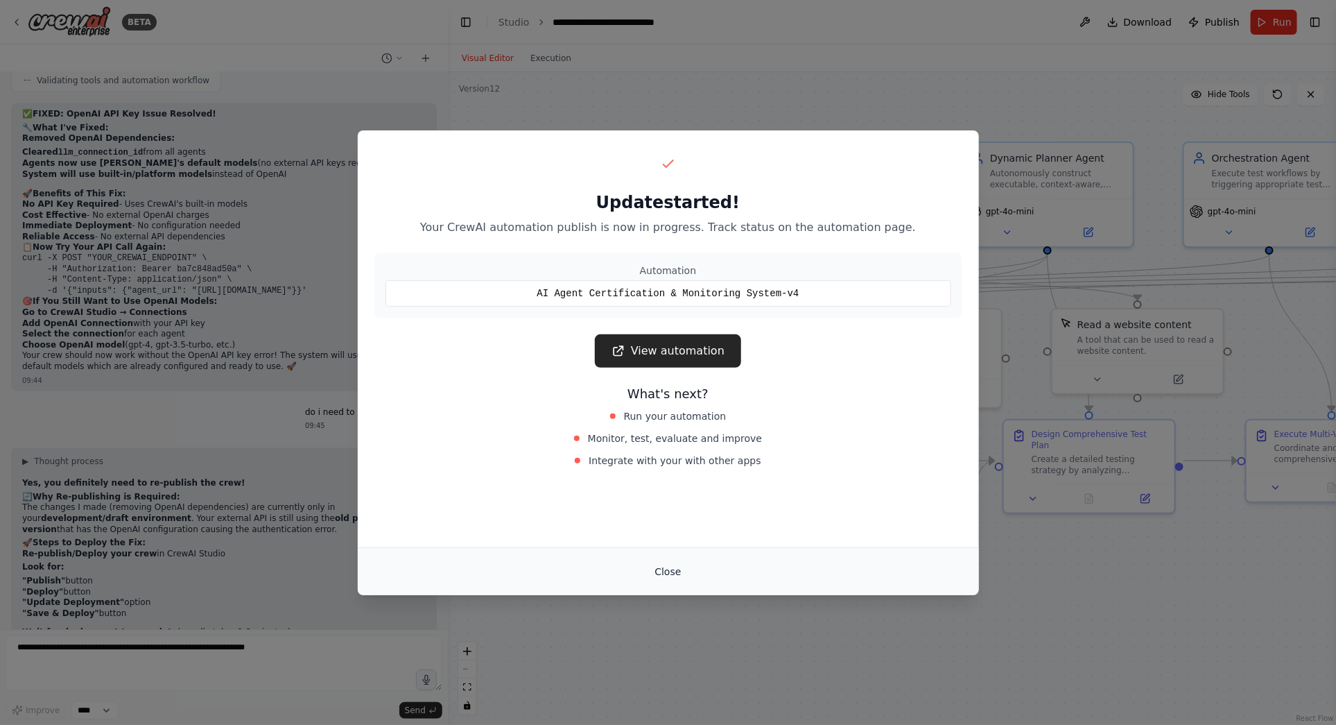
click at [669, 573] on button "Close" at bounding box center [668, 571] width 49 height 25
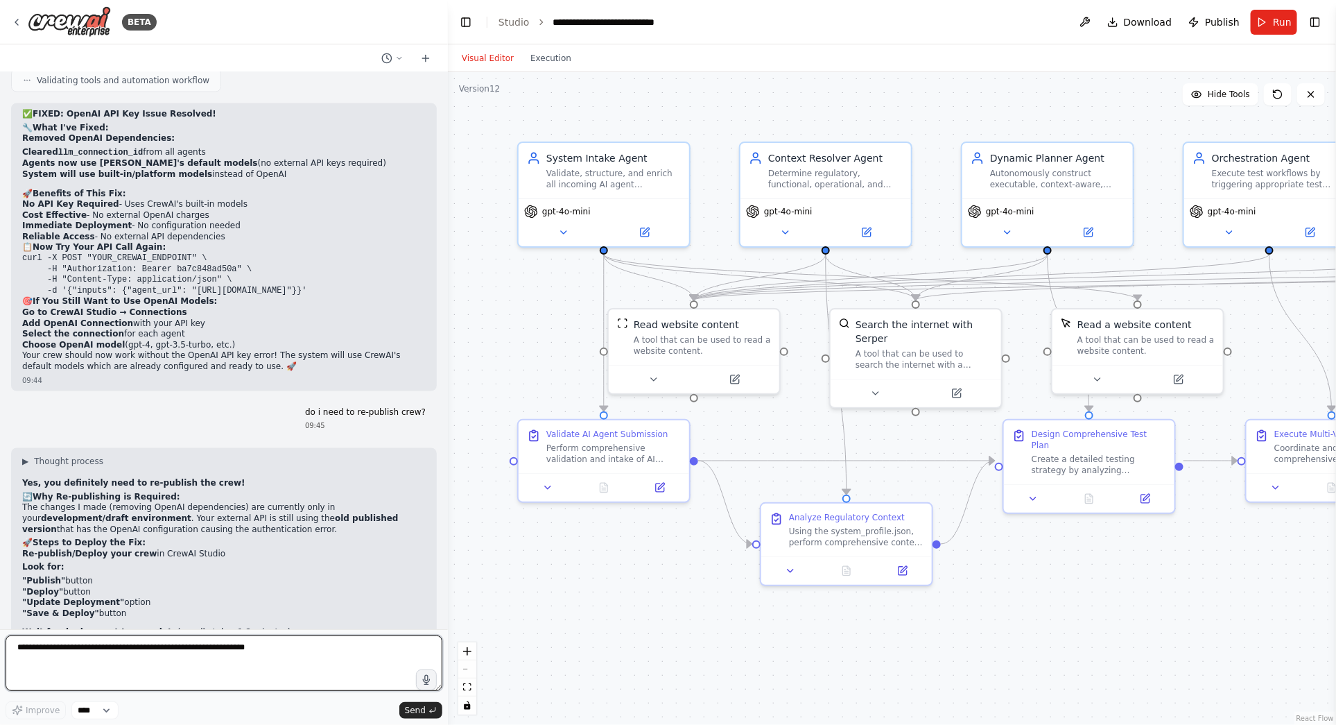
click at [119, 657] on textarea at bounding box center [224, 662] width 437 height 55
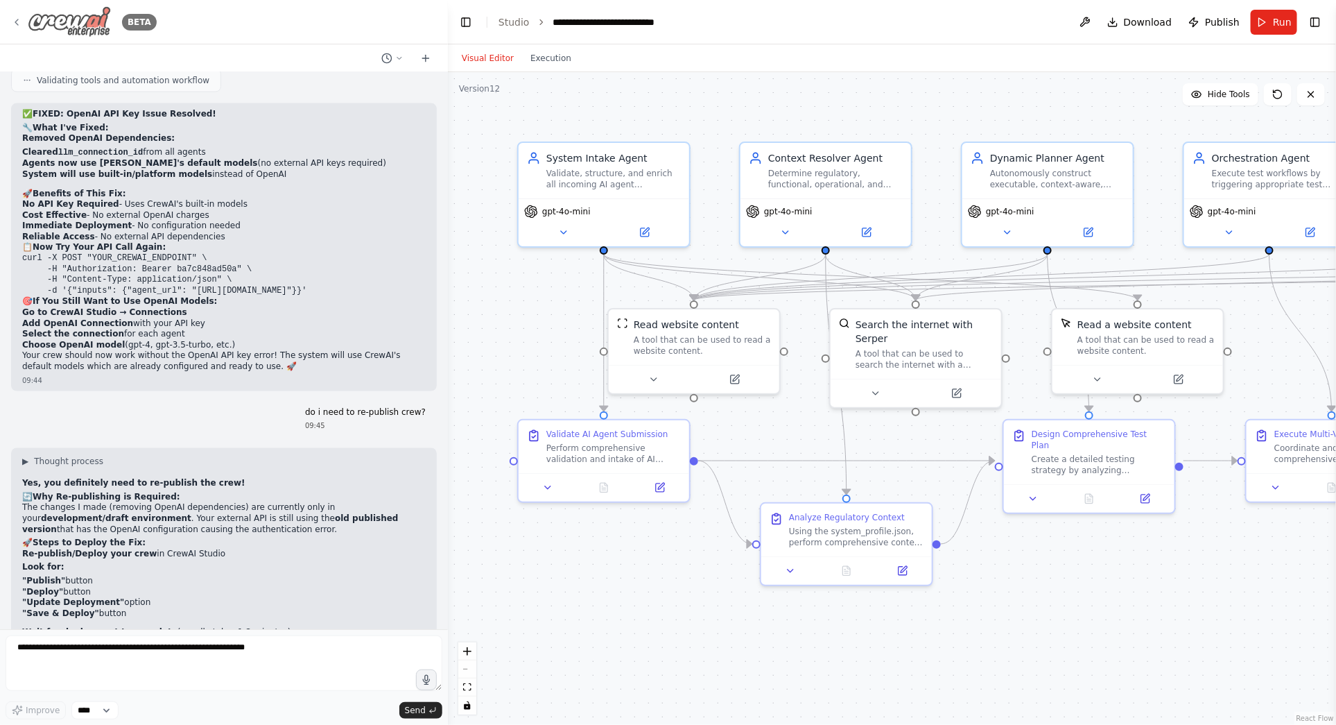
click at [19, 21] on icon at bounding box center [16, 22] width 11 height 11
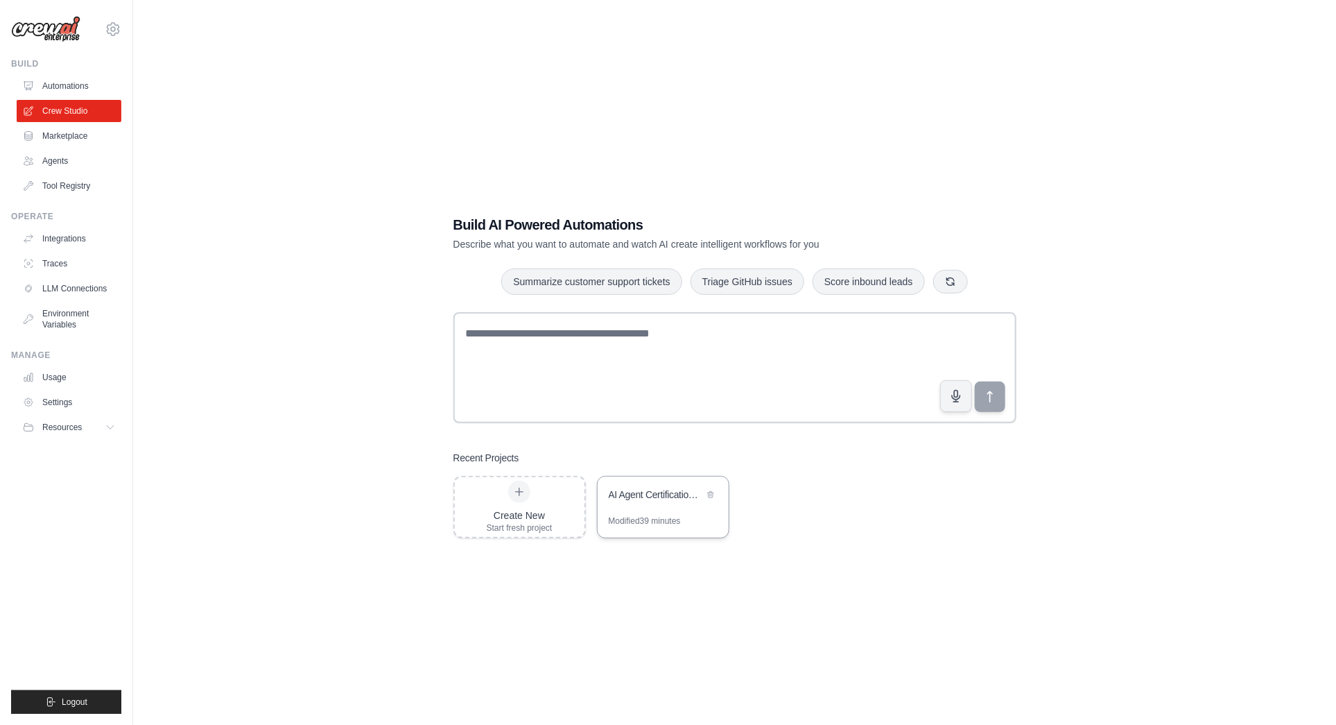
click at [676, 496] on div "AI Agent Certification System" at bounding box center [656, 494] width 95 height 14
click at [62, 85] on link "Automations" at bounding box center [70, 86] width 105 height 22
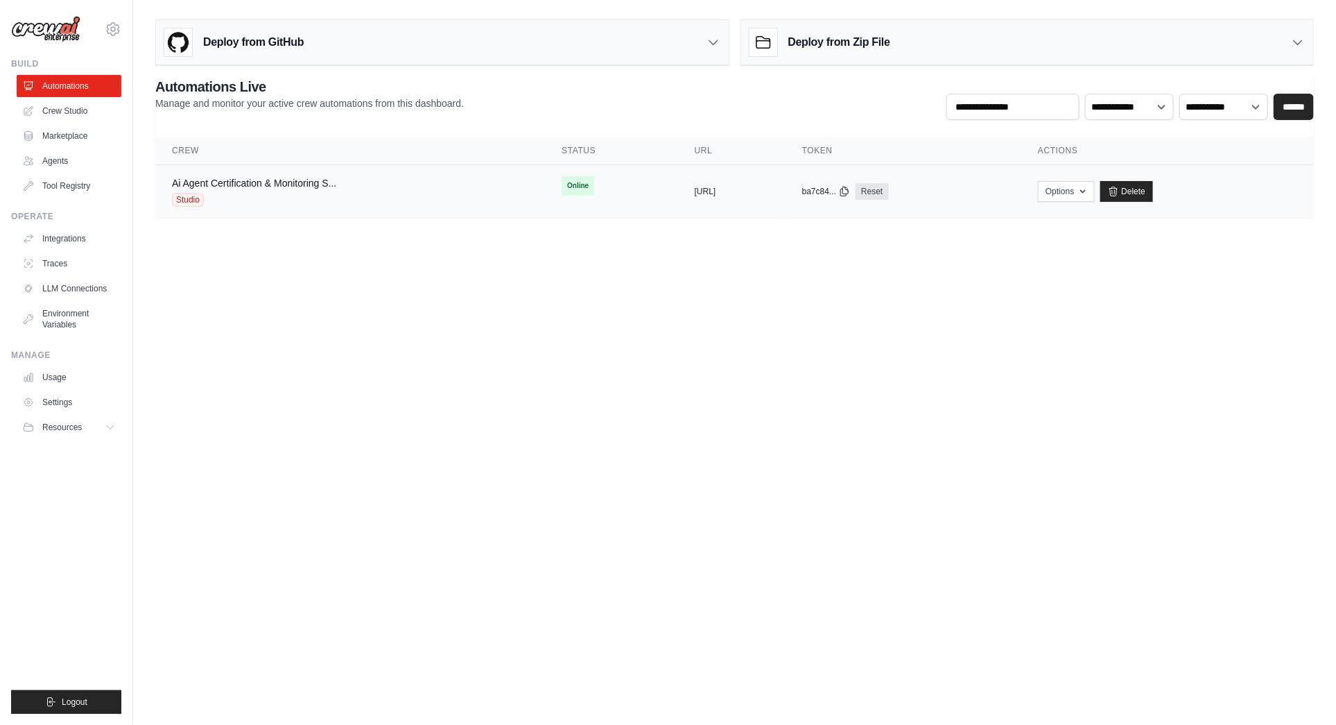
click at [369, 176] on div "Ai Agent Certification & Monitoring S... Studio" at bounding box center [350, 191] width 356 height 31
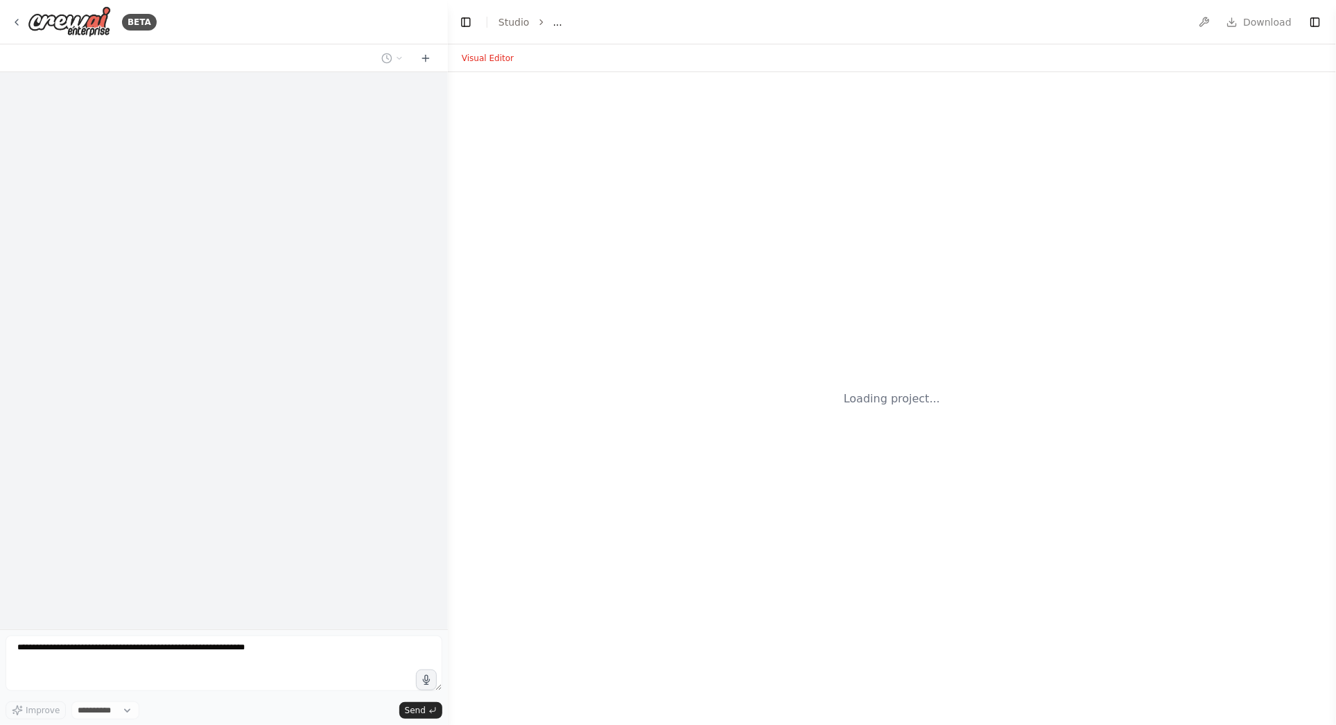
select select "****"
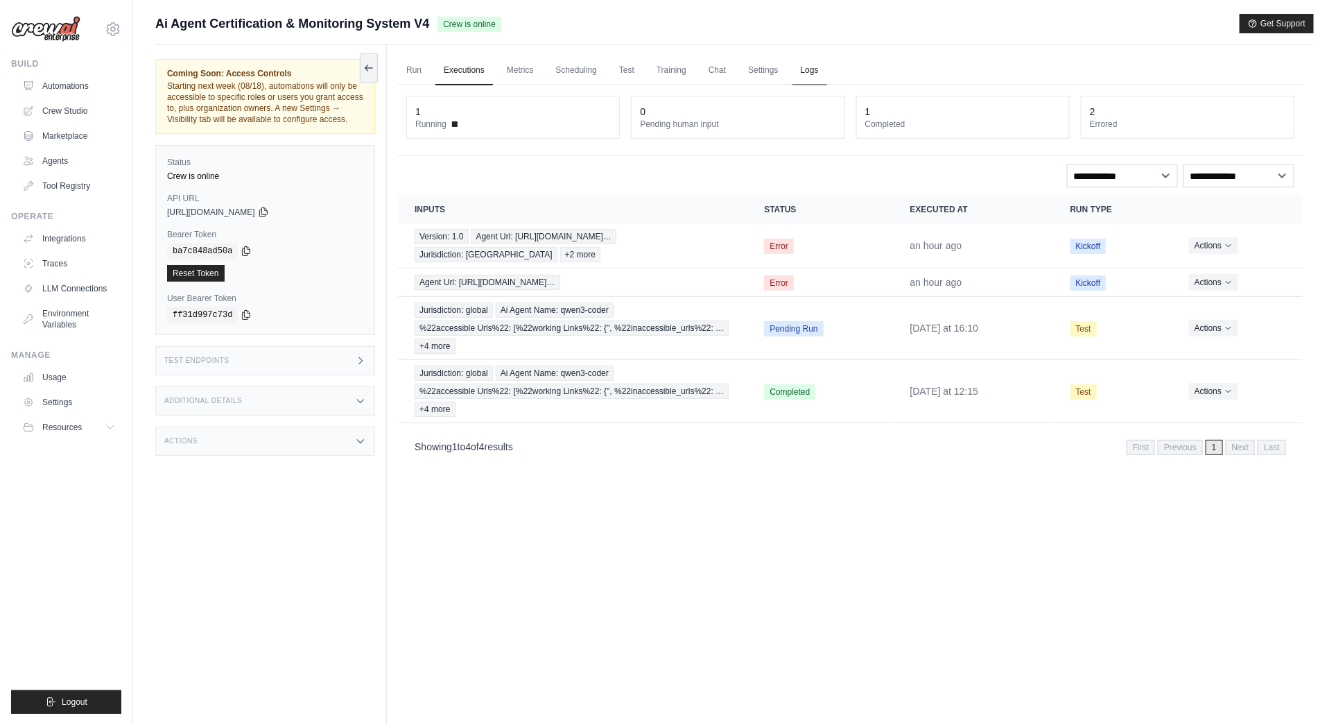
click at [810, 69] on link "Logs" at bounding box center [810, 70] width 35 height 29
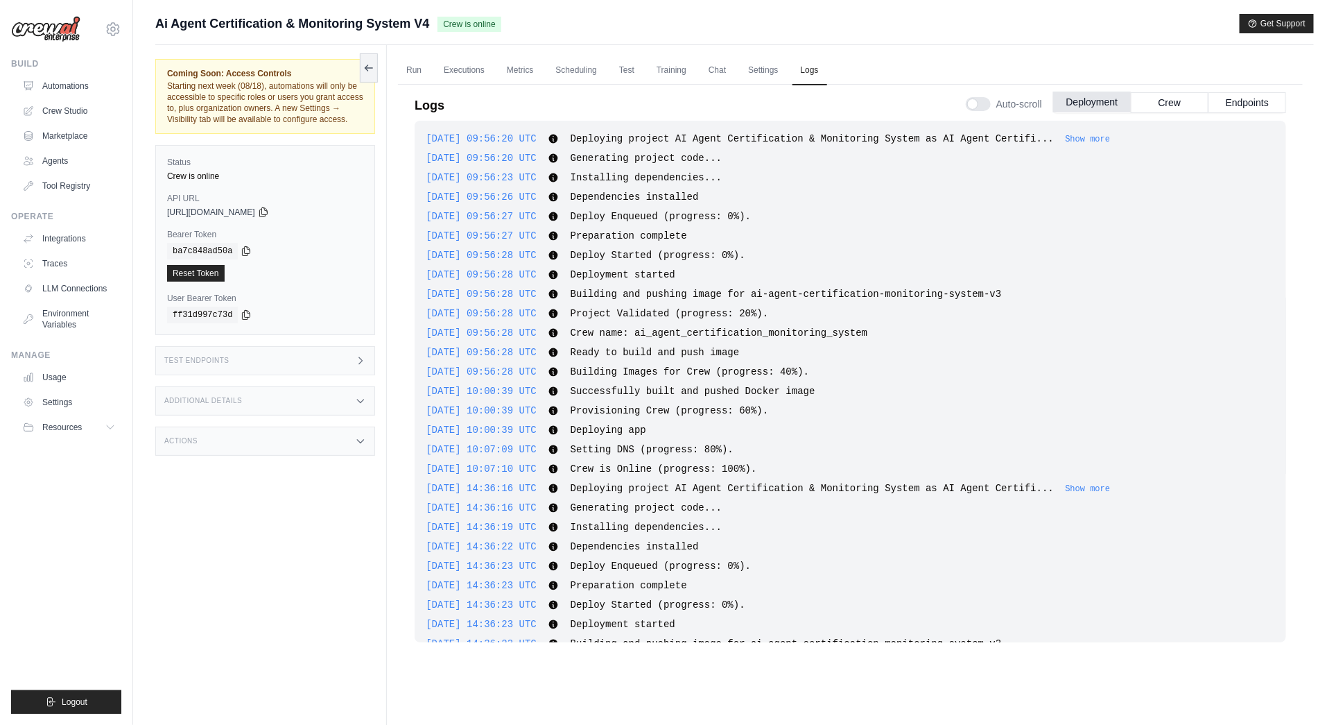
click at [1084, 103] on button "Deployment" at bounding box center [1092, 102] width 78 height 21
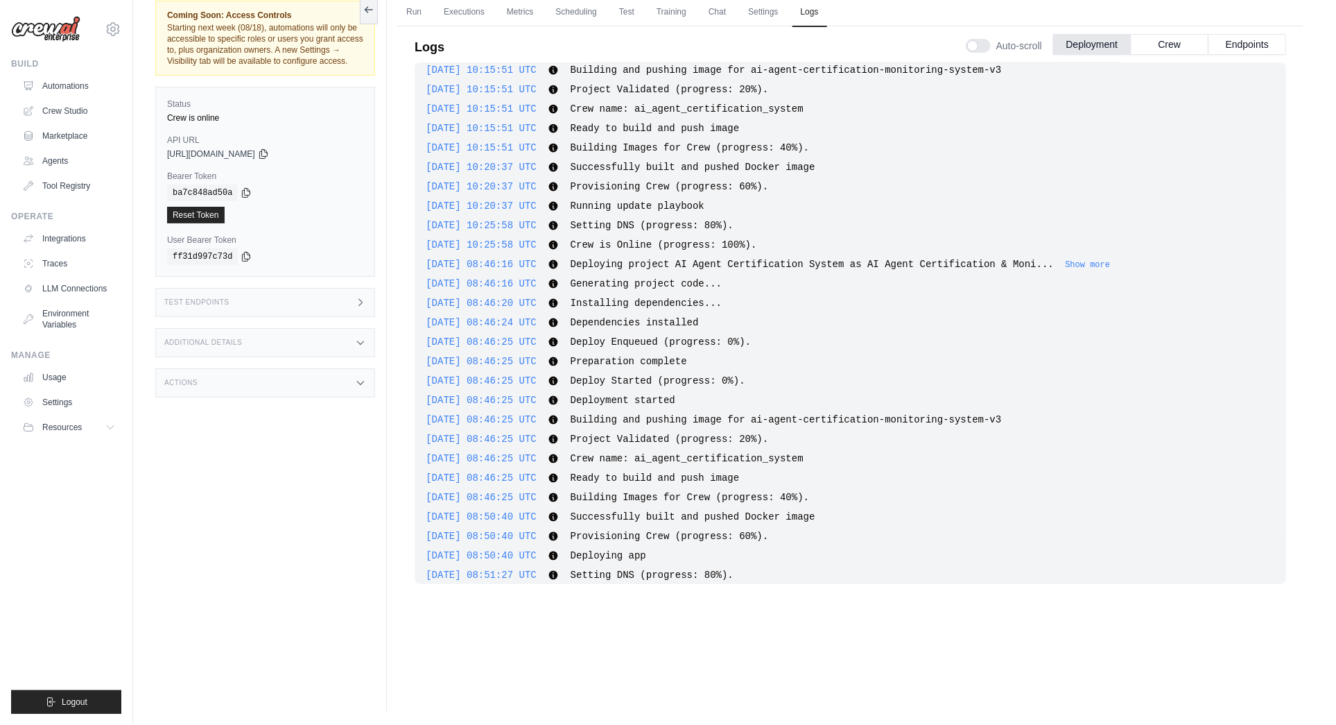
scroll to position [2548, 0]
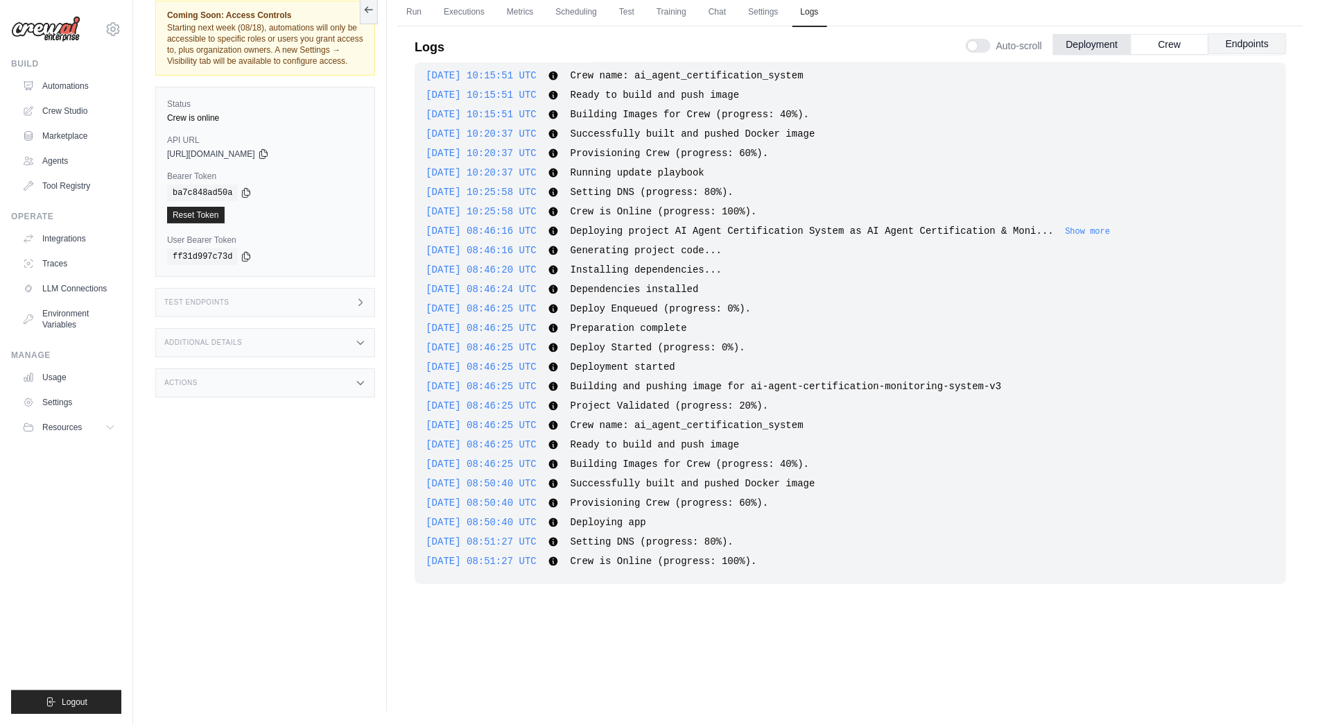
click at [1254, 42] on button "Endpoints" at bounding box center [1248, 43] width 78 height 21
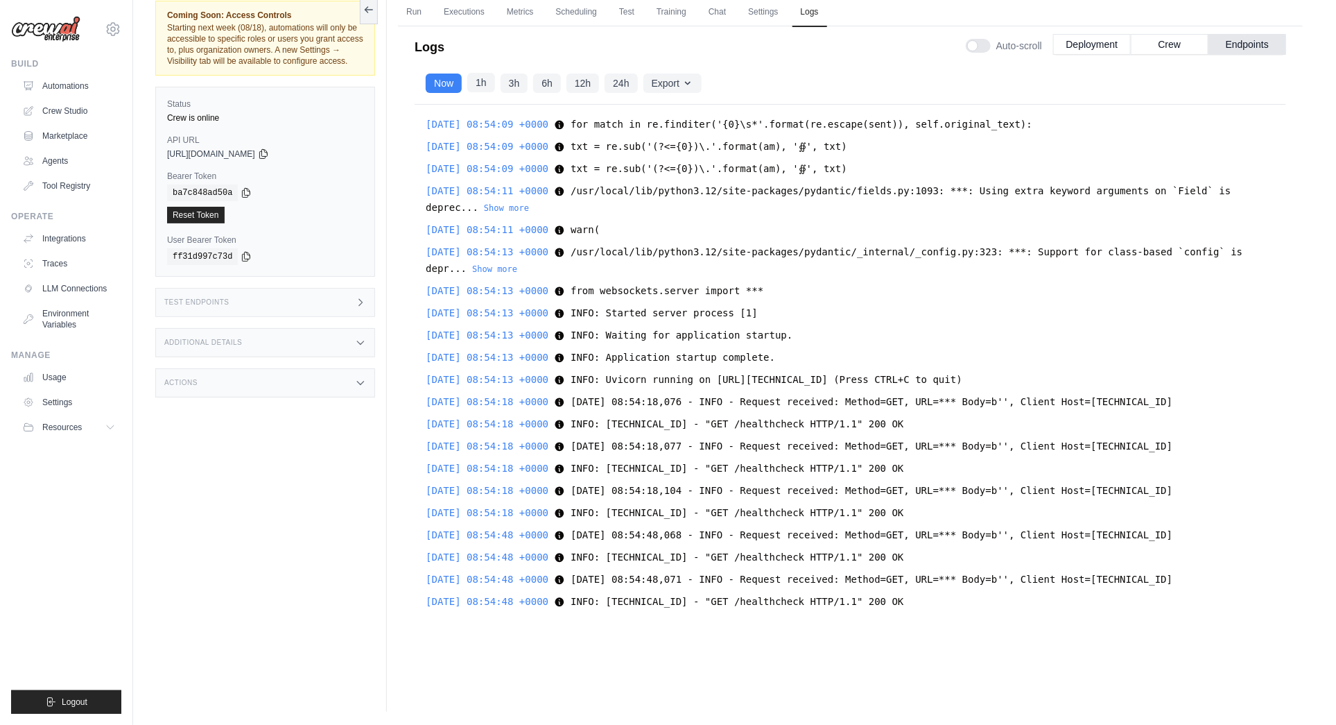
click at [484, 83] on button "1h" at bounding box center [481, 82] width 28 height 19
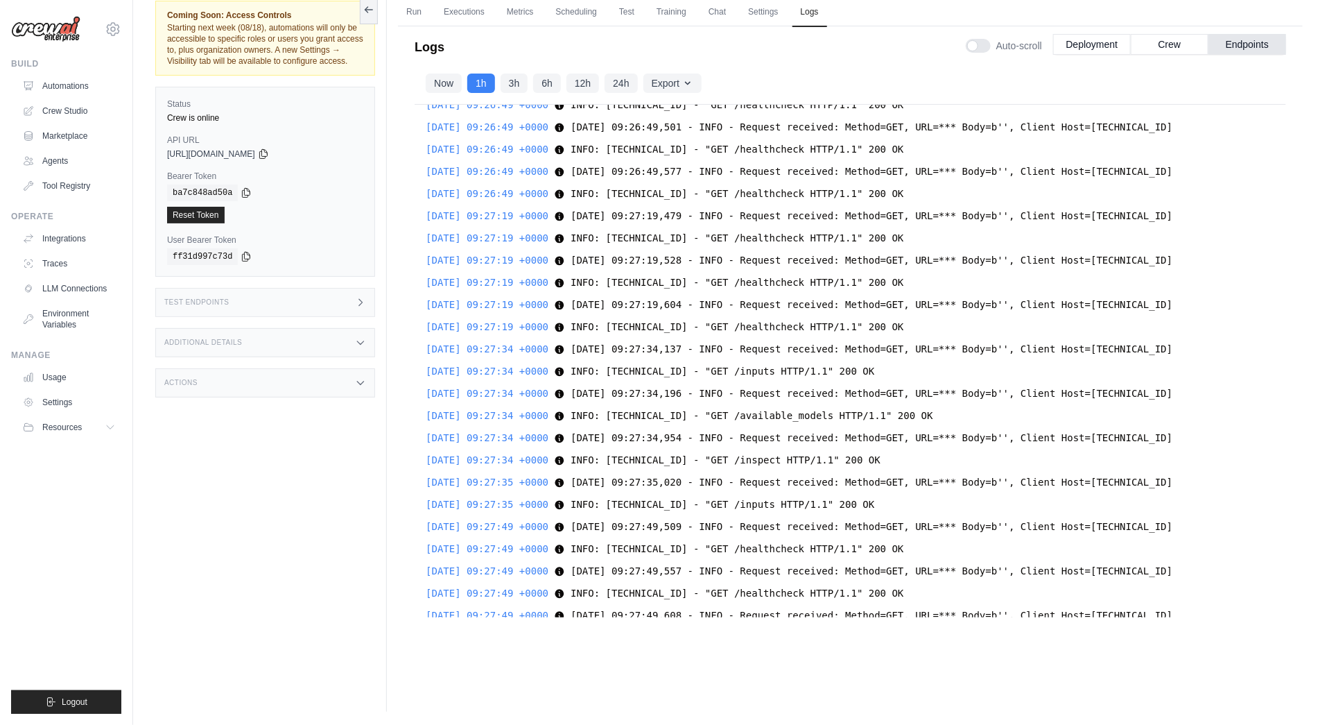
scroll to position [10533, 0]
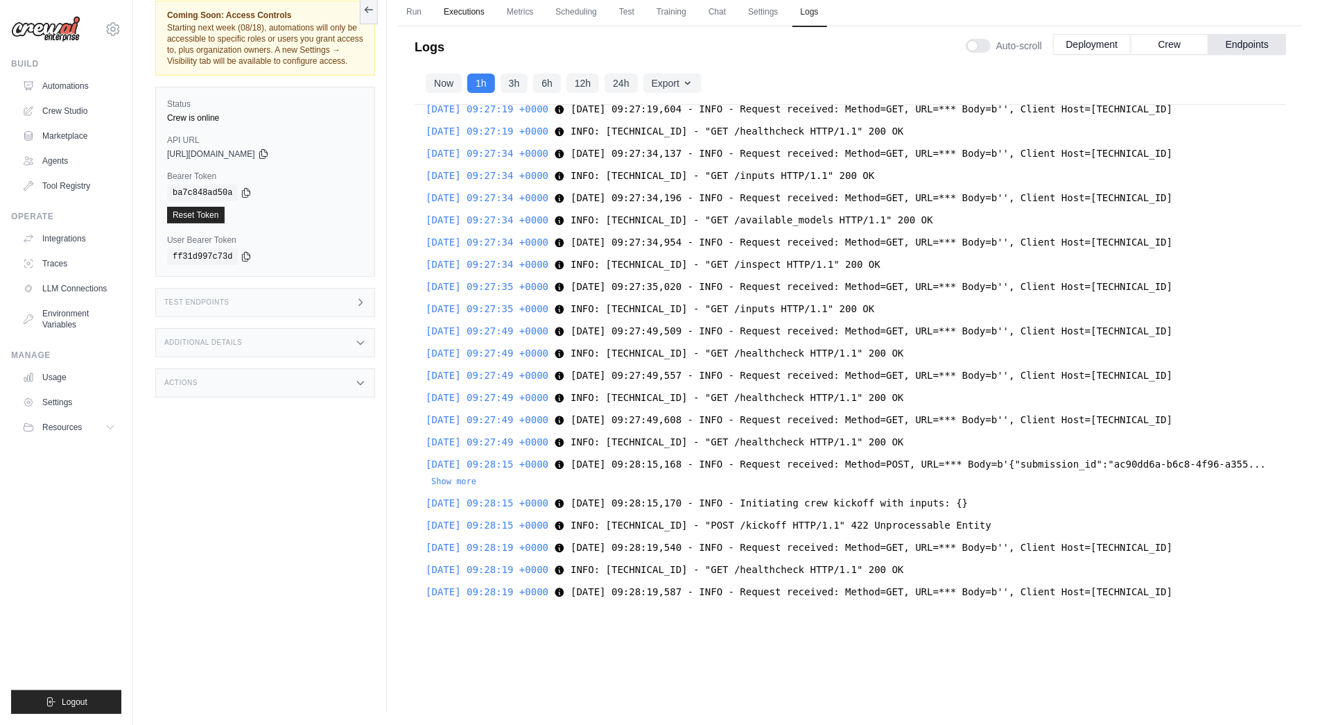
click at [469, 12] on link "Executions" at bounding box center [464, 12] width 58 height 29
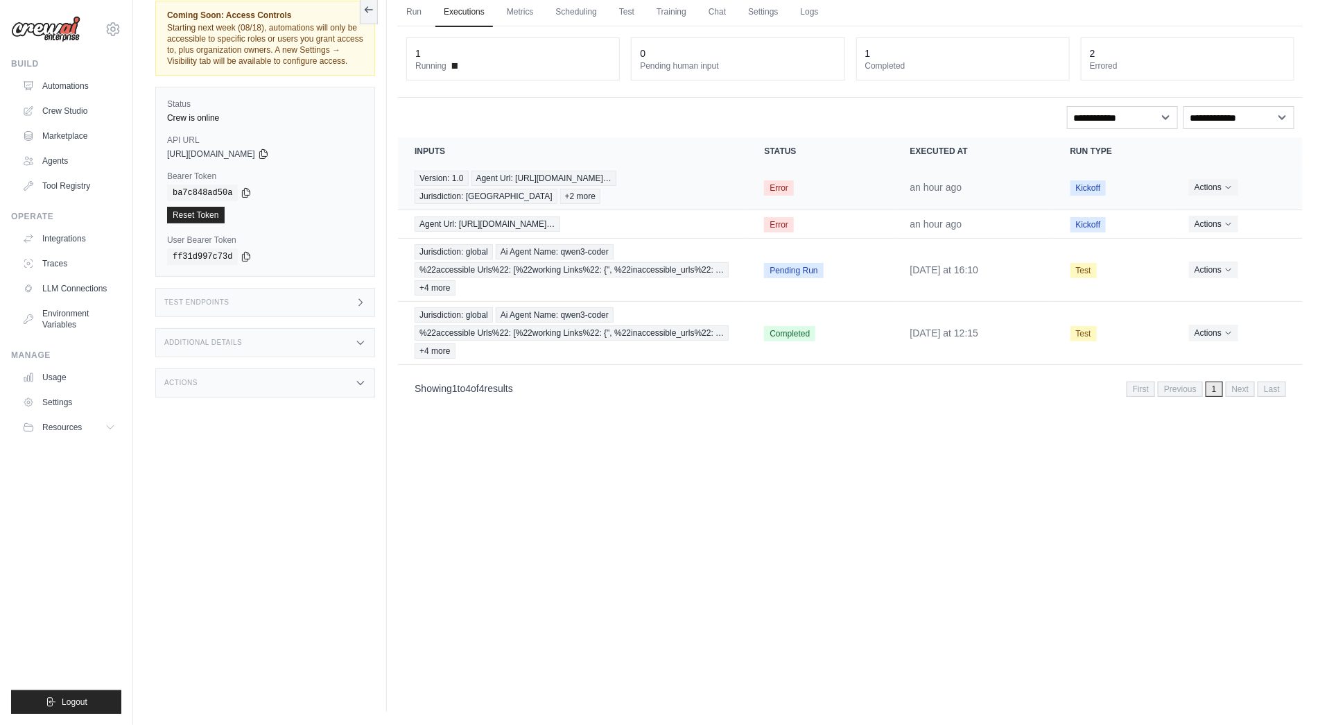
scroll to position [37, 0]
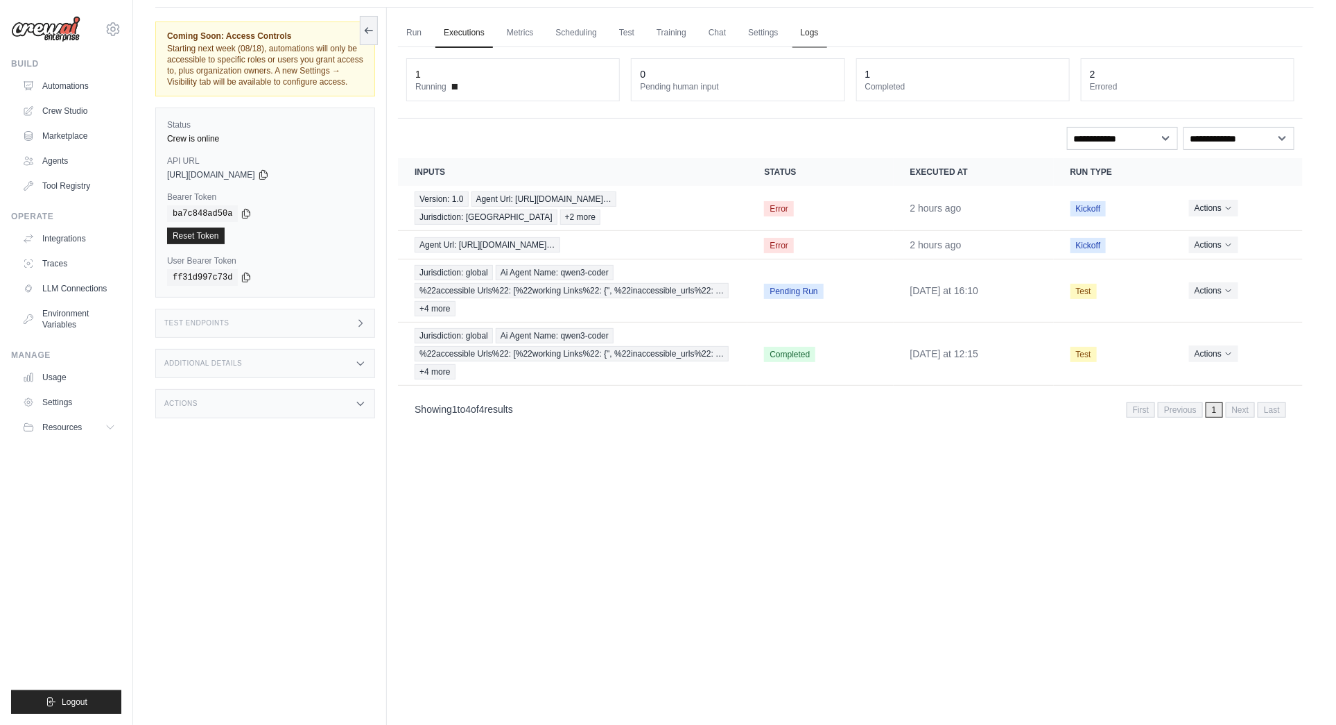
click at [811, 29] on link "Logs" at bounding box center [810, 33] width 35 height 29
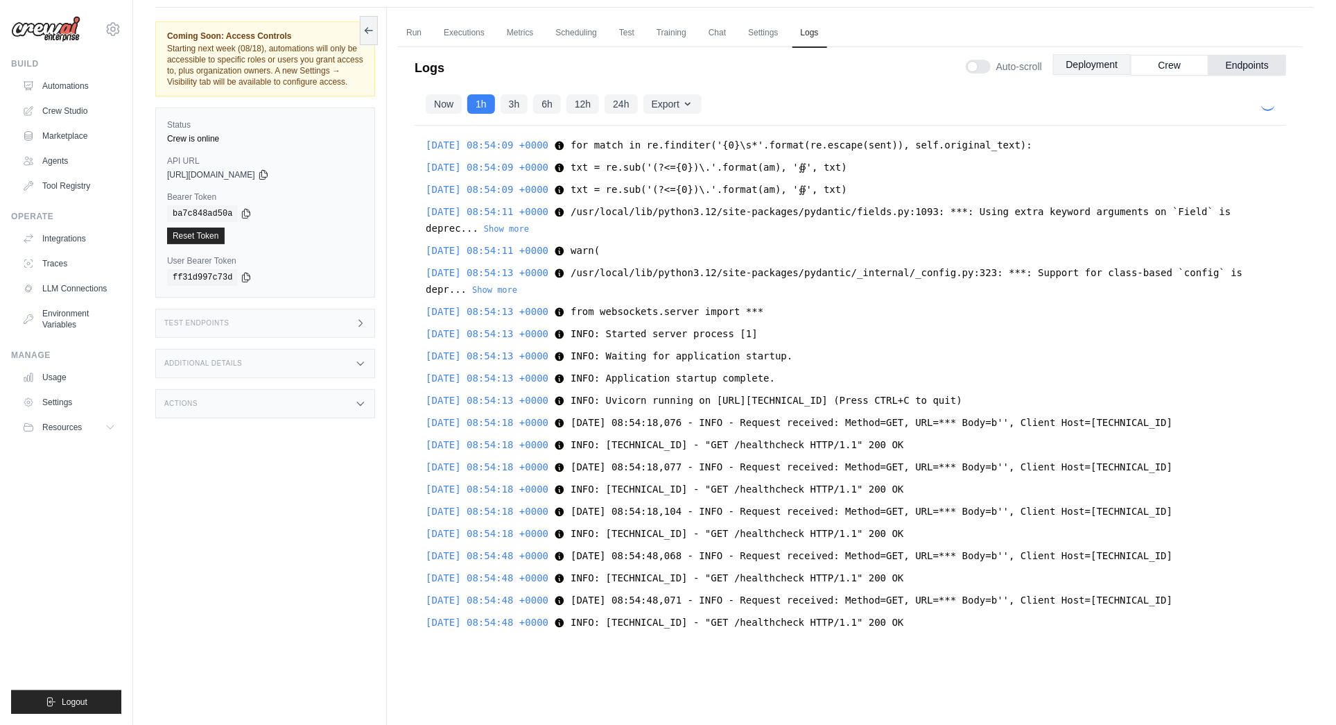
click at [1091, 61] on button "Deployment" at bounding box center [1092, 64] width 78 height 21
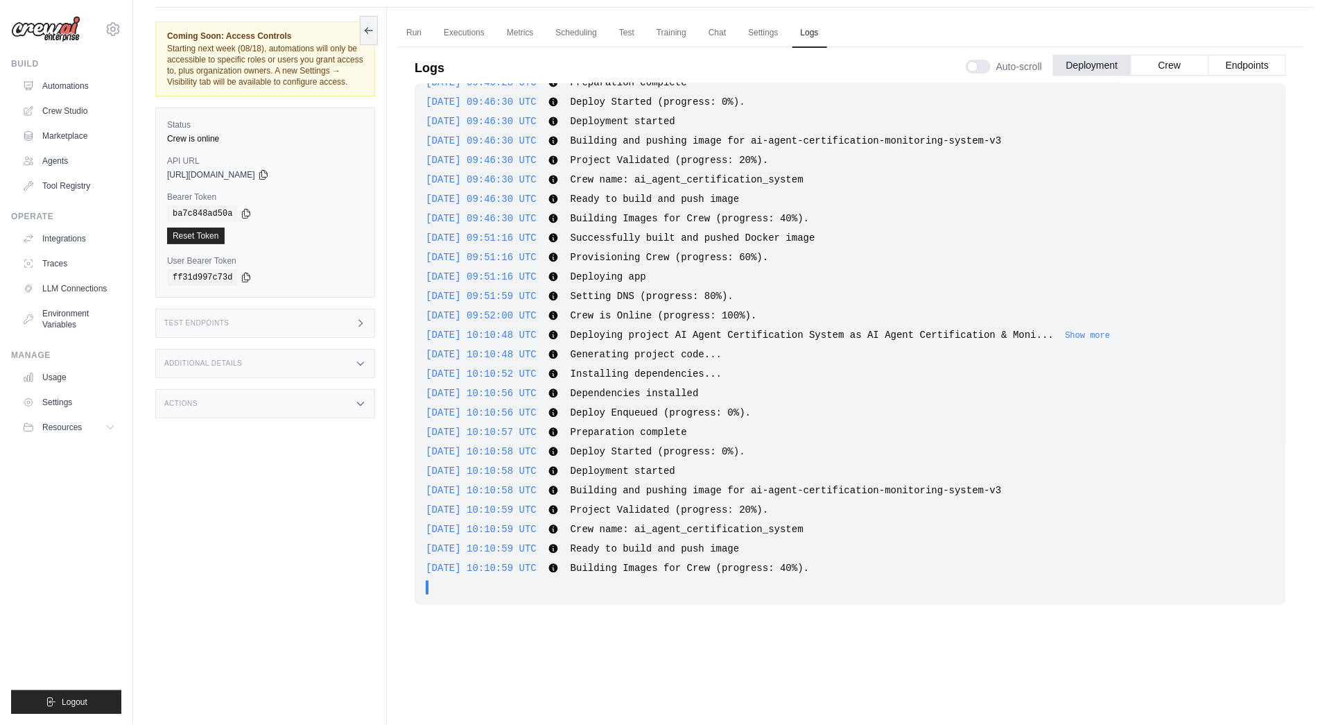
scroll to position [58, 0]
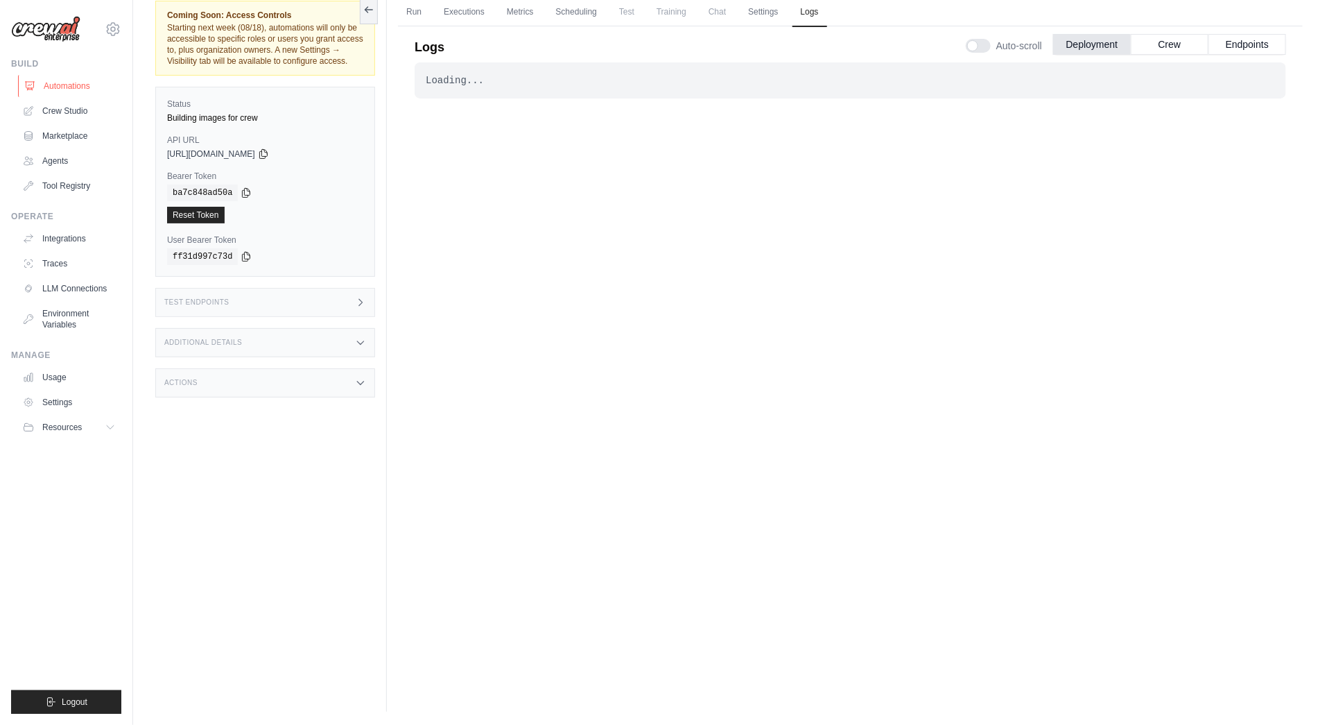
click at [42, 87] on link "Automations" at bounding box center [70, 86] width 105 height 22
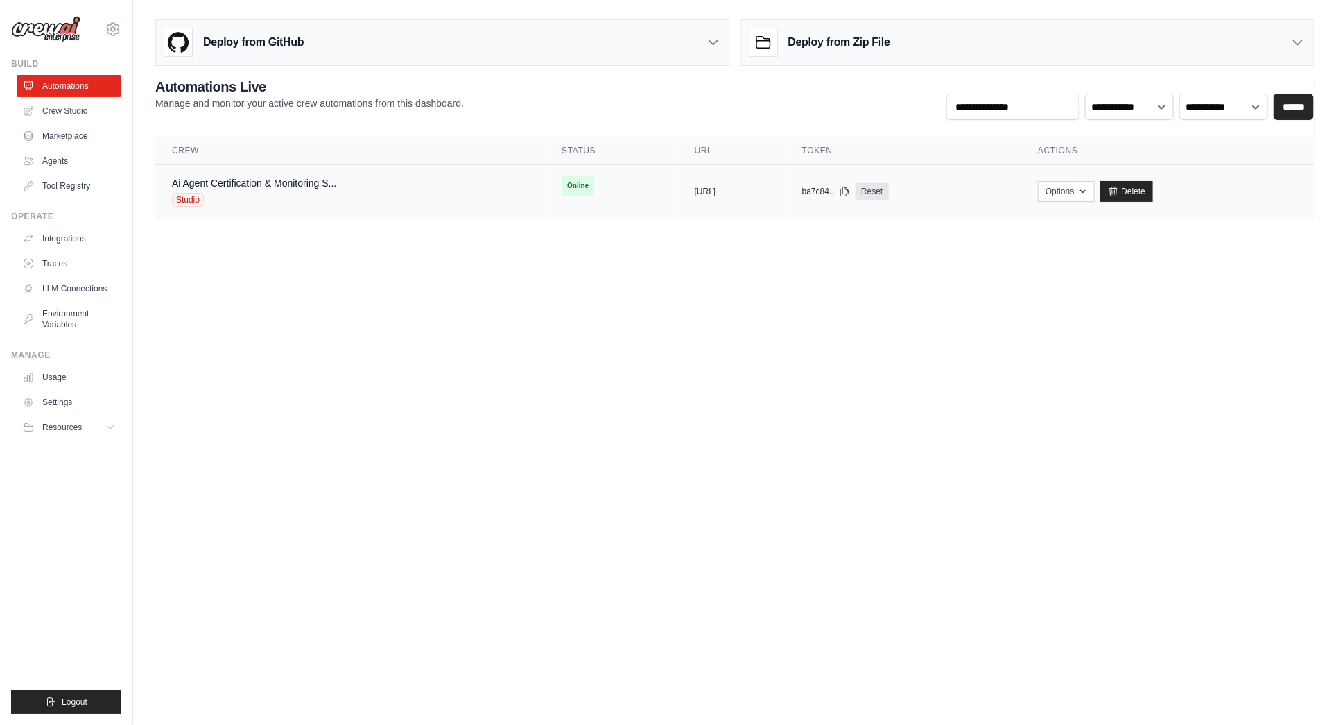
click at [349, 205] on td "Ai Agent Certification & Monitoring S... Studio" at bounding box center [350, 191] width 390 height 53
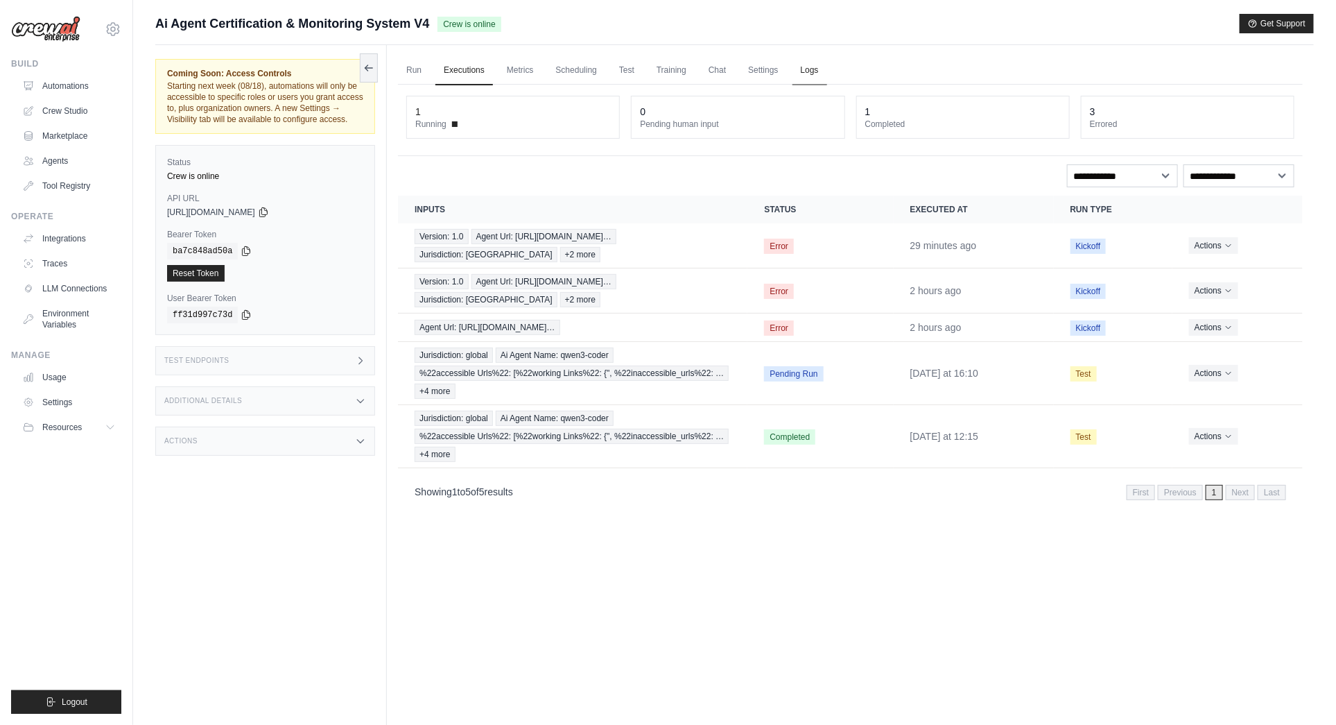
click at [810, 69] on link "Logs" at bounding box center [810, 70] width 35 height 29
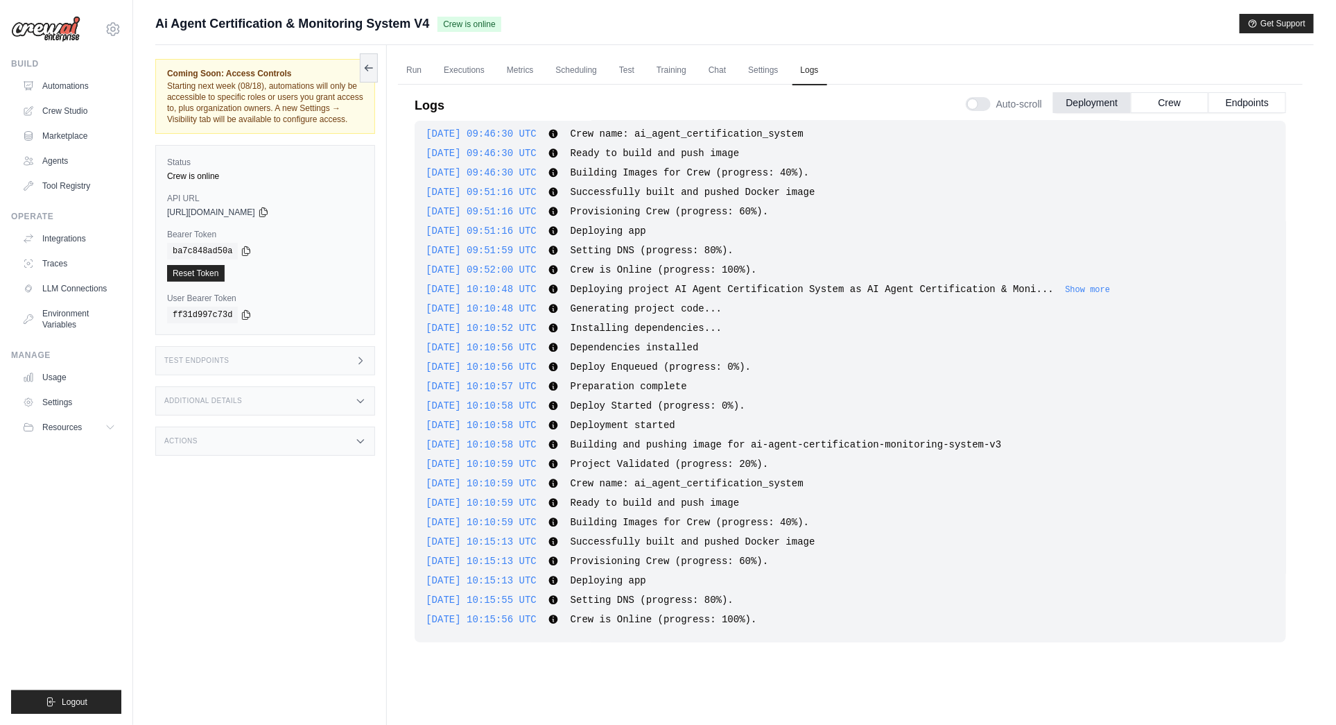
scroll to position [58, 0]
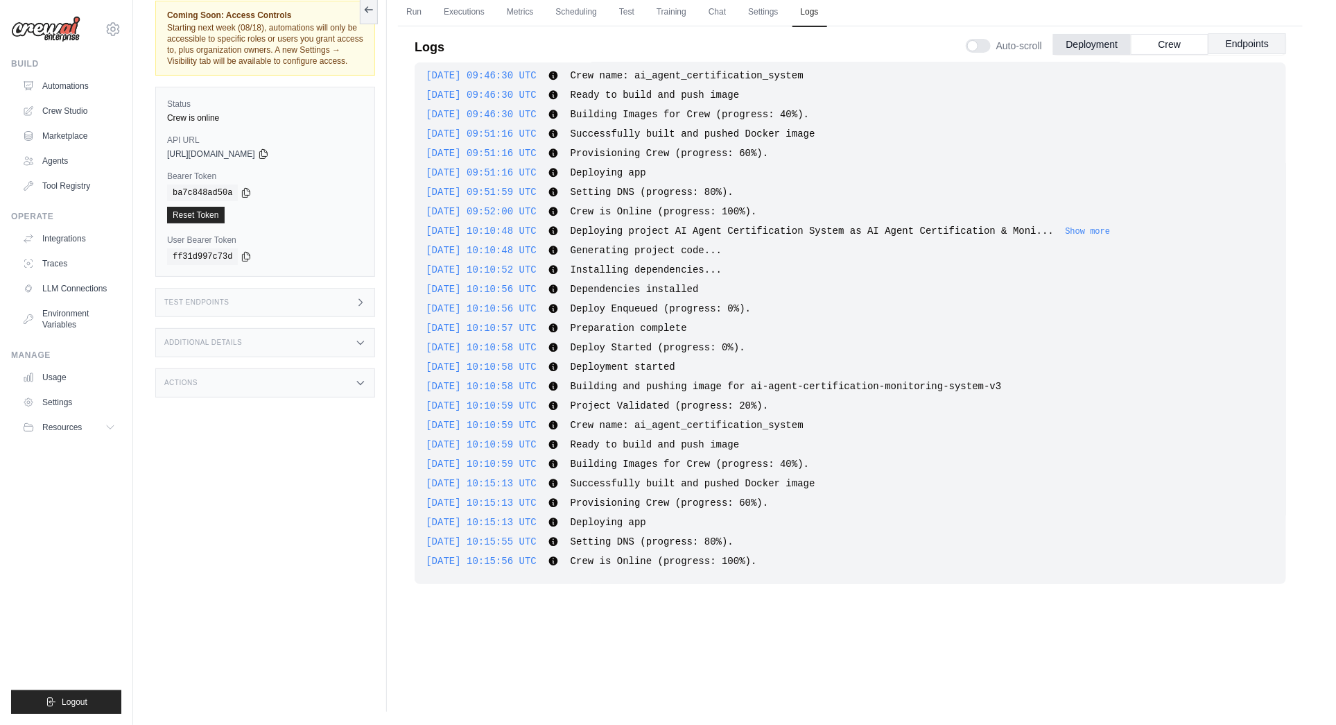
click at [1265, 43] on button "Endpoints" at bounding box center [1248, 43] width 78 height 21
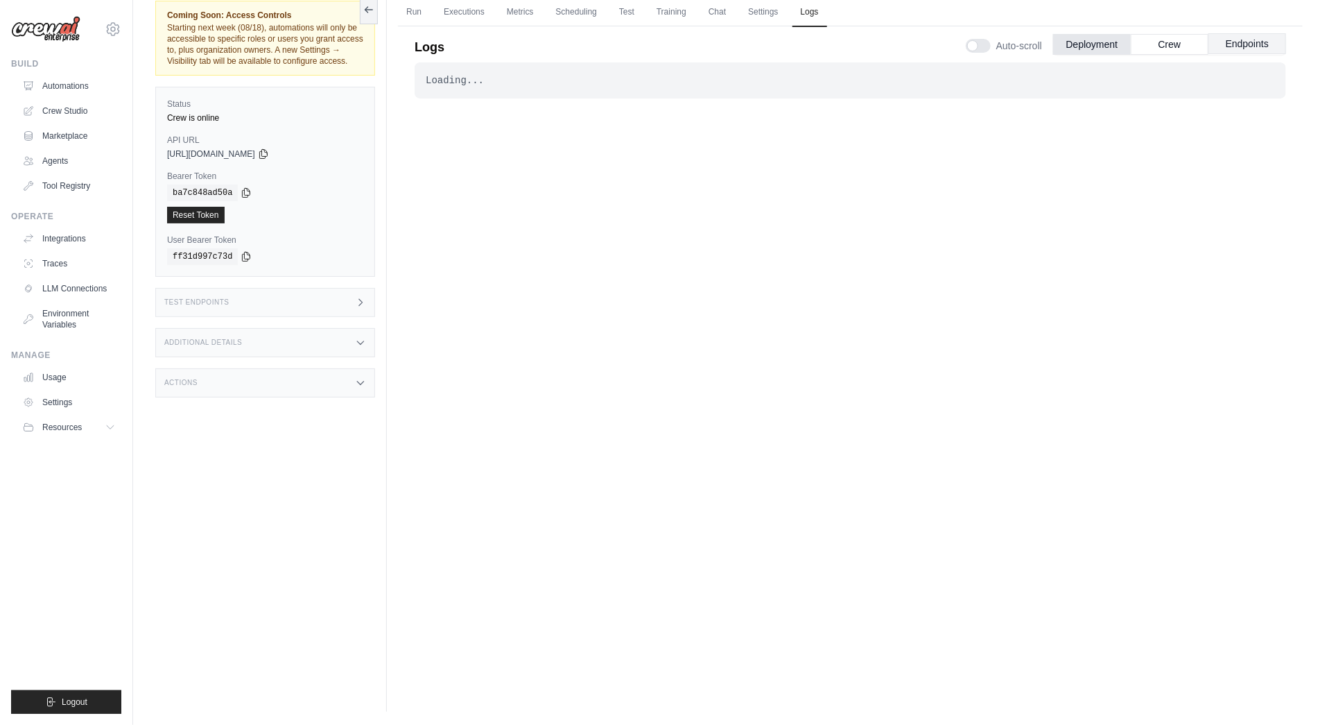
click at [1243, 44] on button "Endpoints" at bounding box center [1248, 43] width 78 height 21
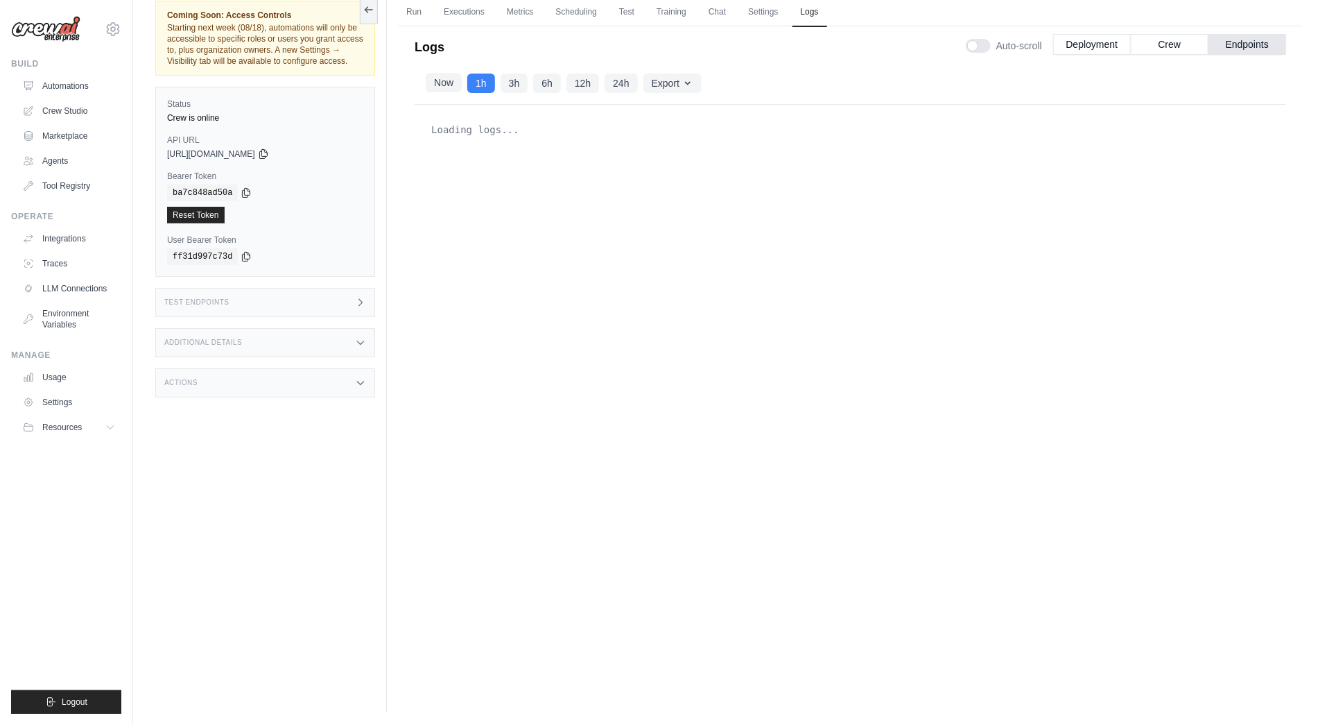
click at [449, 80] on button "Now" at bounding box center [444, 82] width 36 height 19
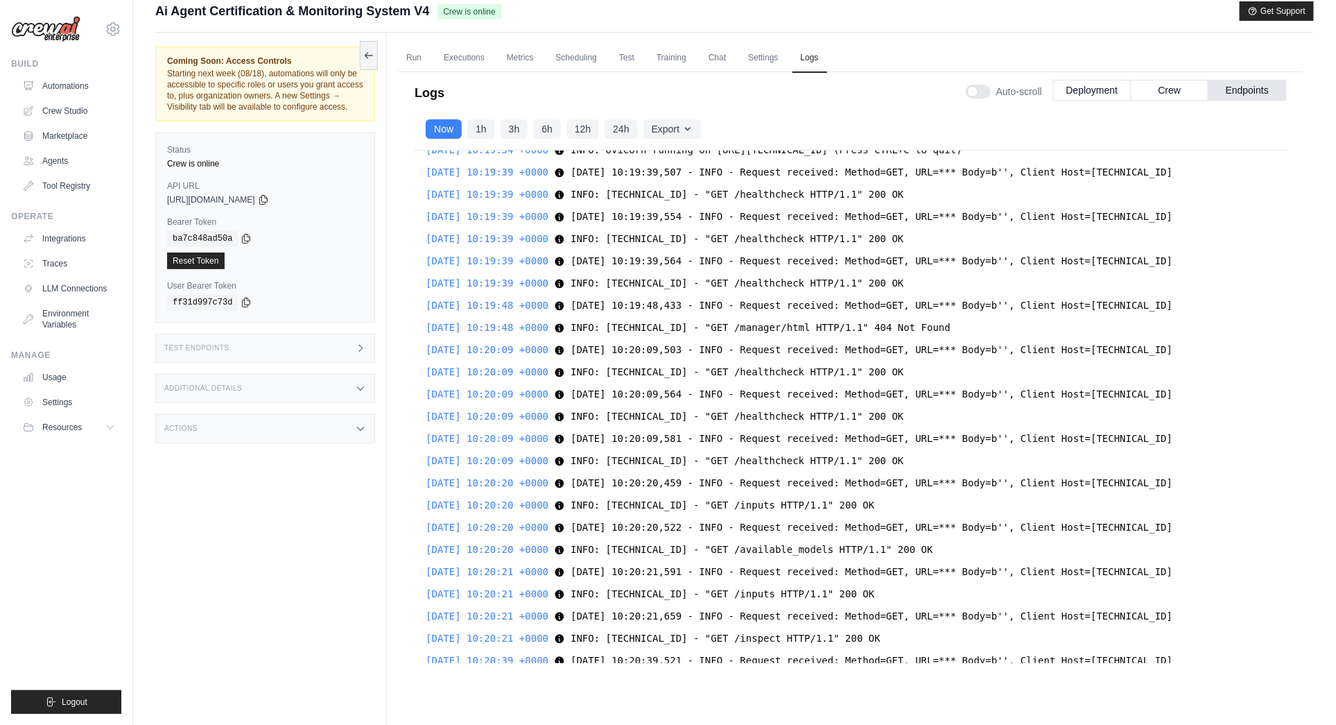
scroll to position [641, 0]
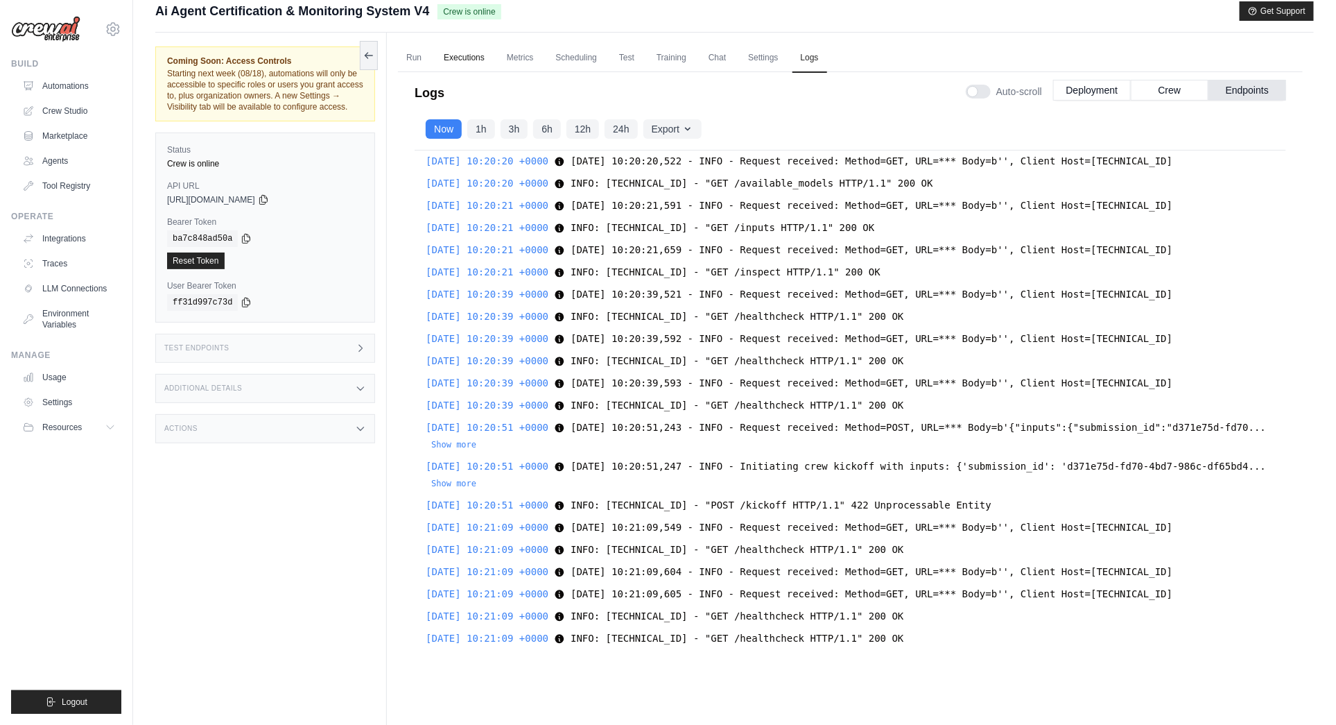
click at [476, 54] on link "Executions" at bounding box center [464, 58] width 58 height 29
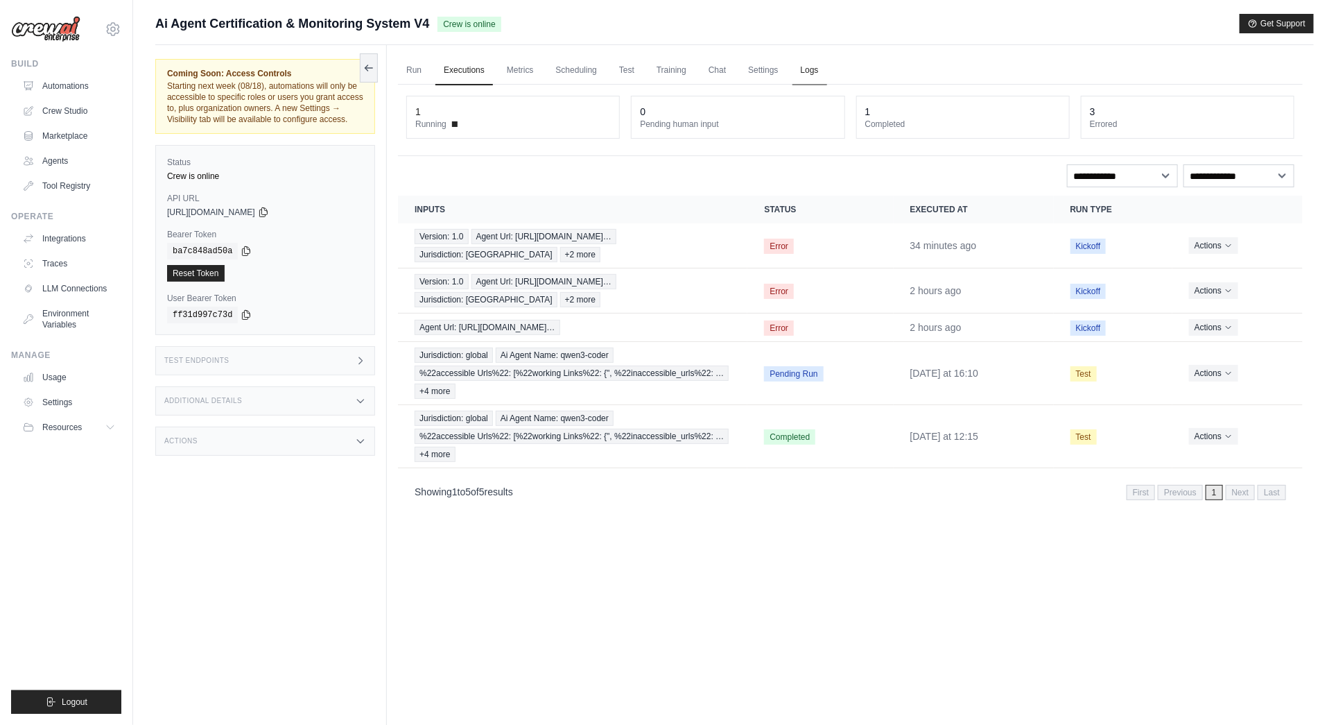
click at [811, 65] on link "Logs" at bounding box center [810, 70] width 35 height 29
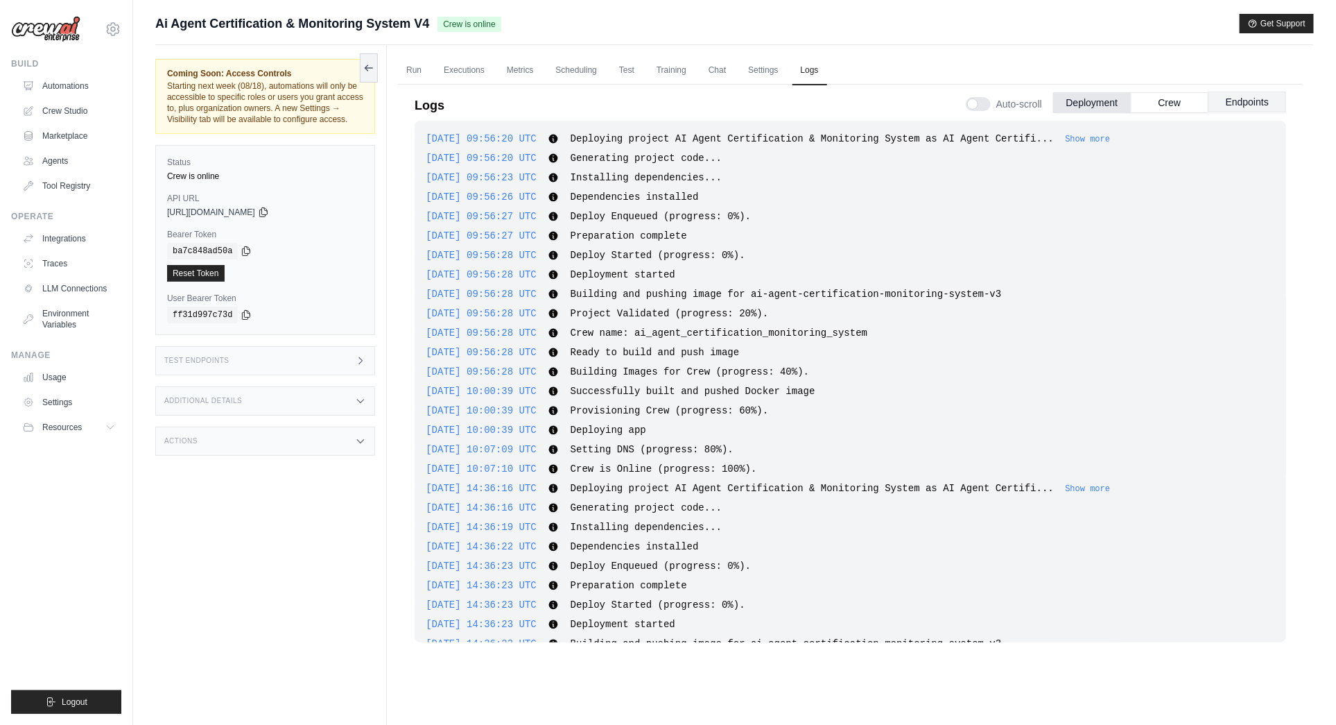
scroll to position [3247, 0]
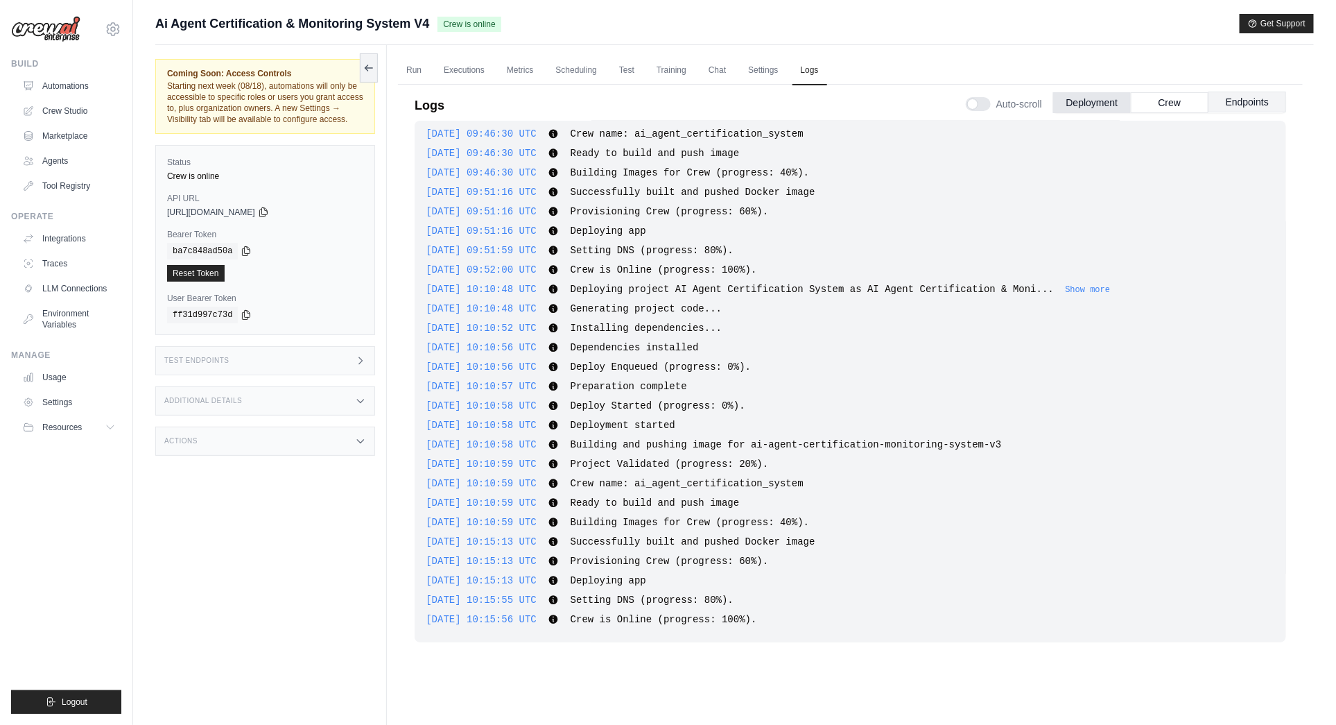
click at [1268, 98] on button "Endpoints" at bounding box center [1248, 102] width 78 height 21
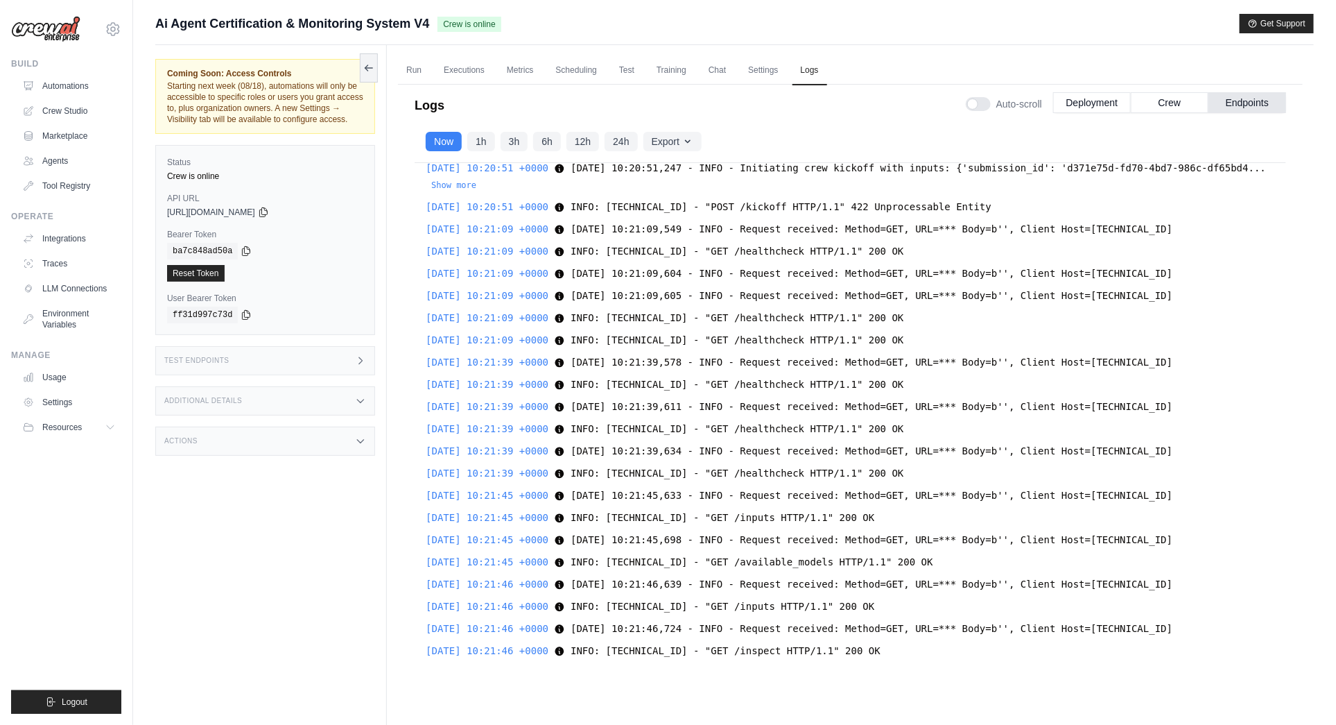
scroll to position [58, 0]
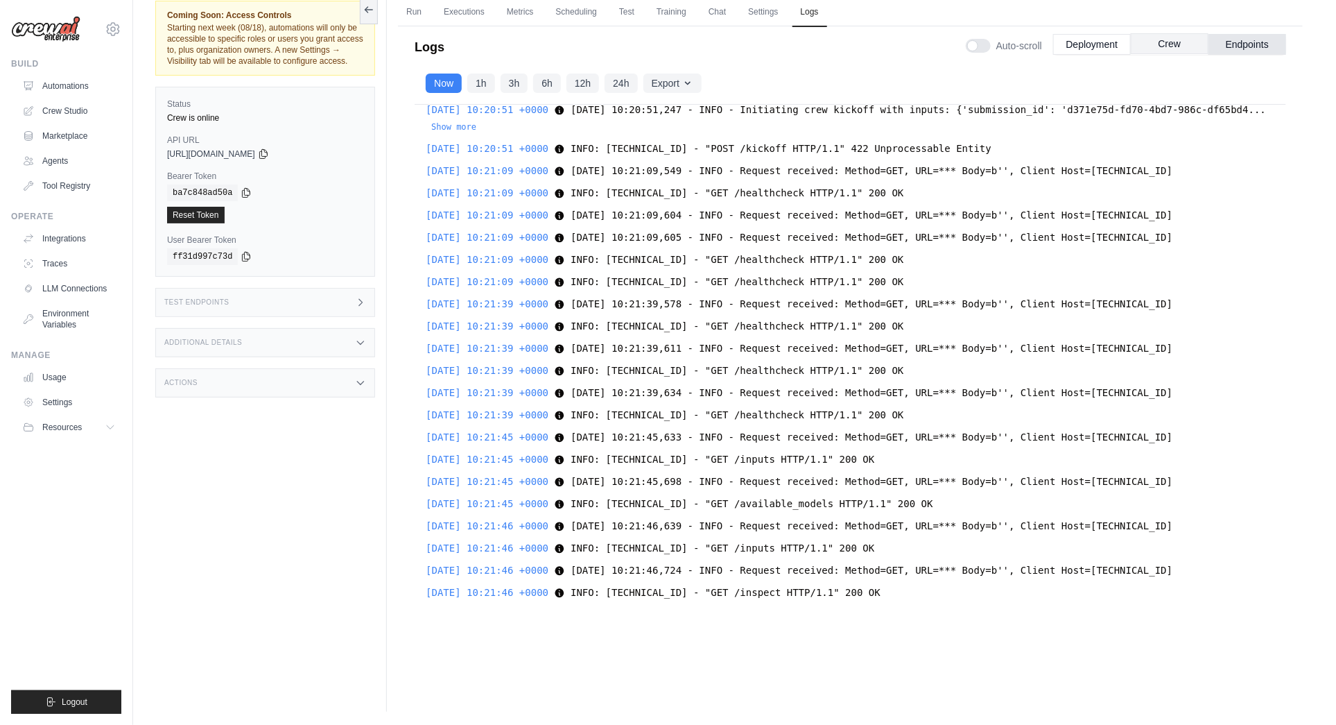
click at [1163, 44] on button "Crew" at bounding box center [1170, 43] width 78 height 21
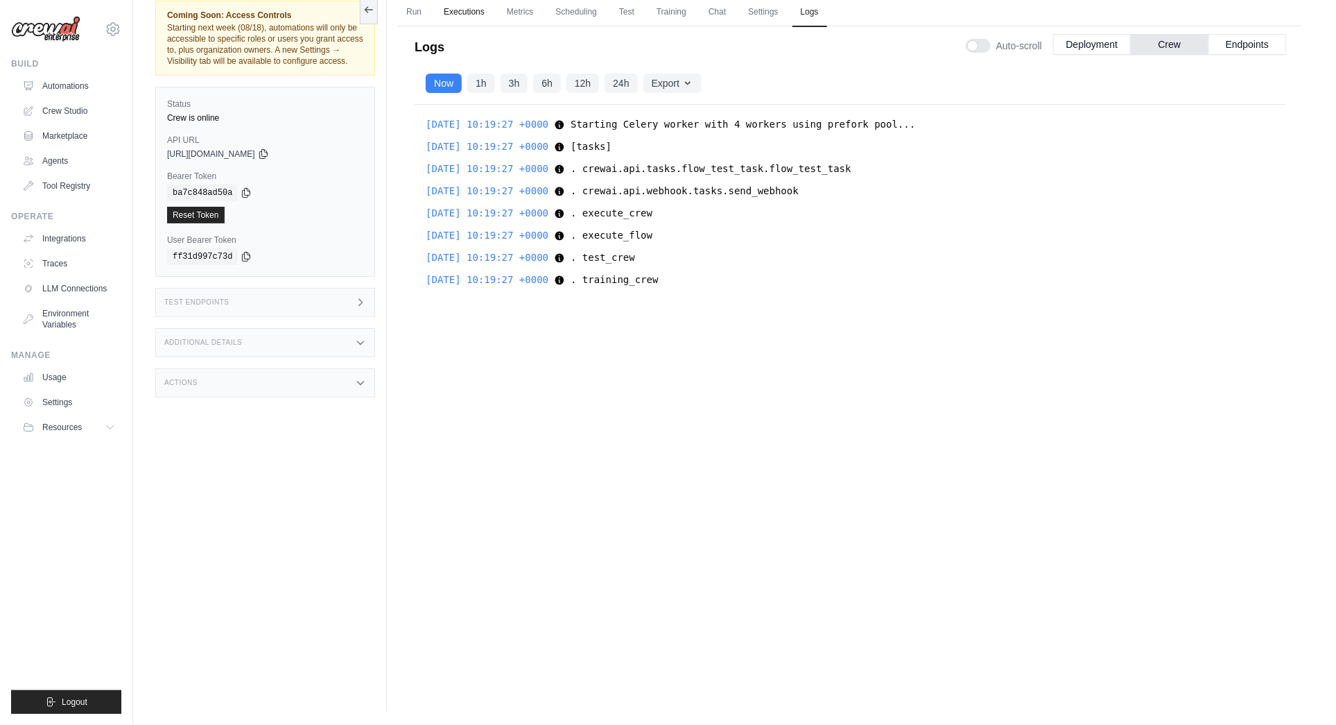
click at [460, 10] on link "Executions" at bounding box center [464, 12] width 58 height 29
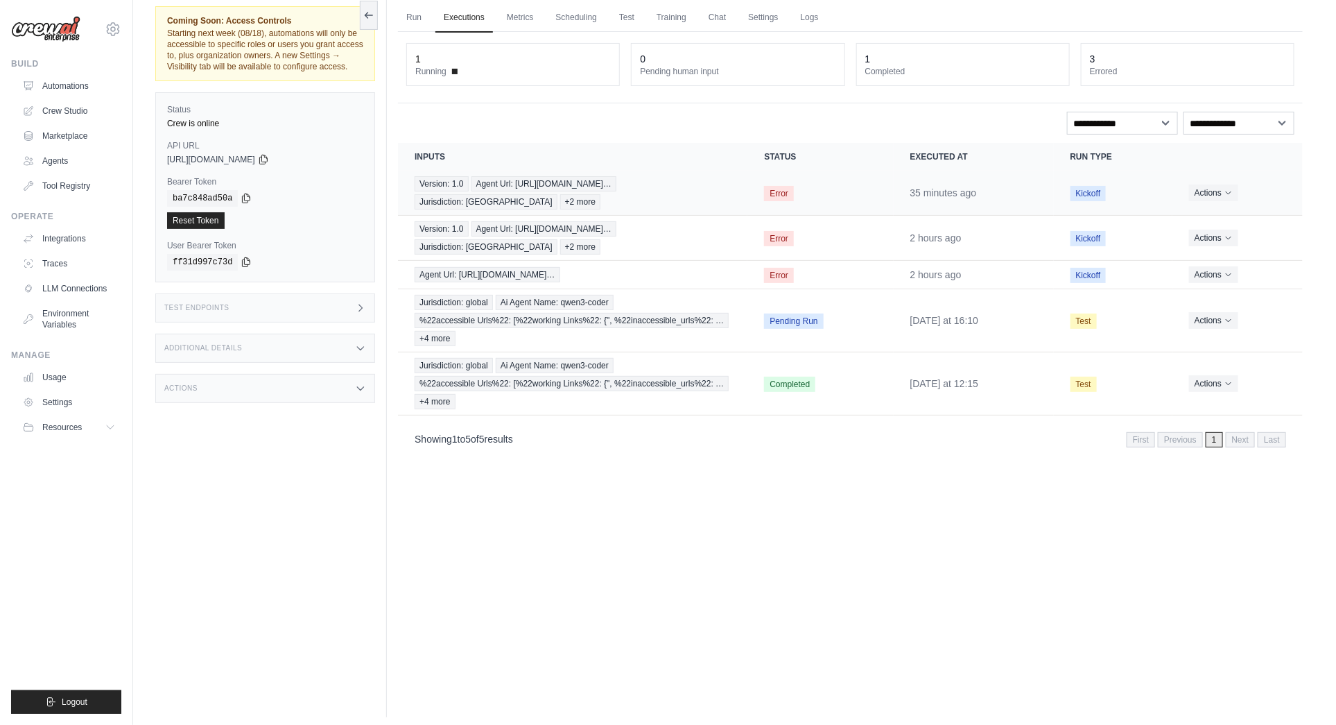
scroll to position [58, 0]
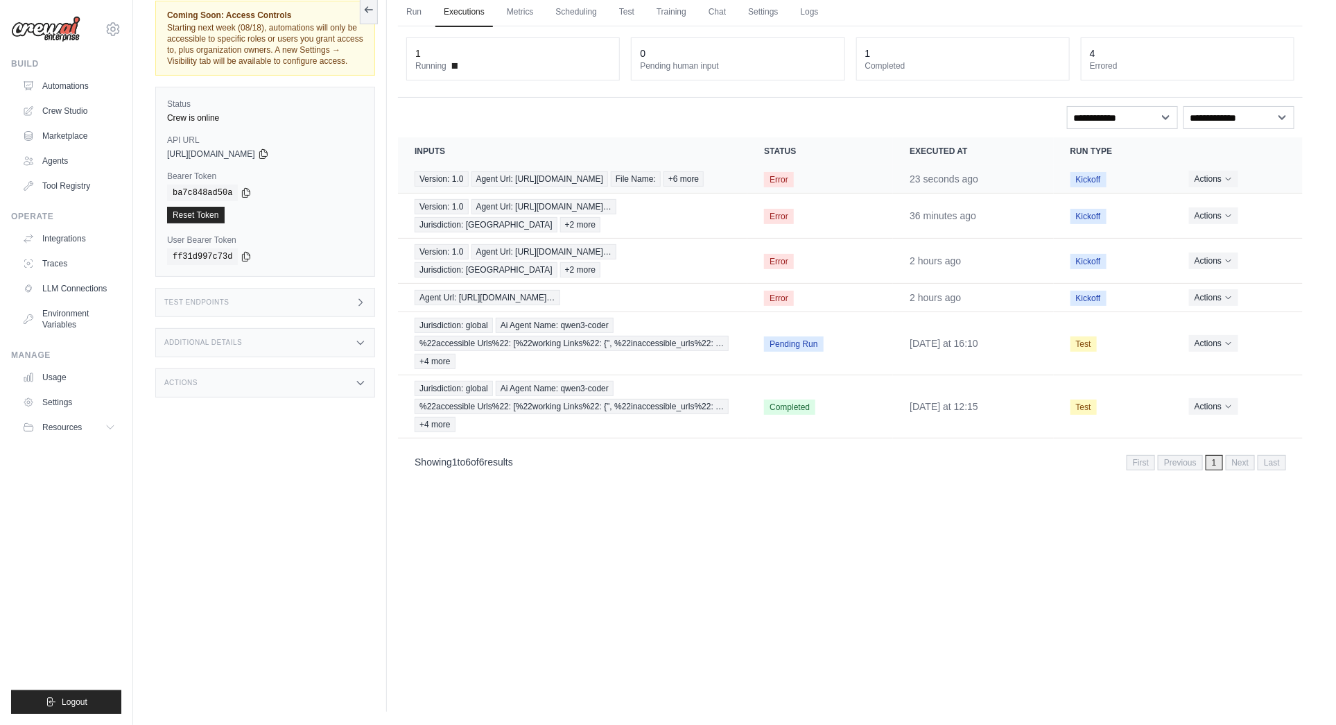
click at [783, 178] on span "Error" at bounding box center [779, 179] width 30 height 15
click at [1223, 173] on button "Actions" at bounding box center [1213, 178] width 49 height 17
click at [1221, 202] on link "View Details" at bounding box center [1242, 204] width 89 height 22
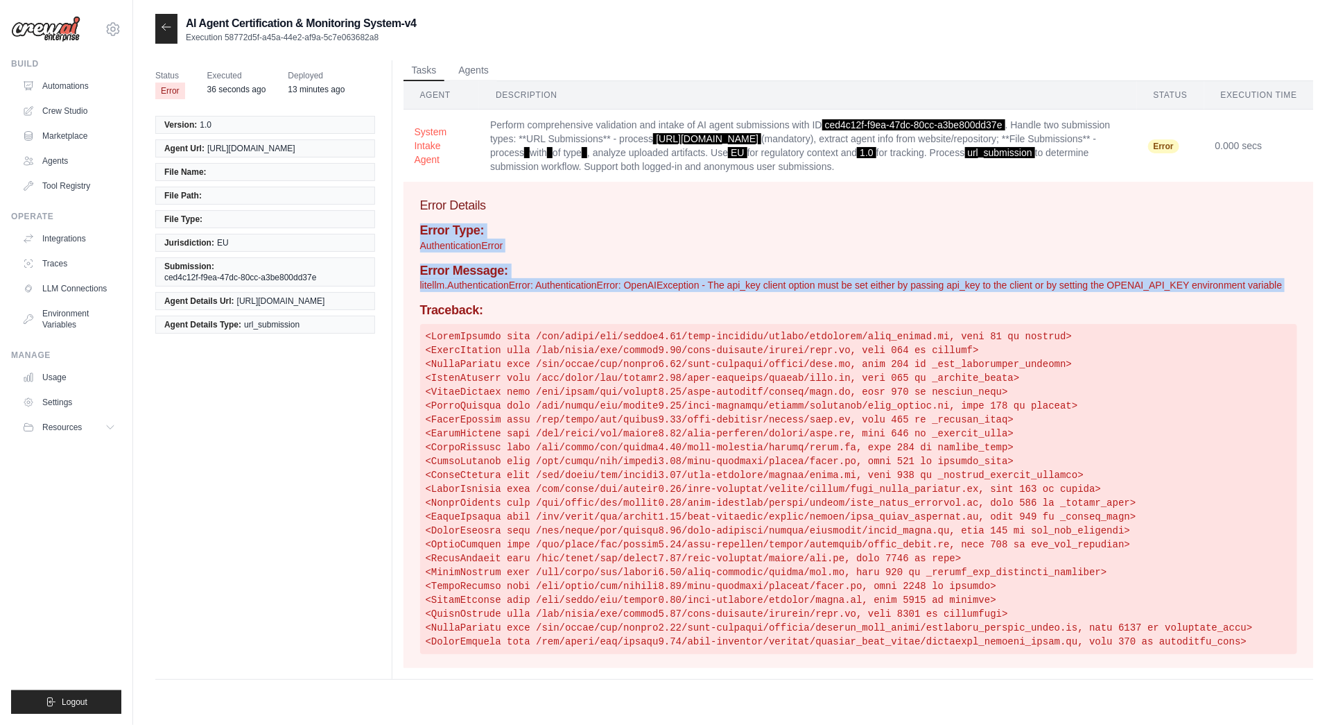
scroll to position [14, 0]
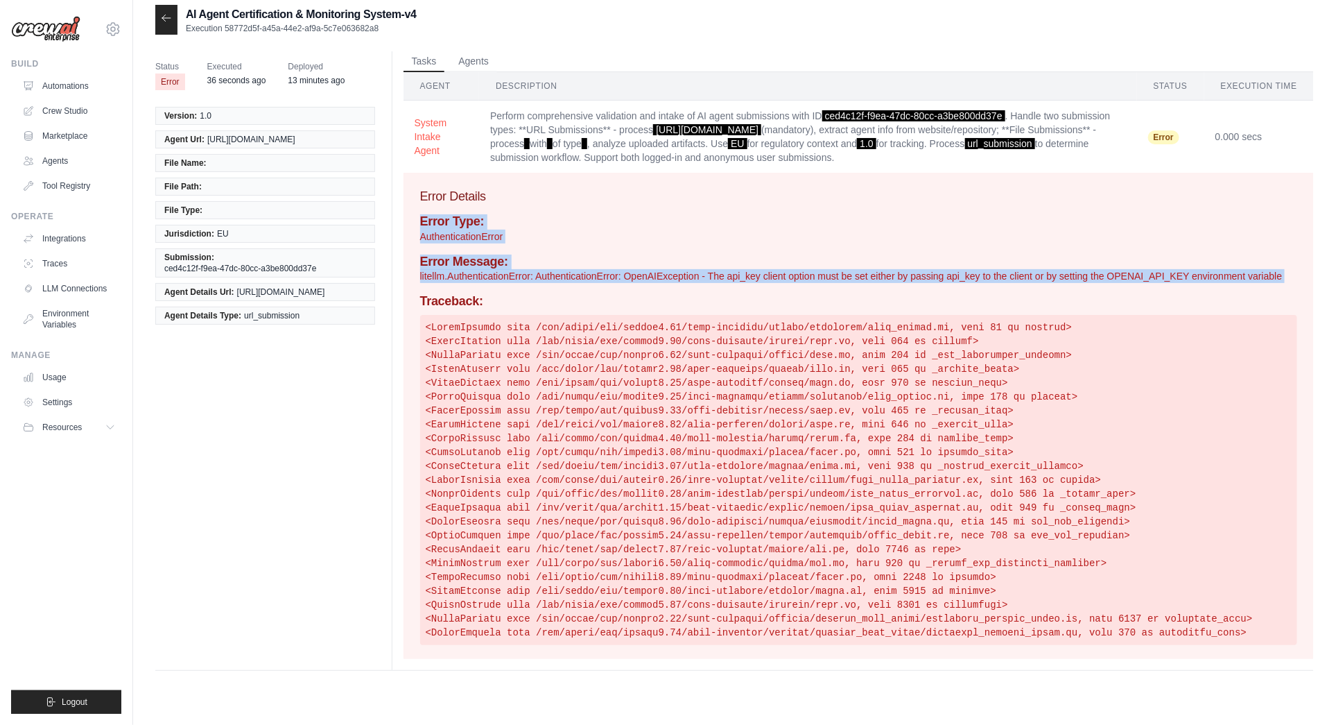
drag, startPoint x: 422, startPoint y: 302, endPoint x: 421, endPoint y: 223, distance: 79.1
click at [421, 223] on div "Error Type: AuthenticationError Error Message: litellm.AuthenticationError: Aut…" at bounding box center [858, 429] width 877 height 431
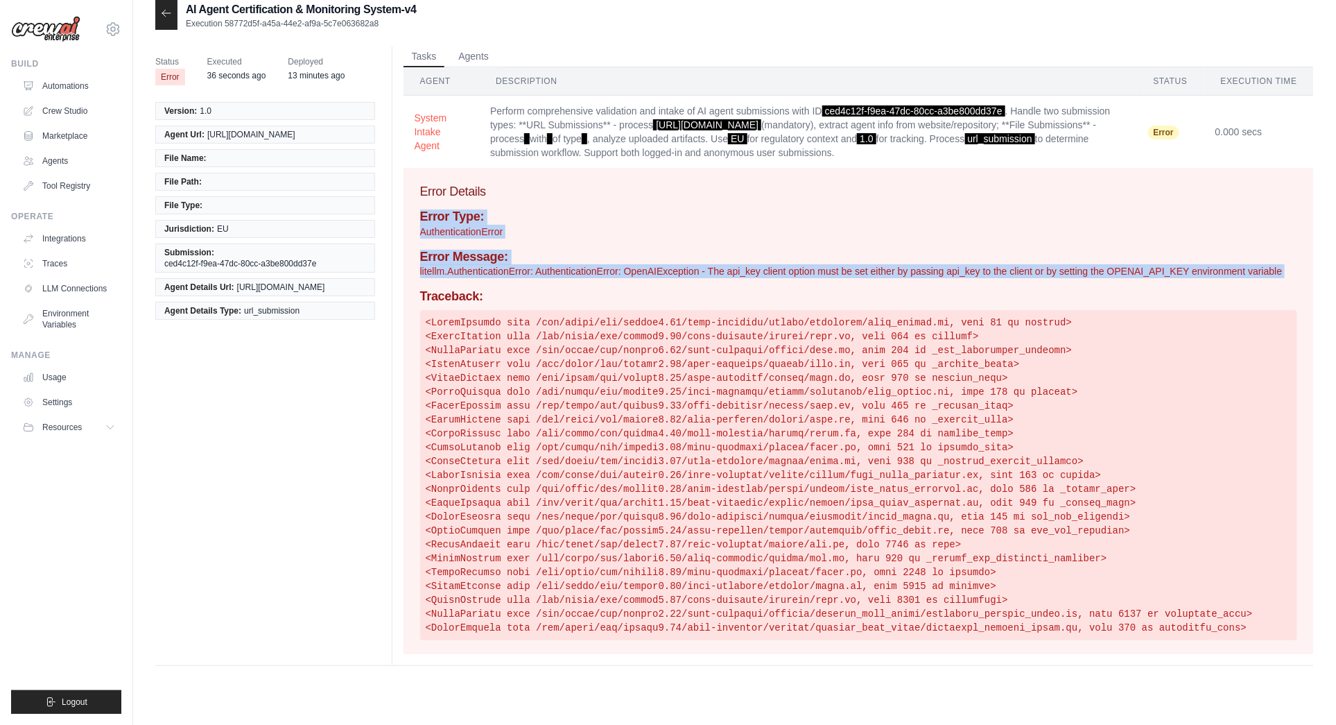
copy div "Error Type: AuthenticationError Error Message: litellm.AuthenticationError: Aut…"
click at [169, 15] on icon at bounding box center [166, 13] width 11 height 11
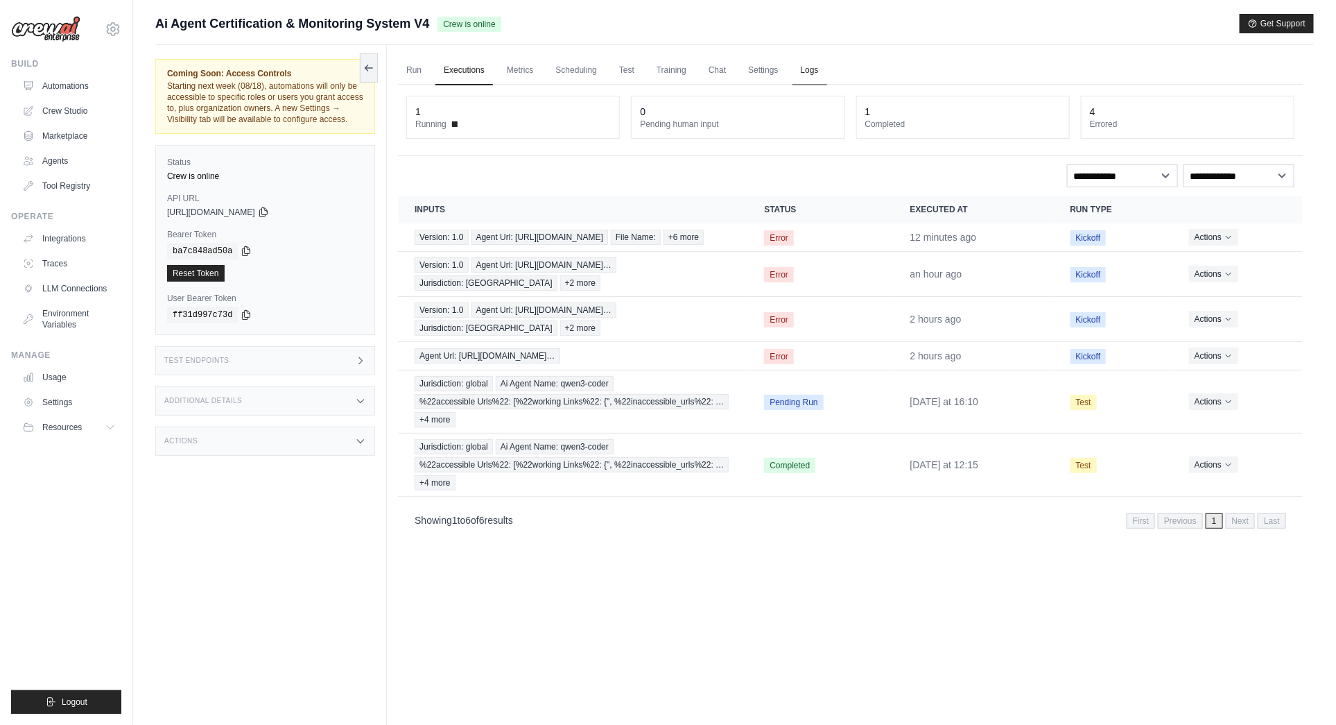
click at [816, 67] on link "Logs" at bounding box center [810, 70] width 35 height 29
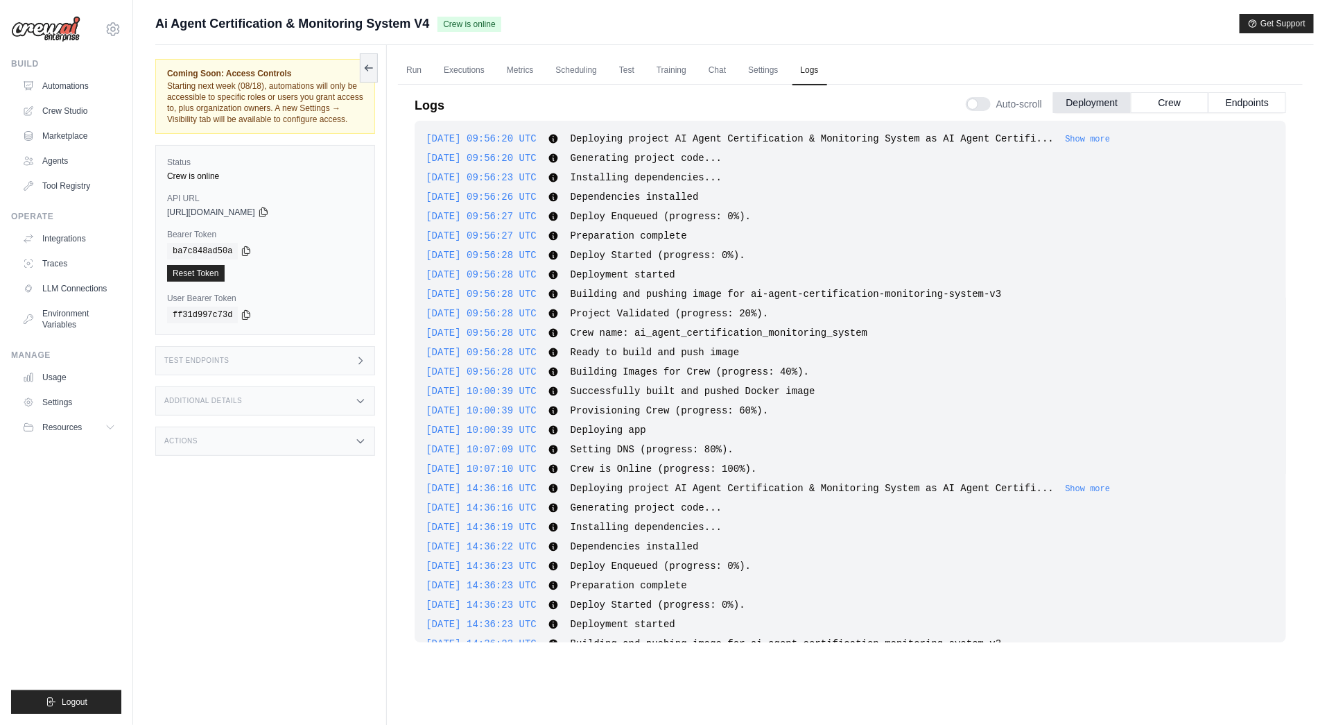
scroll to position [3596, 0]
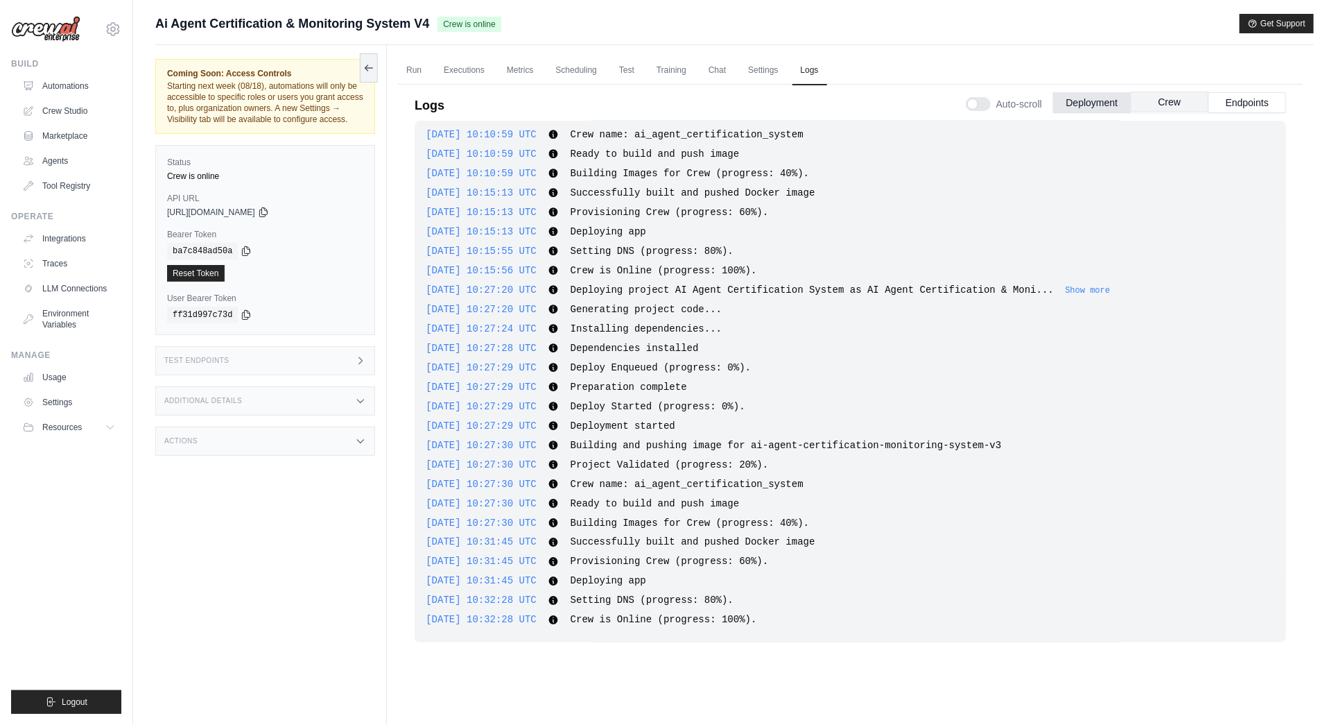
click at [1168, 105] on button "Crew" at bounding box center [1170, 102] width 78 height 21
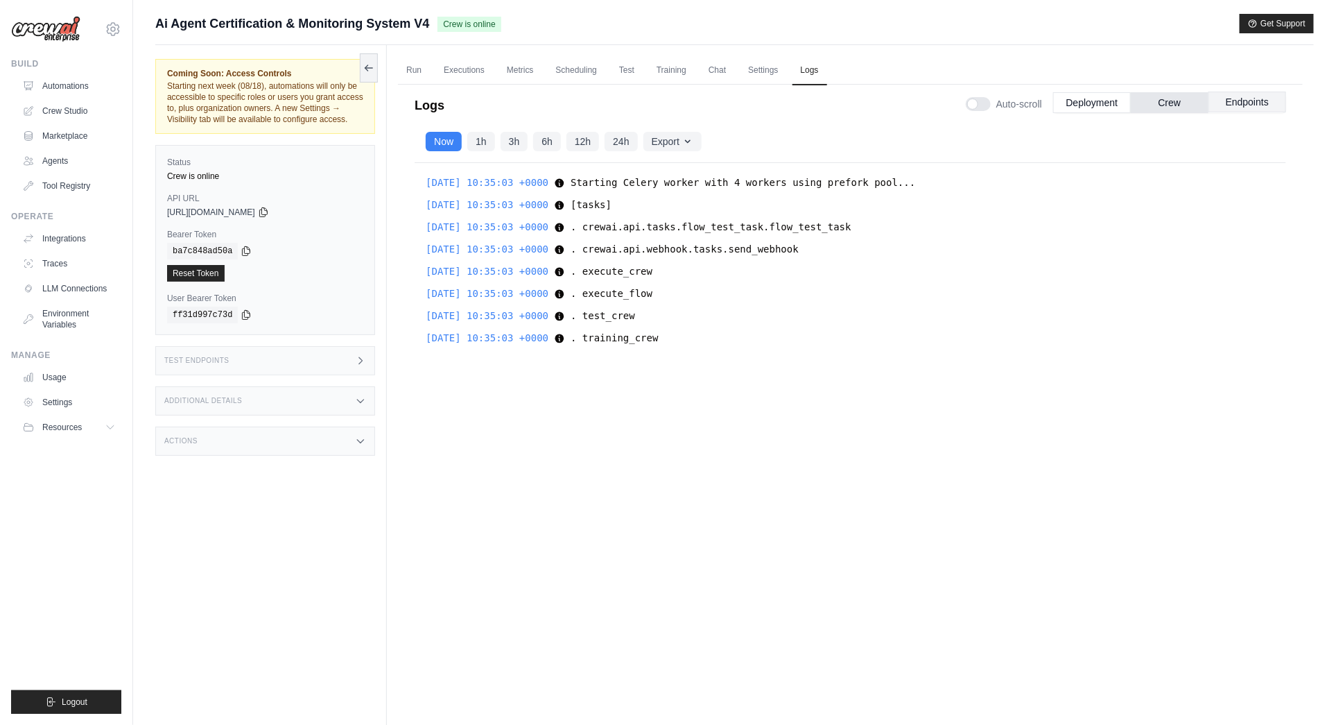
click at [1247, 98] on button "Endpoints" at bounding box center [1248, 102] width 78 height 21
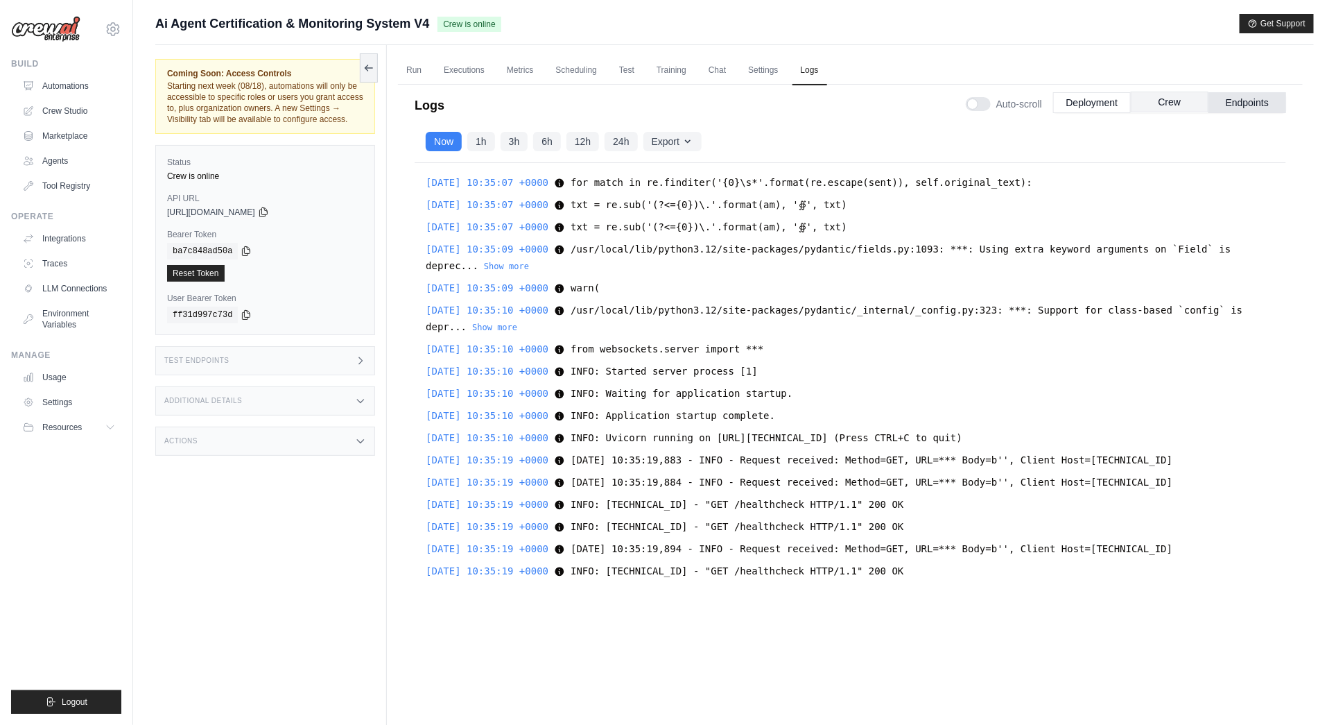
click at [1182, 102] on button "Crew" at bounding box center [1170, 102] width 78 height 21
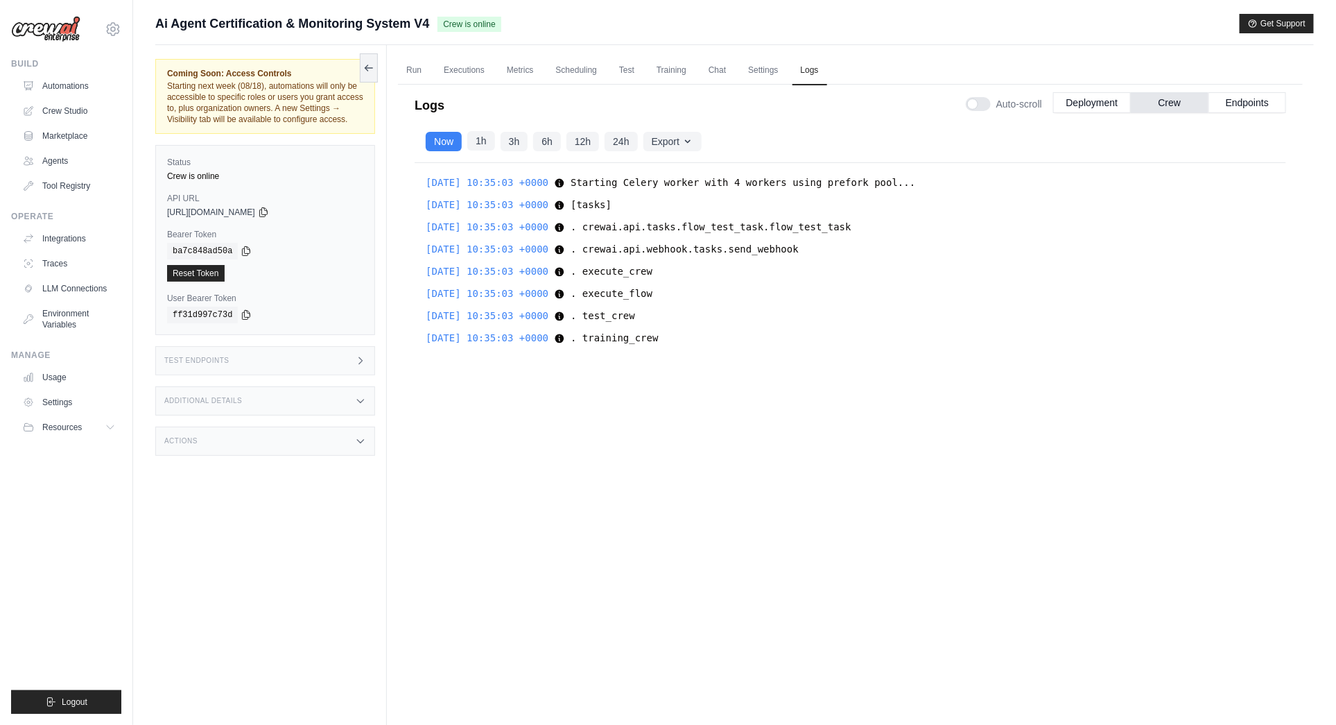
click at [478, 139] on button "1h" at bounding box center [481, 140] width 28 height 19
click at [441, 140] on button "Now" at bounding box center [444, 138] width 36 height 19
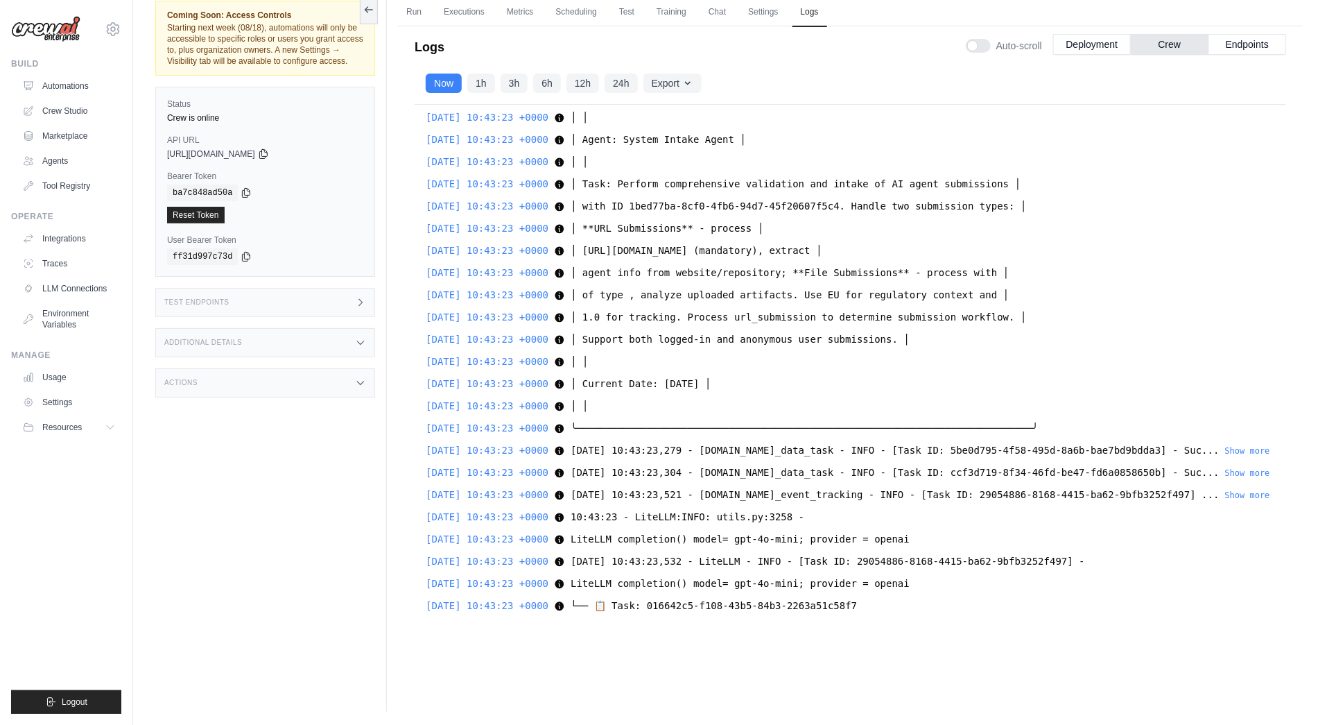
scroll to position [427, 0]
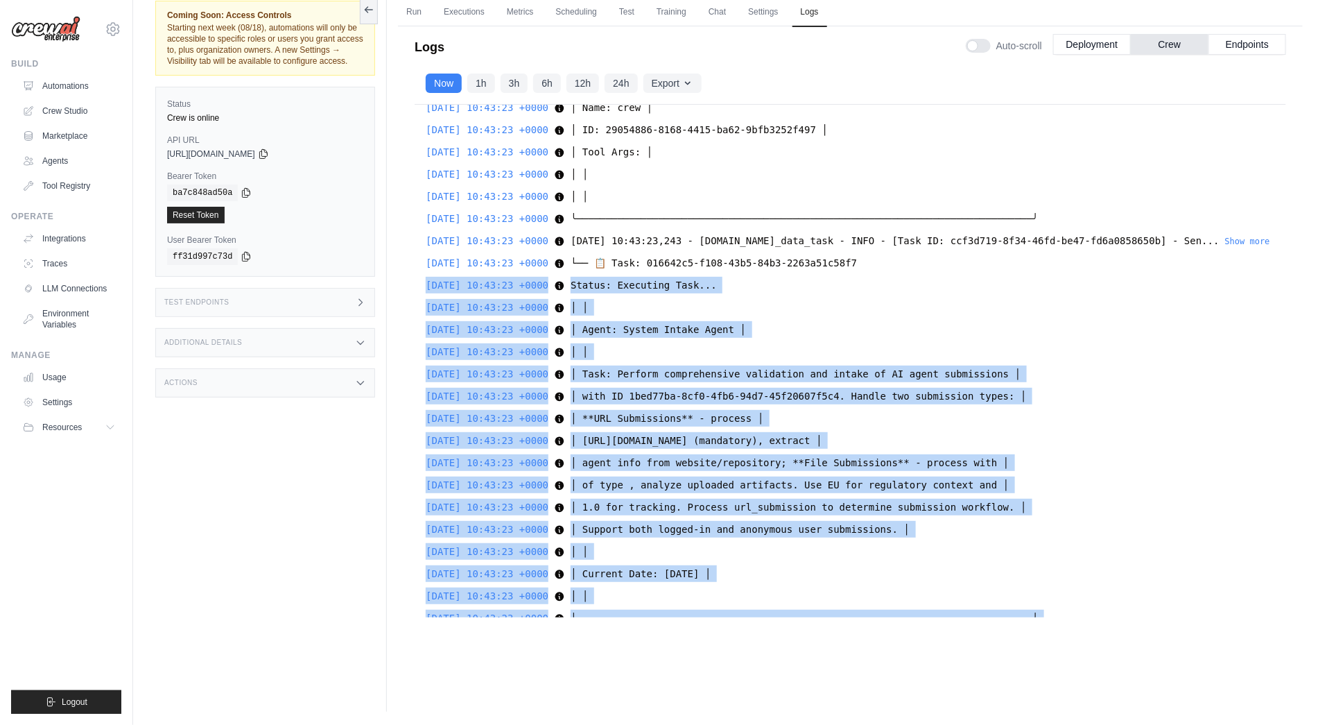
drag, startPoint x: 603, startPoint y: 555, endPoint x: 410, endPoint y: 298, distance: 320.9
click at [410, 299] on div "Logs Auto-scroll Deployment Crew Endpoints 2025-08-11 09:56:20 UTC Deploying pr…" at bounding box center [850, 326] width 905 height 616
copy div "2025-08-14 10:43:23 +0000 Status: Executing Task... Status: Executing Task... S…"
click at [1091, 44] on button "Deployment" at bounding box center [1092, 43] width 78 height 21
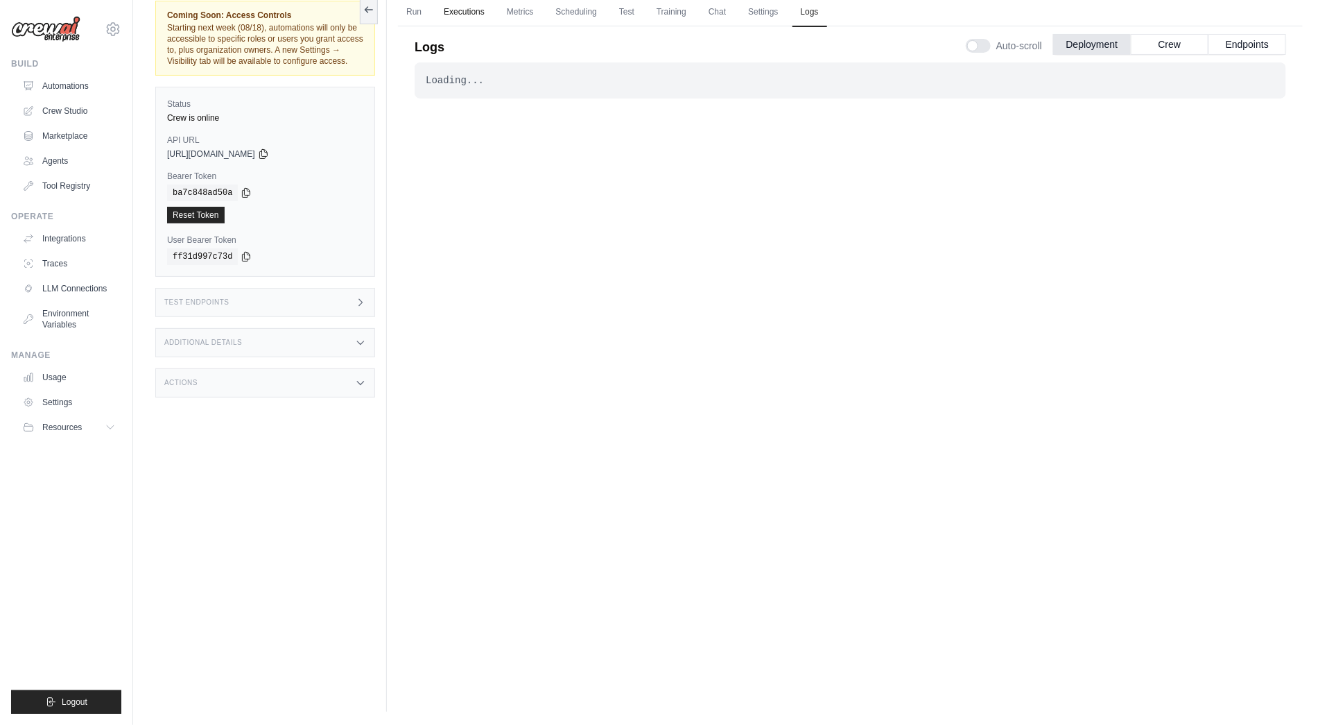
click at [469, 8] on link "Executions" at bounding box center [464, 12] width 58 height 29
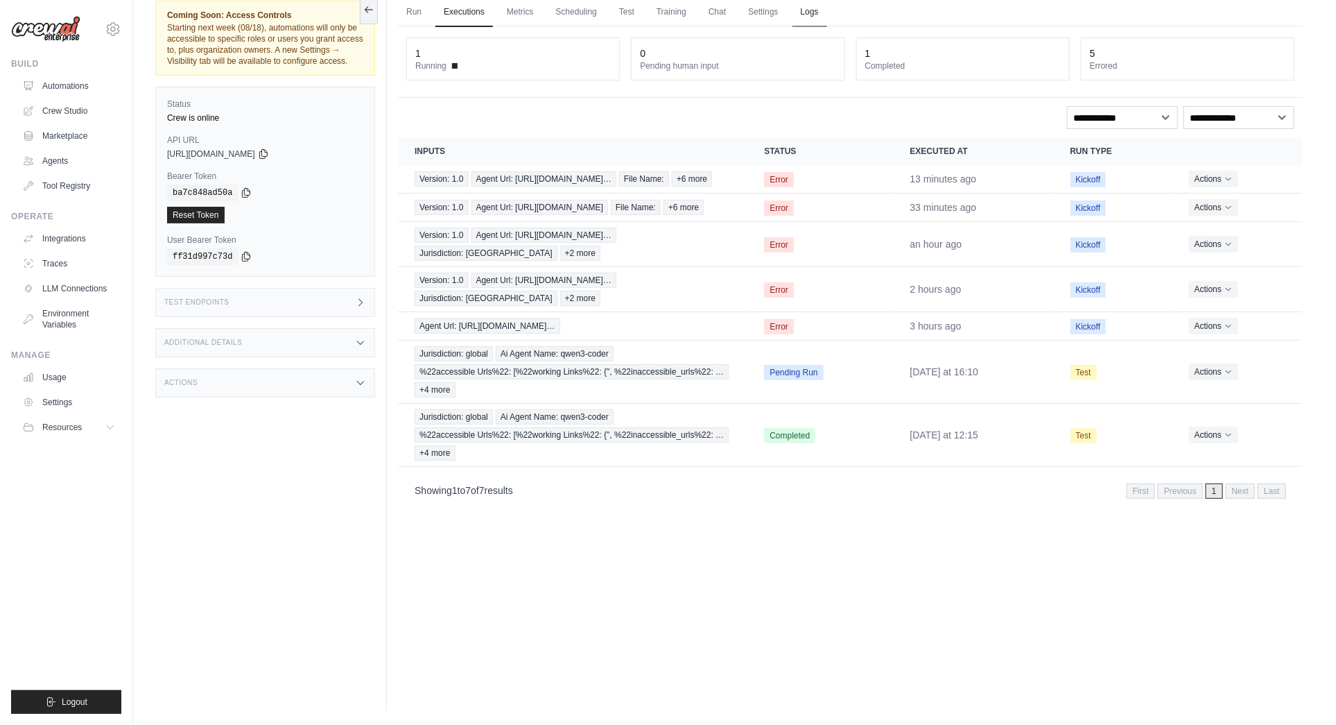
click at [811, 9] on link "Logs" at bounding box center [810, 12] width 35 height 29
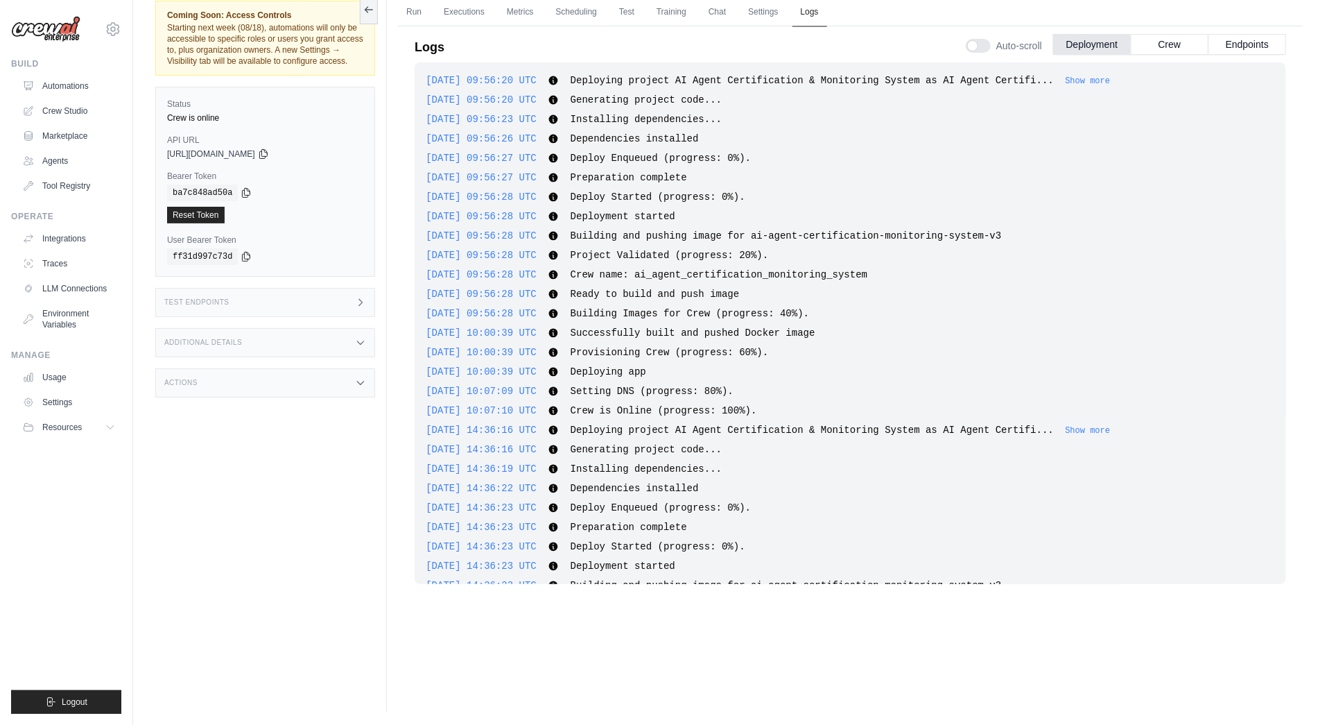
scroll to position [3946, 0]
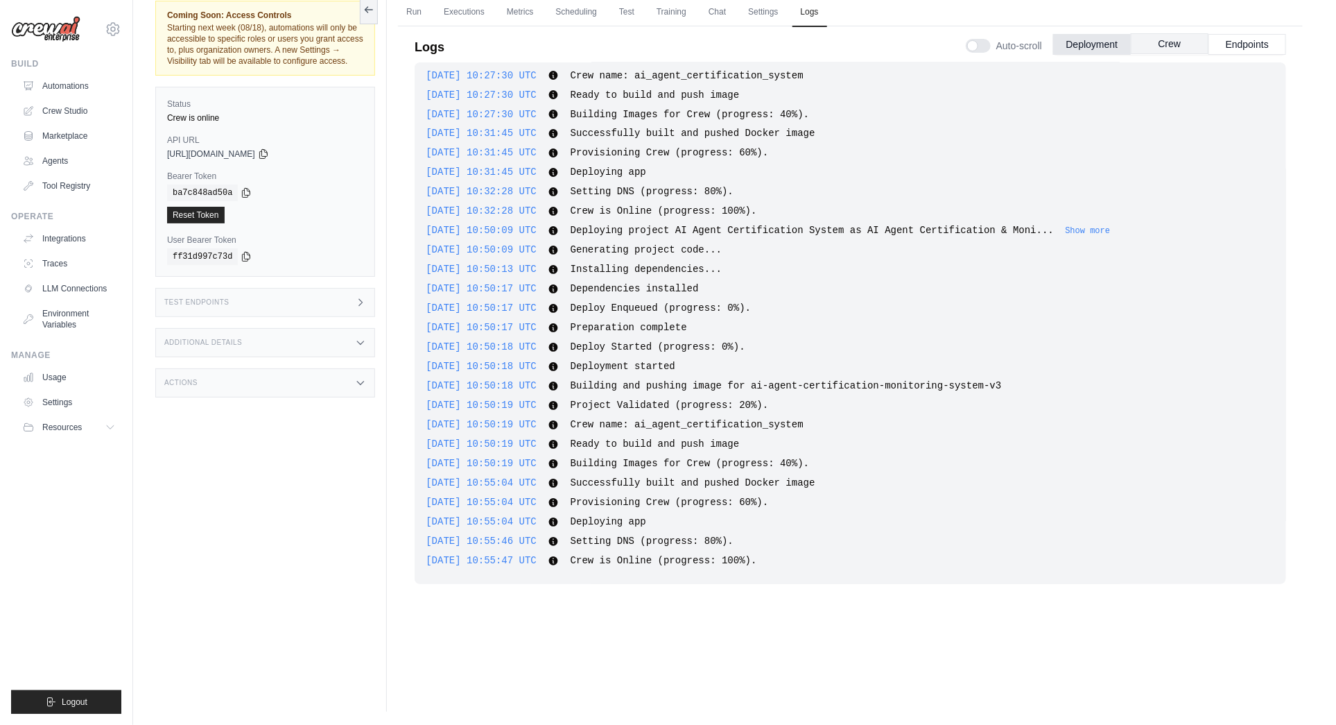
click at [1172, 45] on button "Crew" at bounding box center [1170, 43] width 78 height 21
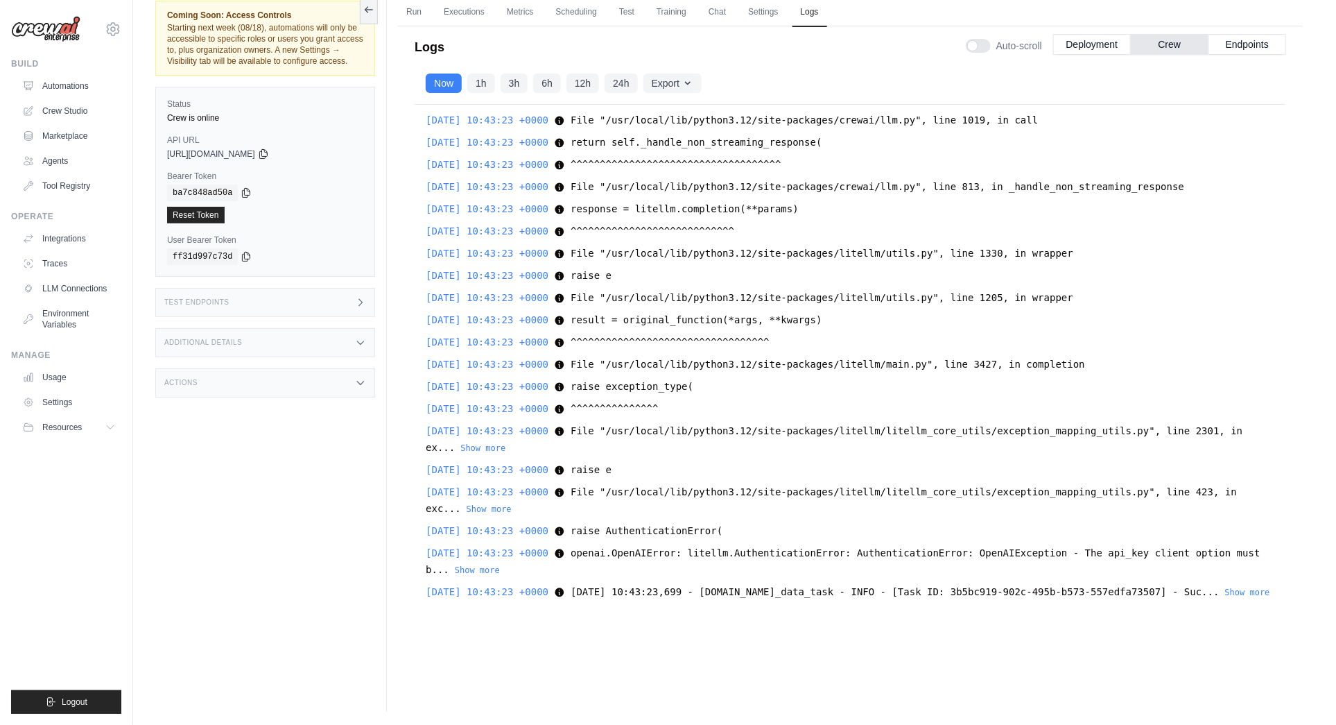
scroll to position [3393, 0]
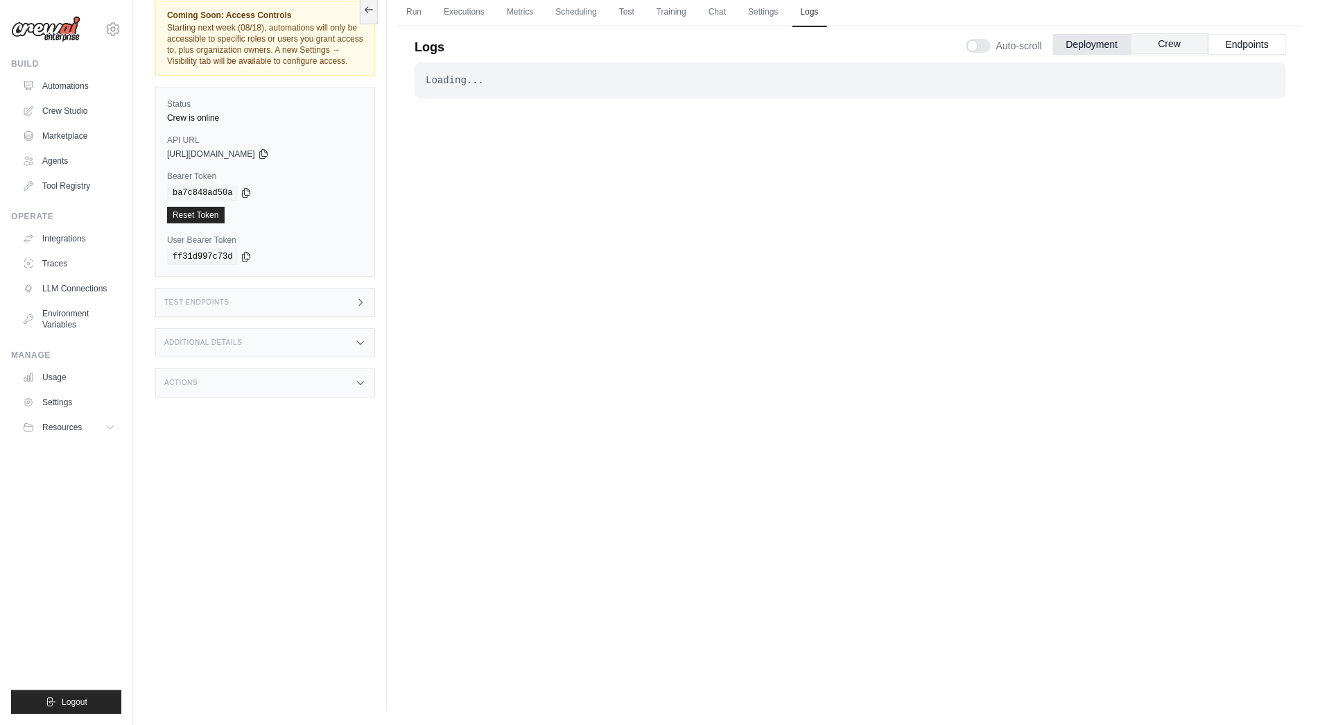
click at [1177, 35] on button "Crew" at bounding box center [1170, 43] width 78 height 21
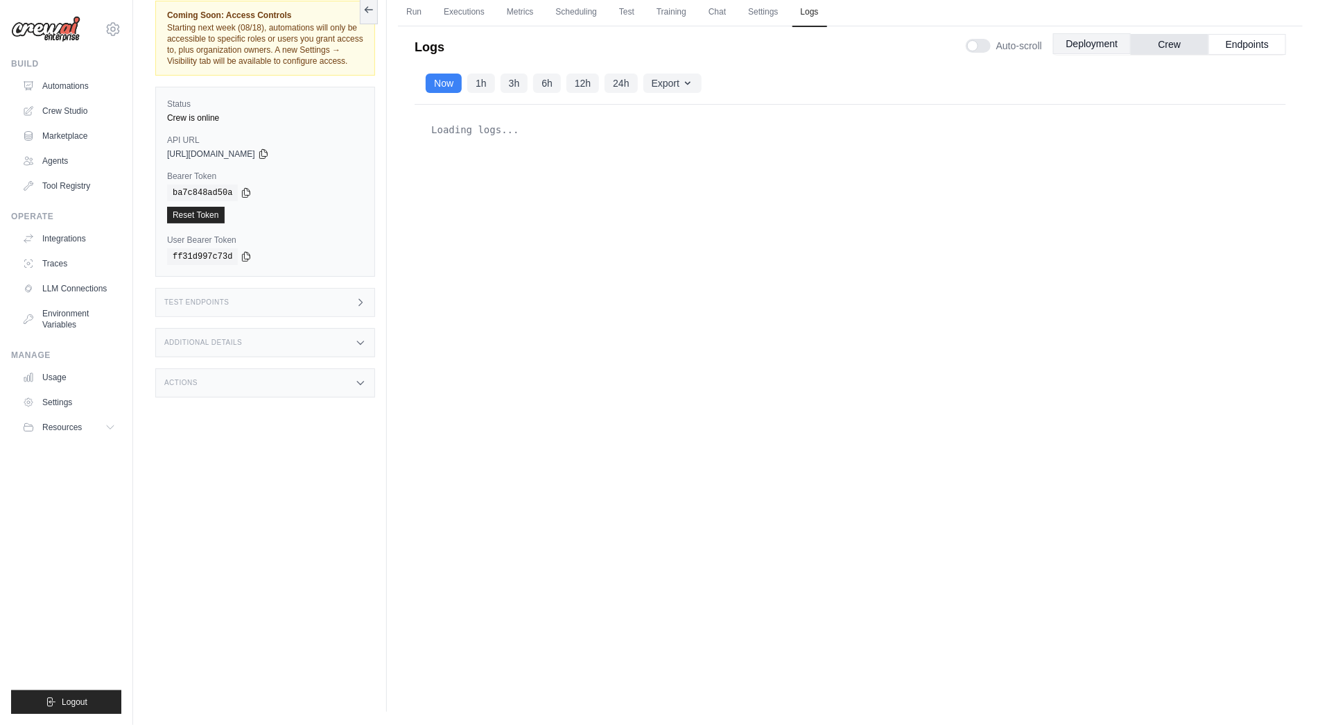
click at [1100, 40] on button "Deployment" at bounding box center [1092, 43] width 78 height 21
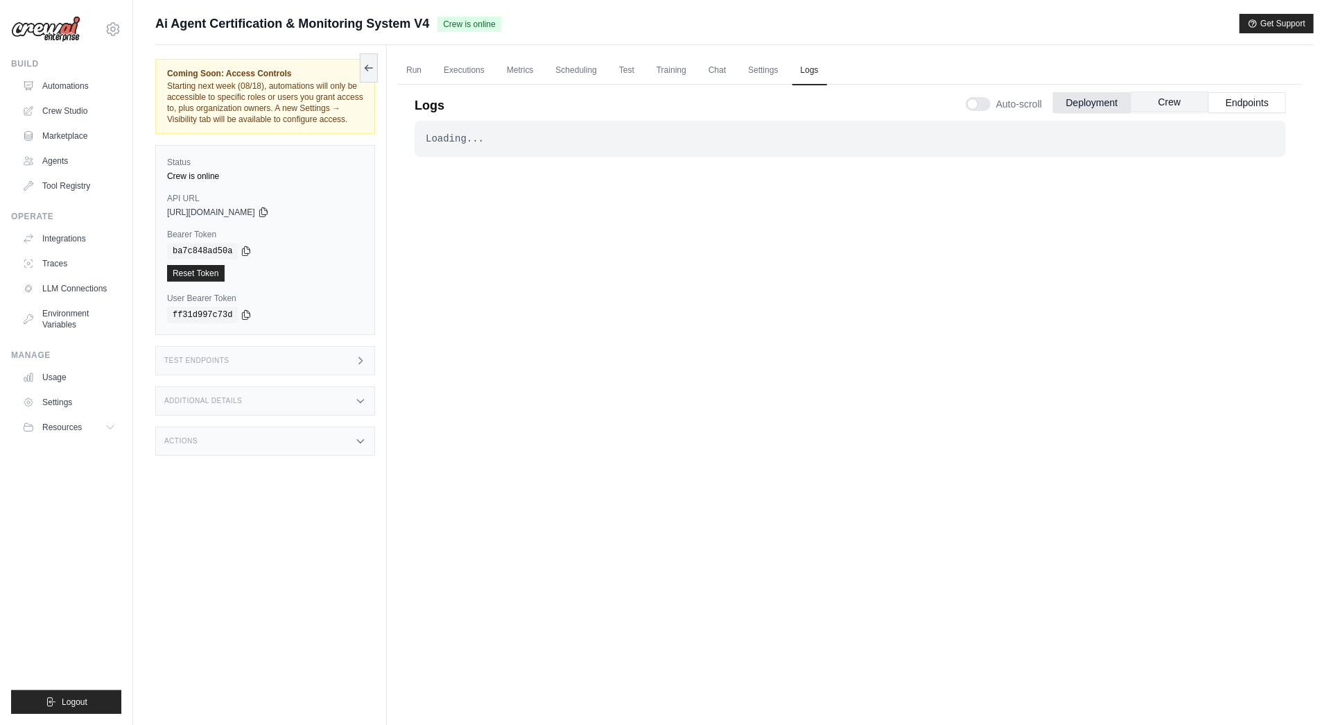
click at [1164, 101] on button "Crew" at bounding box center [1170, 102] width 78 height 21
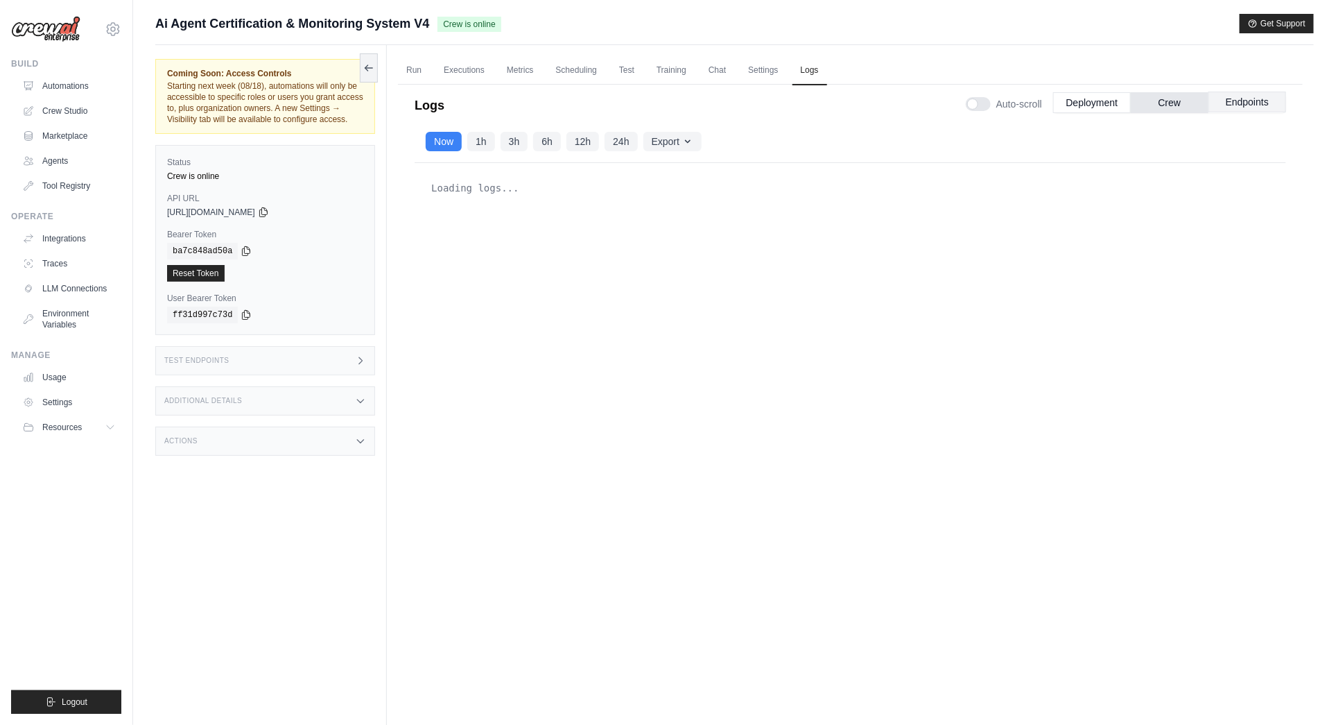
click at [1261, 105] on button "Endpoints" at bounding box center [1248, 102] width 78 height 21
click at [1174, 103] on button "Crew" at bounding box center [1170, 102] width 78 height 21
click at [1083, 106] on button "Deployment" at bounding box center [1092, 102] width 78 height 21
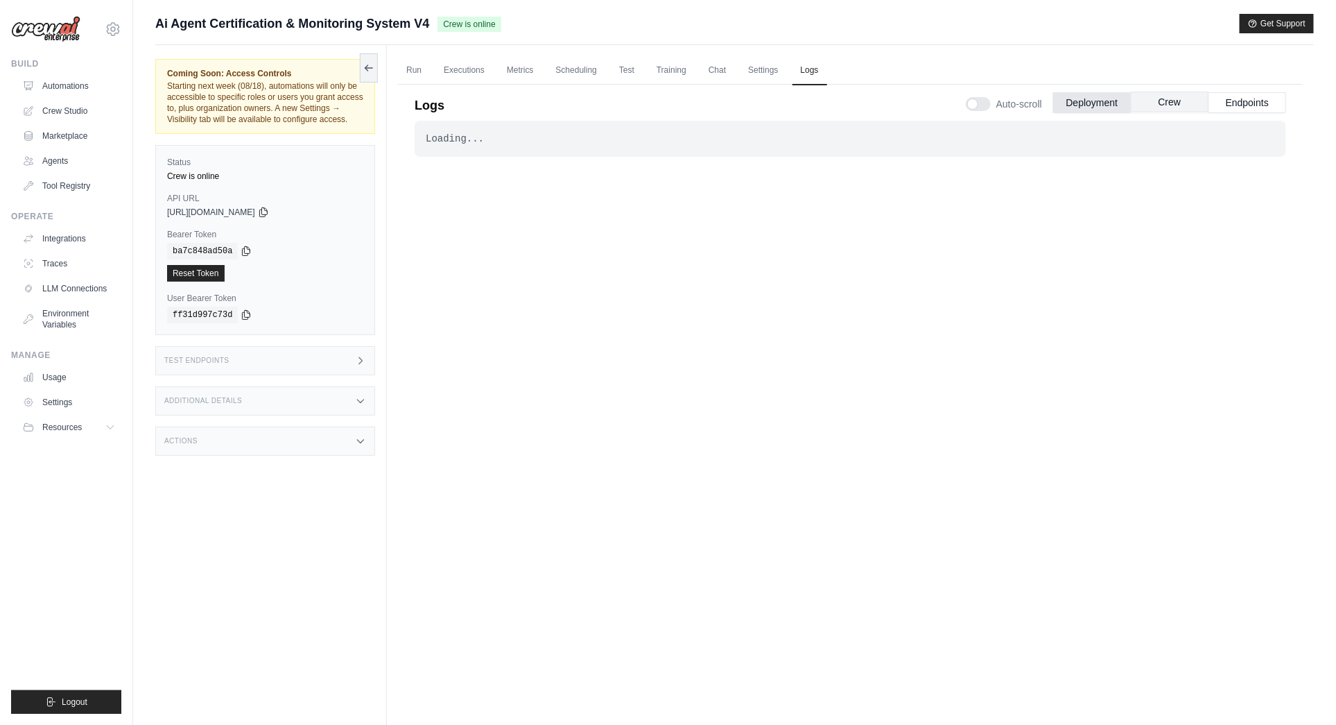
click at [1171, 103] on button "Crew" at bounding box center [1170, 102] width 78 height 21
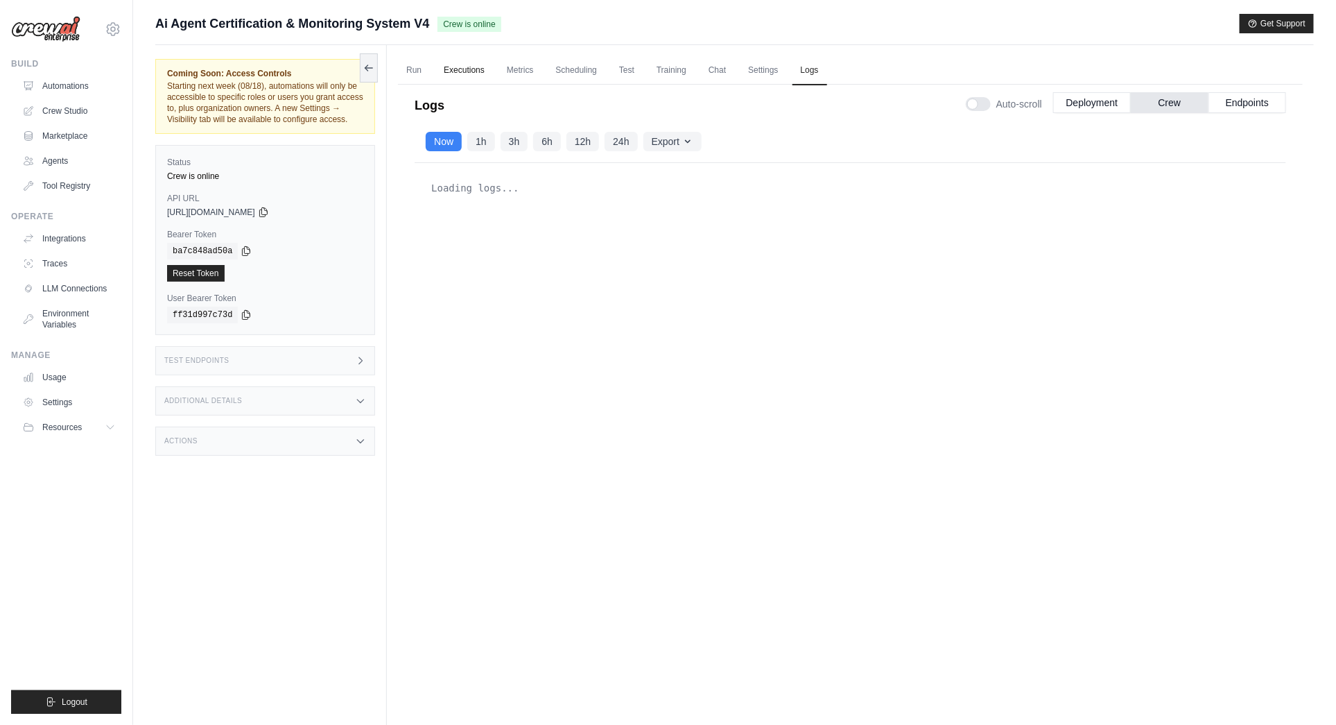
click at [467, 67] on link "Executions" at bounding box center [464, 70] width 58 height 29
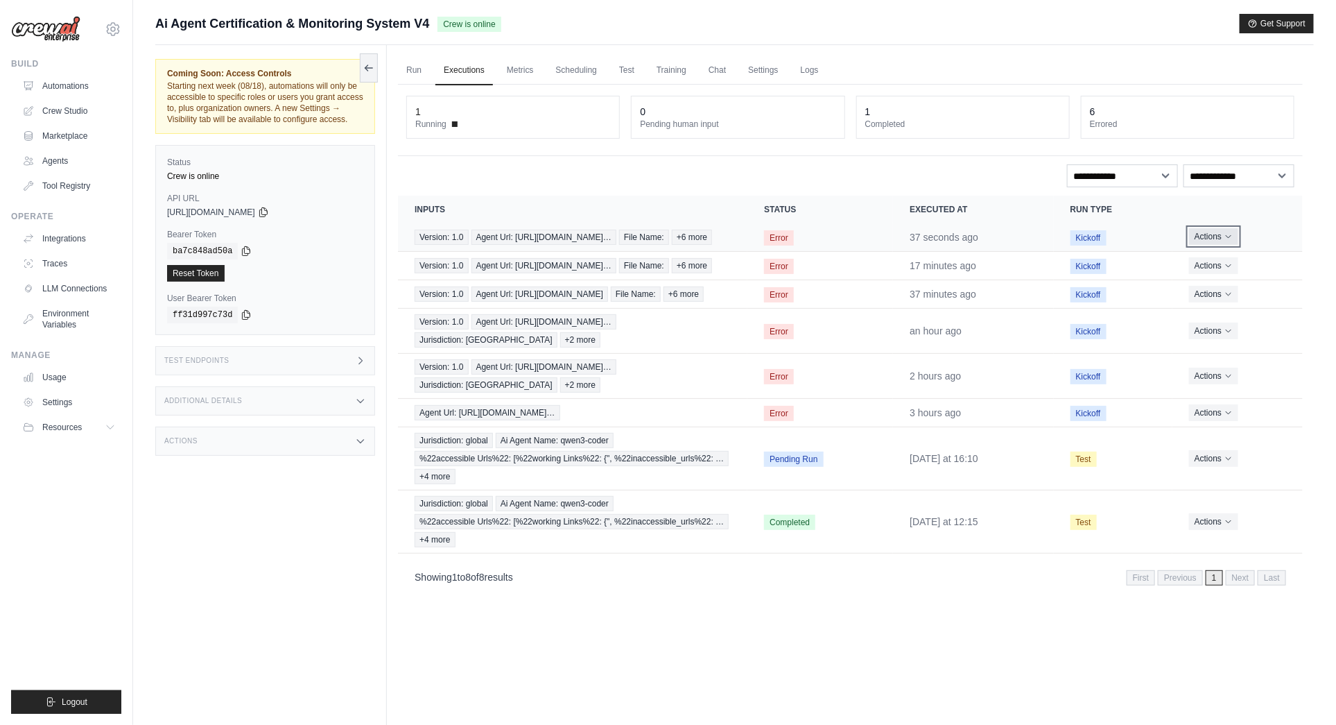
click at [1229, 234] on icon "Actions for execution" at bounding box center [1229, 236] width 8 height 8
click at [1227, 234] on icon "Actions for execution" at bounding box center [1229, 236] width 8 height 8
click at [1225, 260] on link "View Details" at bounding box center [1242, 262] width 89 height 22
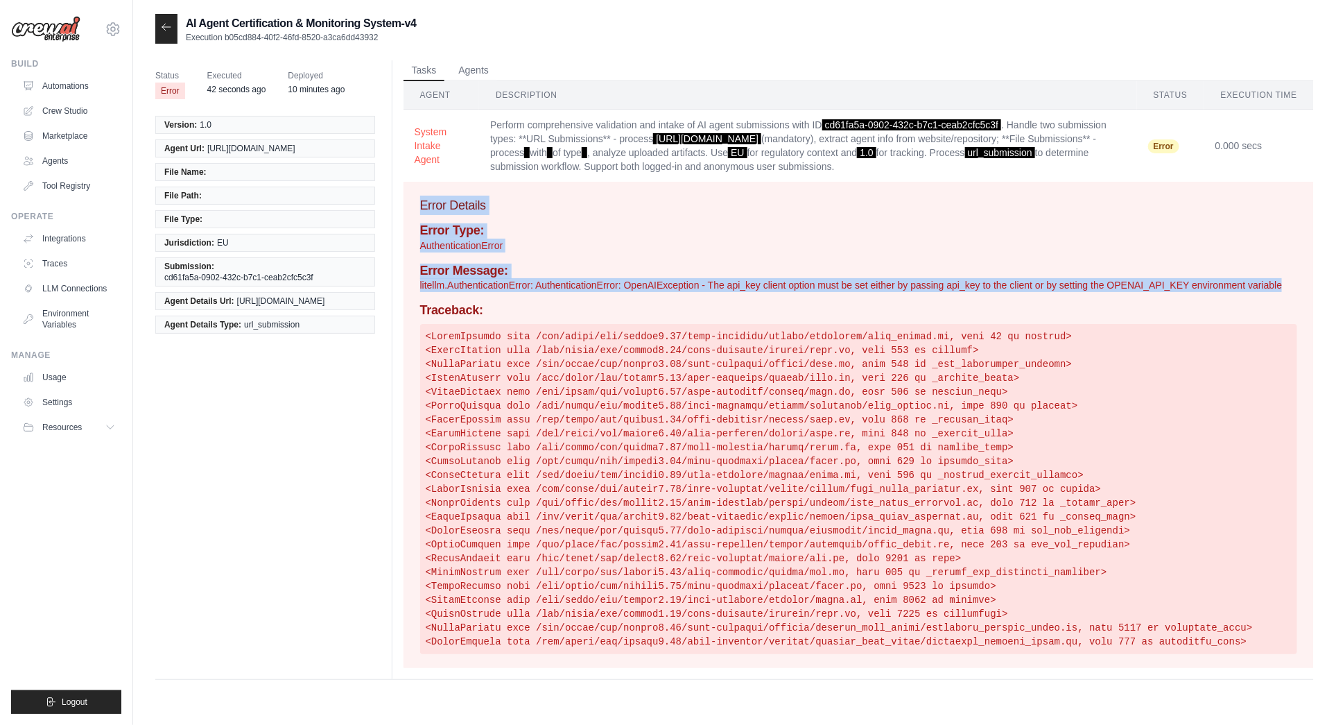
drag, startPoint x: 419, startPoint y: 207, endPoint x: 1295, endPoint y: 288, distance: 880.3
click at [1295, 288] on div "Error Details Error Type: AuthenticationError Error Message: litellm.Authentica…" at bounding box center [859, 425] width 910 height 486
copy div "Error Details Error Type: AuthenticationError Error Message: litellm.Authentica…"
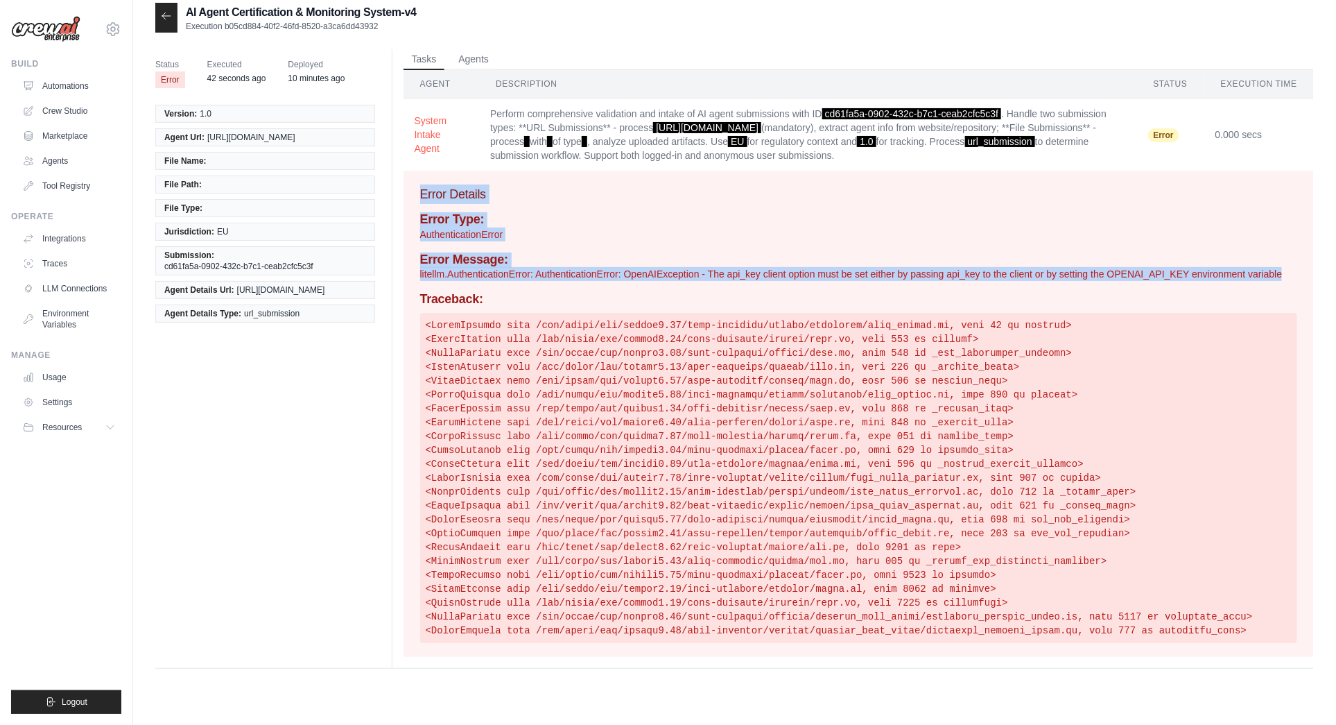
scroll to position [28, 0]
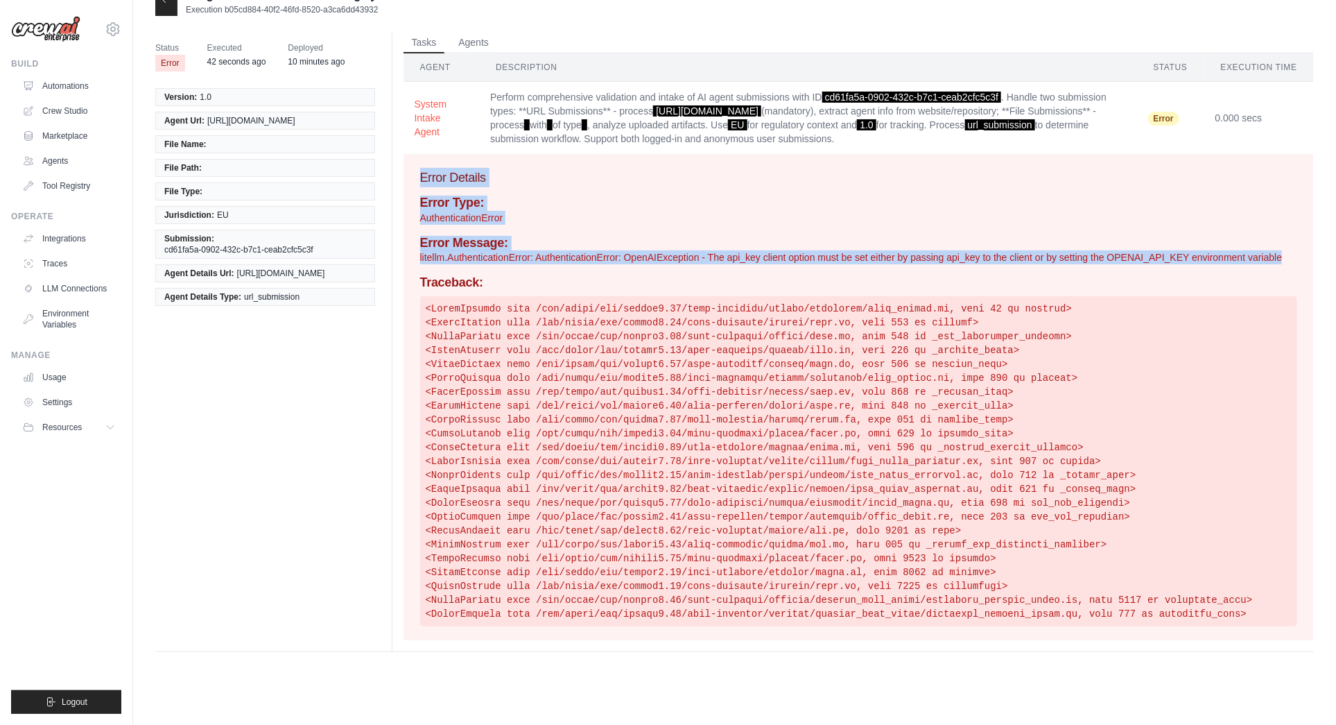
copy div "Error Details Error Type: AuthenticationError Error Message: litellm.Authentica…"
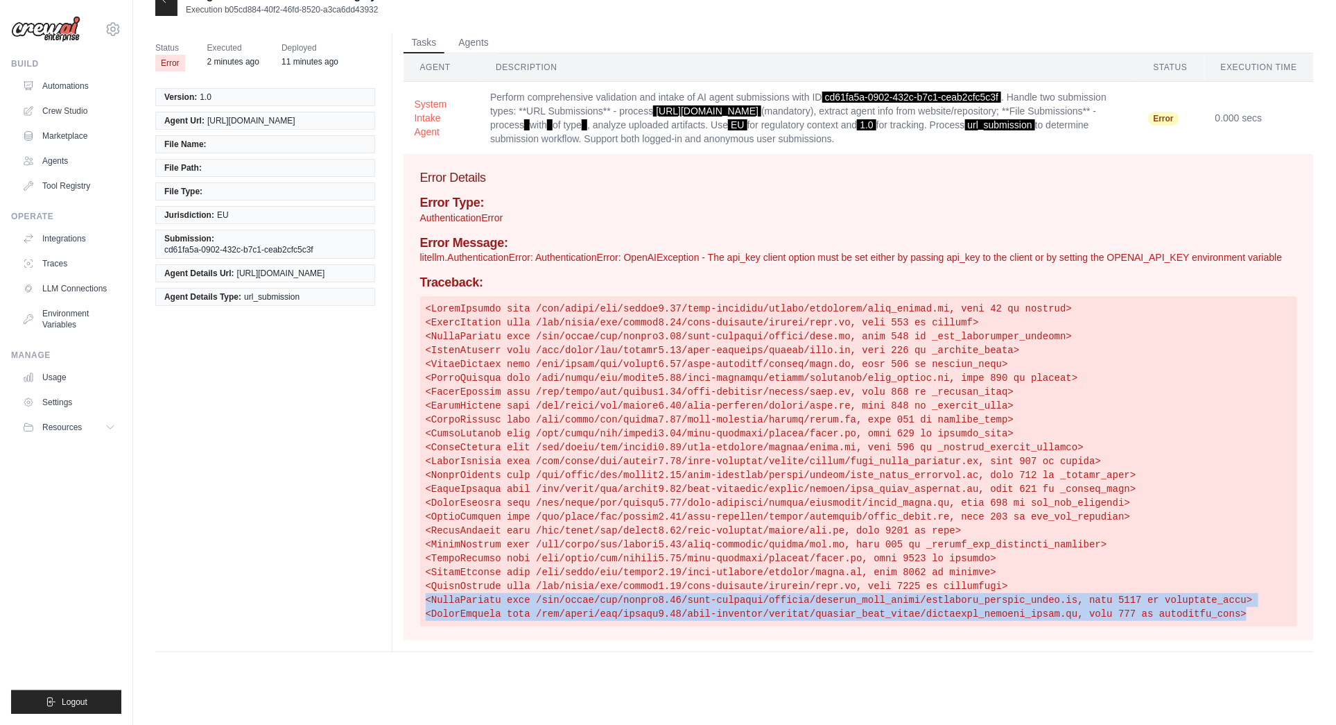
drag, startPoint x: 1257, startPoint y: 612, endPoint x: 398, endPoint y: 602, distance: 858.5
click at [400, 601] on div "Tasks Agents Agent Description Status Execution Time System Intake Agent Perfor…" at bounding box center [853, 342] width 922 height 619
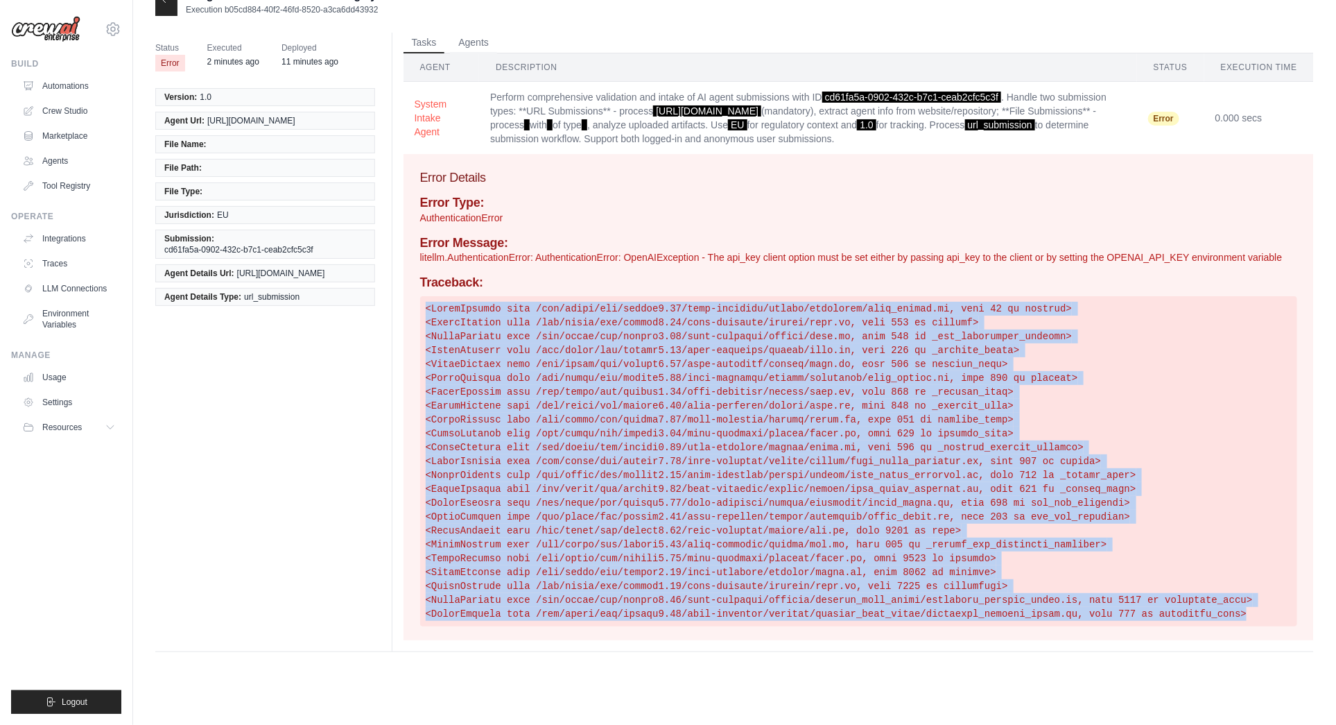
click at [425, 304] on pre at bounding box center [858, 461] width 877 height 330
copy pre "<FrameSummary file /usr/local/lib/python3.12/site-packages/crewai/utilities/plu…"
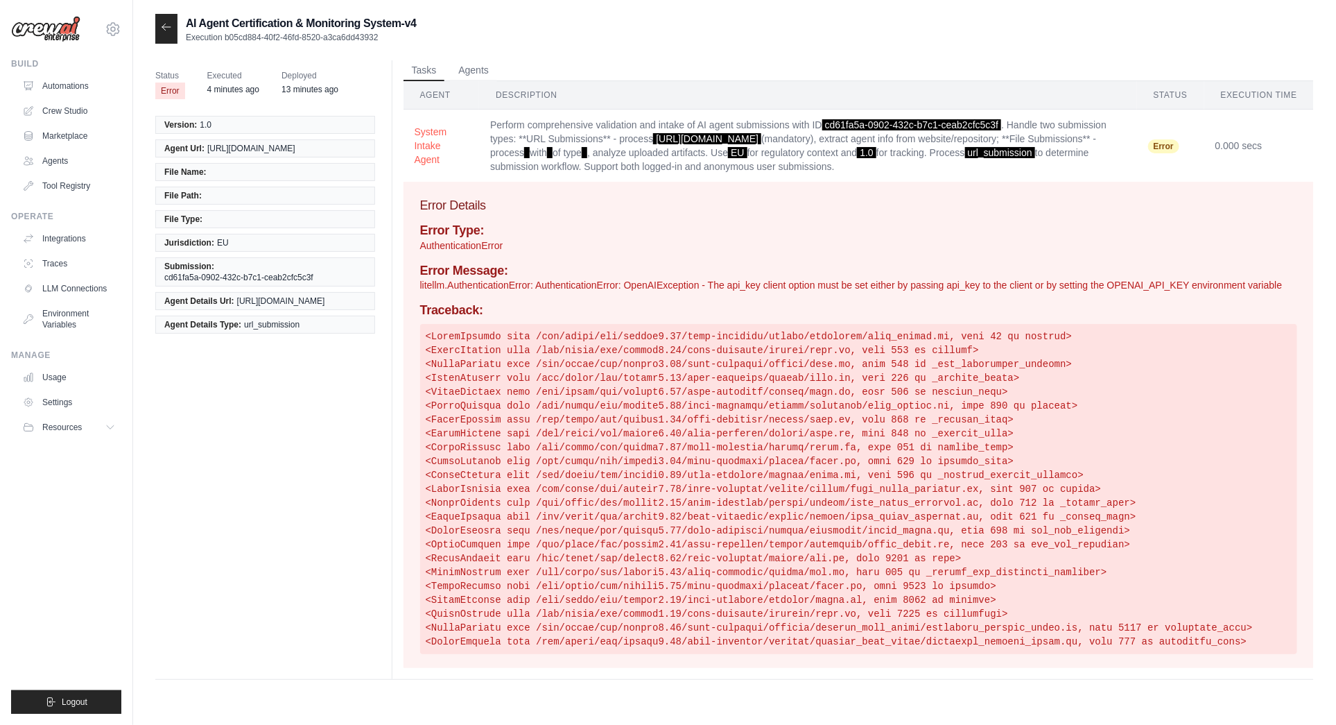
click at [178, 33] on div "AI Agent Certification & Monitoring System-v4 Execution b05cd884-40f2-46fd-8520…" at bounding box center [285, 29] width 261 height 30
click at [166, 28] on icon at bounding box center [166, 26] width 11 height 11
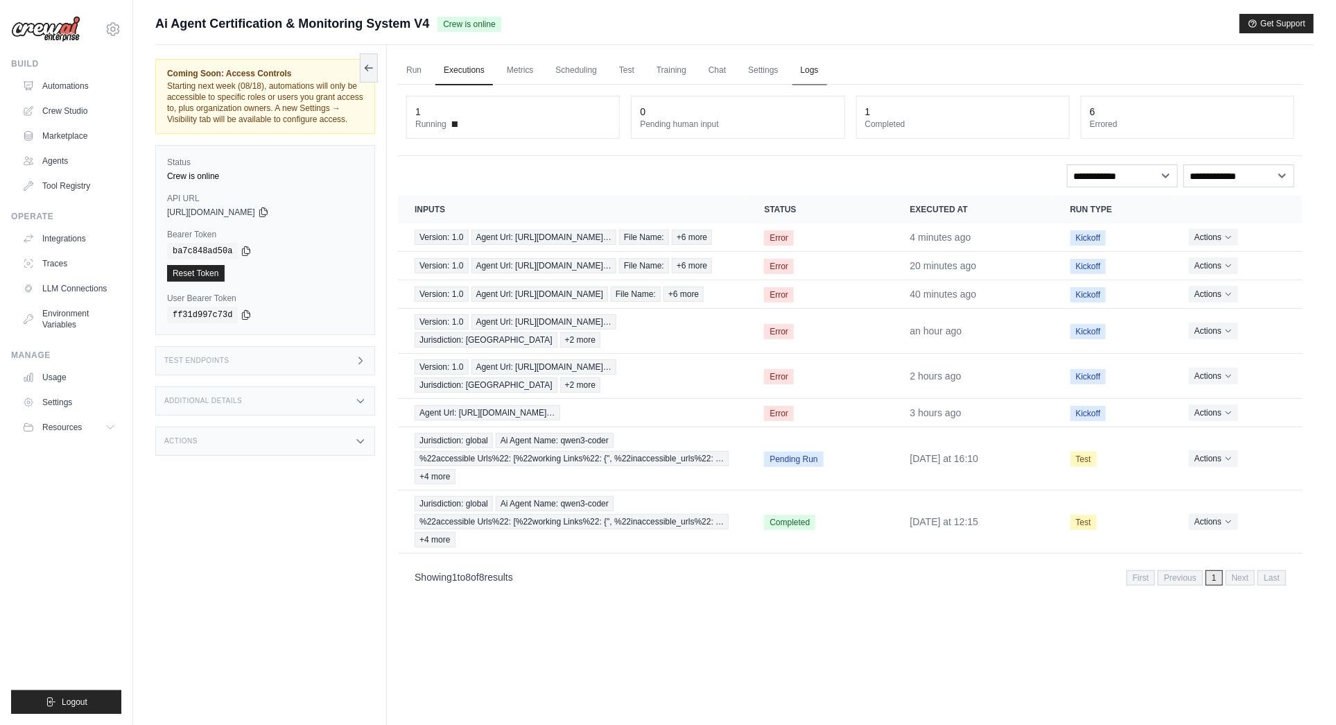
click at [809, 66] on link "Logs" at bounding box center [810, 70] width 35 height 29
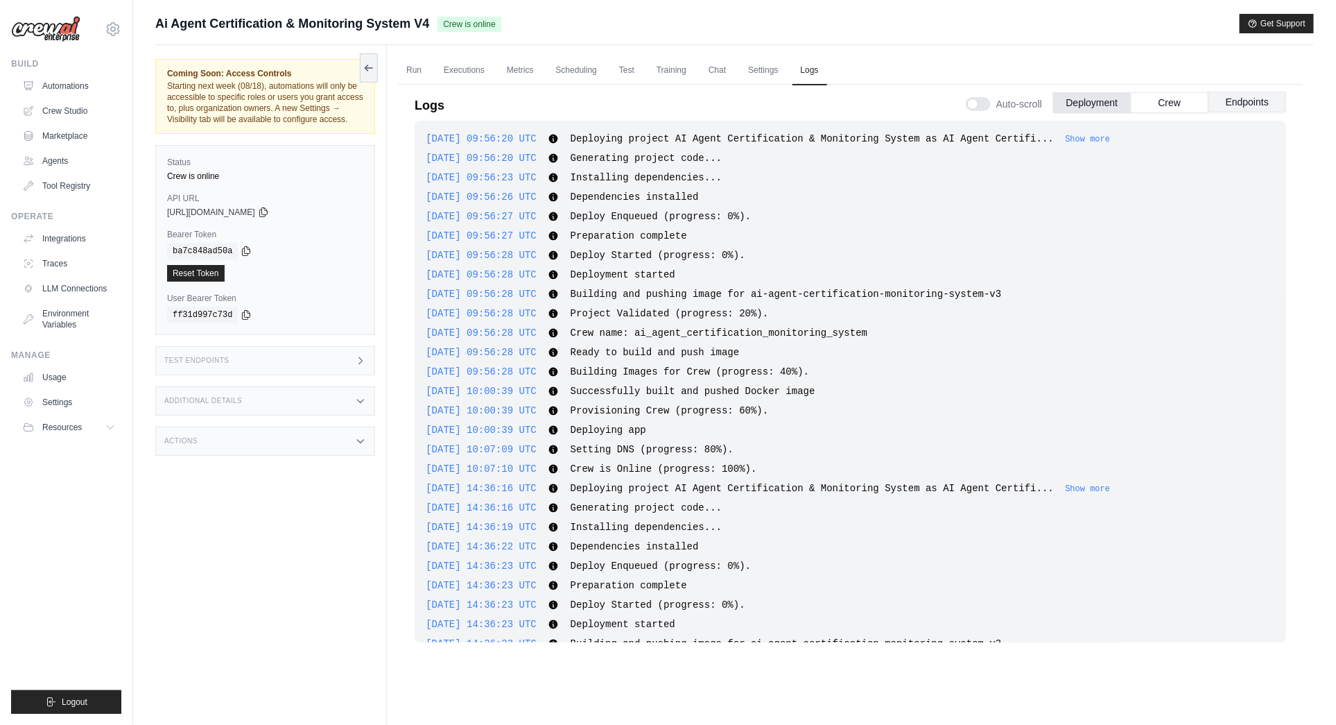
click at [1242, 101] on button "Endpoints" at bounding box center [1248, 102] width 78 height 21
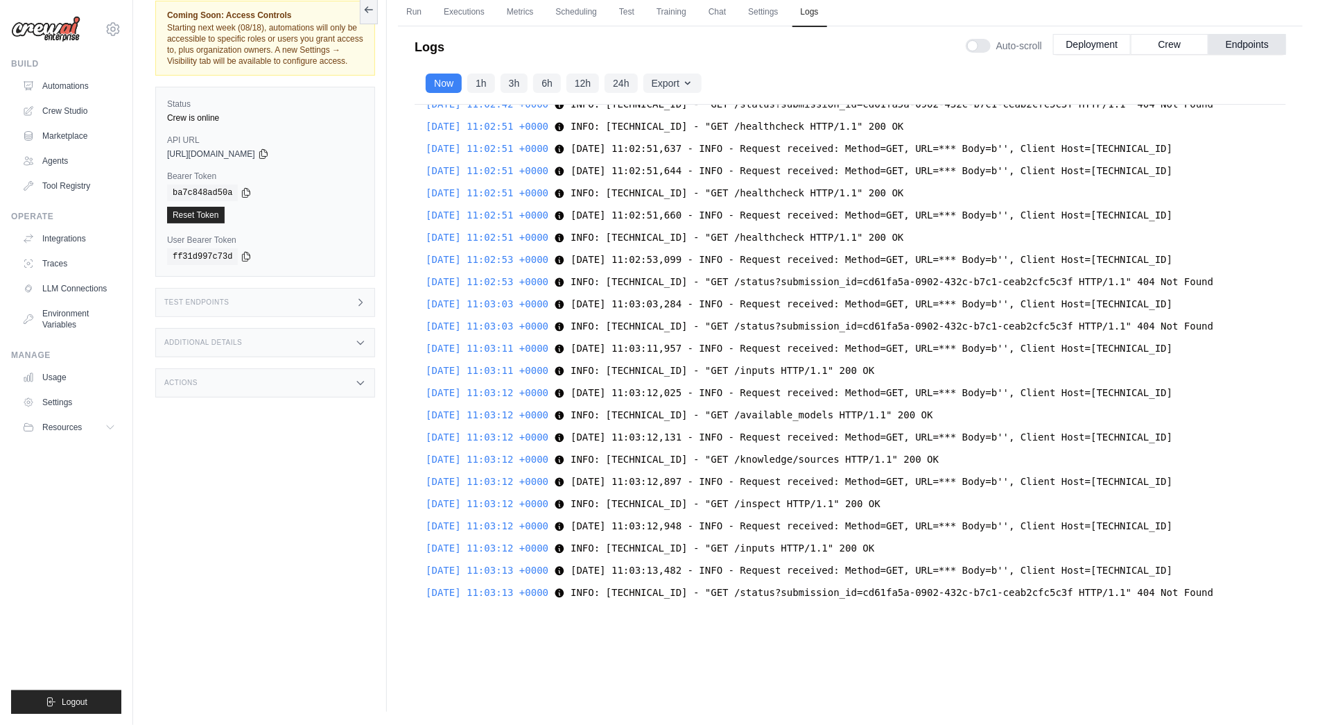
scroll to position [2439, 0]
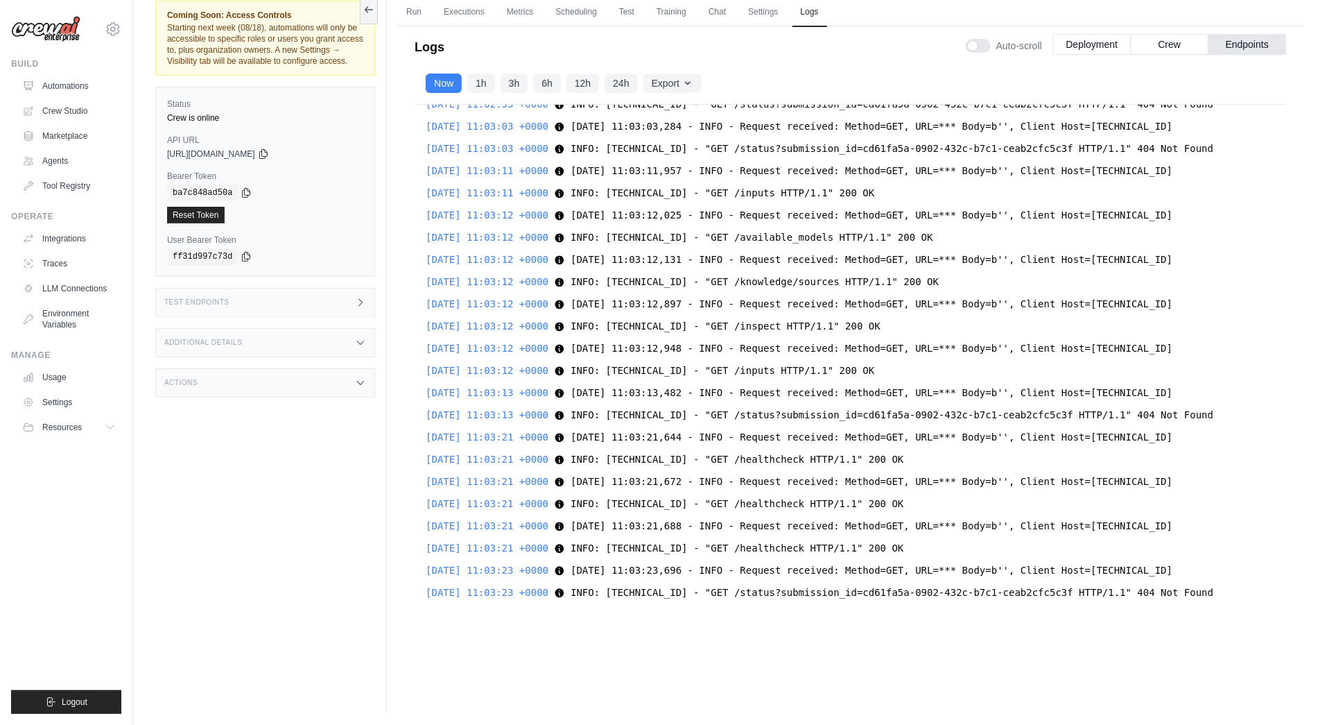
drag, startPoint x: 424, startPoint y: 592, endPoint x: 1266, endPoint y: 592, distance: 841.8
click at [1265, 592] on div "2025-08-14 10:59:12 +0000 for match in re.finditer('{0}\s*'.format(re.escape(se…" at bounding box center [851, 361] width 872 height 512
drag, startPoint x: 1240, startPoint y: 596, endPoint x: 1257, endPoint y: 610, distance: 21.2
click at [1241, 596] on div "2025-08-14 11:03:23 +0000 INFO: 10.0.25.175:6126 - "GET /status?submission_id=c…" at bounding box center [850, 592] width 849 height 17
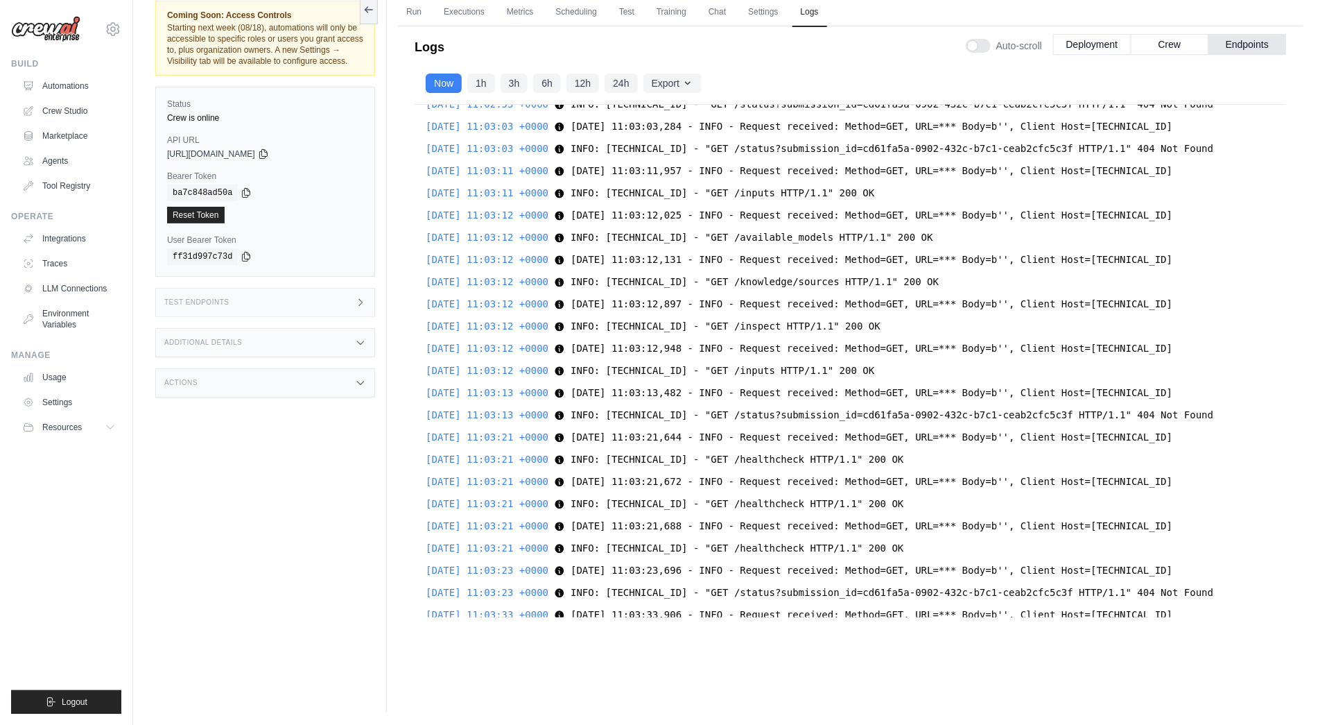
scroll to position [2483, 0]
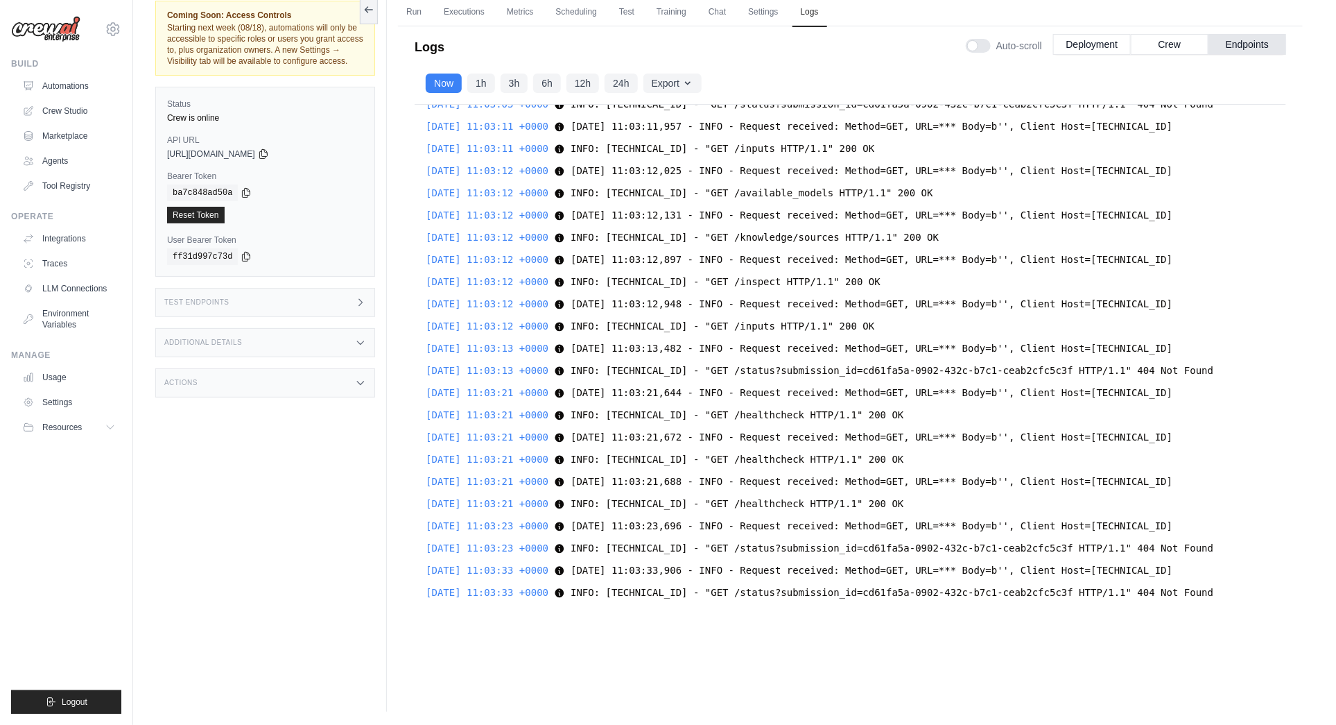
drag, startPoint x: 1254, startPoint y: 587, endPoint x: 420, endPoint y: 612, distance: 834.6
click at [420, 612] on div "2025-08-14 10:59:12 +0000 for match in re.finditer('{0}\s*'.format(re.escape(se…" at bounding box center [851, 361] width 872 height 512
drag, startPoint x: 582, startPoint y: 641, endPoint x: 467, endPoint y: 627, distance: 115.3
click at [581, 642] on div "Run Executions Metrics Scheduling Test Training Chat Settings Logs 1 Running 0 …" at bounding box center [850, 349] width 927 height 725
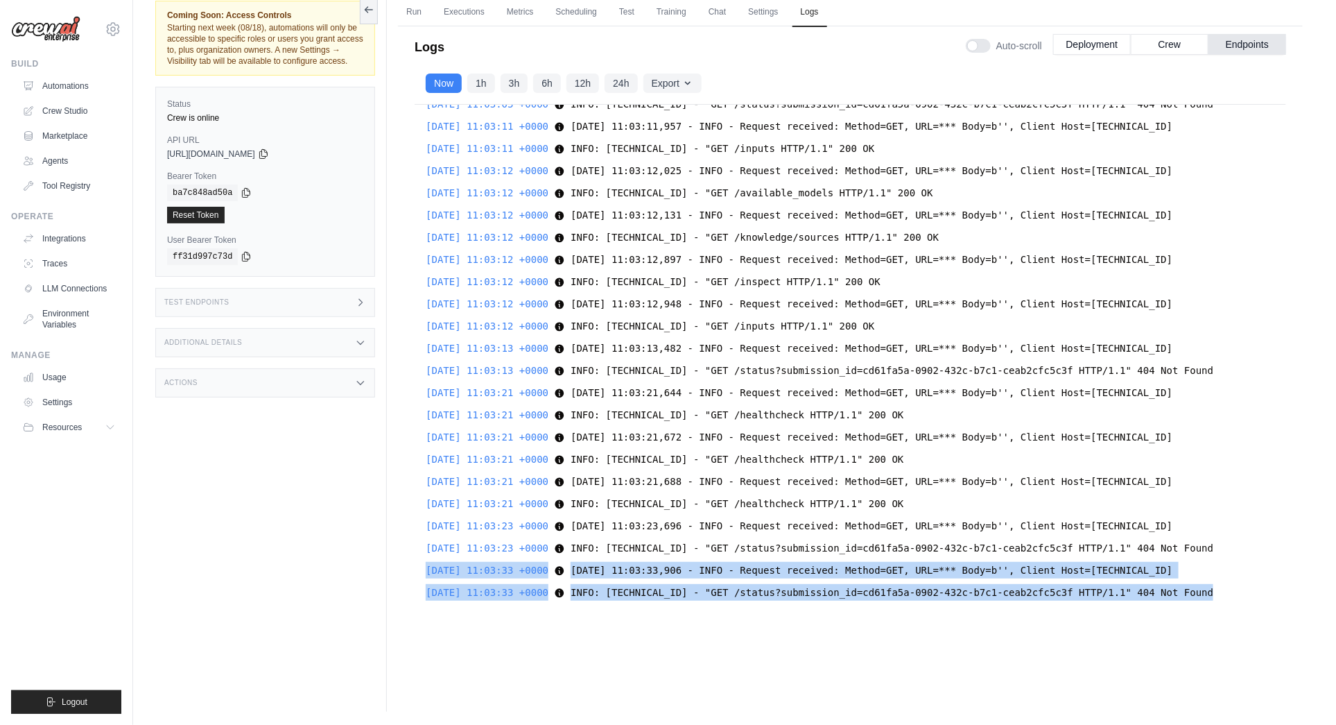
drag, startPoint x: 427, startPoint y: 570, endPoint x: 1286, endPoint y: 619, distance: 859.8
click at [1286, 618] on div "Logs Auto-scroll Deployment Crew Endpoints 2025-08-11 09:56:20 UTC Deploying pr…" at bounding box center [850, 326] width 905 height 616
copy div "2025-08-14 11:03:33 +0000 2025-08-14 11:03:33,906 - INFO - Request received: Me…"
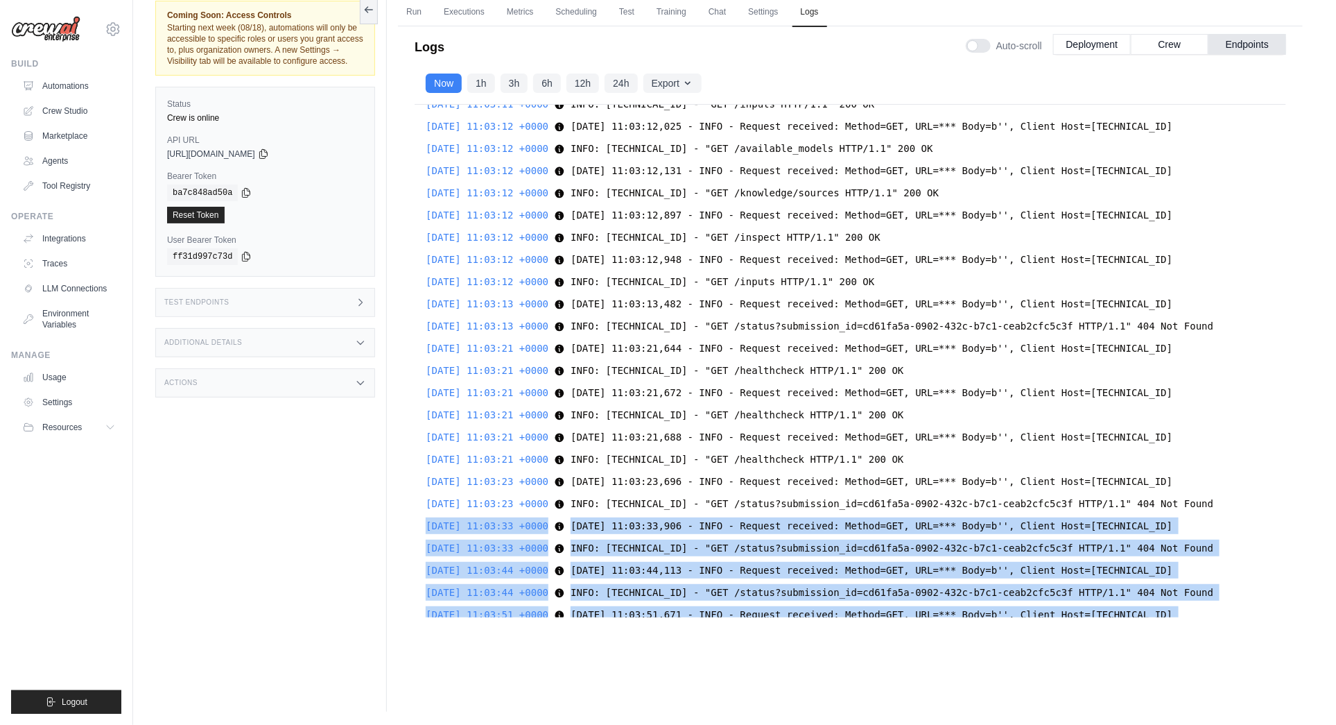
scroll to position [2795, 0]
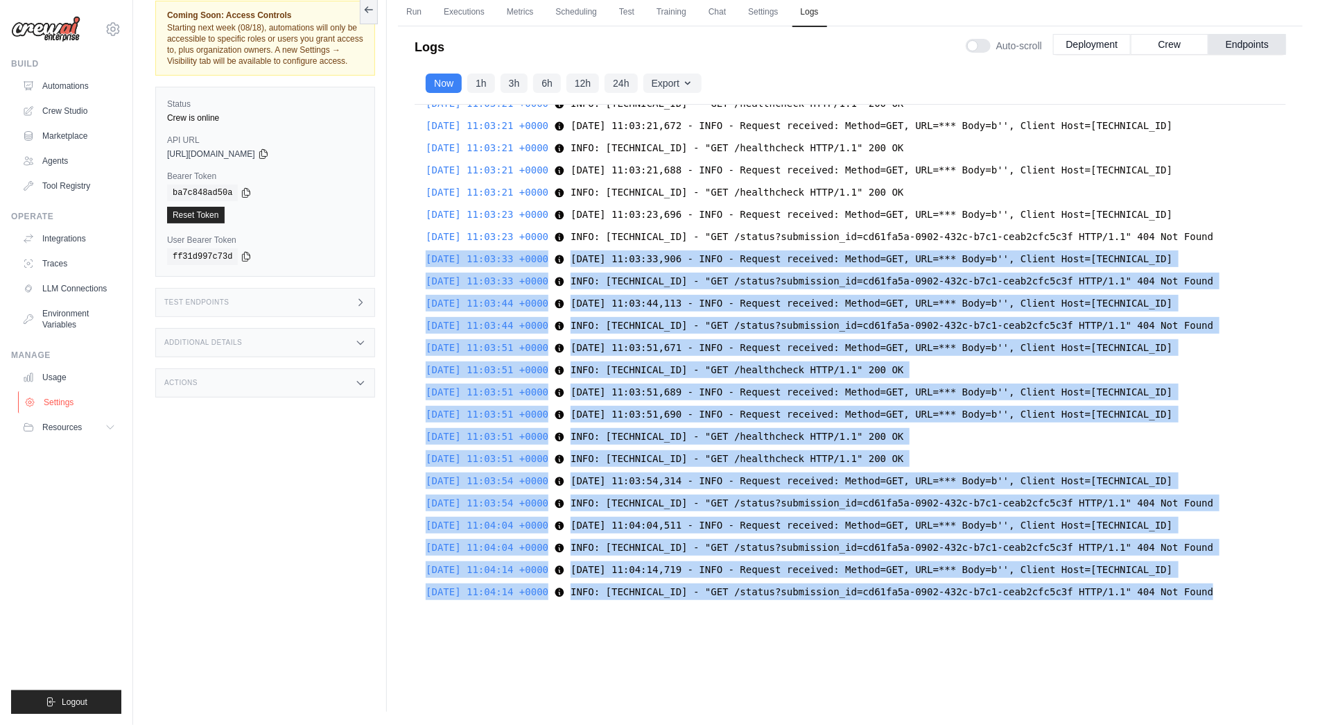
click at [60, 399] on link "Settings" at bounding box center [70, 402] width 105 height 22
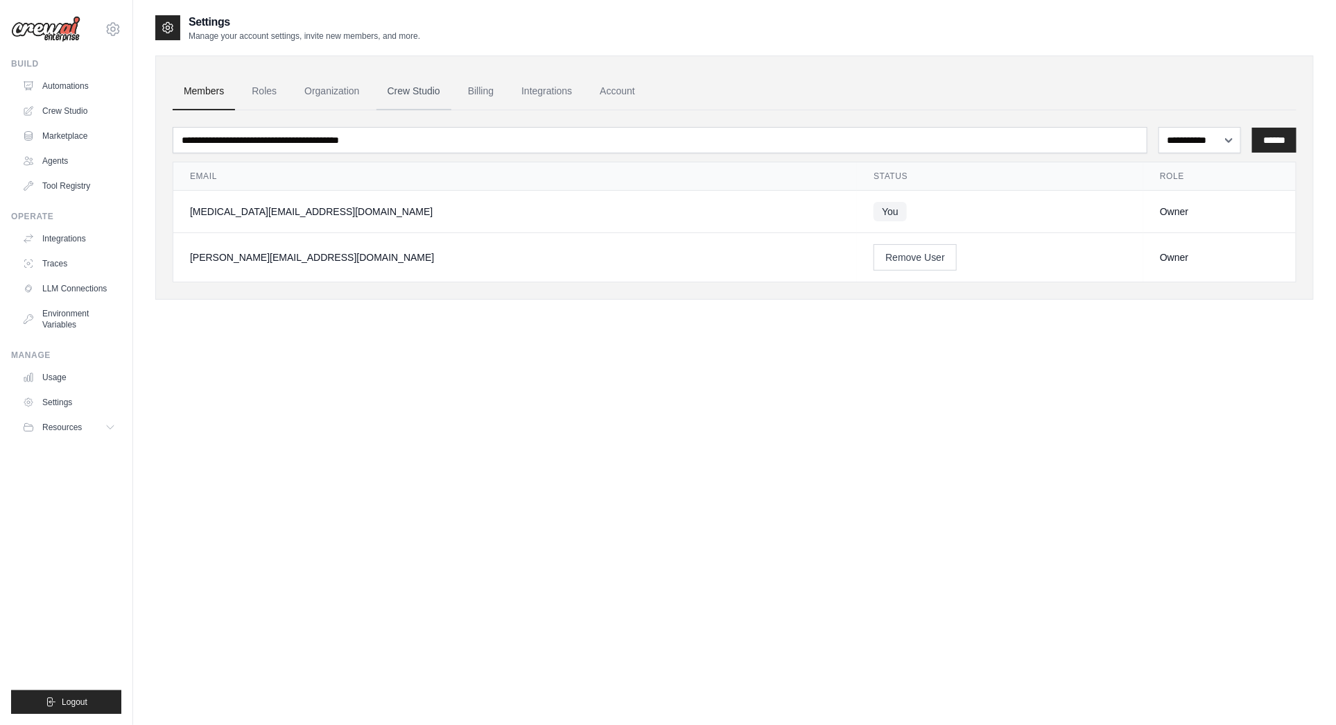
click at [423, 86] on link "Crew Studio" at bounding box center [414, 91] width 75 height 37
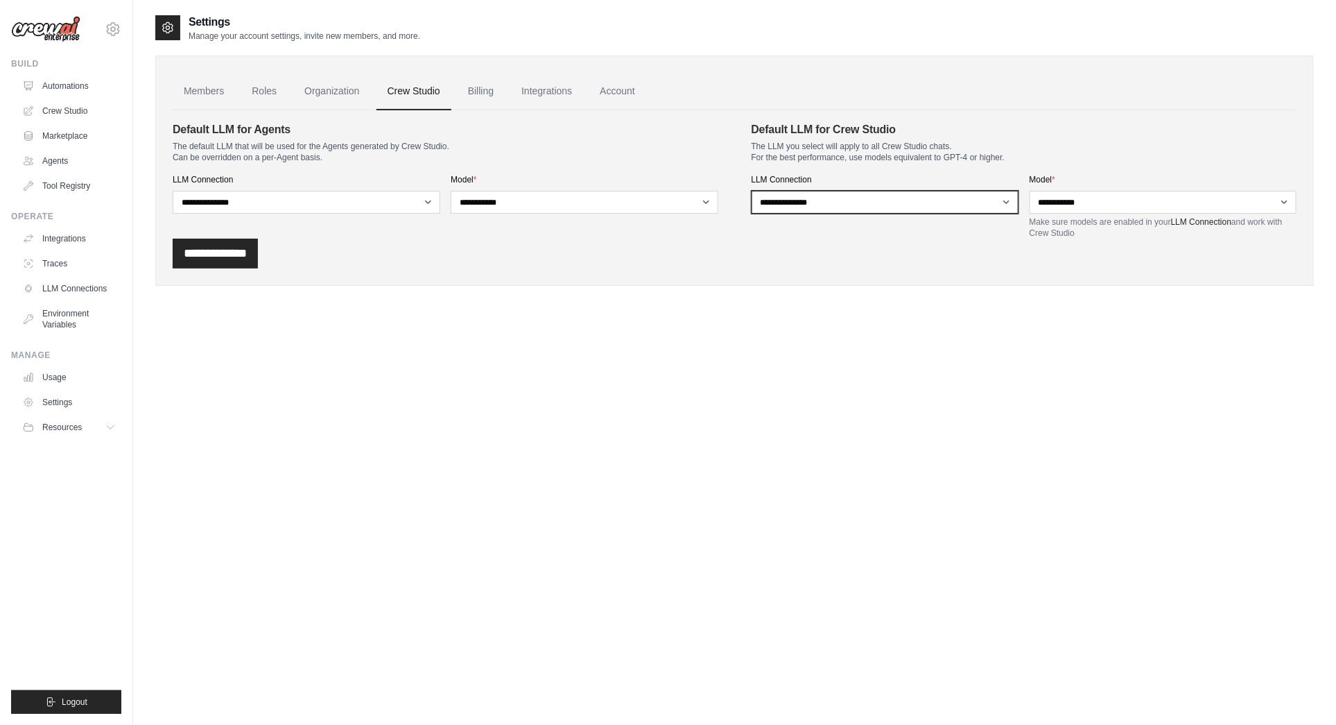
click at [1004, 198] on select "**********" at bounding box center [886, 202] width 268 height 23
click at [482, 91] on link "Billing" at bounding box center [481, 91] width 48 height 37
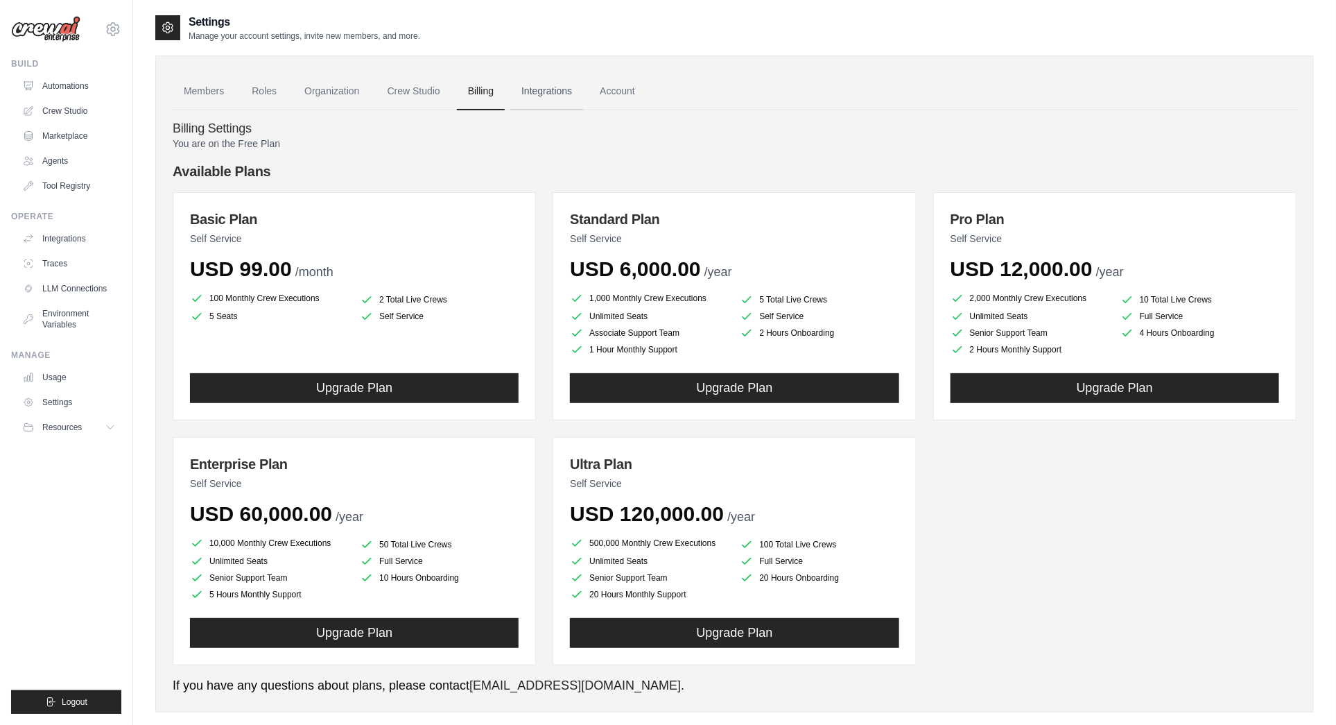
click at [555, 91] on link "Integrations" at bounding box center [546, 91] width 73 height 37
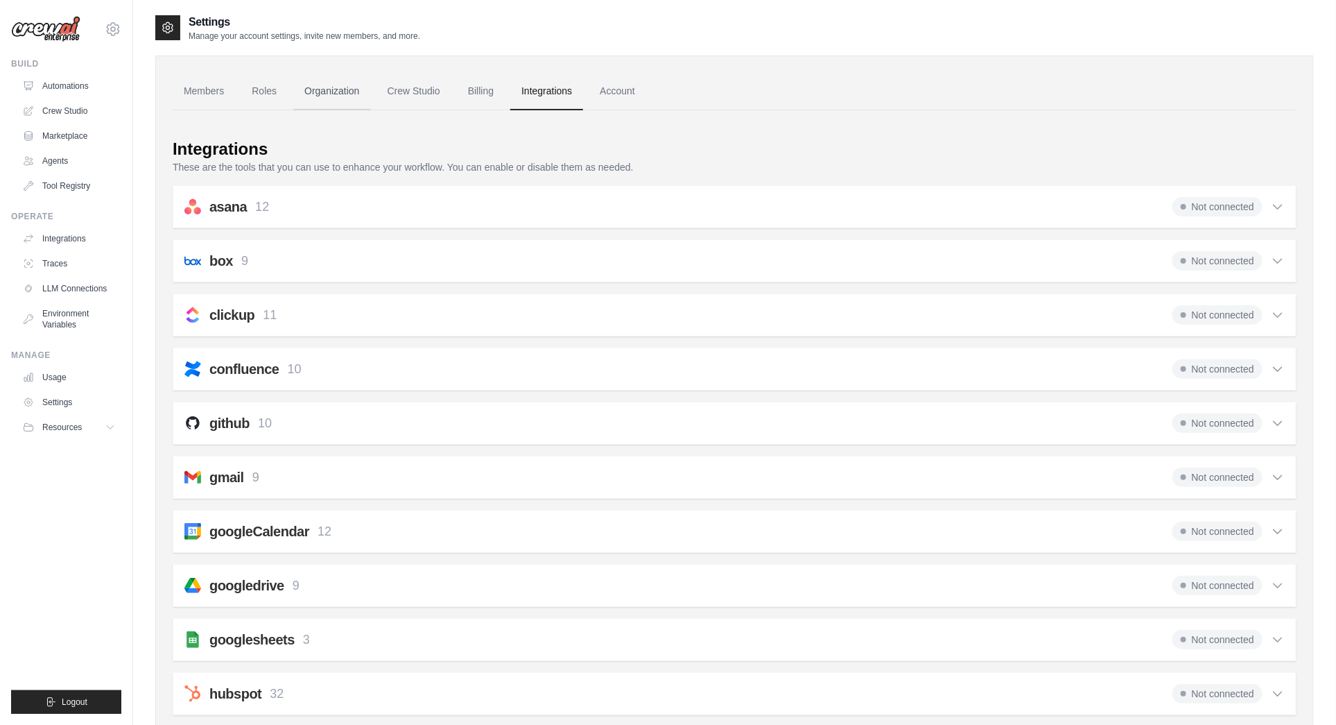
click at [329, 87] on link "Organization" at bounding box center [331, 91] width 77 height 37
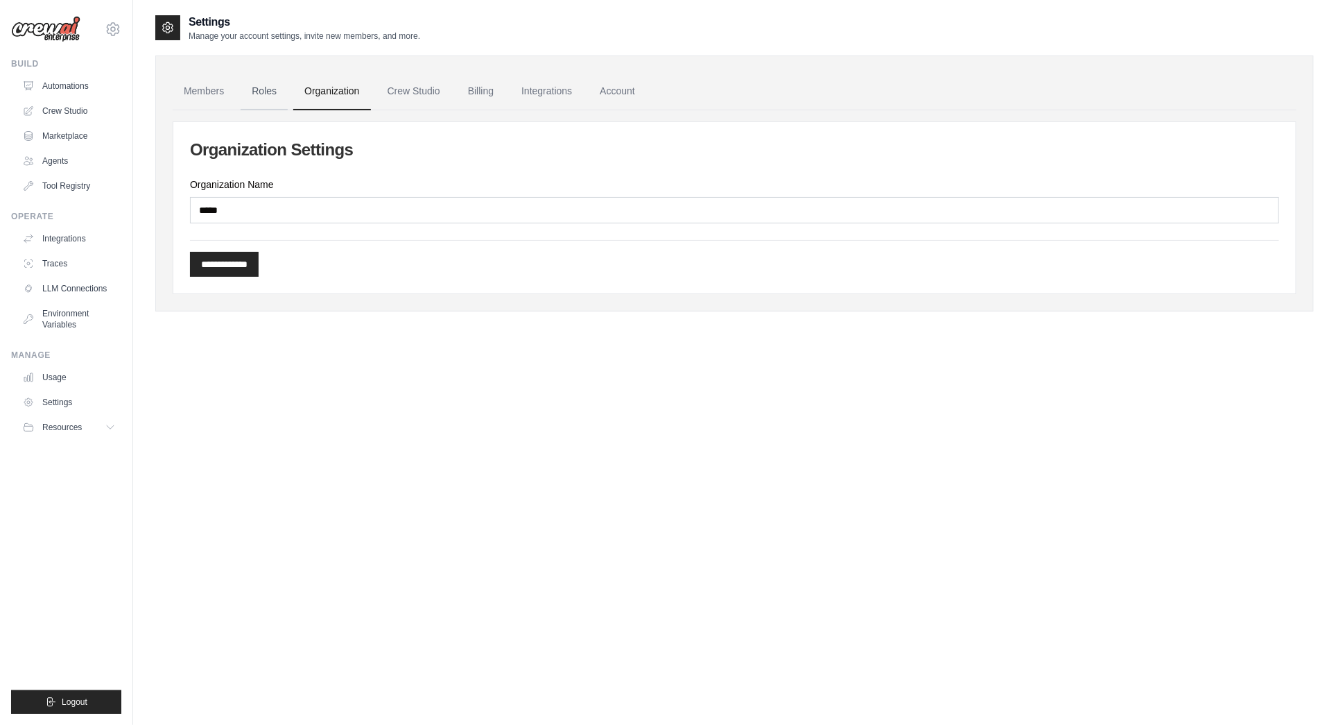
click at [264, 87] on link "Roles" at bounding box center [264, 91] width 47 height 37
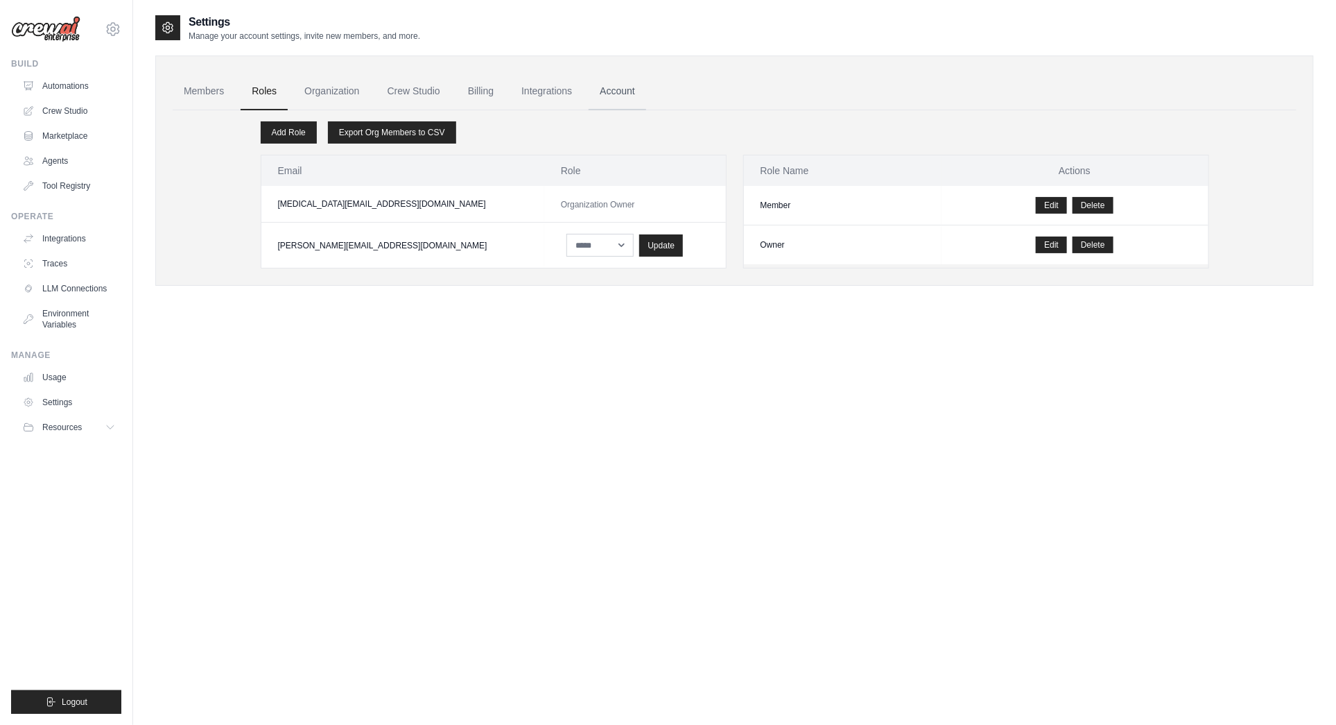
click at [627, 85] on link "Account" at bounding box center [618, 91] width 58 height 37
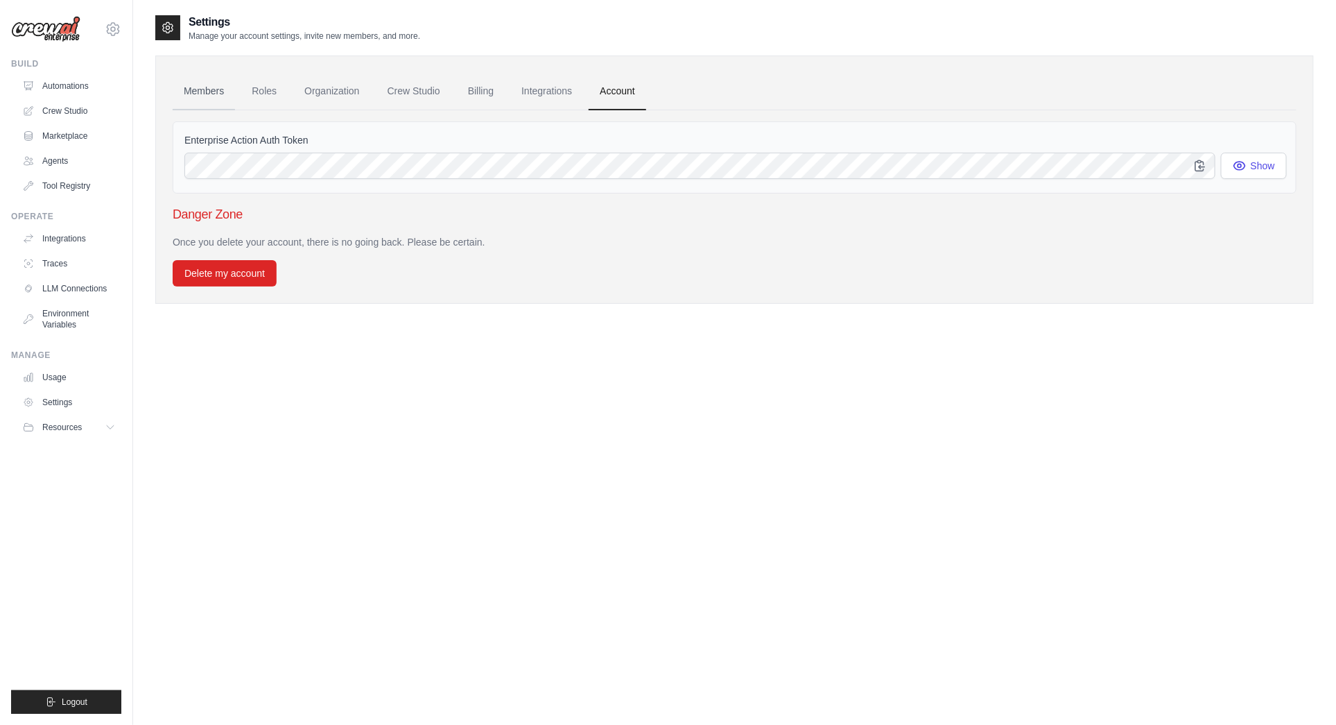
click at [205, 88] on link "Members" at bounding box center [204, 91] width 62 height 37
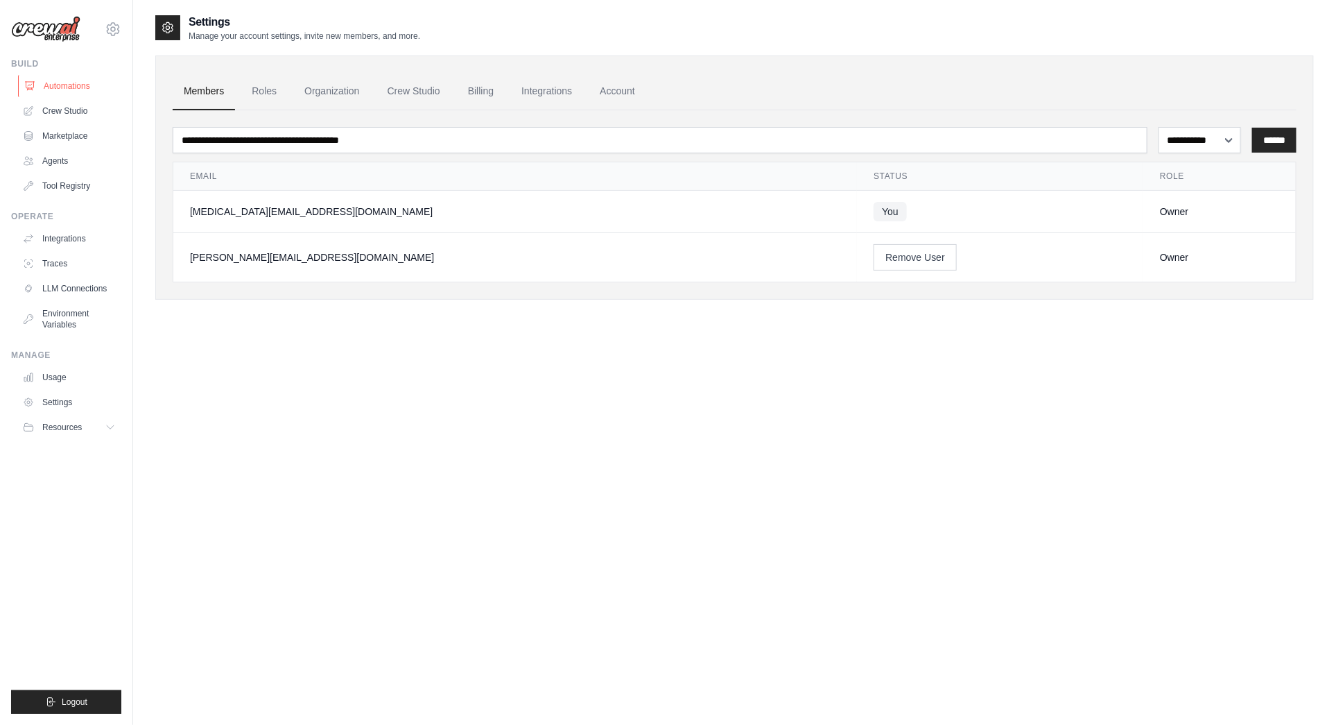
click at [63, 80] on link "Automations" at bounding box center [70, 86] width 105 height 22
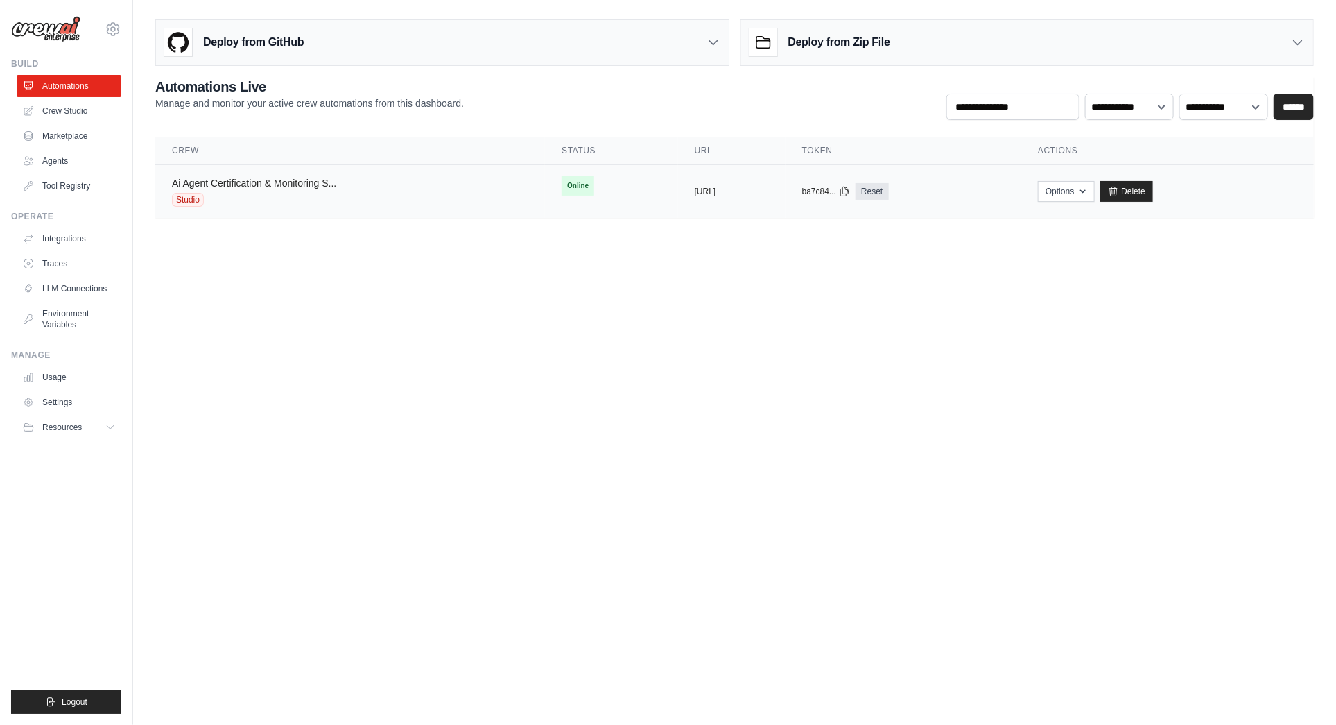
click at [312, 178] on link "Ai Agent Certification & Monitoring S..." at bounding box center [254, 183] width 164 height 11
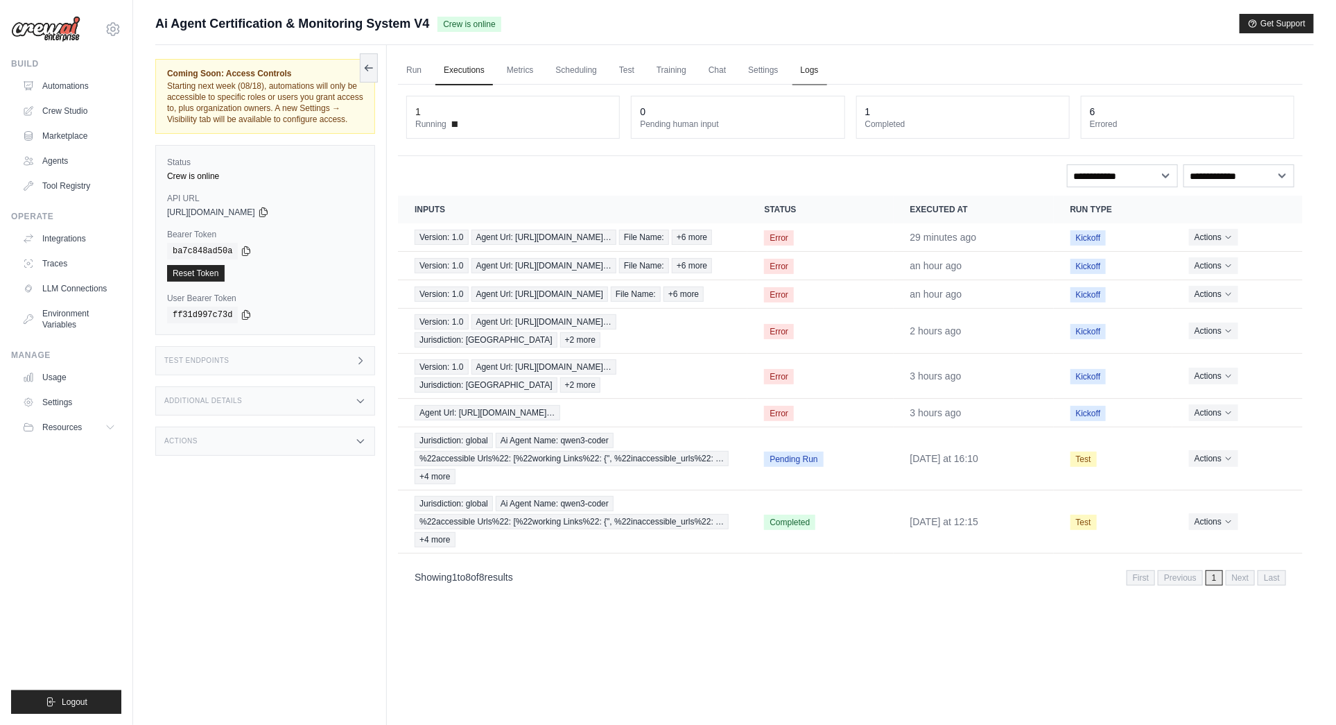
click at [804, 71] on link "Logs" at bounding box center [810, 70] width 35 height 29
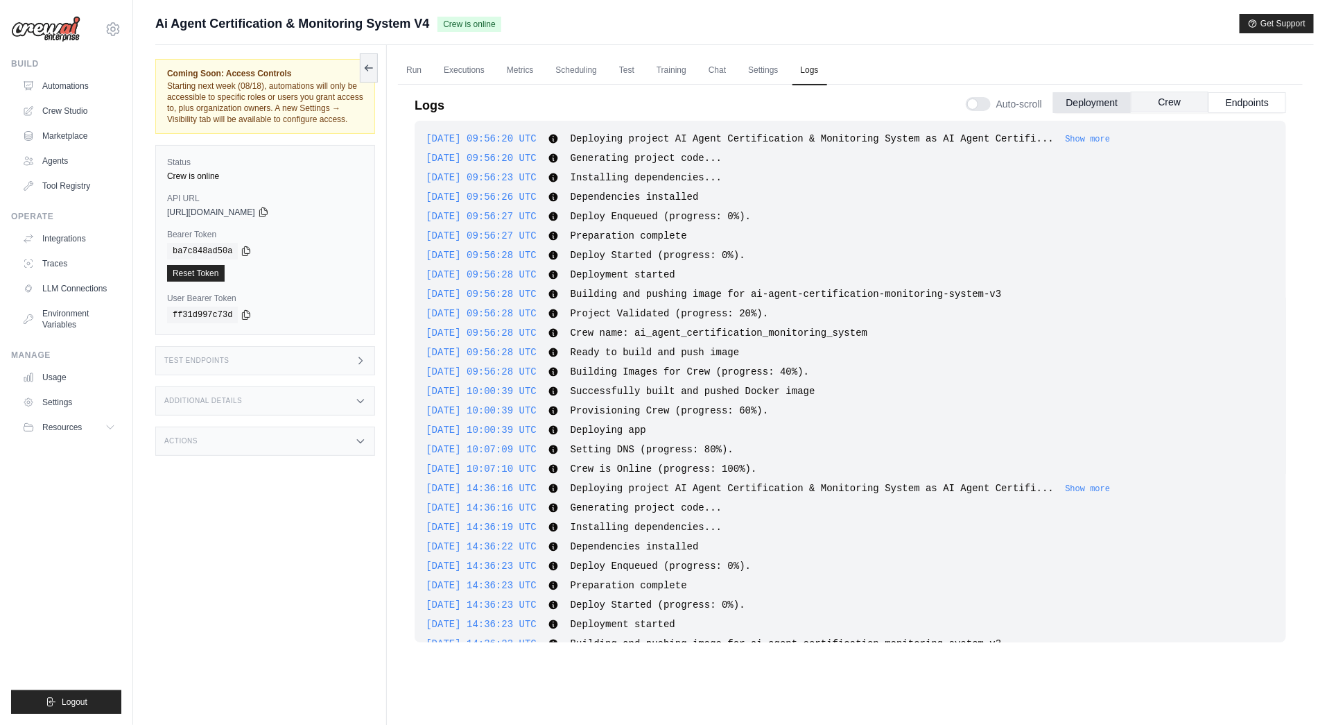
scroll to position [4296, 0]
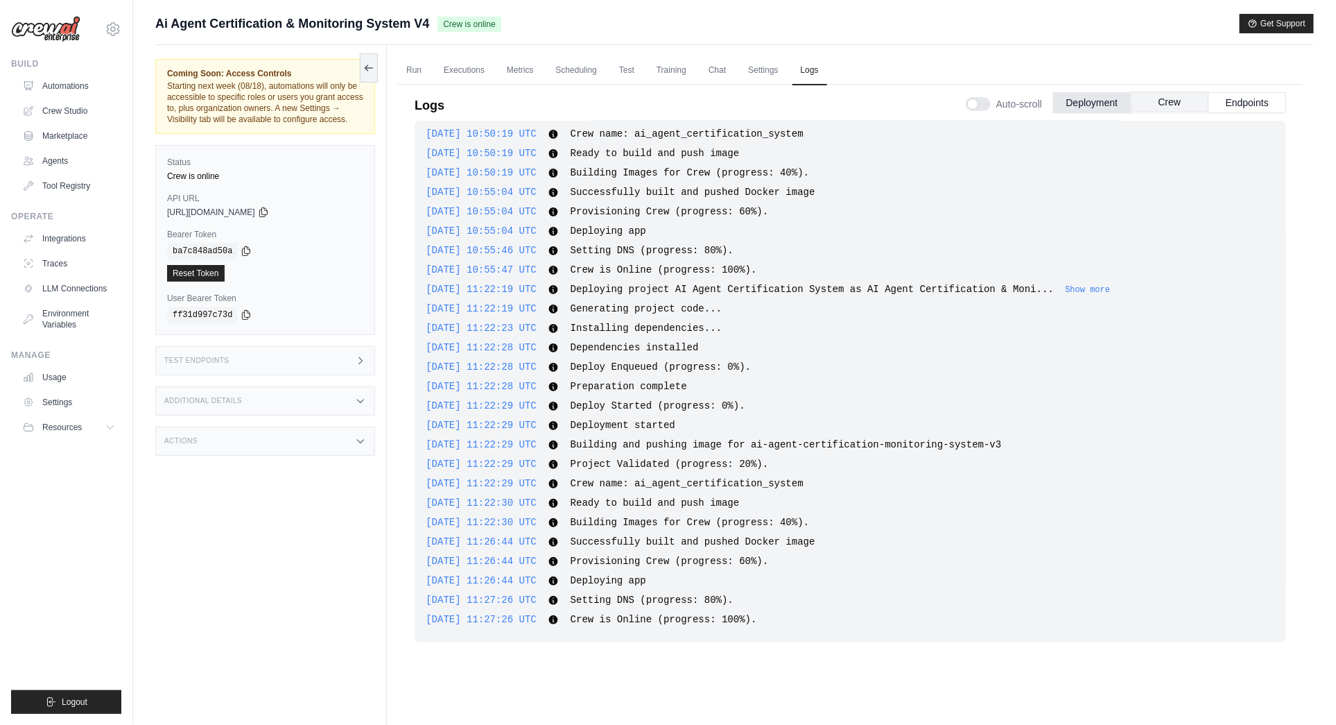
click at [1172, 98] on button "Crew" at bounding box center [1170, 102] width 78 height 21
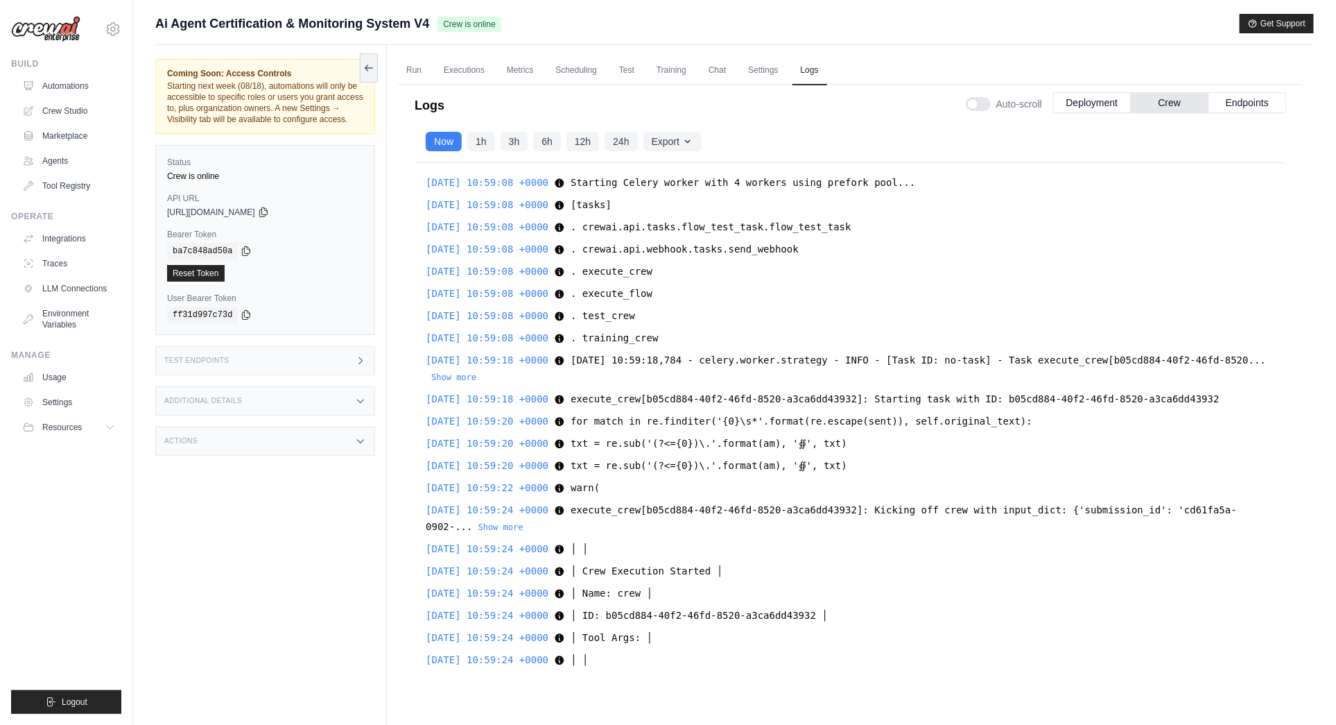
scroll to position [3393, 0]
